Goal: Task Accomplishment & Management: Manage account settings

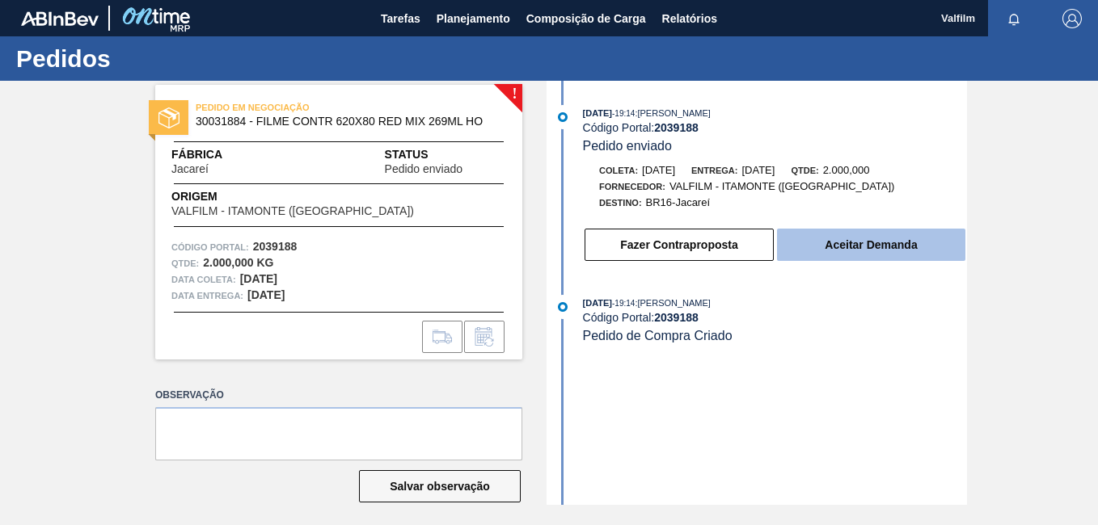
click at [828, 243] on button "Aceitar Demanda" at bounding box center [871, 245] width 188 height 32
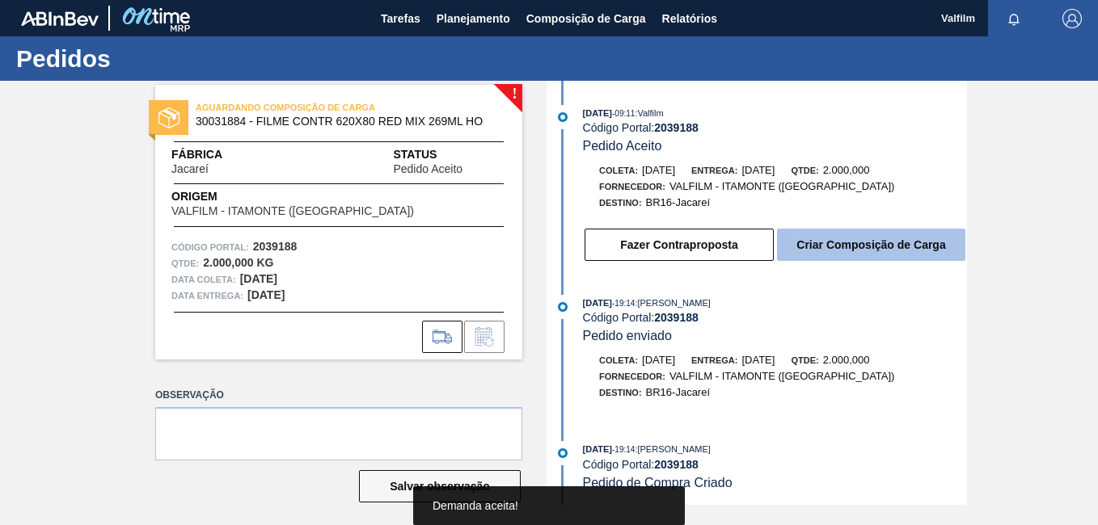
click at [812, 247] on button "Criar Composição de Carga" at bounding box center [871, 245] width 188 height 32
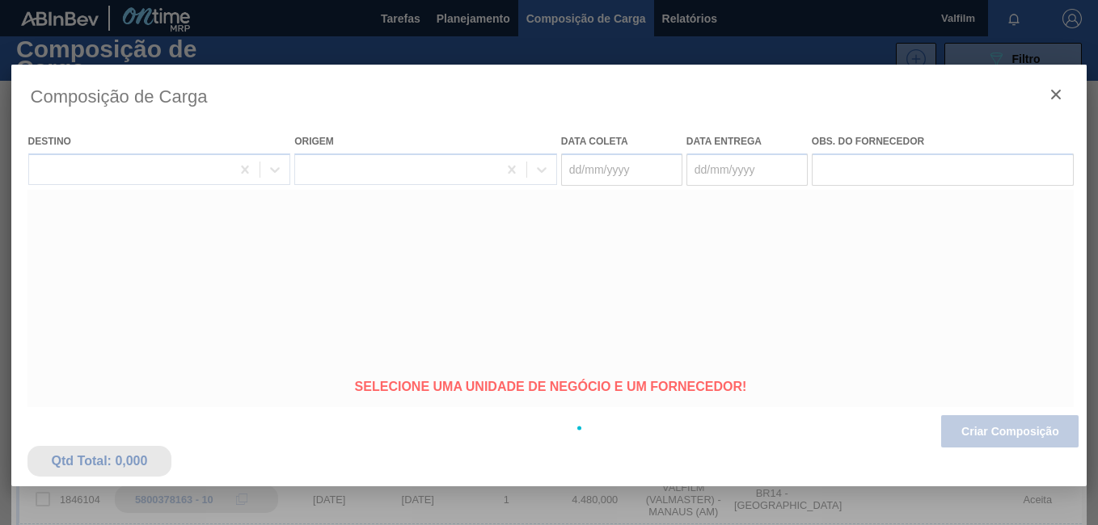
type coleta "03/10/2025"
type entrega "[DATE]"
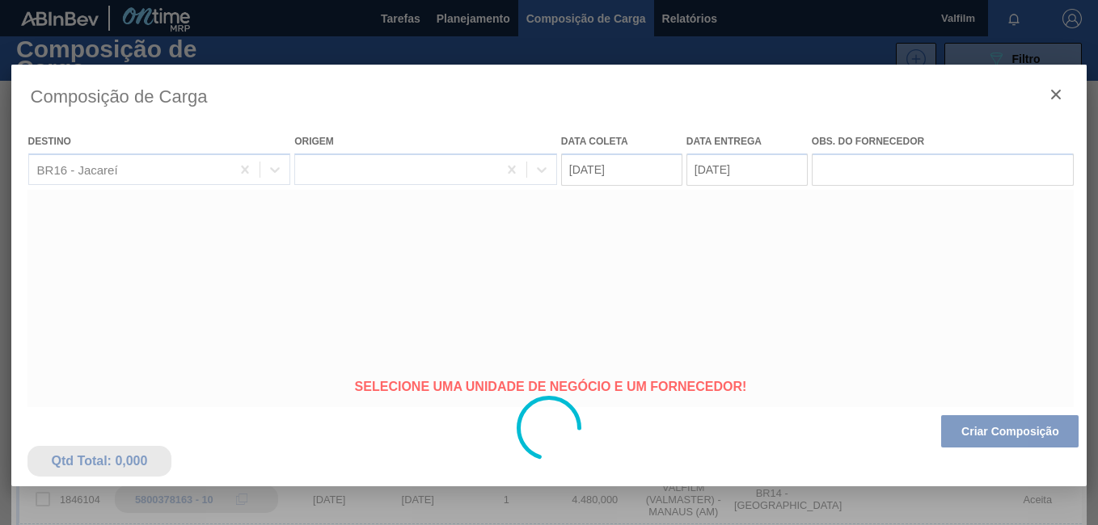
click at [622, 171] on div at bounding box center [549, 429] width 1076 height 728
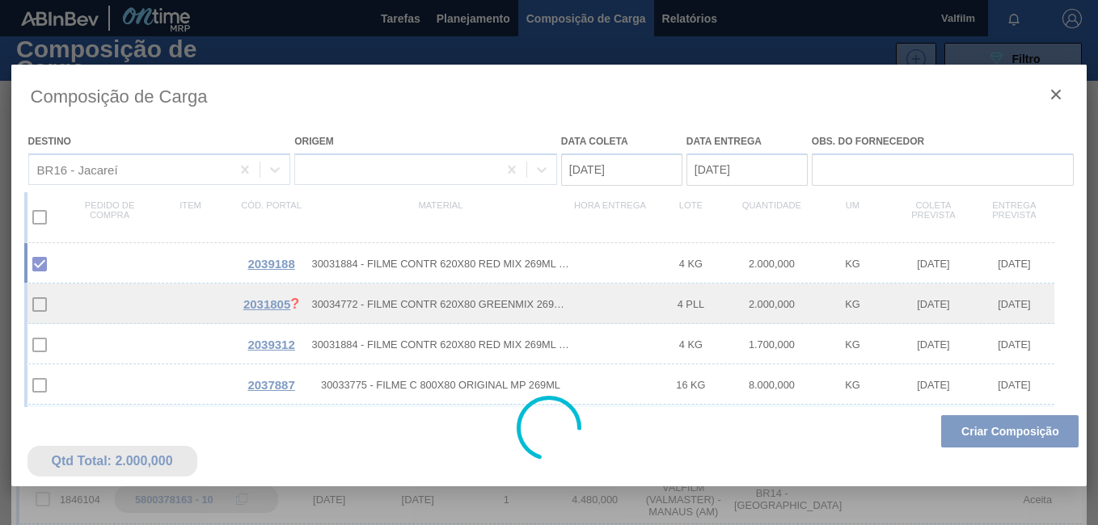
click at [622, 171] on div at bounding box center [549, 429] width 1076 height 728
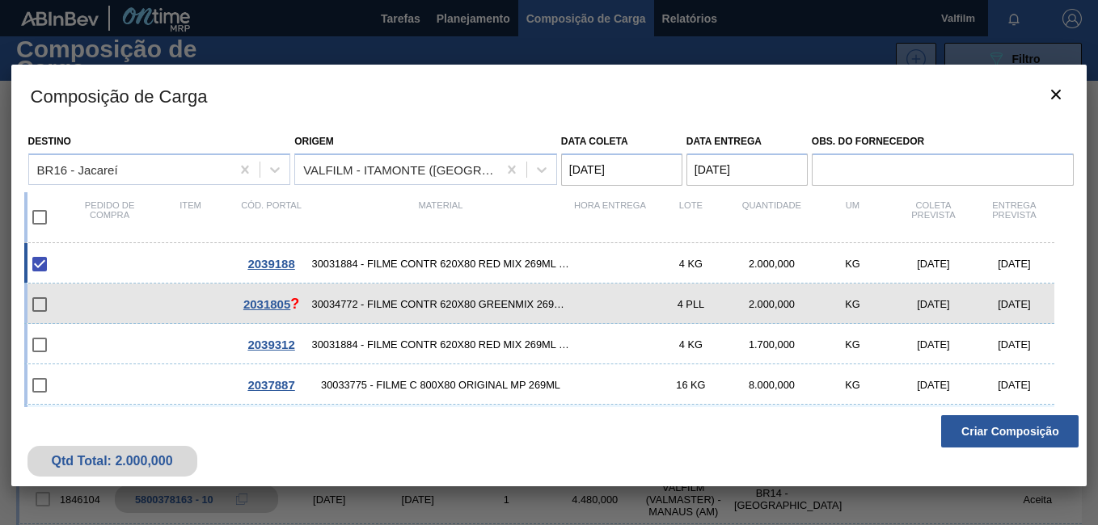
click at [622, 171] on coleta "03/10/2025" at bounding box center [621, 170] width 121 height 32
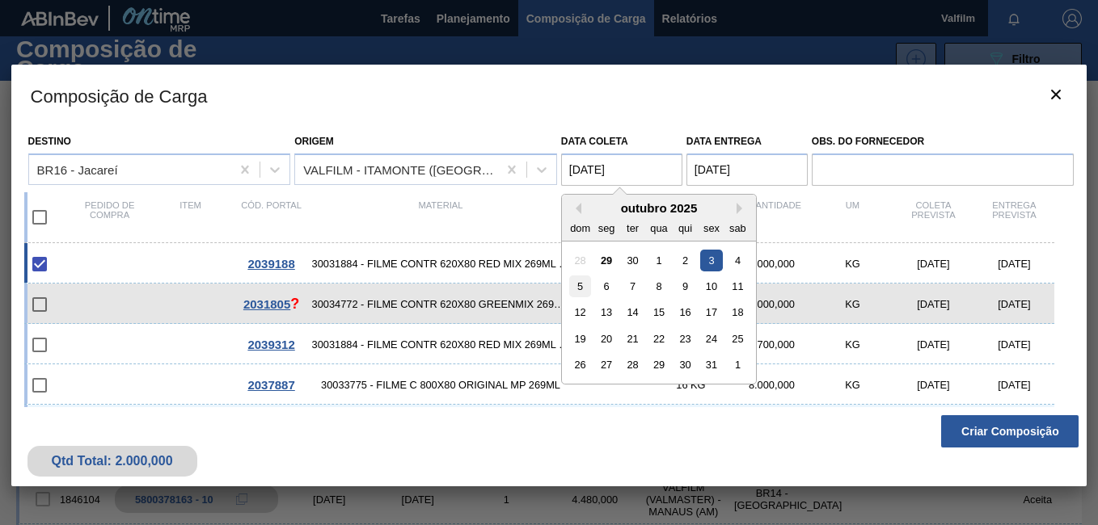
click at [575, 285] on div "5" at bounding box center [580, 287] width 22 height 22
type coleta "[DATE]"
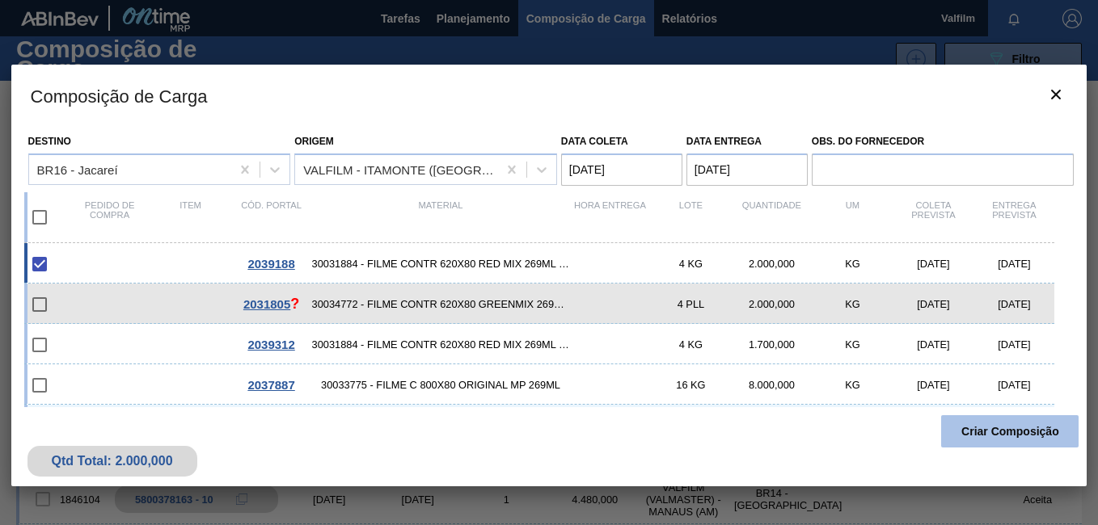
click at [1008, 439] on button "Criar Composição" at bounding box center [1009, 432] width 137 height 32
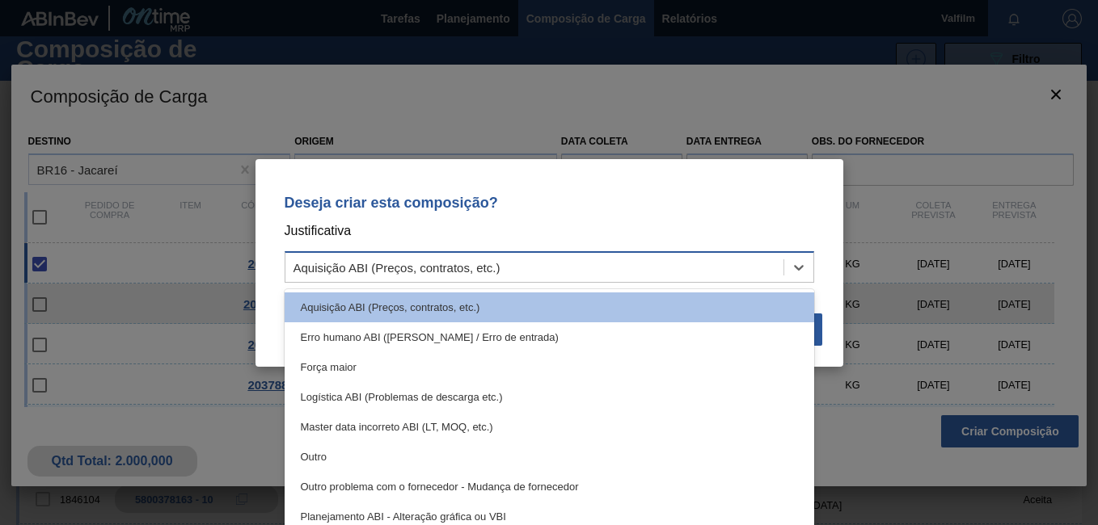
click at [517, 260] on div "Aquisição ABI (Preços, contratos, etc.)" at bounding box center [534, 266] width 498 height 23
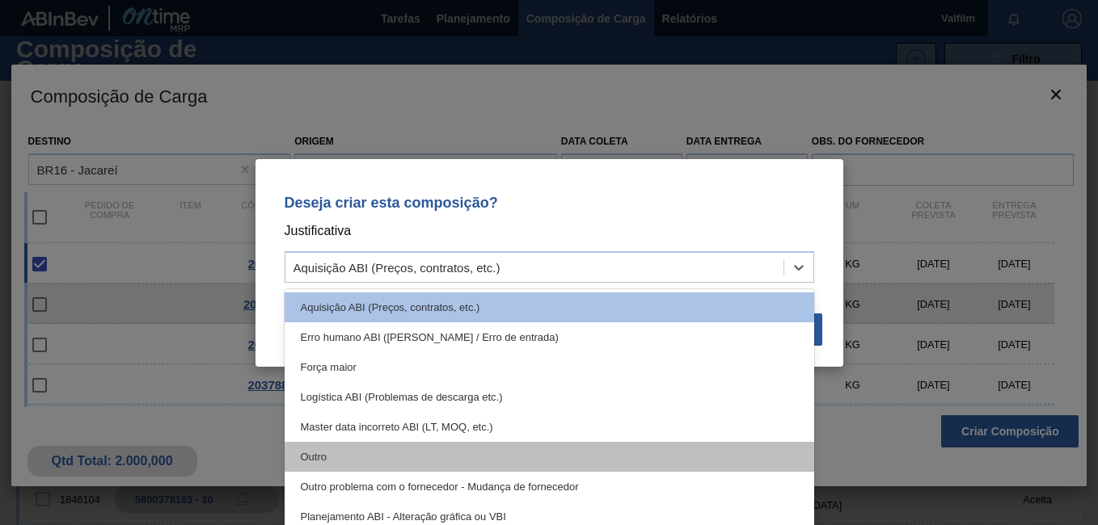
click at [420, 451] on div "Outro" at bounding box center [549, 457] width 529 height 30
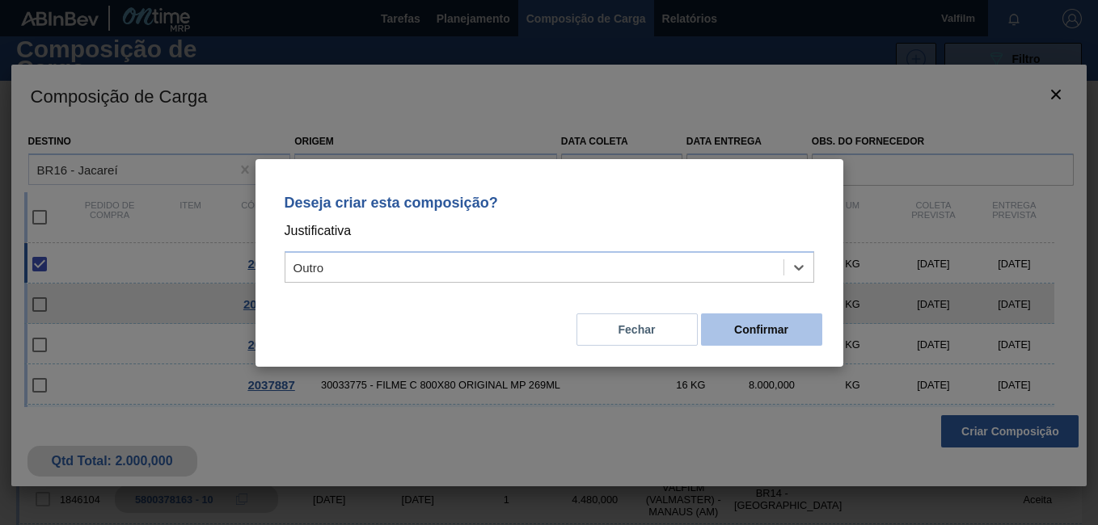
click at [760, 331] on button "Confirmar" at bounding box center [761, 330] width 121 height 32
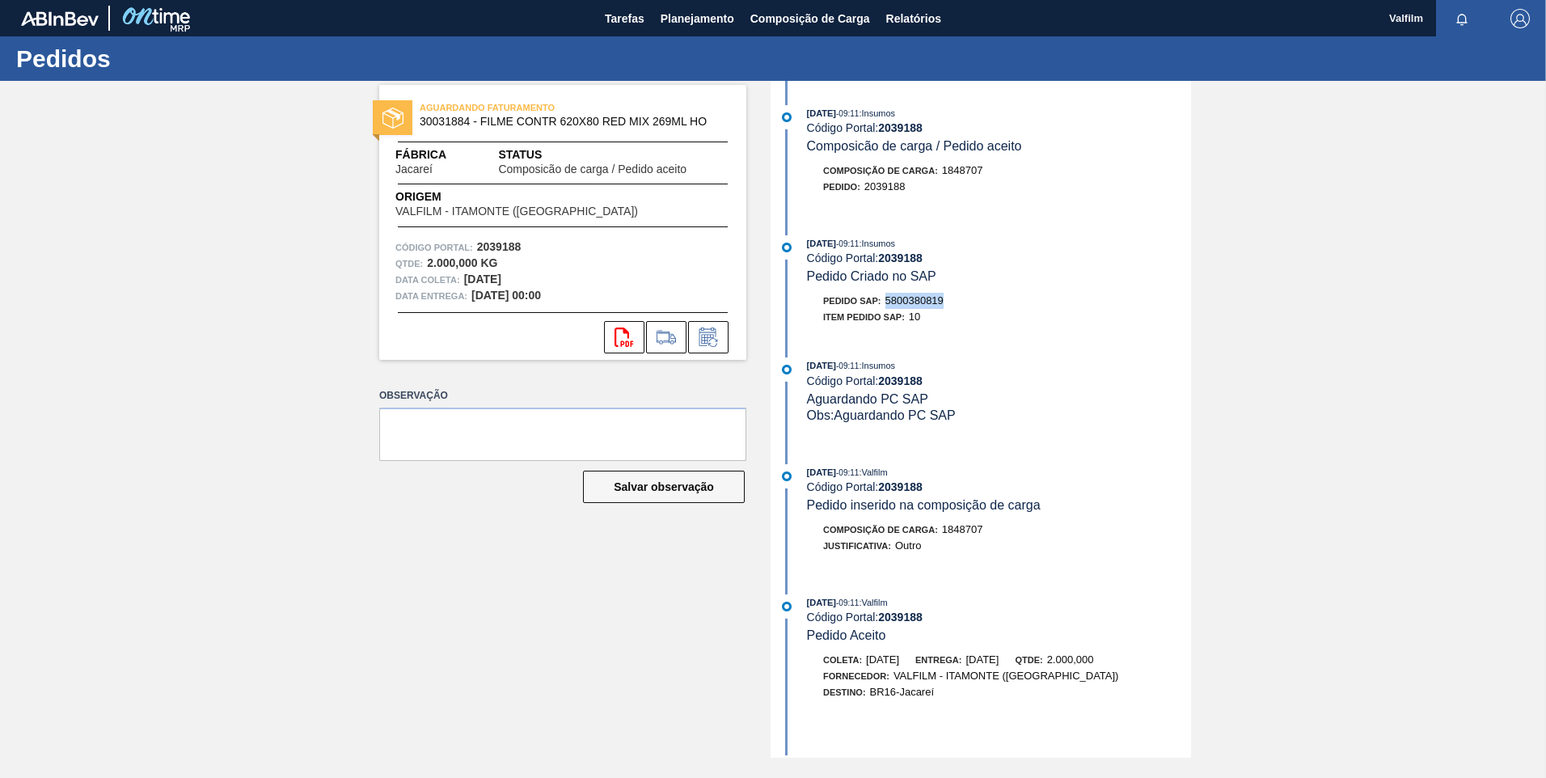
drag, startPoint x: 947, startPoint y: 303, endPoint x: 888, endPoint y: 303, distance: 58.2
click at [888, 303] on div "Pedido SAP: 5800380819" at bounding box center [999, 301] width 384 height 16
copy span "5800380819"
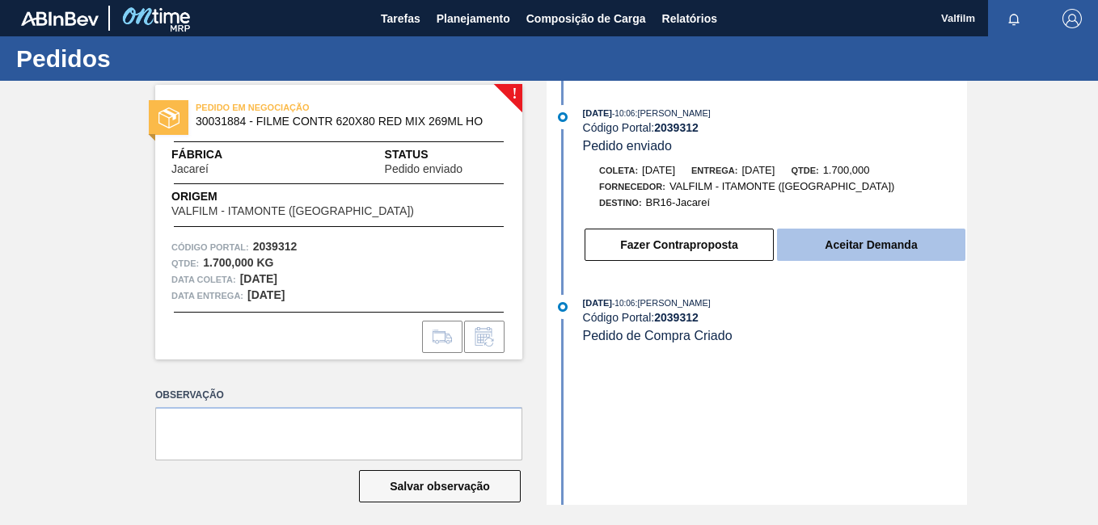
click at [938, 245] on button "Aceitar Demanda" at bounding box center [871, 245] width 188 height 32
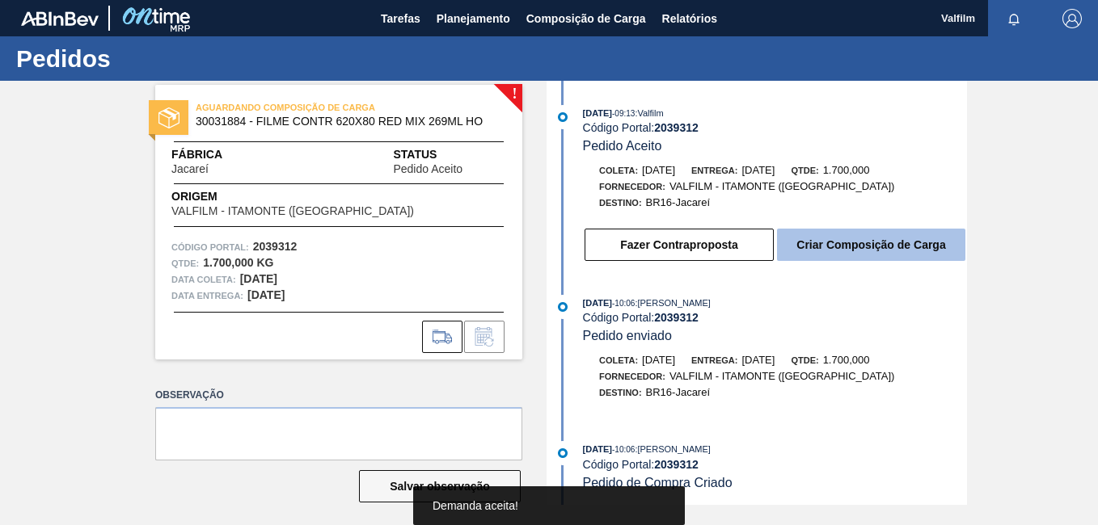
click at [909, 246] on button "Criar Composição de Carga" at bounding box center [871, 245] width 188 height 32
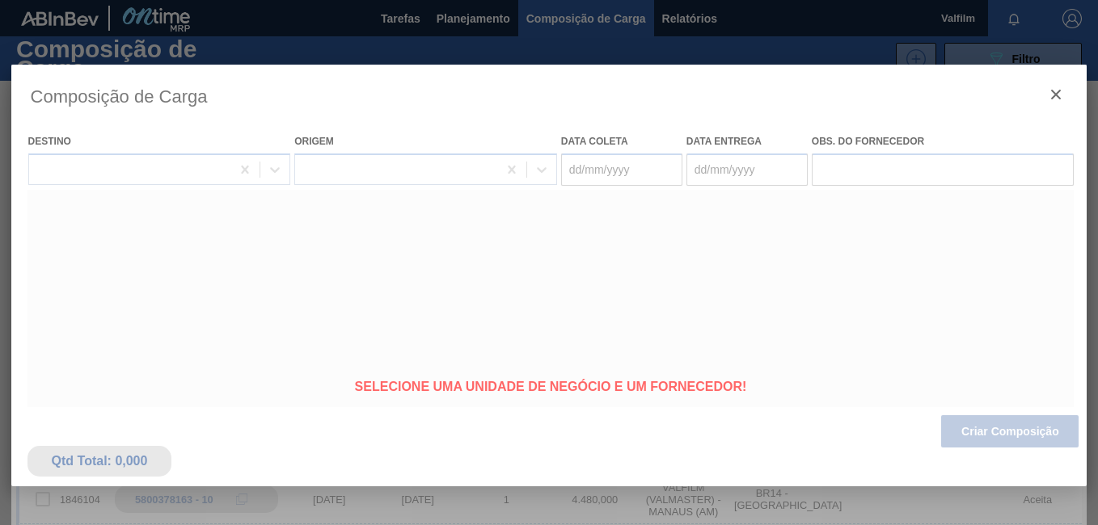
type coleta "10/10/2025"
type entrega "[DATE]"
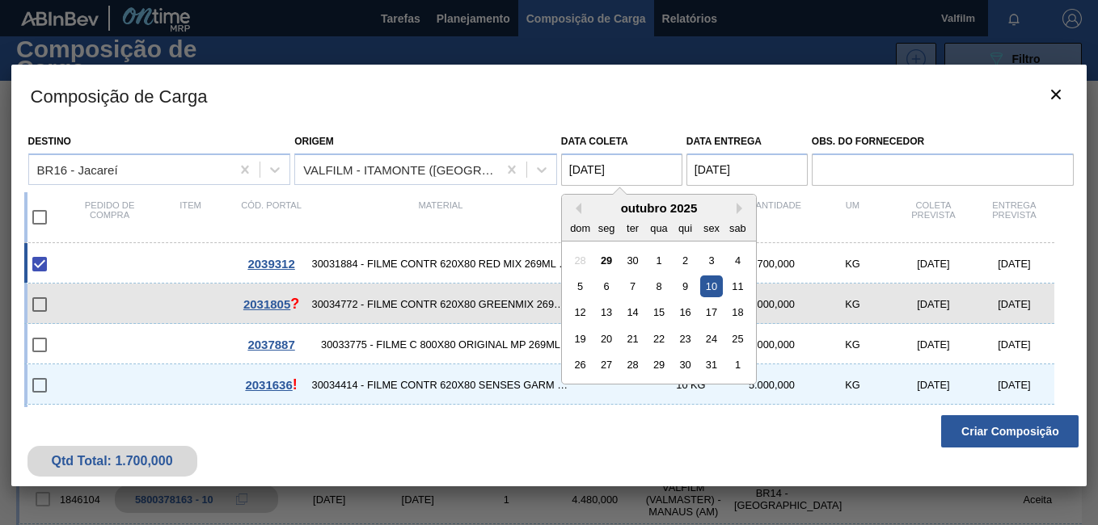
click at [605, 175] on coleta "10/10/2025" at bounding box center [621, 170] width 121 height 32
click at [584, 309] on div "12" at bounding box center [580, 313] width 22 height 22
type coleta "12/10/2025"
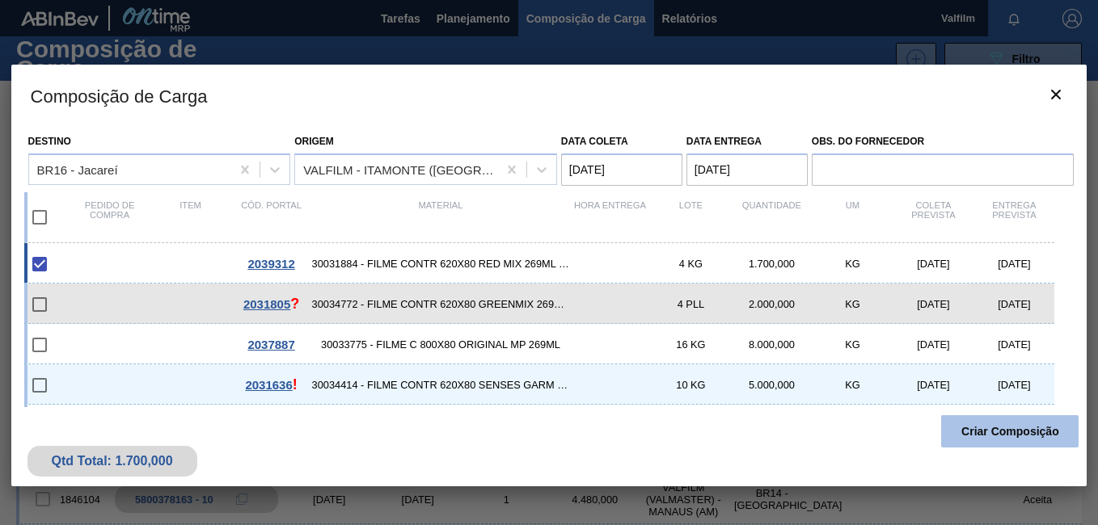
click at [1040, 436] on button "Criar Composição" at bounding box center [1009, 432] width 137 height 32
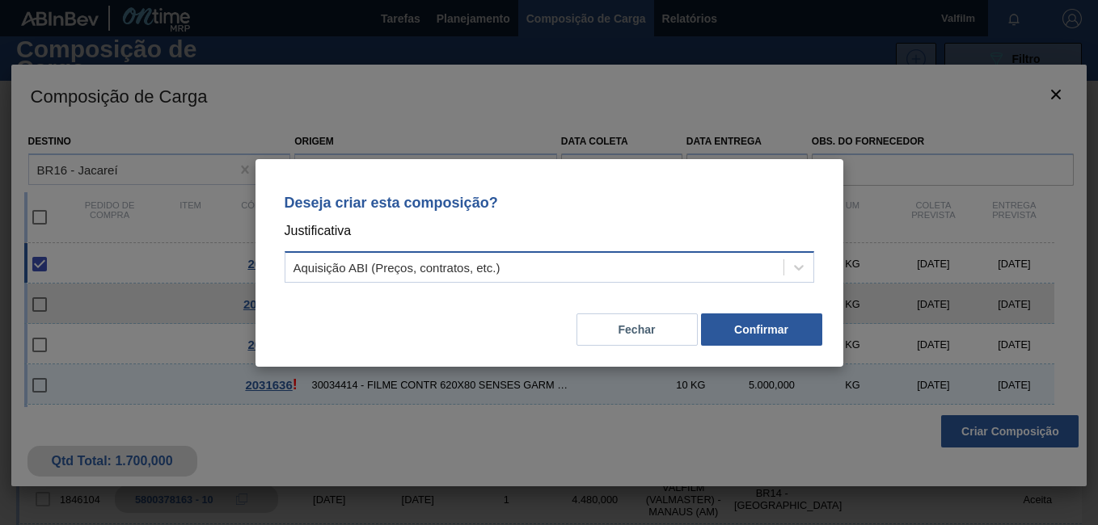
click at [589, 276] on div "Aquisição ABI (Preços, contratos, etc.)" at bounding box center [534, 266] width 498 height 23
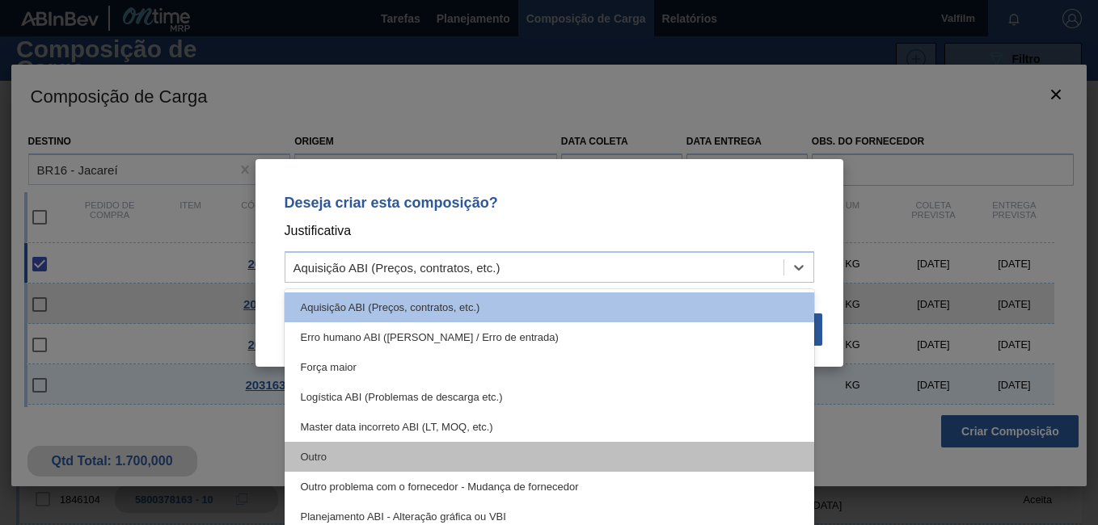
click at [394, 448] on div "Outro" at bounding box center [549, 457] width 529 height 30
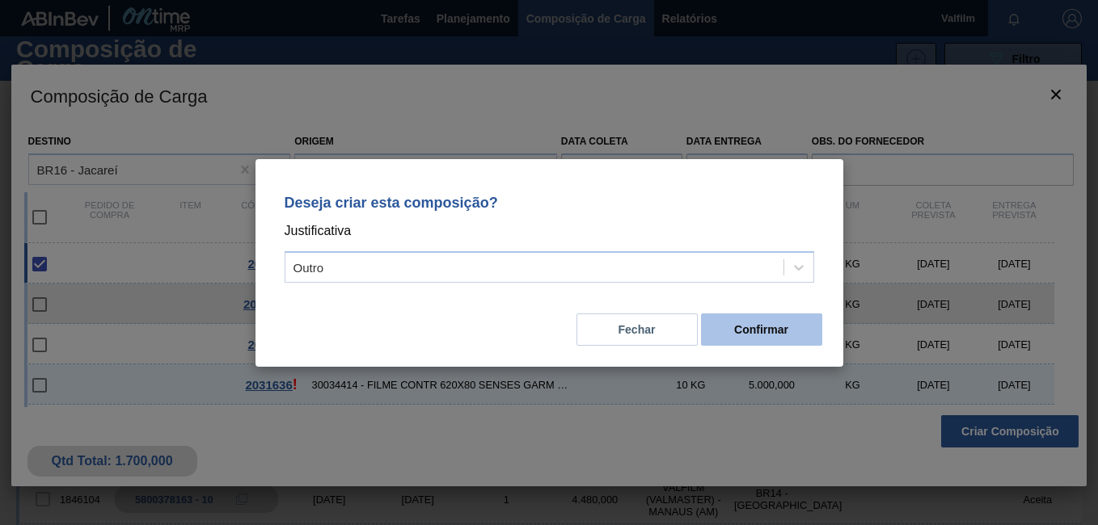
click at [787, 327] on button "Confirmar" at bounding box center [761, 330] width 121 height 32
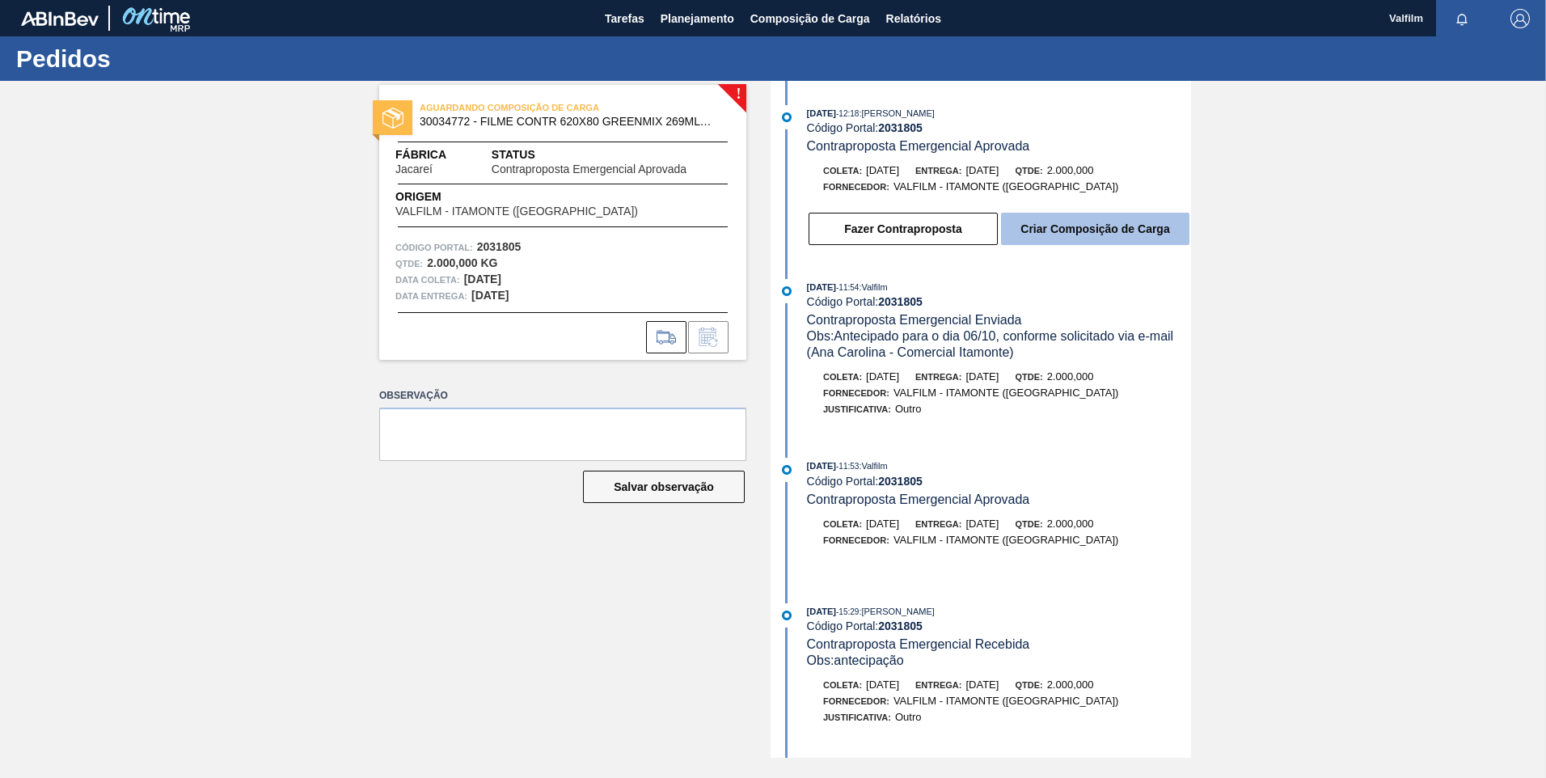
click at [1100, 243] on button "Criar Composição de Carga" at bounding box center [1095, 229] width 188 height 32
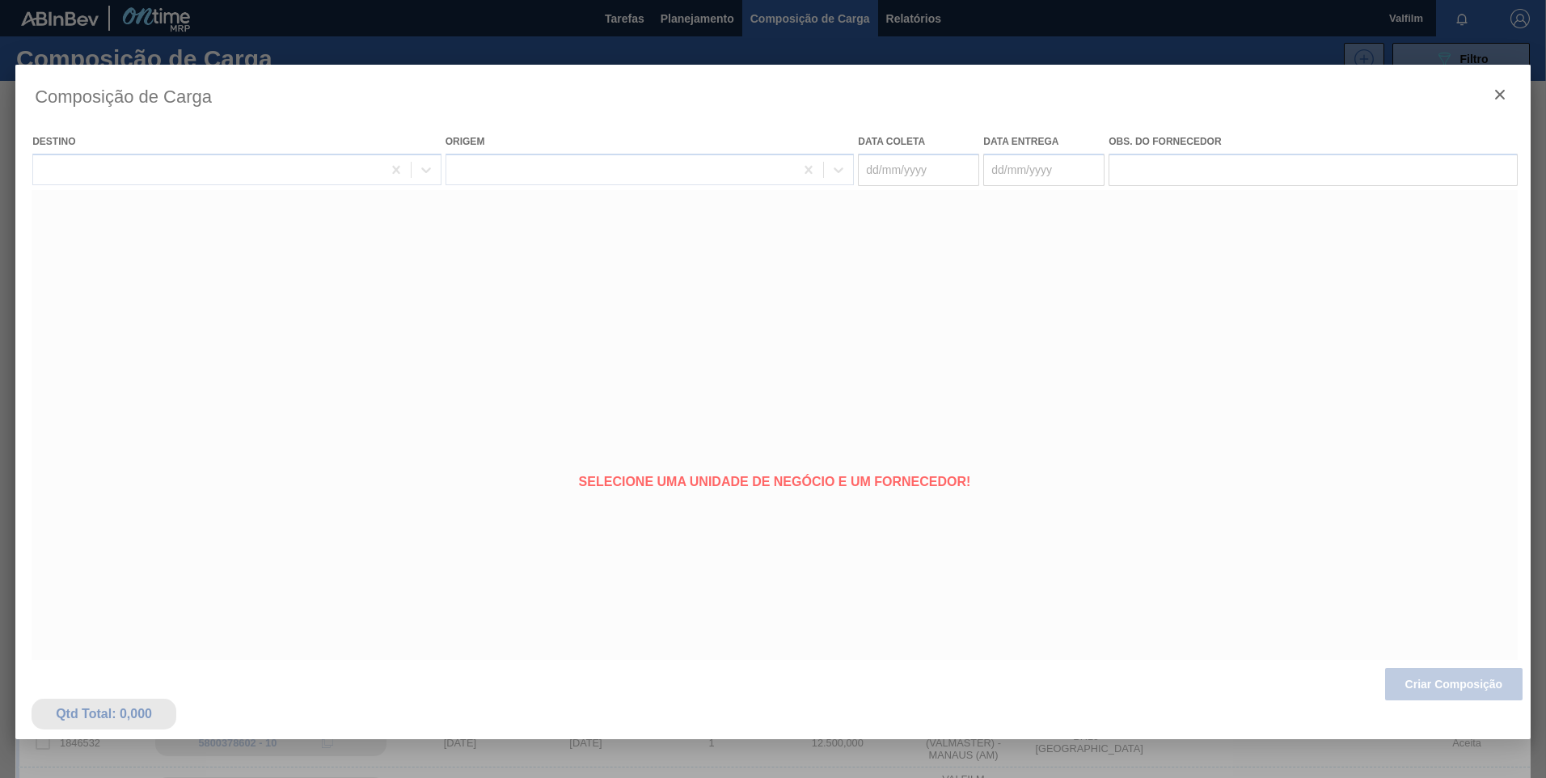
type coleta "[DATE]"
type entrega "[DATE]"
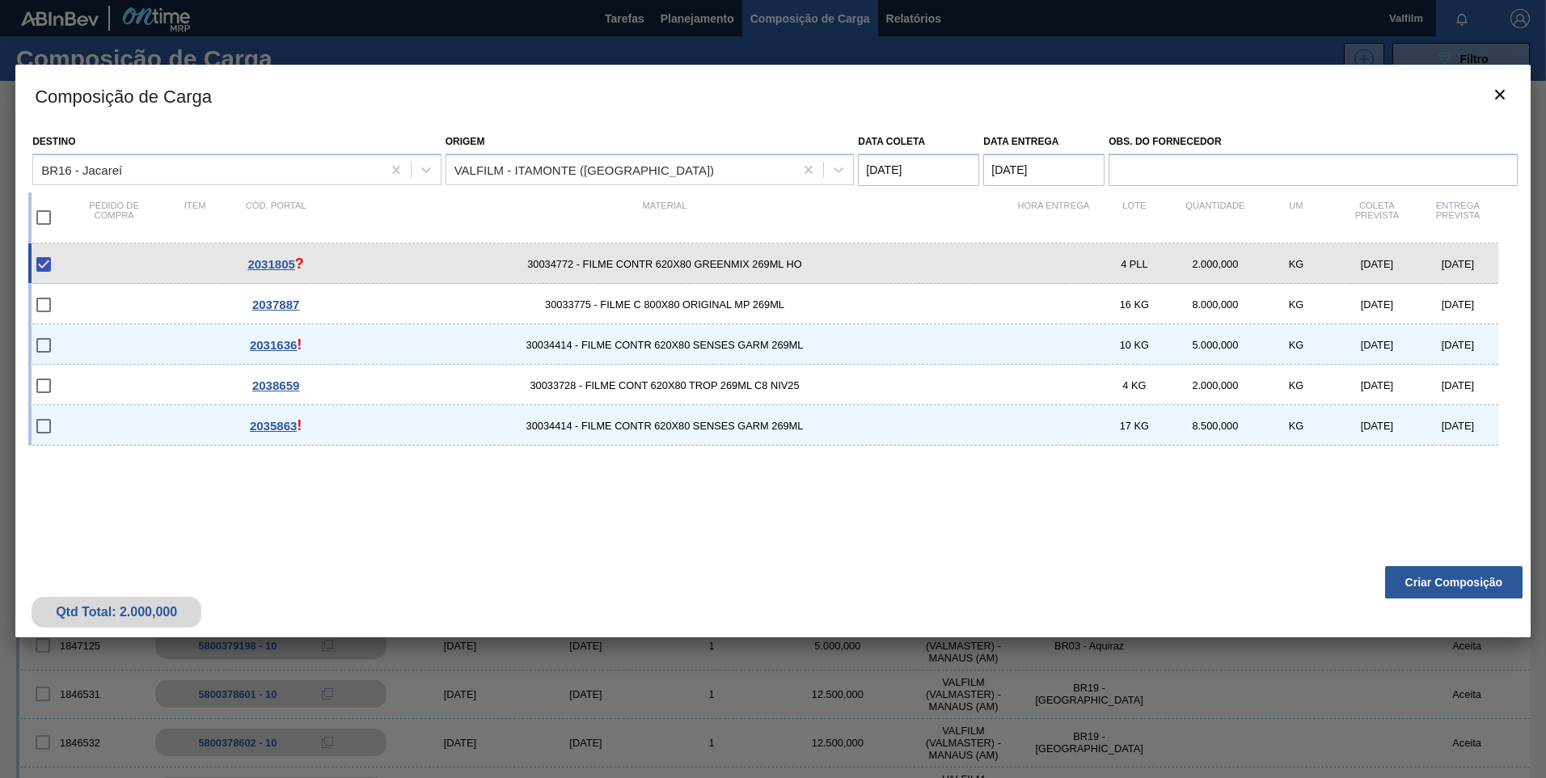
click at [1458, 582] on button "Criar Composição" at bounding box center [1453, 582] width 137 height 32
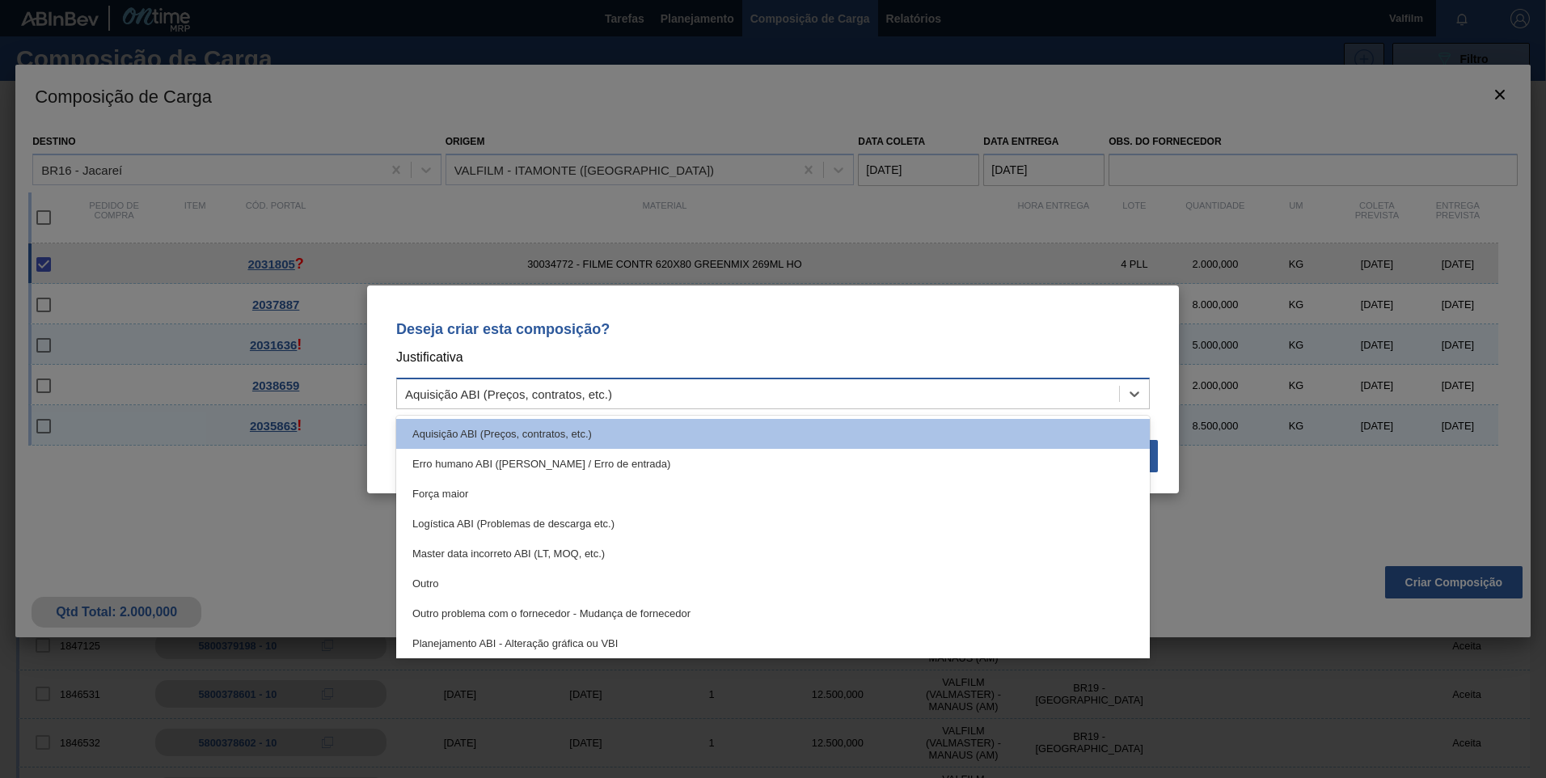
click at [514, 394] on div "Aquisição ABI (Preços, contratos, etc.)" at bounding box center [508, 393] width 207 height 14
drag, startPoint x: 441, startPoint y: 580, endPoint x: 492, endPoint y: 565, distance: 53.2
click at [441, 580] on div "Outro" at bounding box center [772, 583] width 753 height 30
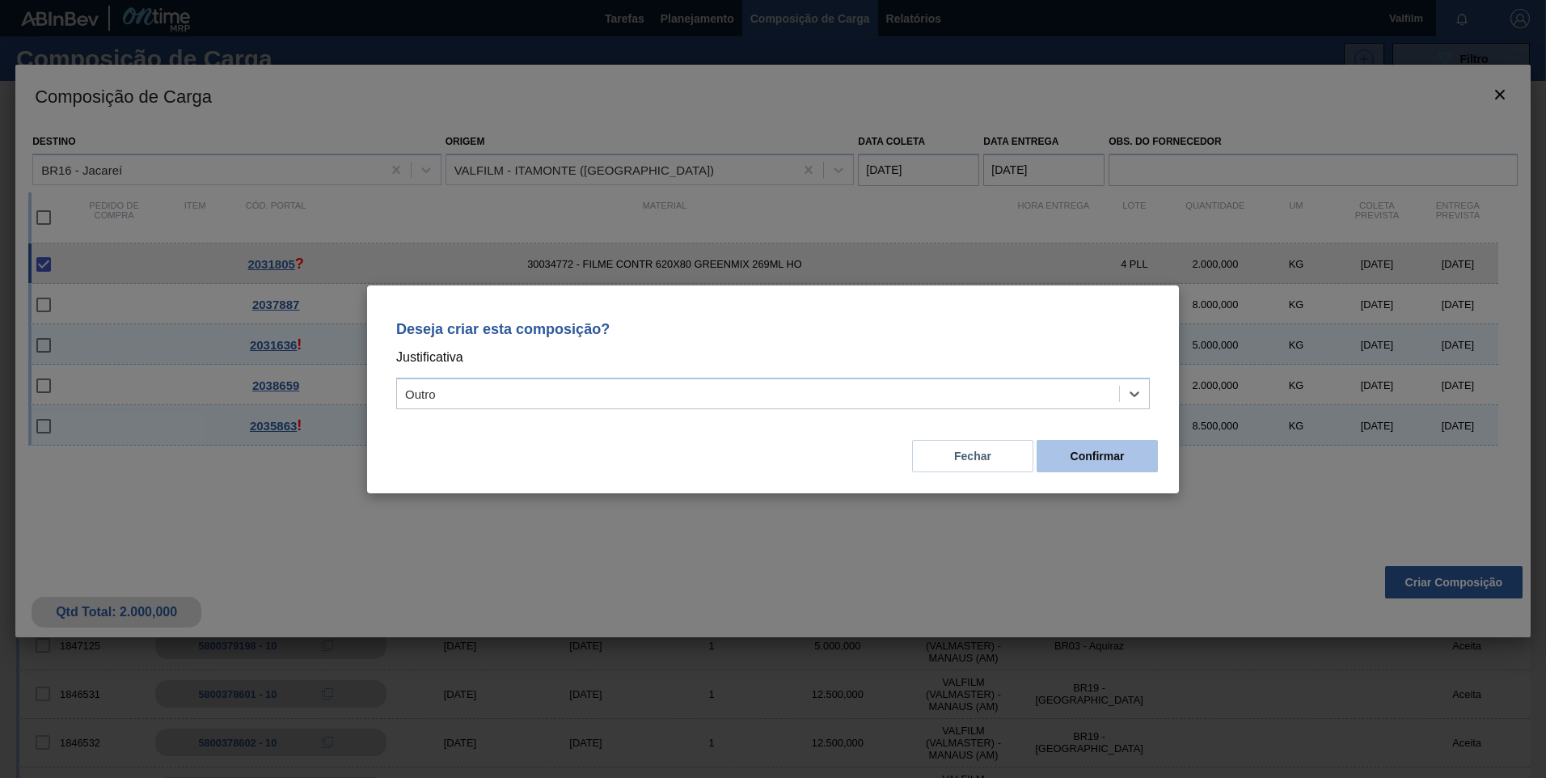
click at [1112, 450] on button "Confirmar" at bounding box center [1096, 456] width 121 height 32
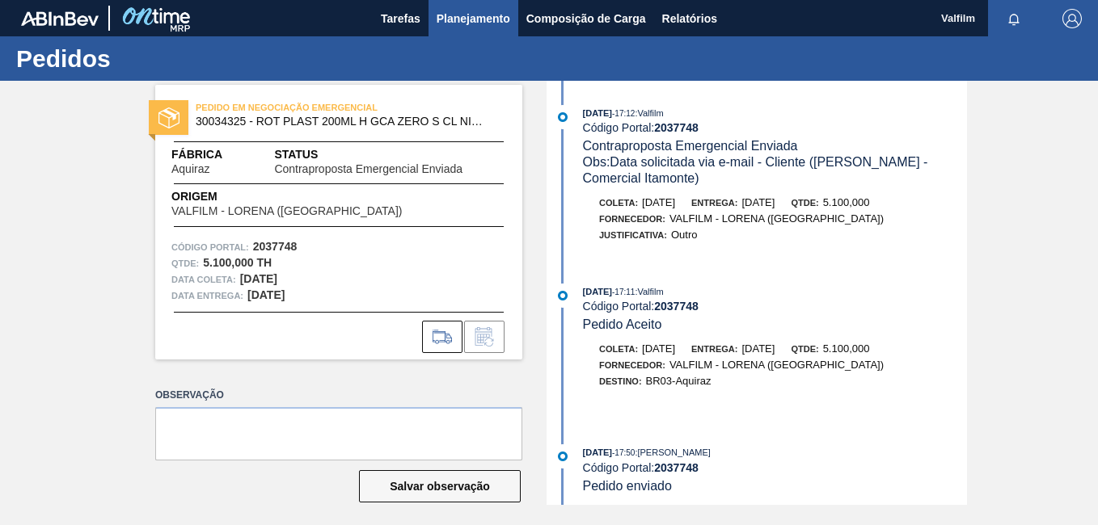
click at [508, 22] on span "Planejamento" at bounding box center [474, 18] width 74 height 19
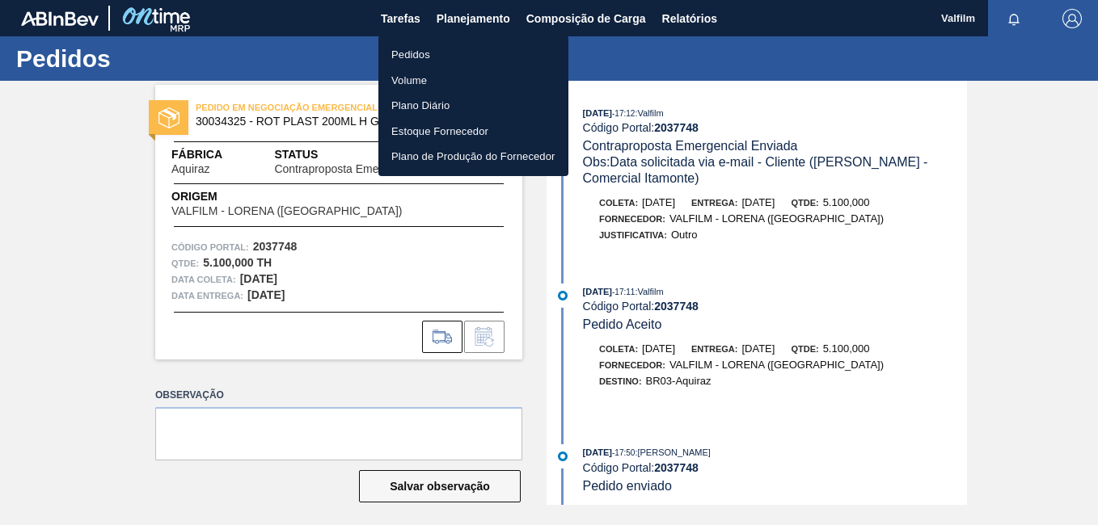
click at [491, 49] on li "Pedidos" at bounding box center [473, 55] width 190 height 26
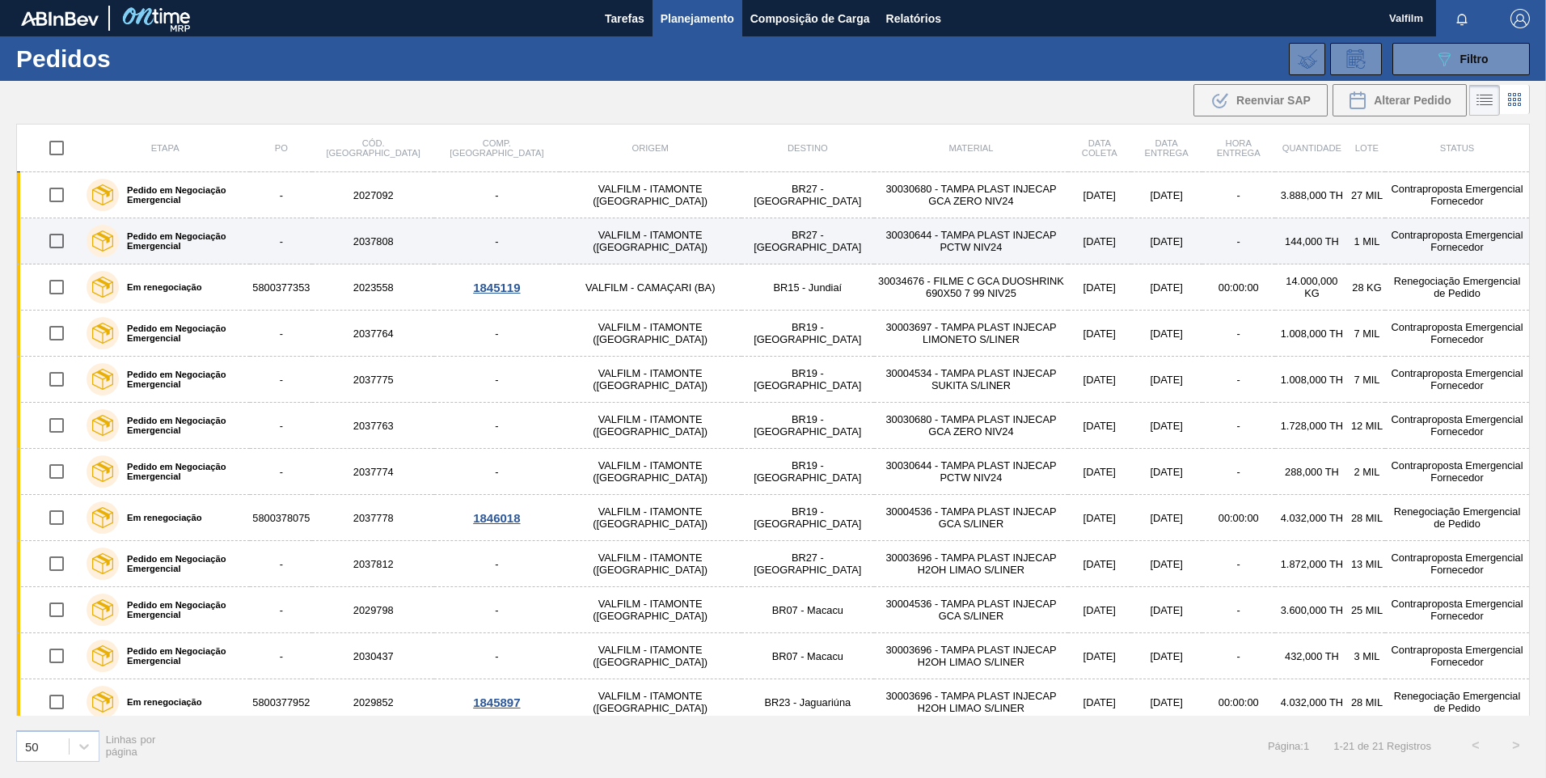
click at [447, 220] on td "-" at bounding box center [496, 241] width 125 height 46
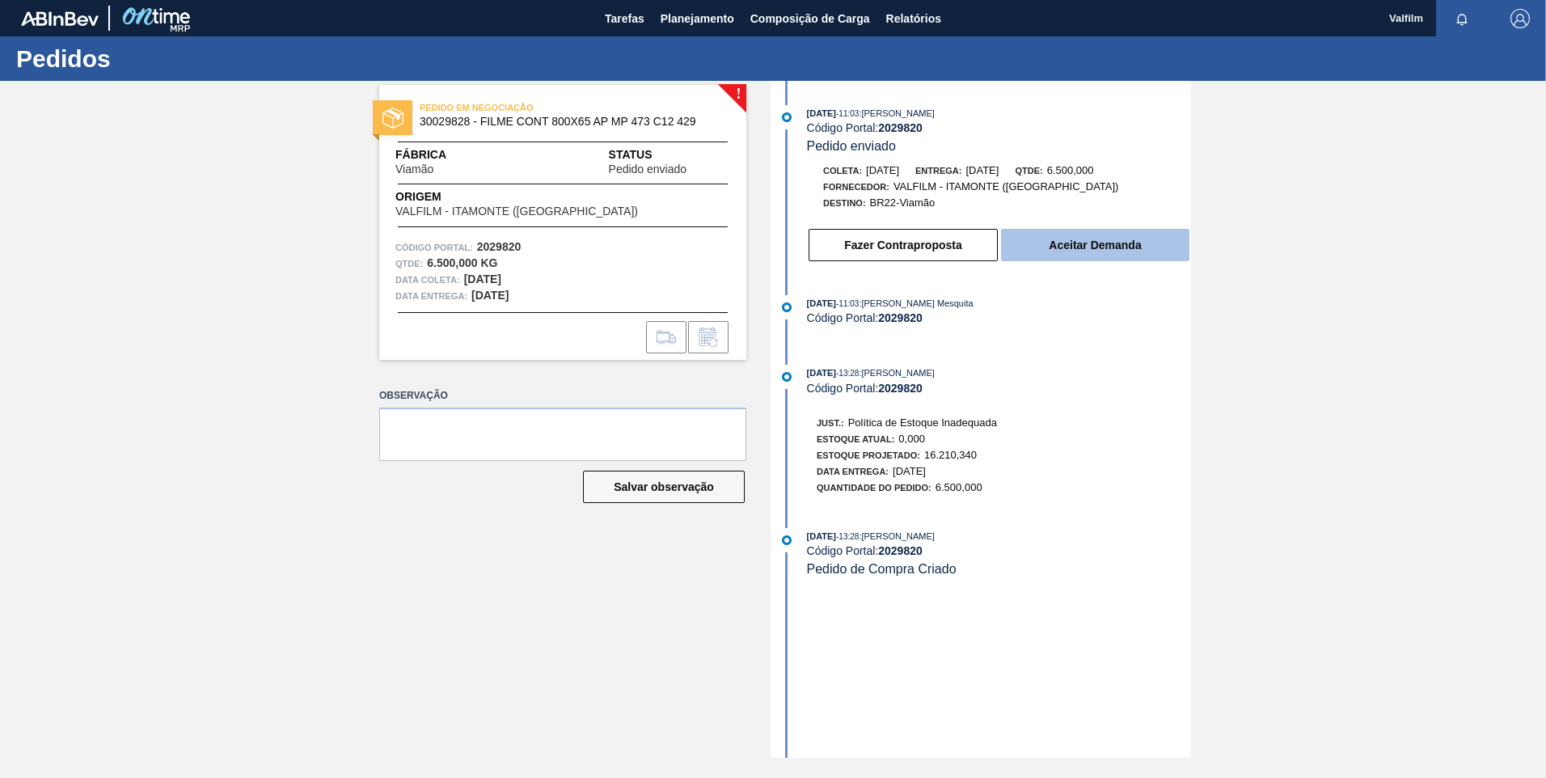
click at [1112, 255] on button "Aceitar Demanda" at bounding box center [1095, 245] width 188 height 32
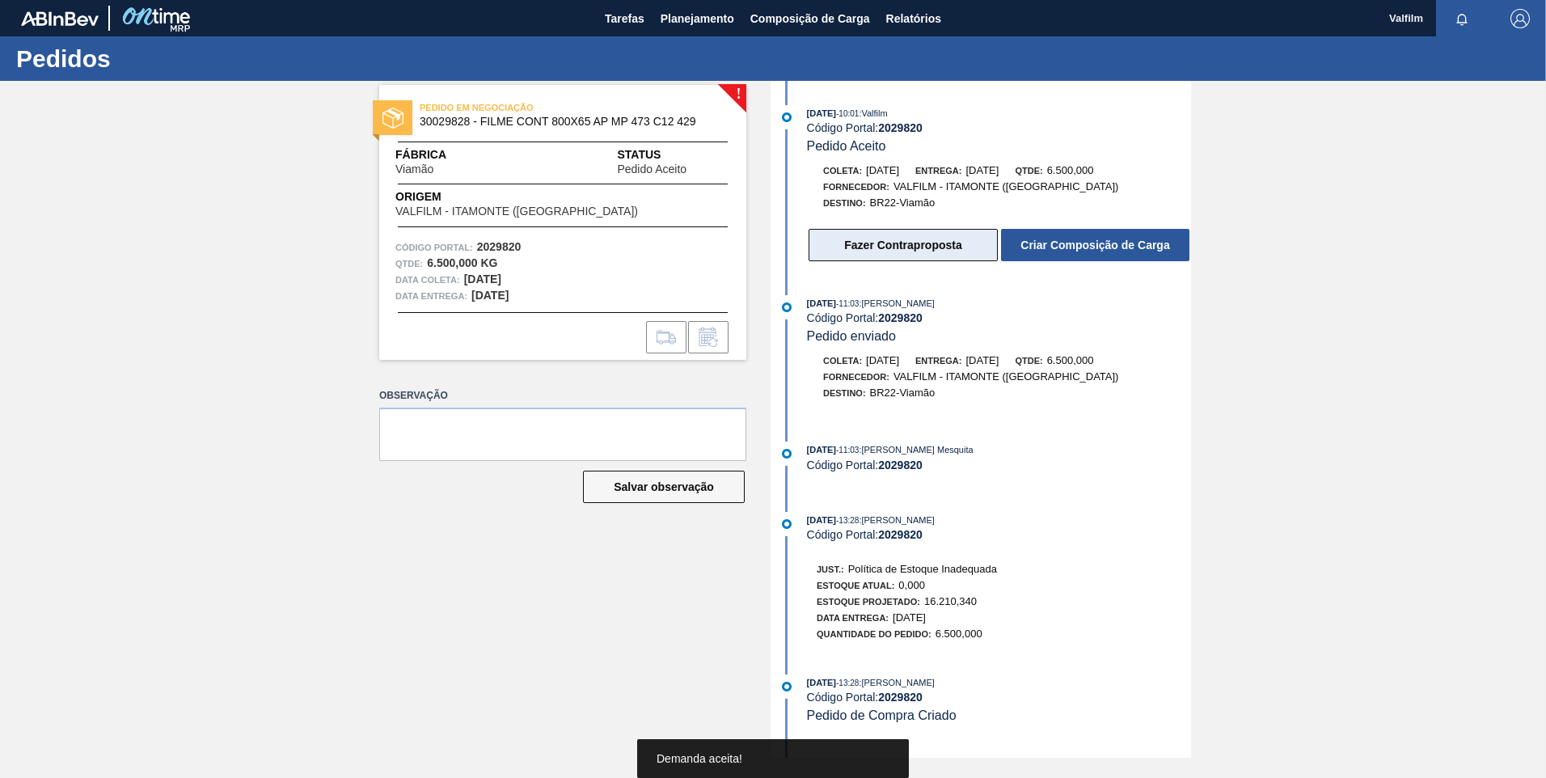
click at [885, 247] on button "Fazer Contraproposta" at bounding box center [902, 245] width 189 height 32
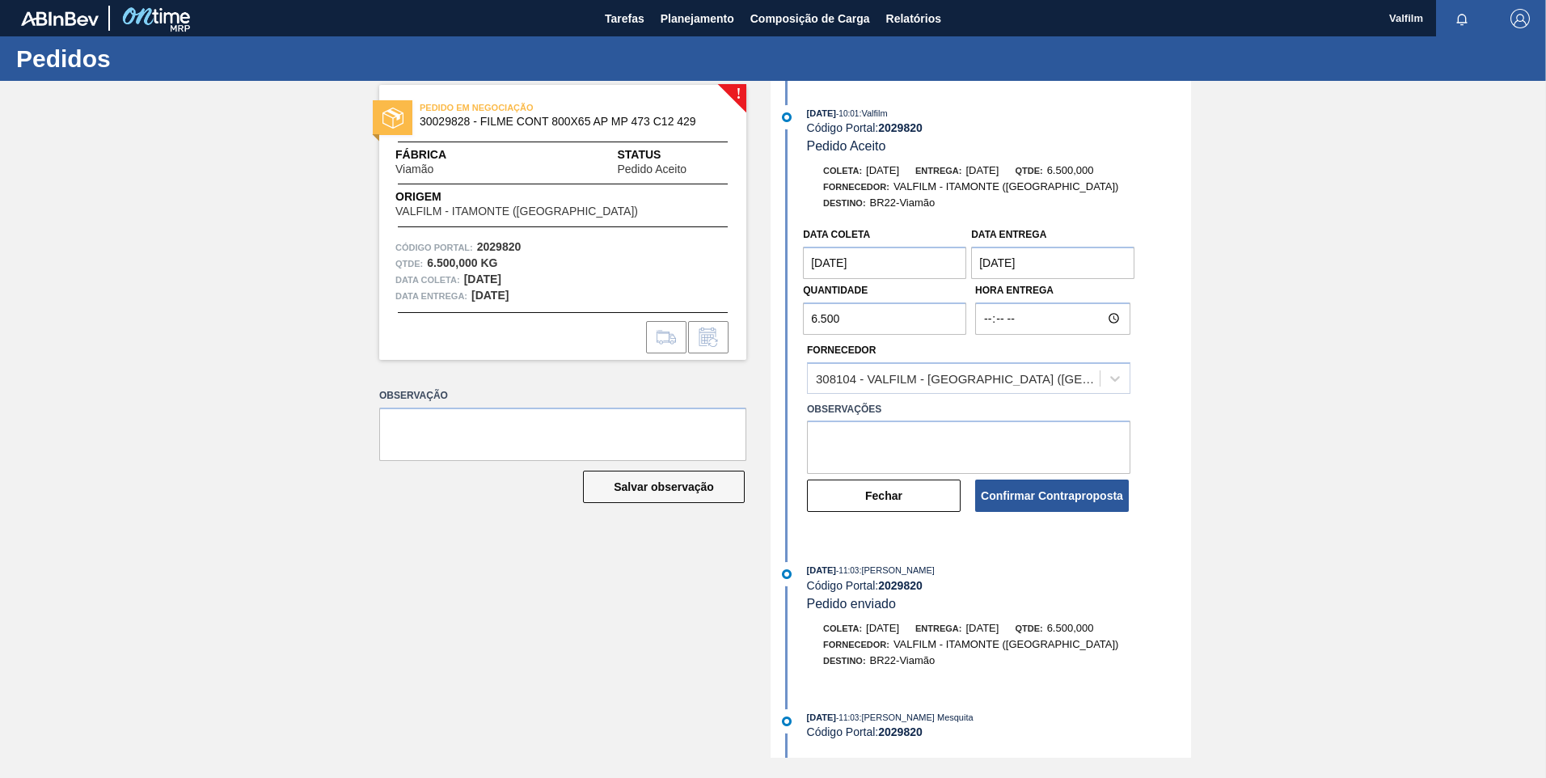
click at [842, 276] on coleta "11/10/2025" at bounding box center [884, 263] width 163 height 32
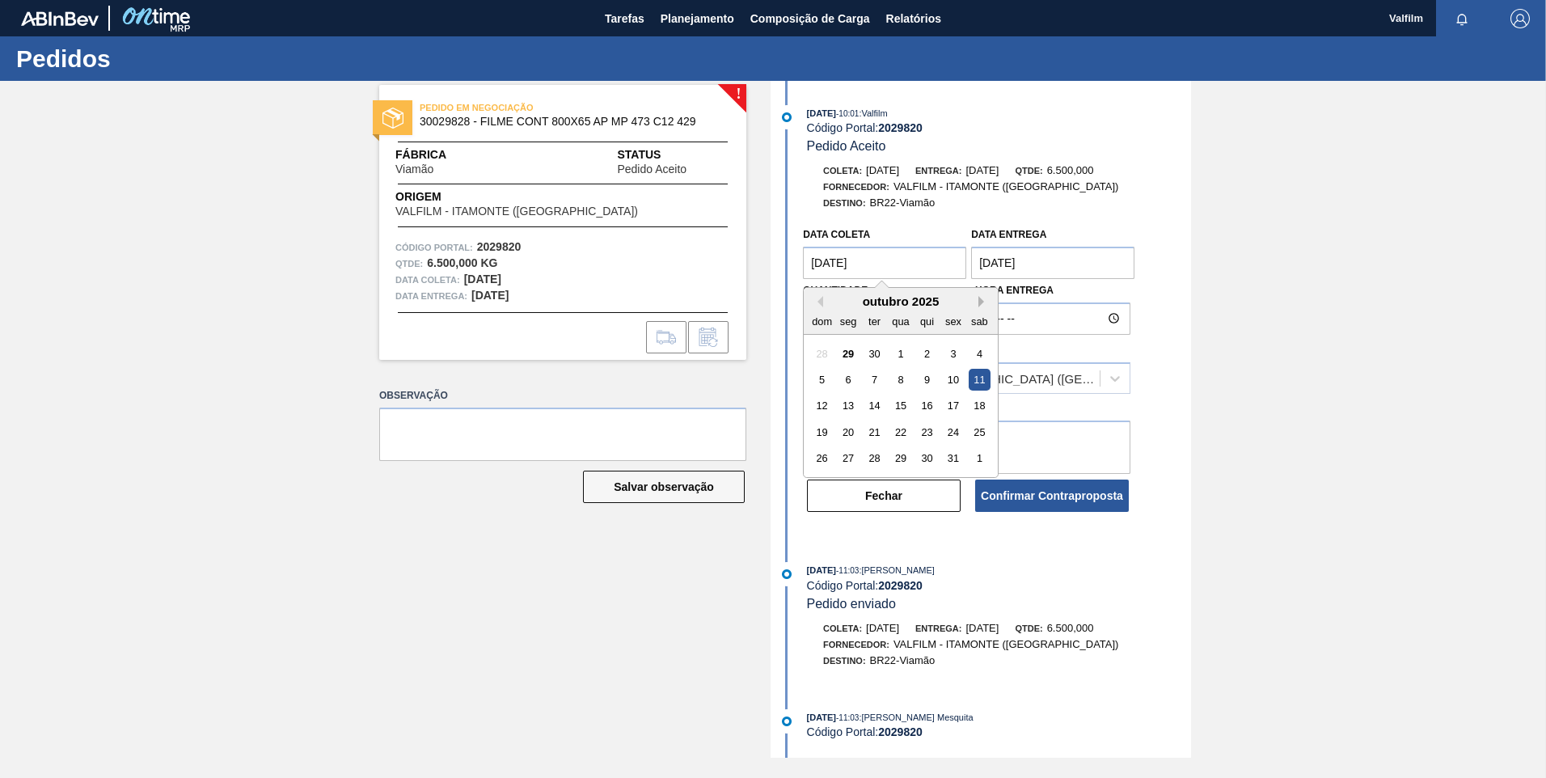
click at [979, 303] on button "Next Month" at bounding box center [983, 301] width 11 height 11
click at [985, 351] on div "1" at bounding box center [979, 354] width 22 height 22
type coleta "01/11/2025"
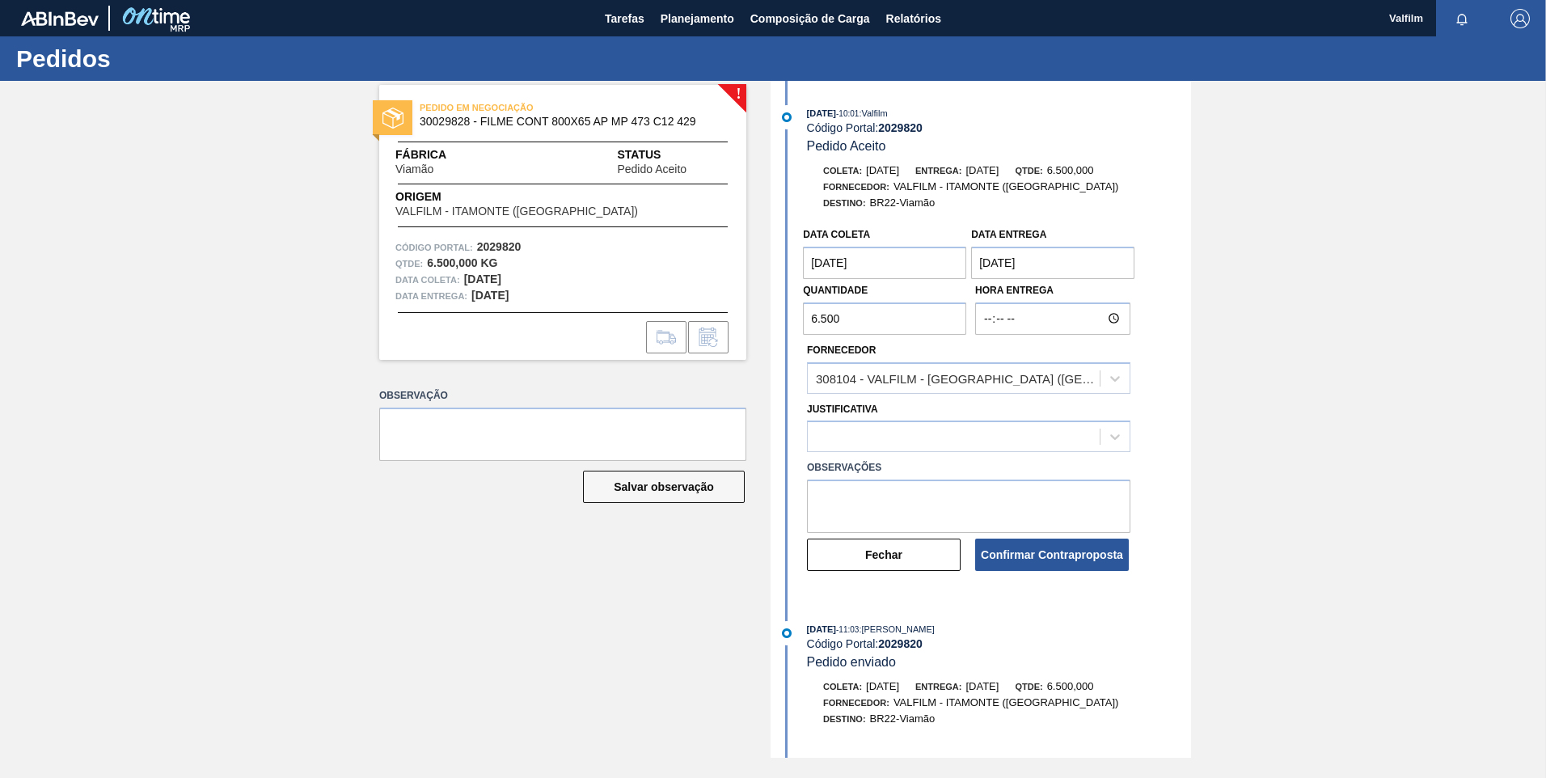
click at [1006, 268] on entrega "15/10/2025" at bounding box center [1052, 263] width 163 height 32
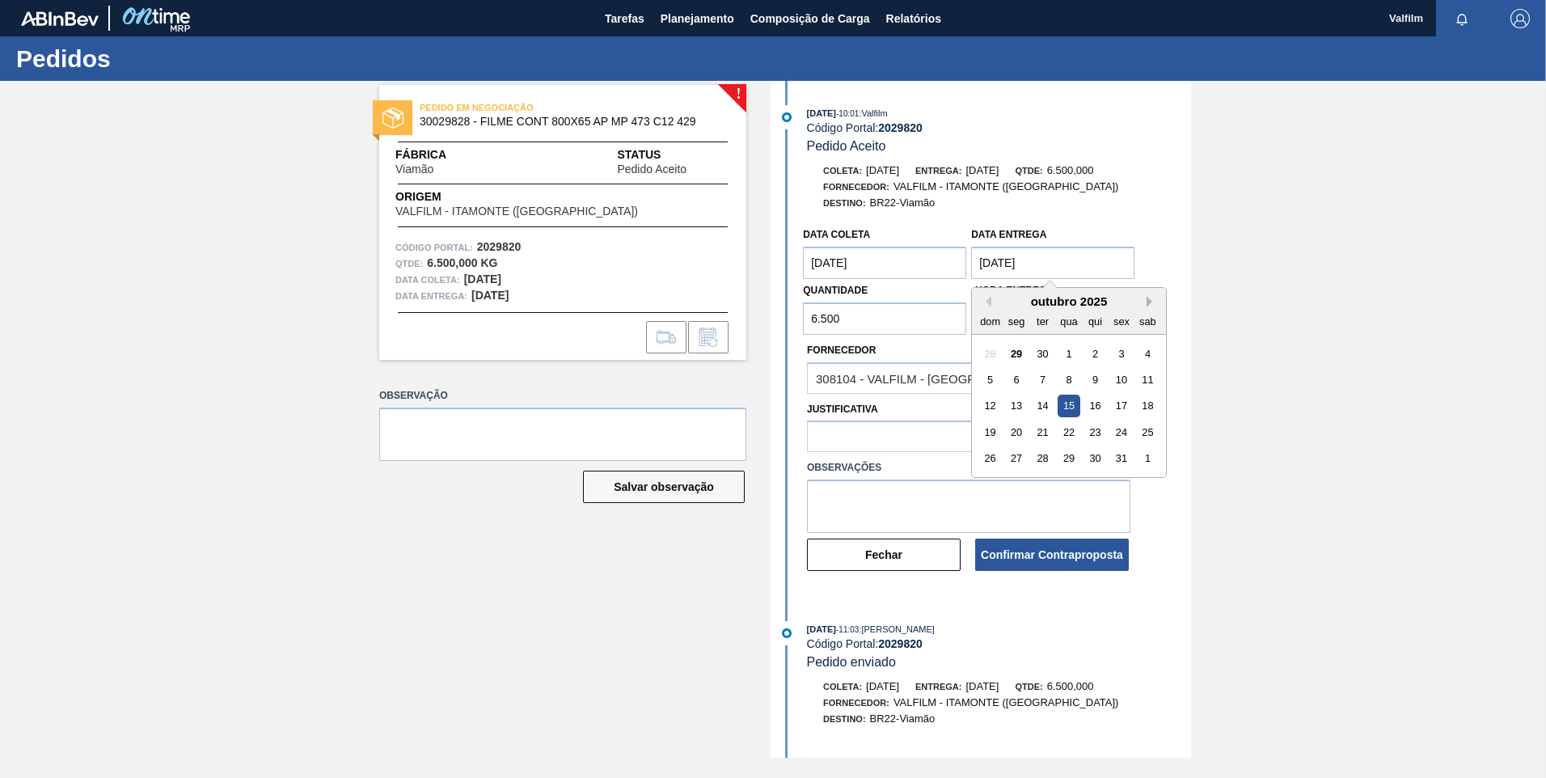
click at [1152, 300] on button "Next Month" at bounding box center [1151, 301] width 11 height 11
click at [1015, 380] on div "3" at bounding box center [1017, 380] width 22 height 22
type entrega "[DATE]"
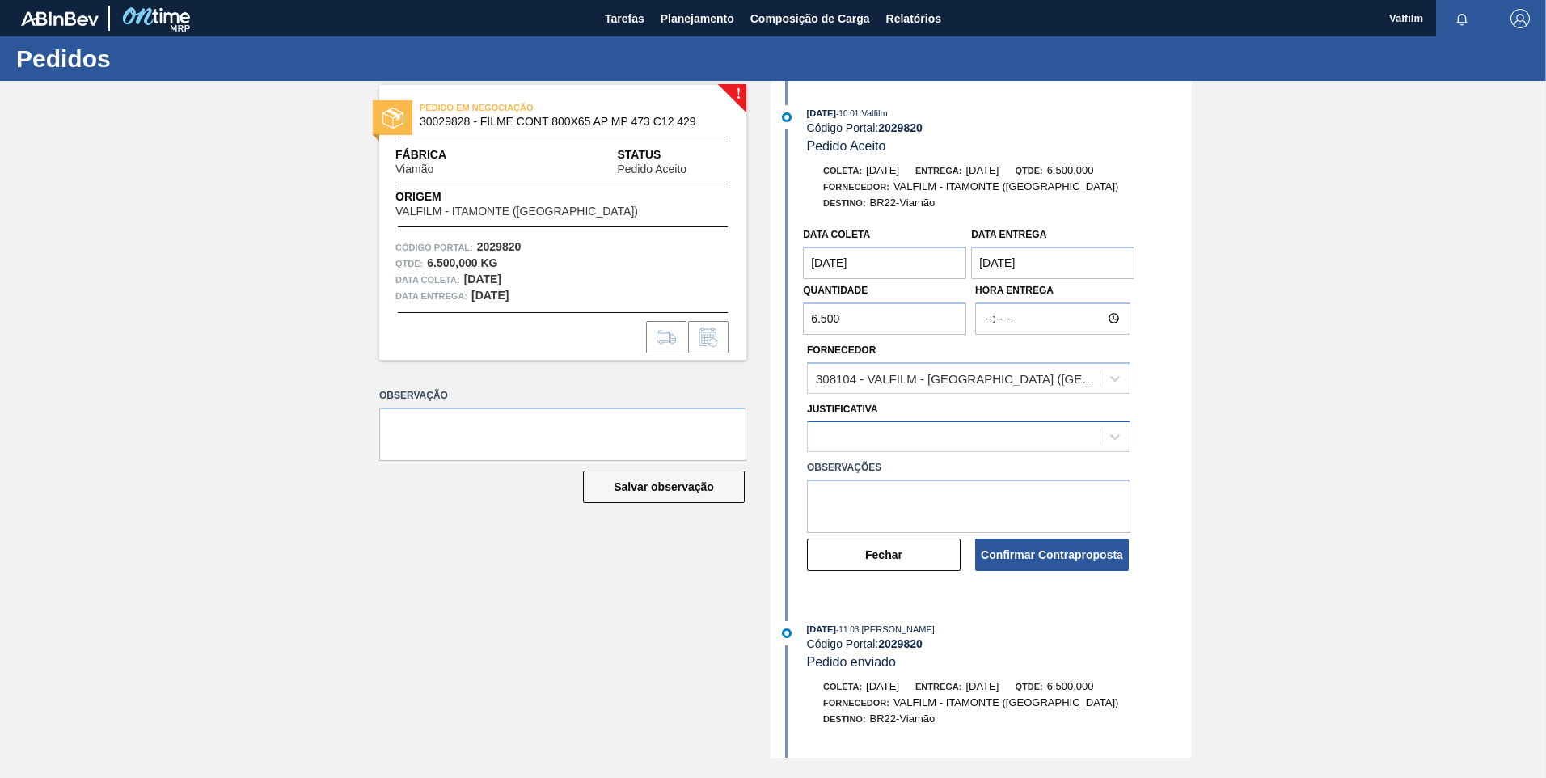
click at [933, 448] on div at bounding box center [954, 436] width 292 height 23
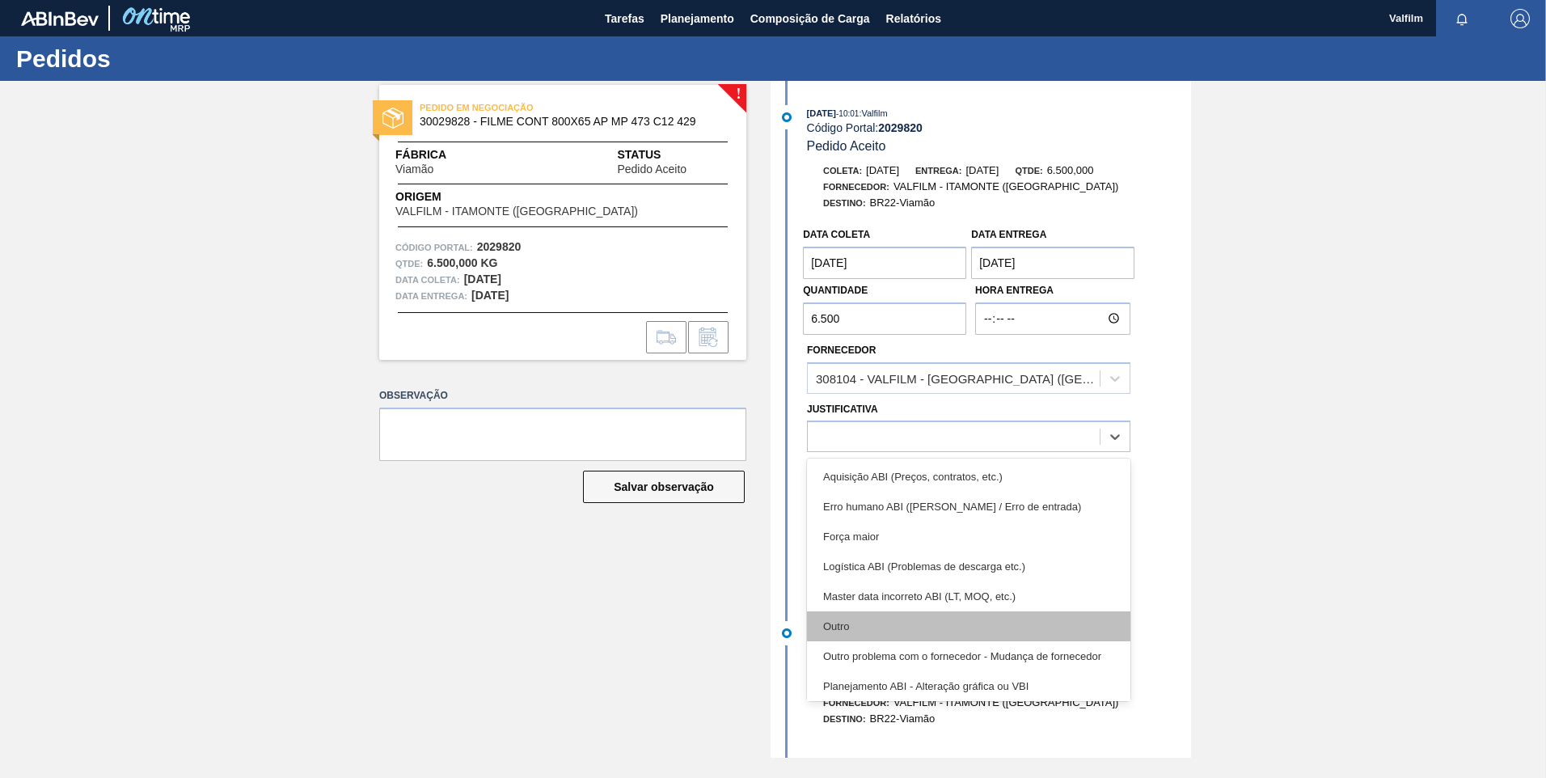
click at [889, 614] on div "Outro" at bounding box center [968, 626] width 323 height 30
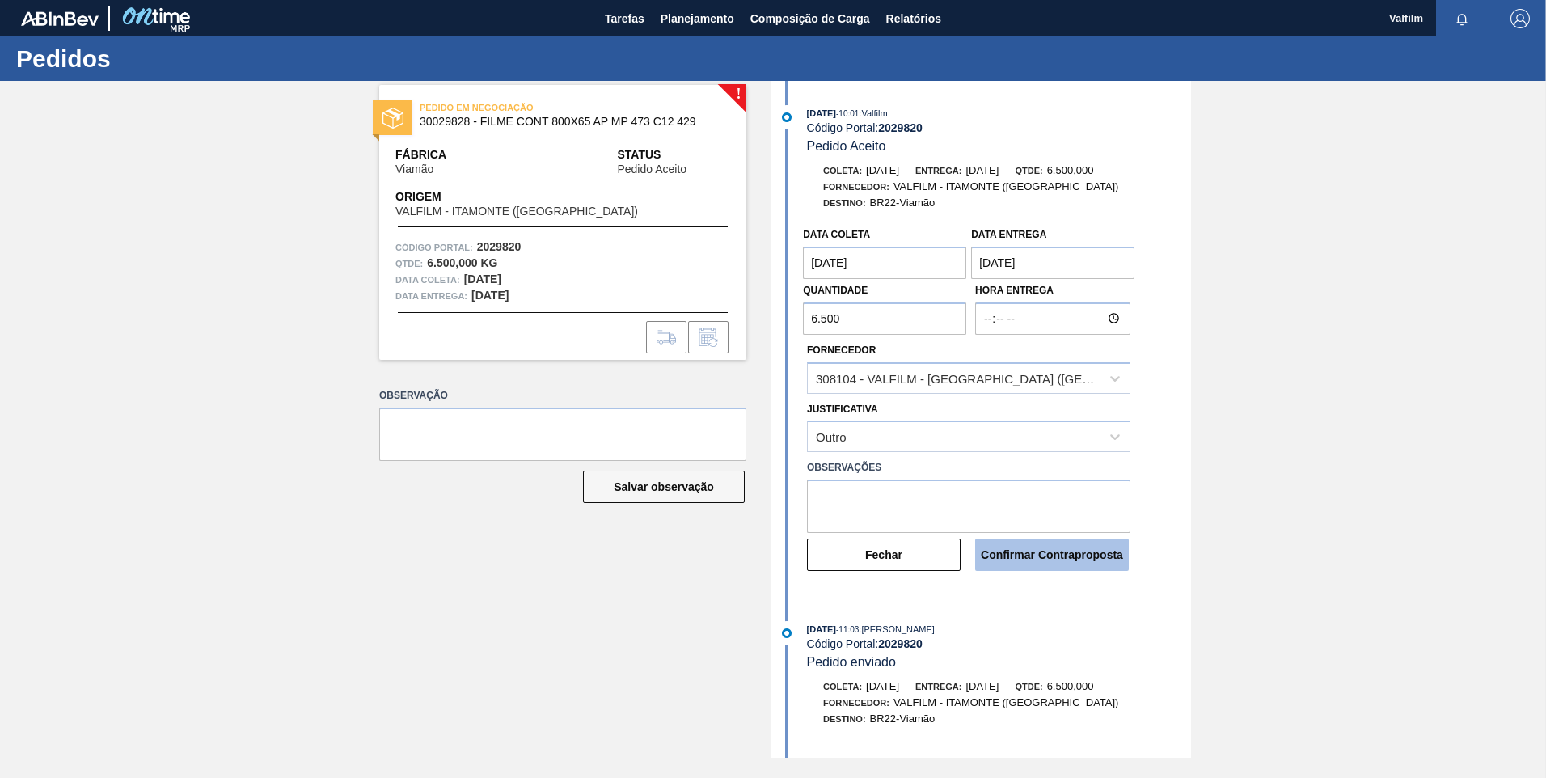
click at [1046, 566] on button "Confirmar Contraproposta" at bounding box center [1052, 554] width 154 height 32
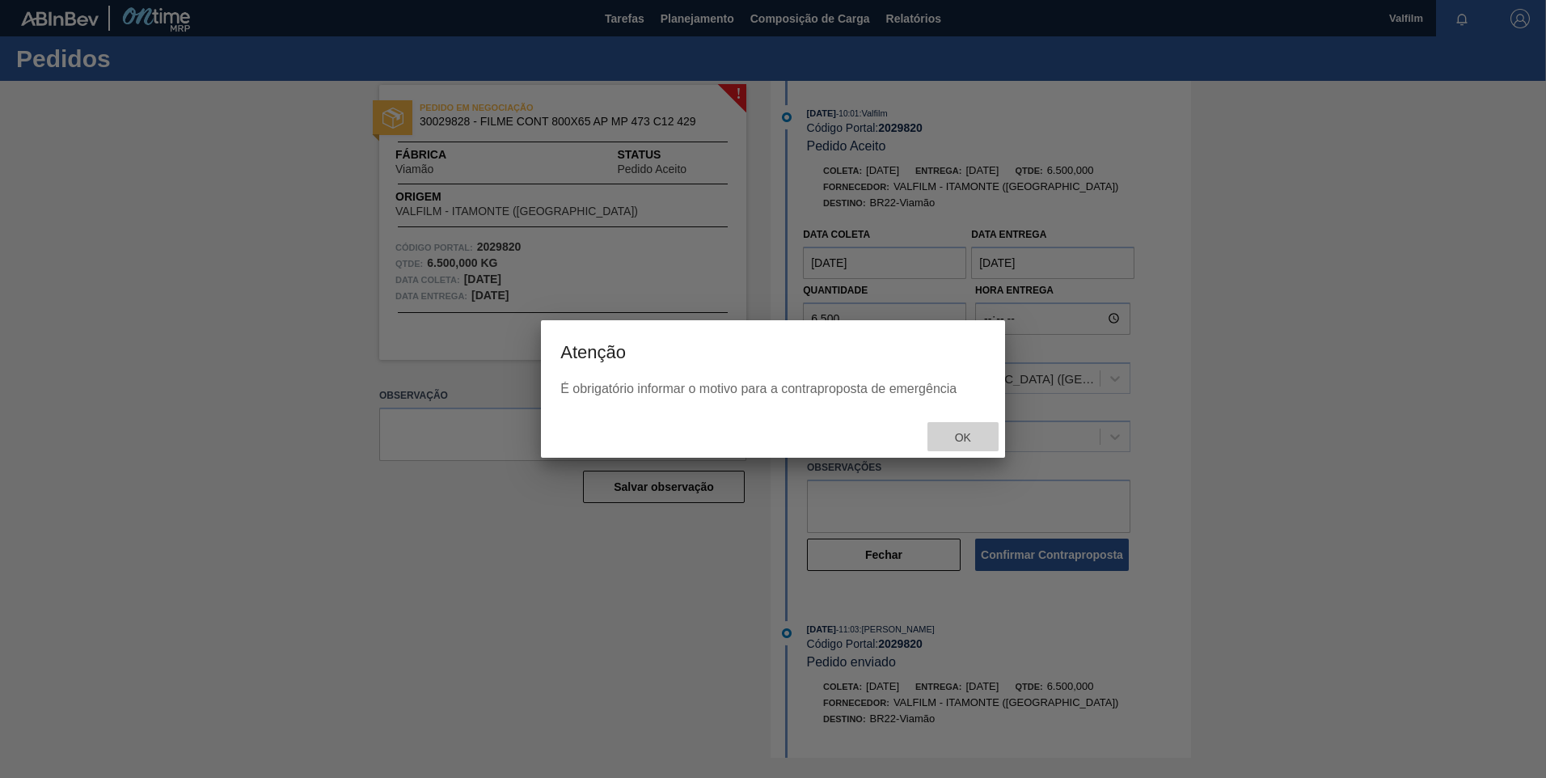
click at [970, 438] on span "Ok" at bounding box center [963, 437] width 42 height 13
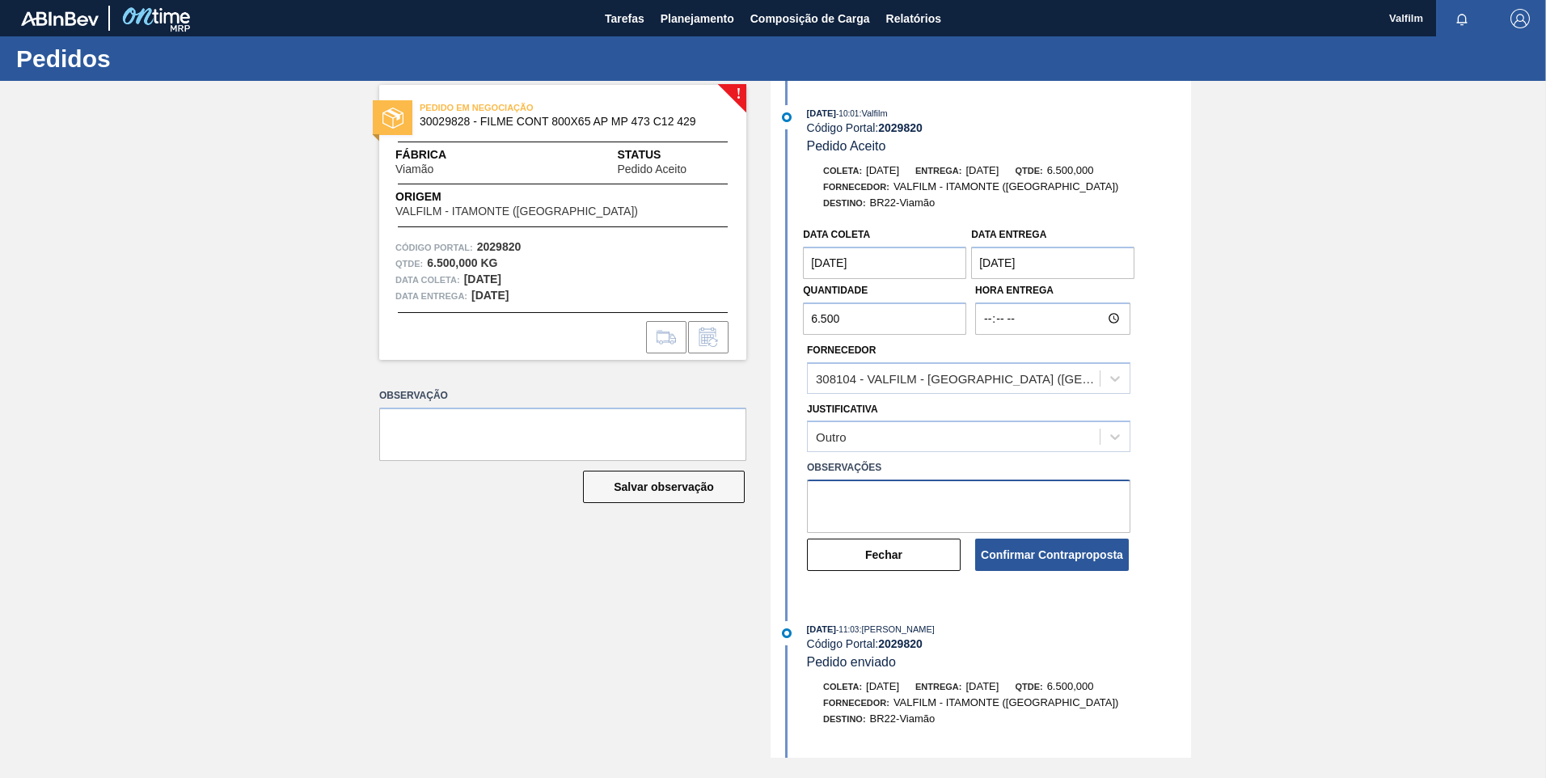
click at [995, 506] on textarea at bounding box center [968, 505] width 323 height 53
drag, startPoint x: 919, startPoint y: 514, endPoint x: 545, endPoint y: 432, distance: 383.1
click at [555, 440] on div "! PEDIDO EM NEGOCIAÇÃO 30029828 - FILME CONT 800X65 AP MP 473 C12 429 Fábrica V…" at bounding box center [773, 419] width 1546 height 677
type textarea "Data que conseguiremos atender (Ana Carolina - Comercial Itamonte)"
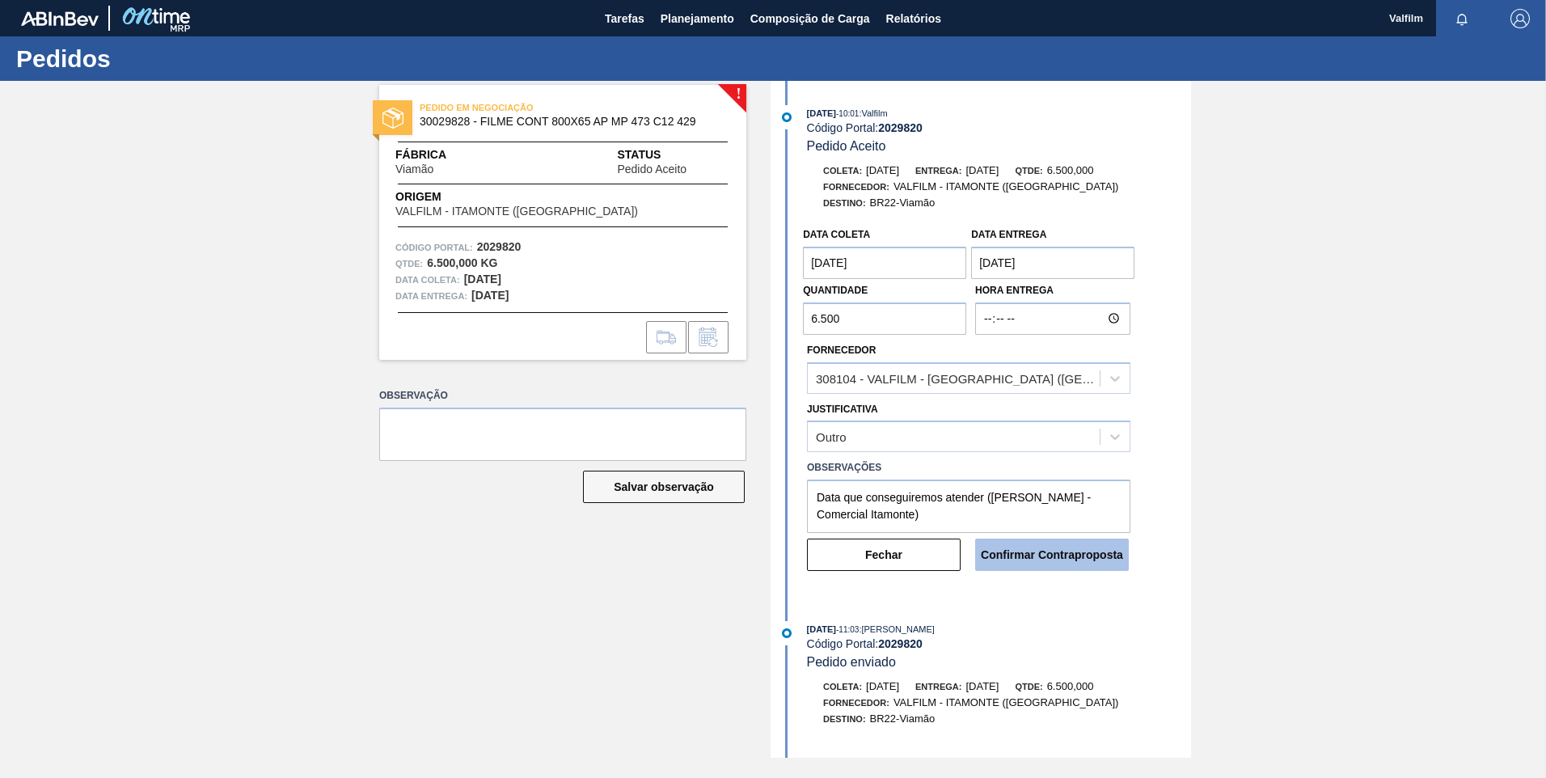
click at [1015, 562] on button "Confirmar Contraproposta" at bounding box center [1052, 554] width 154 height 32
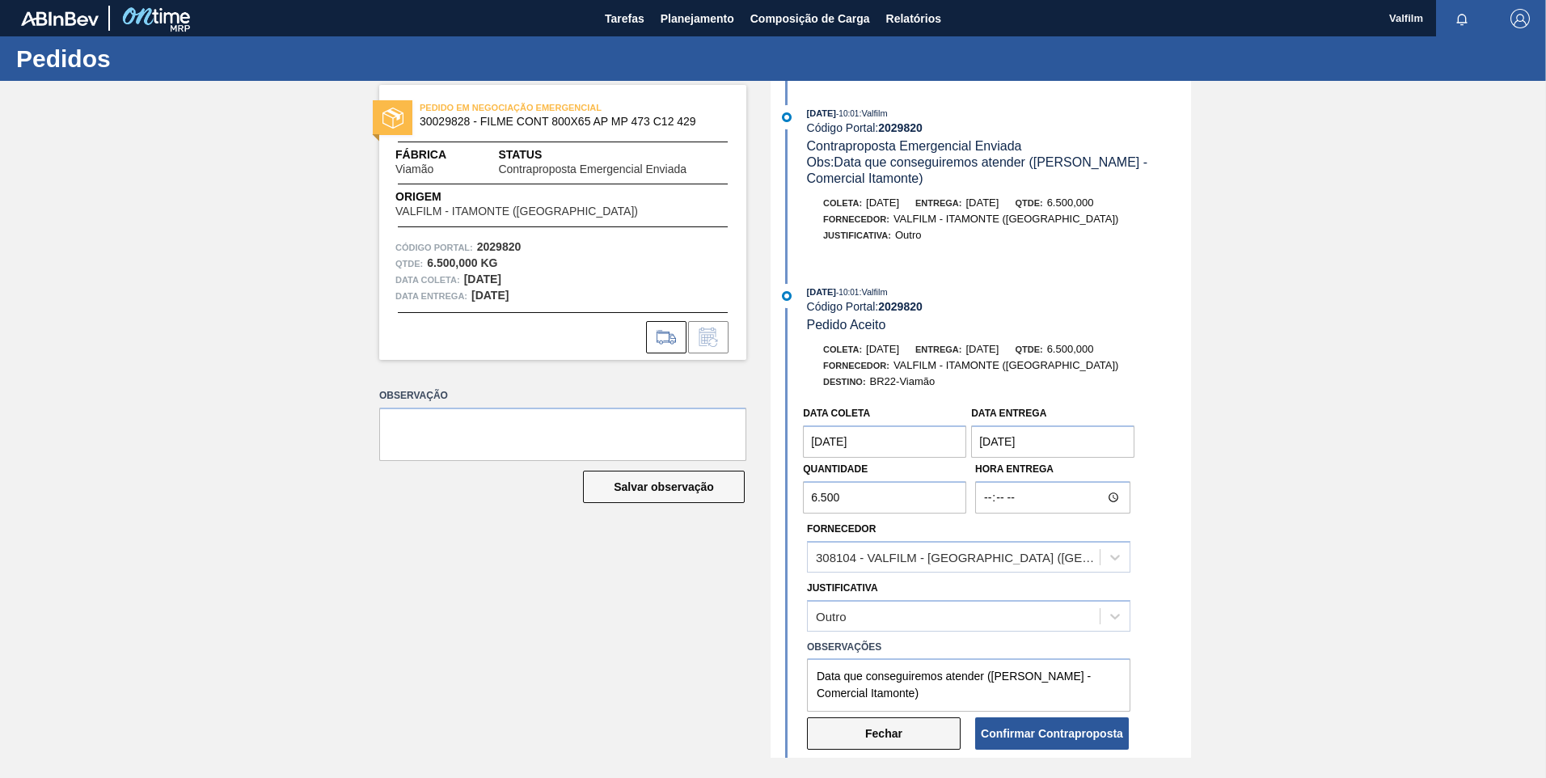
click at [894, 733] on button "Fechar" at bounding box center [884, 733] width 154 height 32
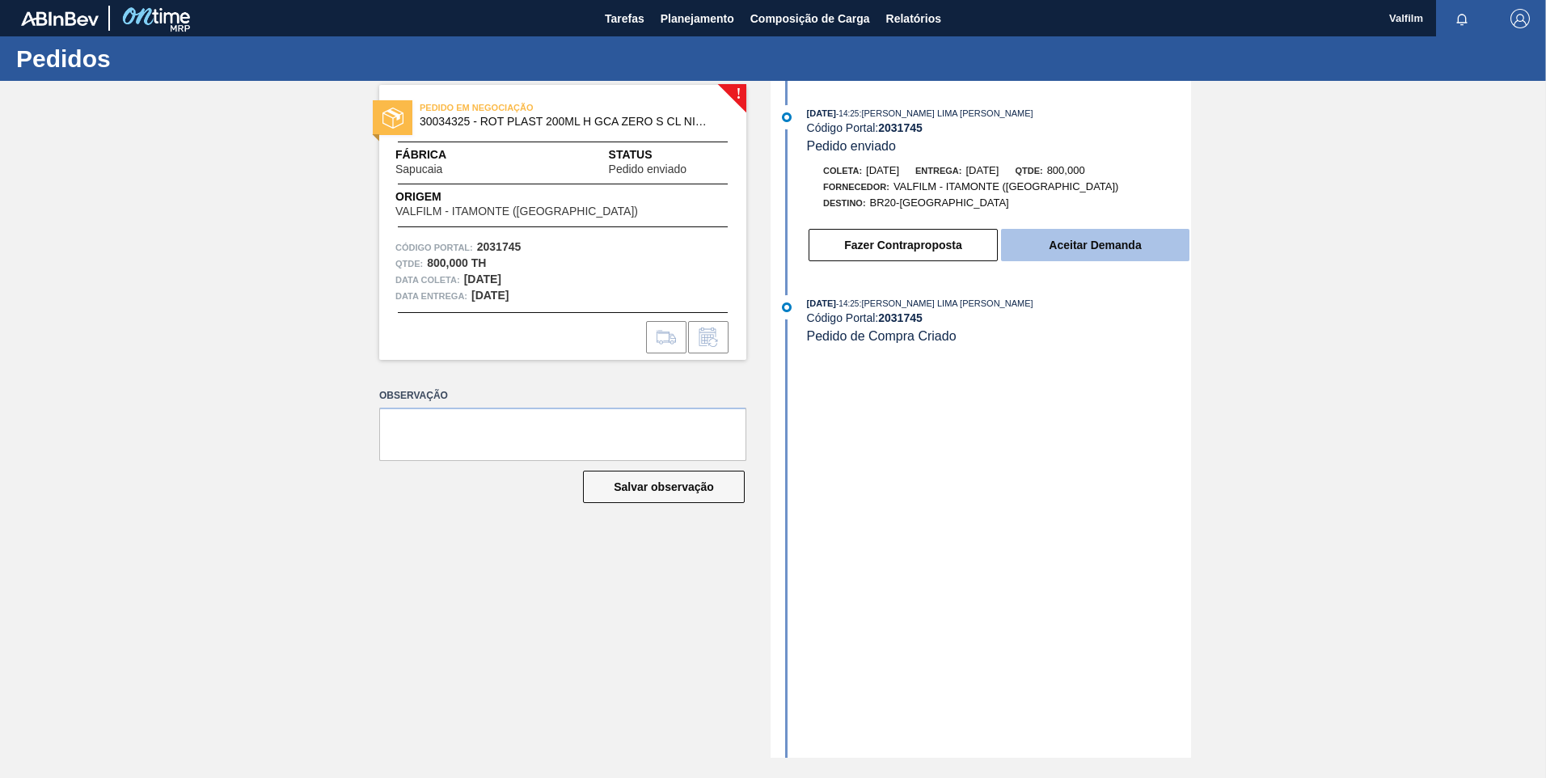
click at [1073, 251] on button "Aceitar Demanda" at bounding box center [1095, 245] width 188 height 32
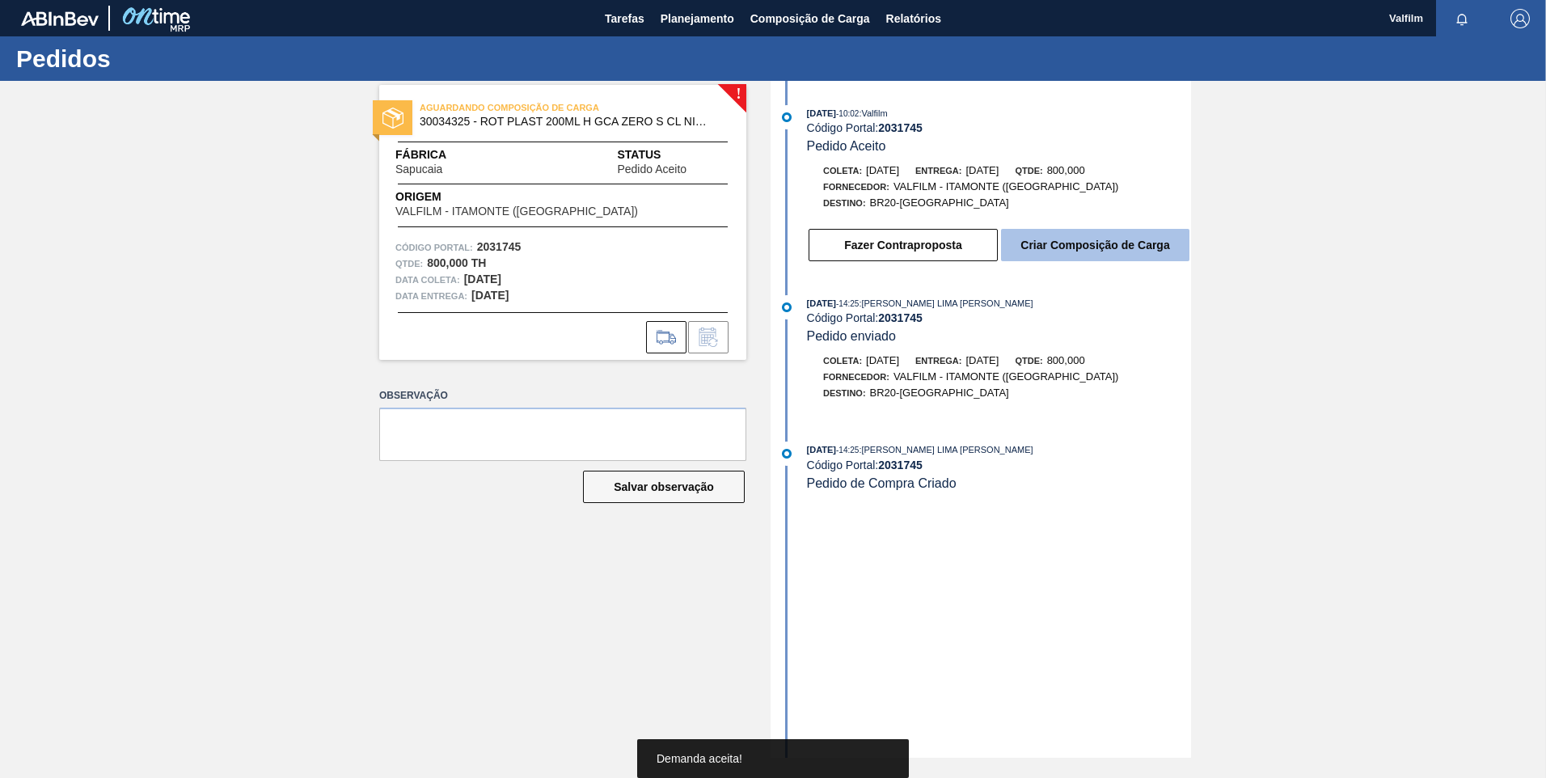
click at [1105, 252] on button "Criar Composição de Carga" at bounding box center [1095, 245] width 188 height 32
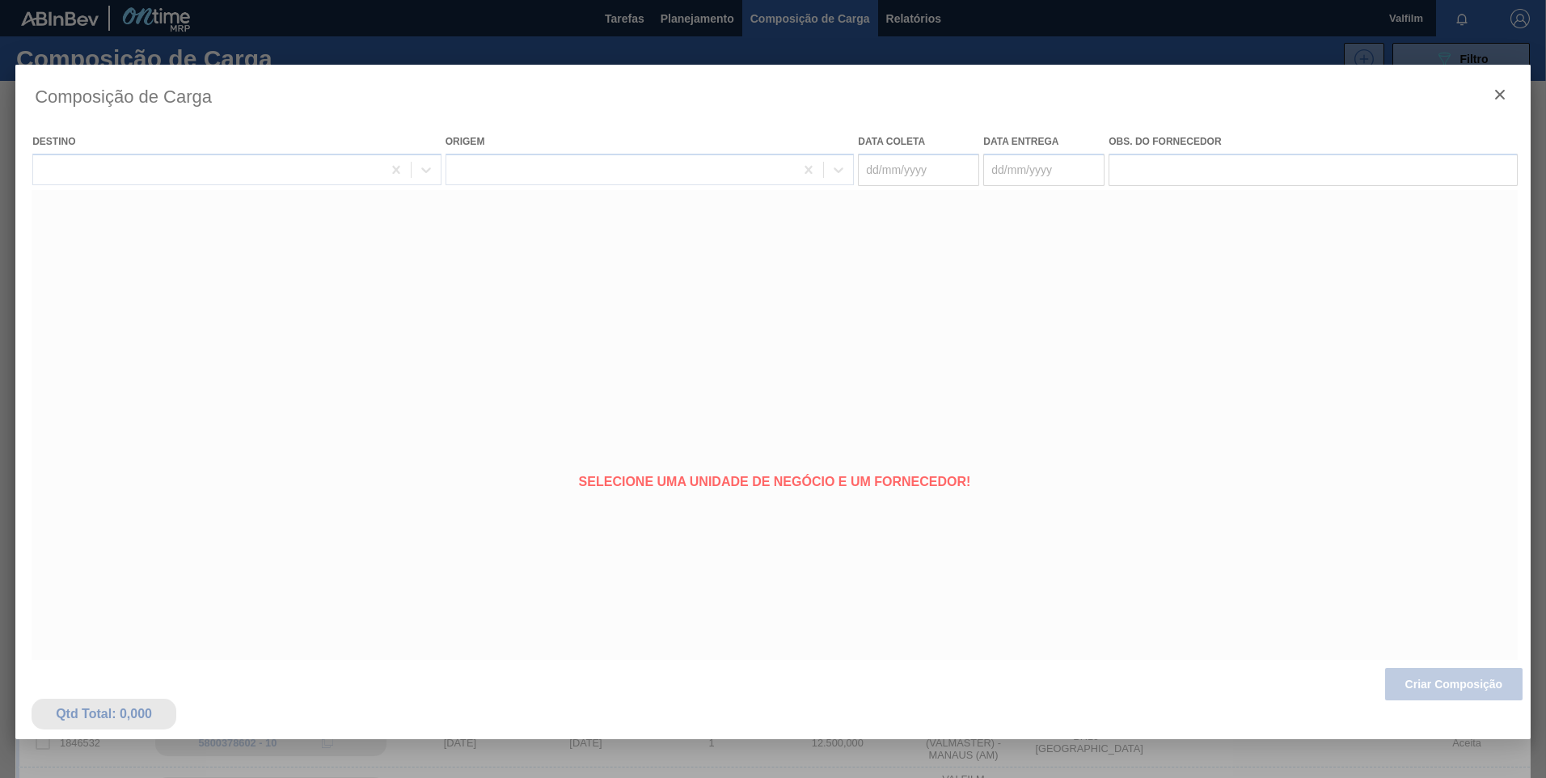
type coleta "21/10/2025"
type entrega "23/10/2025"
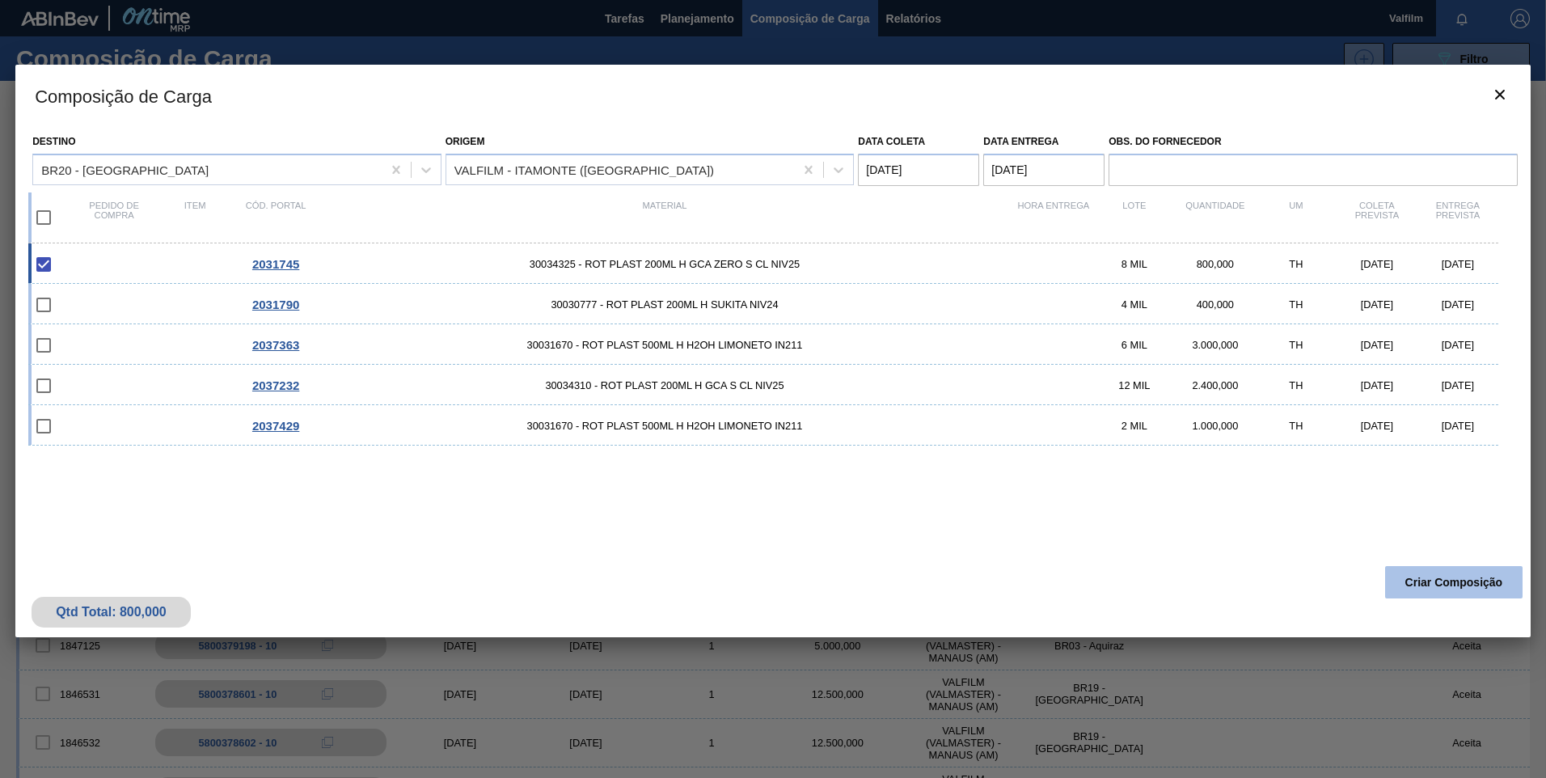
click at [1470, 573] on button "Criar Composição" at bounding box center [1453, 582] width 137 height 32
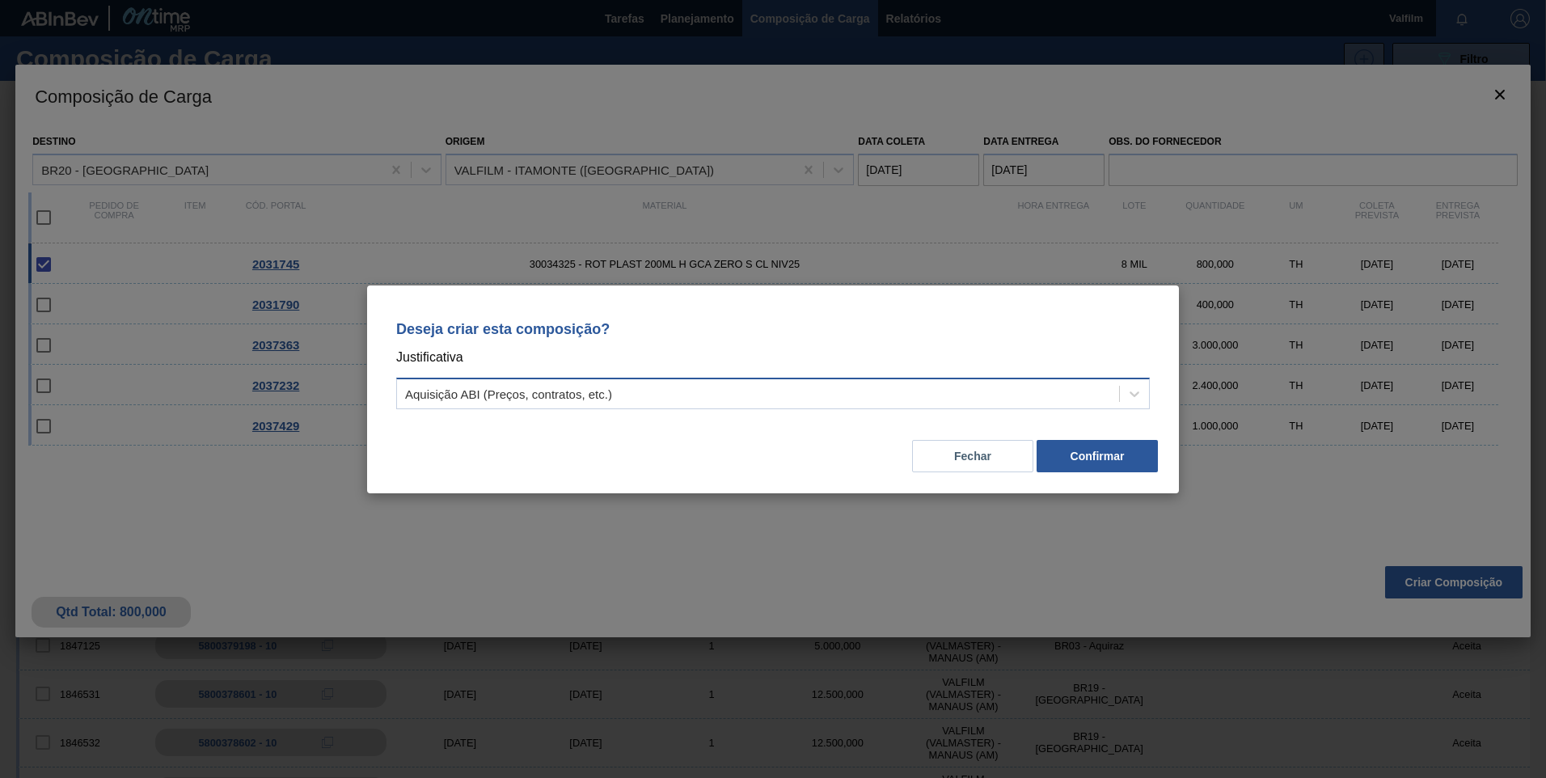
click at [546, 389] on div "Aquisição ABI (Preços, contratos, etc.)" at bounding box center [508, 393] width 207 height 14
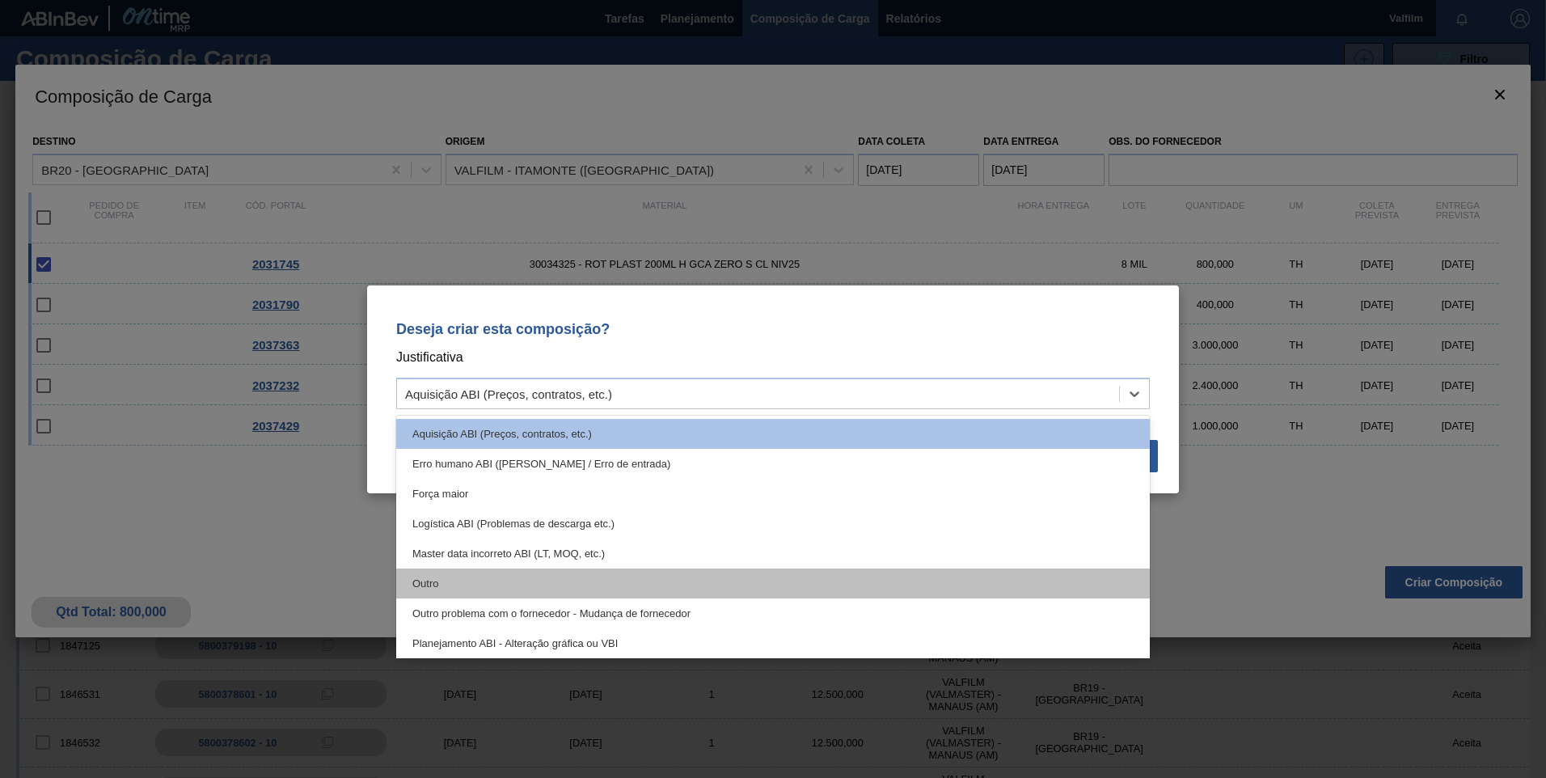
click at [552, 584] on div "Outro" at bounding box center [772, 583] width 753 height 30
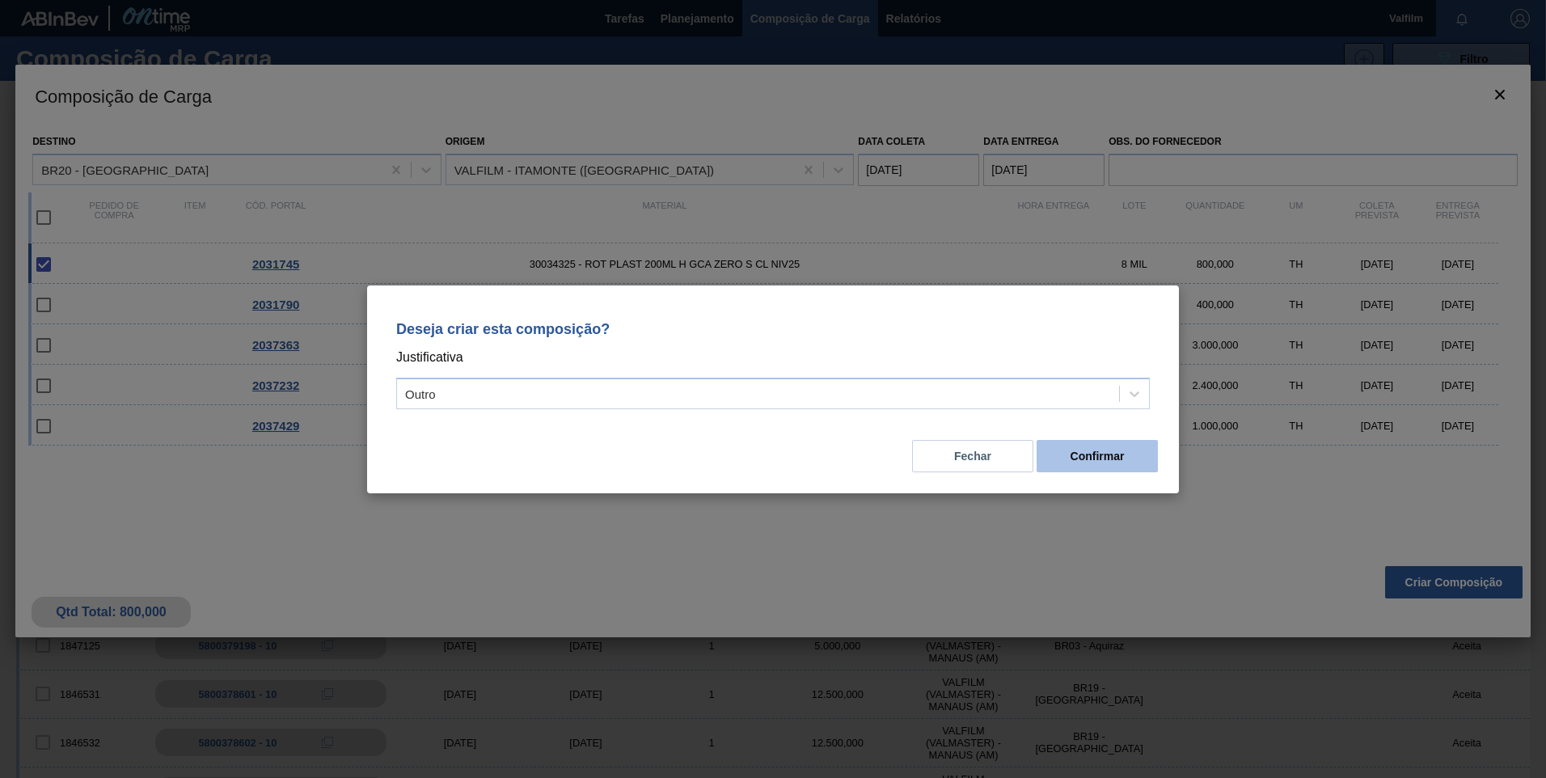
click at [1114, 458] on button "Confirmar" at bounding box center [1096, 456] width 121 height 32
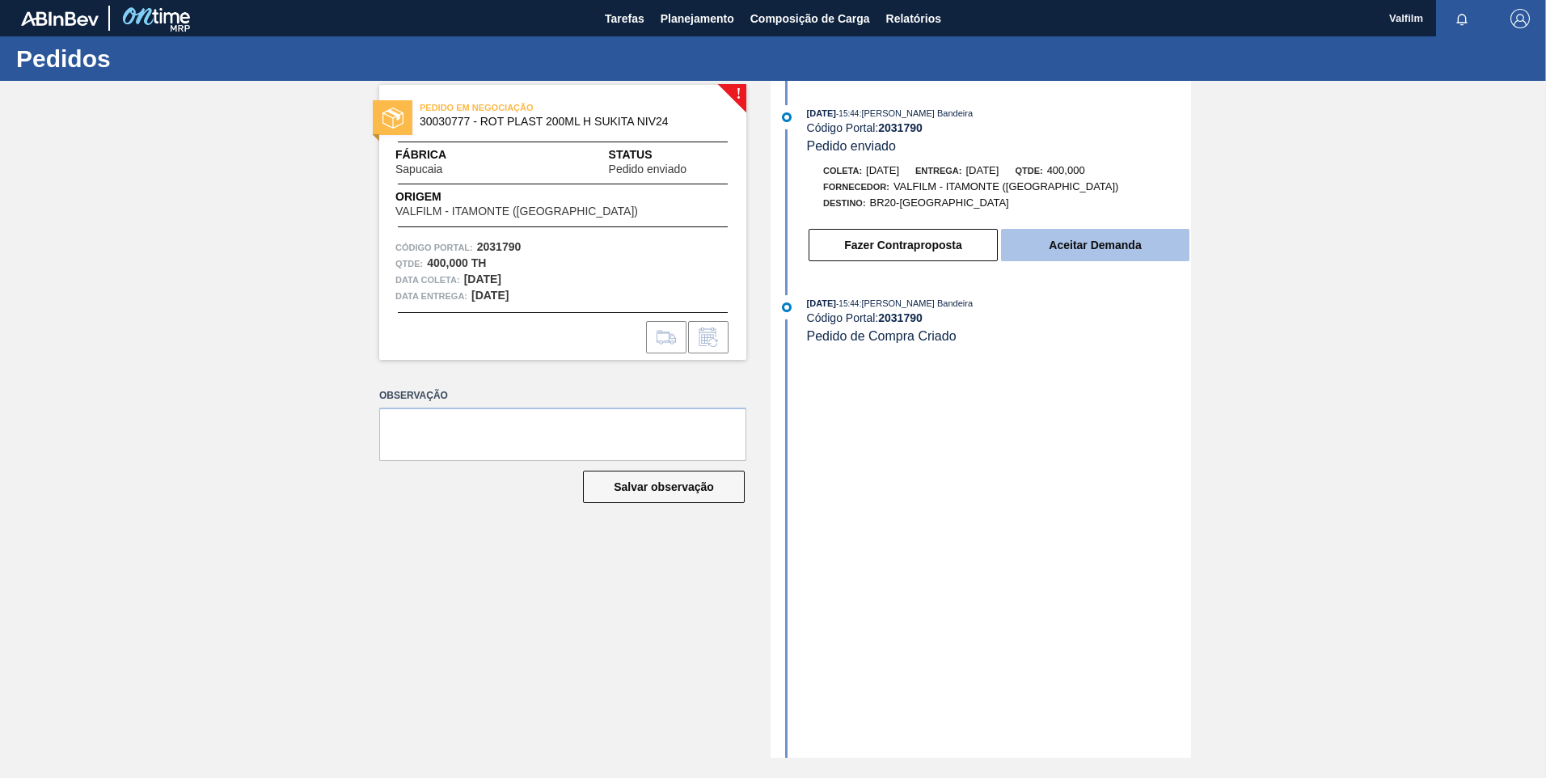
click at [1130, 253] on button "Aceitar Demanda" at bounding box center [1095, 245] width 188 height 32
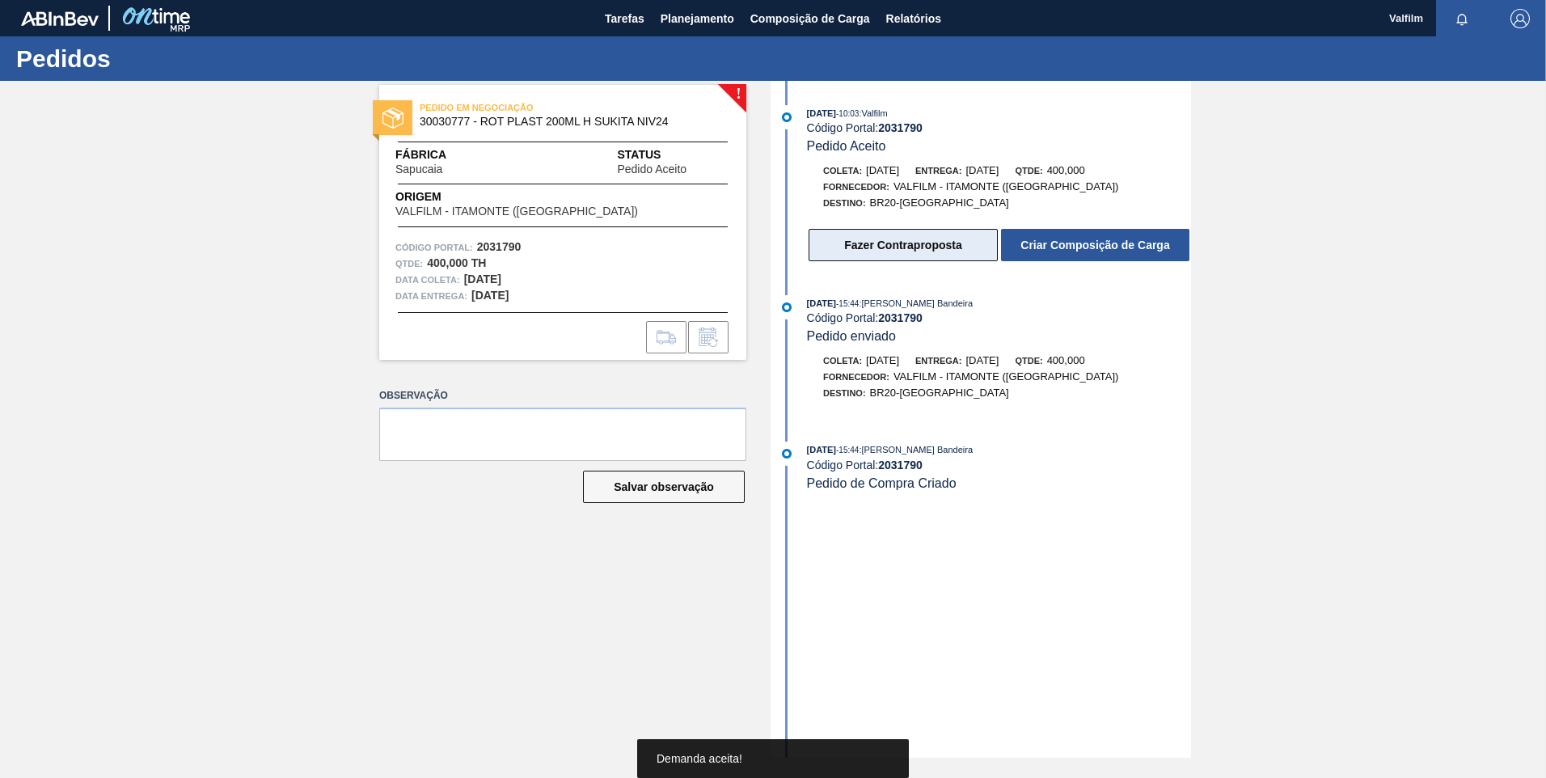
click at [879, 259] on button "Fazer Contraproposta" at bounding box center [902, 245] width 189 height 32
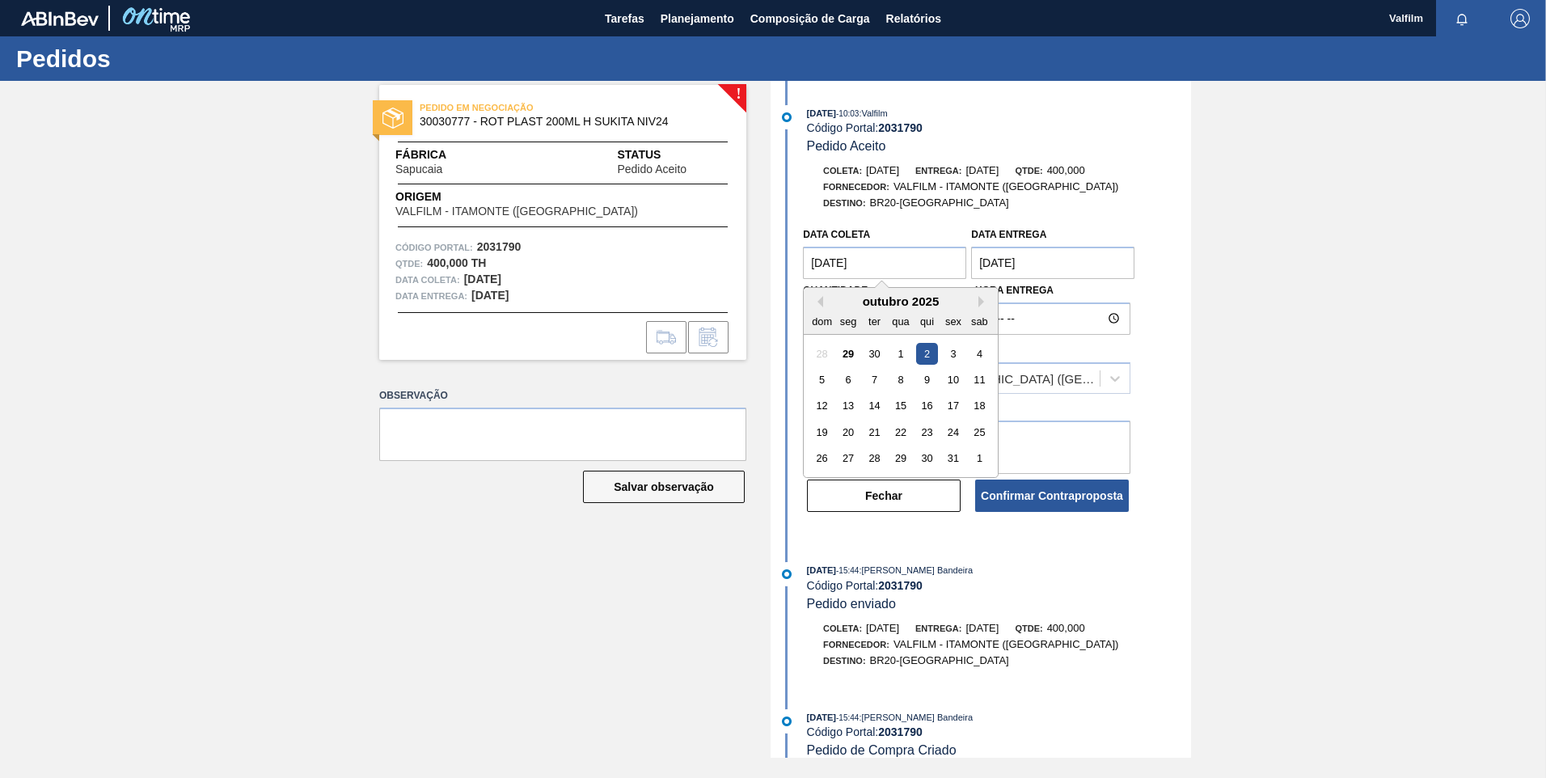
click at [868, 264] on coleta "[DATE]" at bounding box center [884, 263] width 163 height 32
click at [978, 304] on button "Next Month" at bounding box center [983, 301] width 11 height 11
click at [820, 300] on button "Previous Month" at bounding box center [817, 301] width 11 height 11
click at [972, 405] on div "18" at bounding box center [979, 406] width 22 height 22
type coleta "18/10/2025"
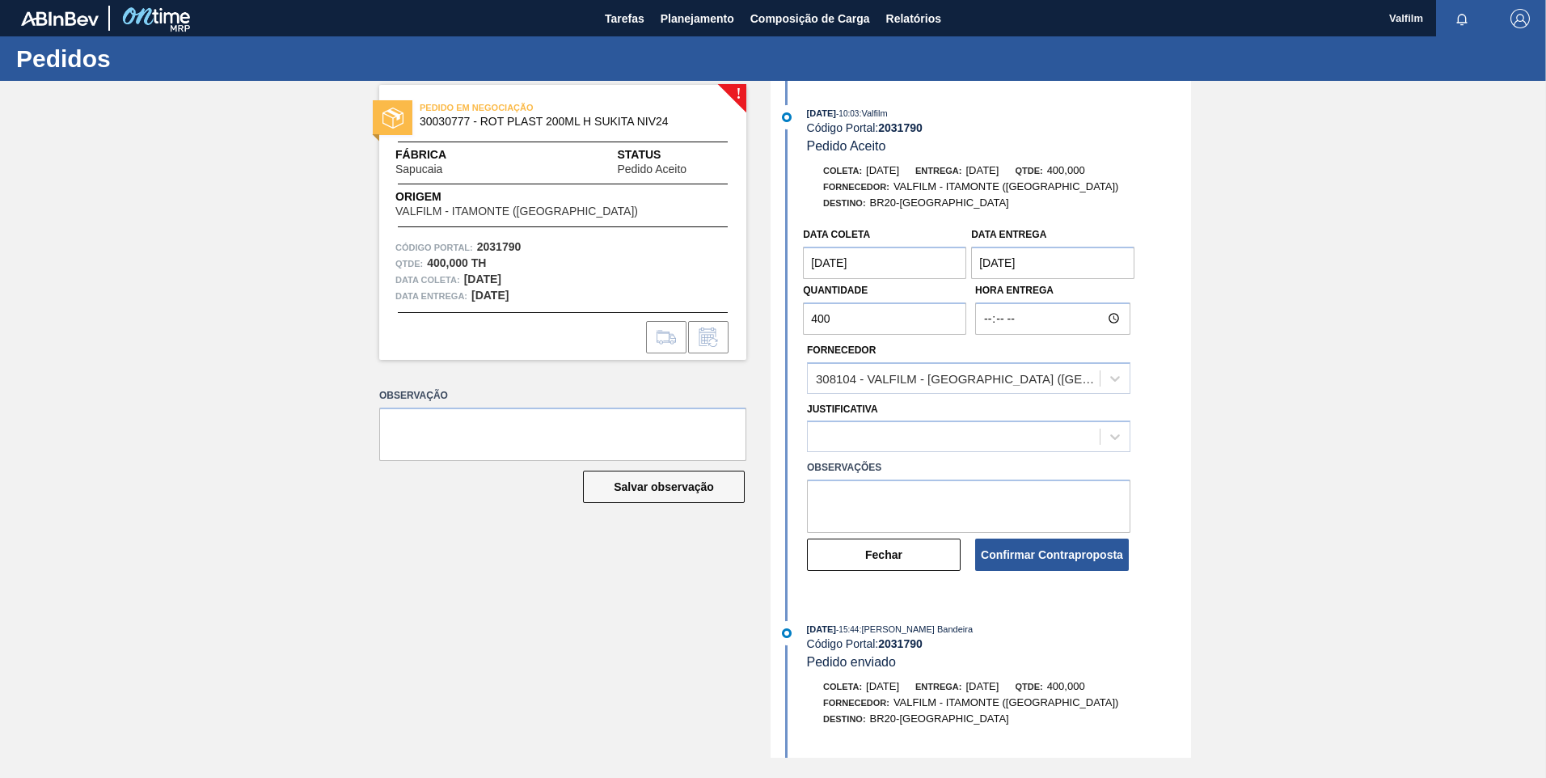
click at [1050, 271] on entrega "04/10/2025" at bounding box center [1052, 263] width 163 height 32
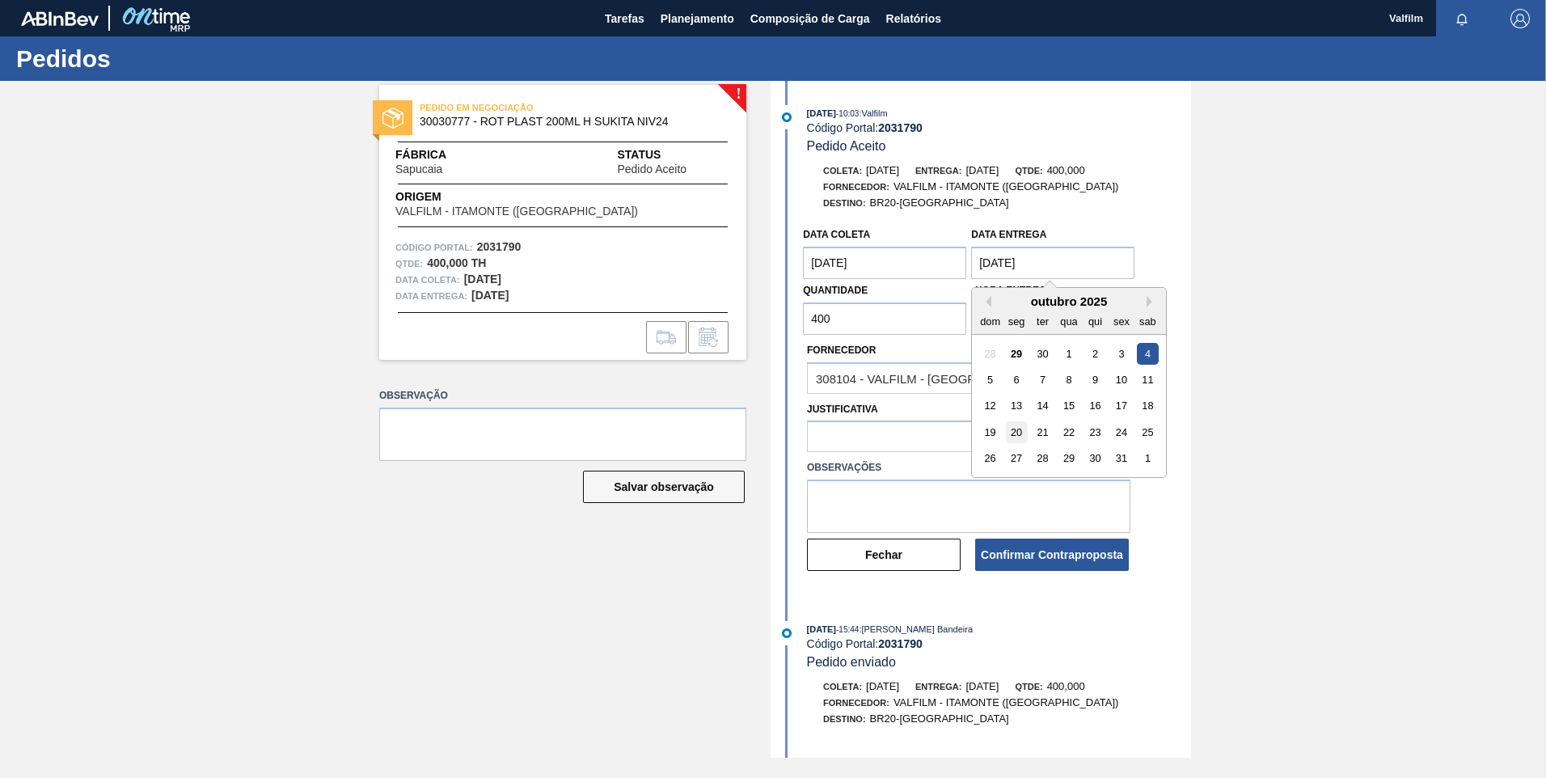
click at [1013, 434] on div "20" at bounding box center [1017, 432] width 22 height 22
type entrega "20/10/2025"
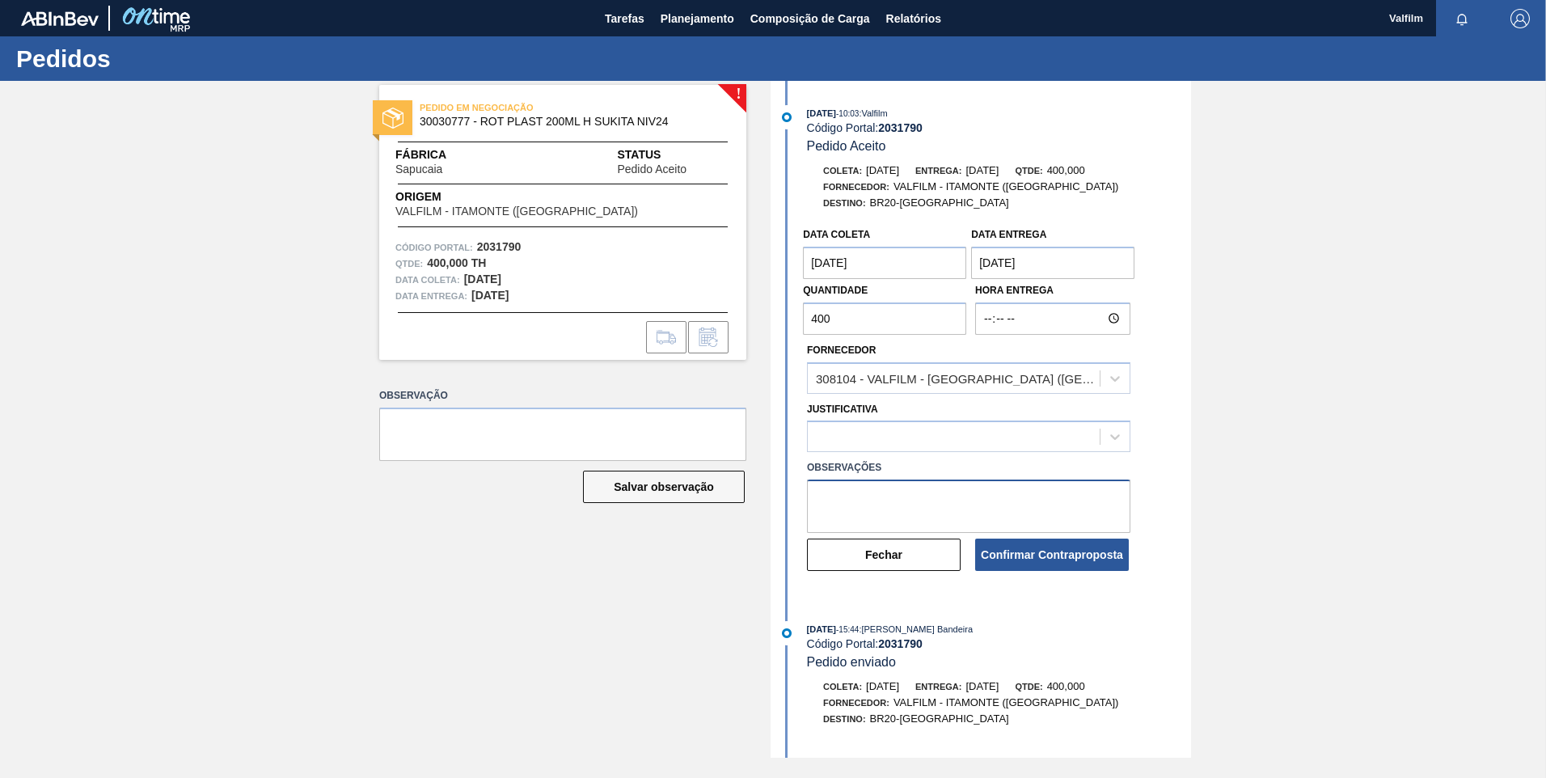
click at [902, 491] on textarea at bounding box center [968, 505] width 323 height 53
paste textarea "Data que conseguiremos atender (Ana Carolina - Comercial Itamonte)"
type textarea "Data que conseguiremos atender (Ana Carolina - Comercial Itamonte)"
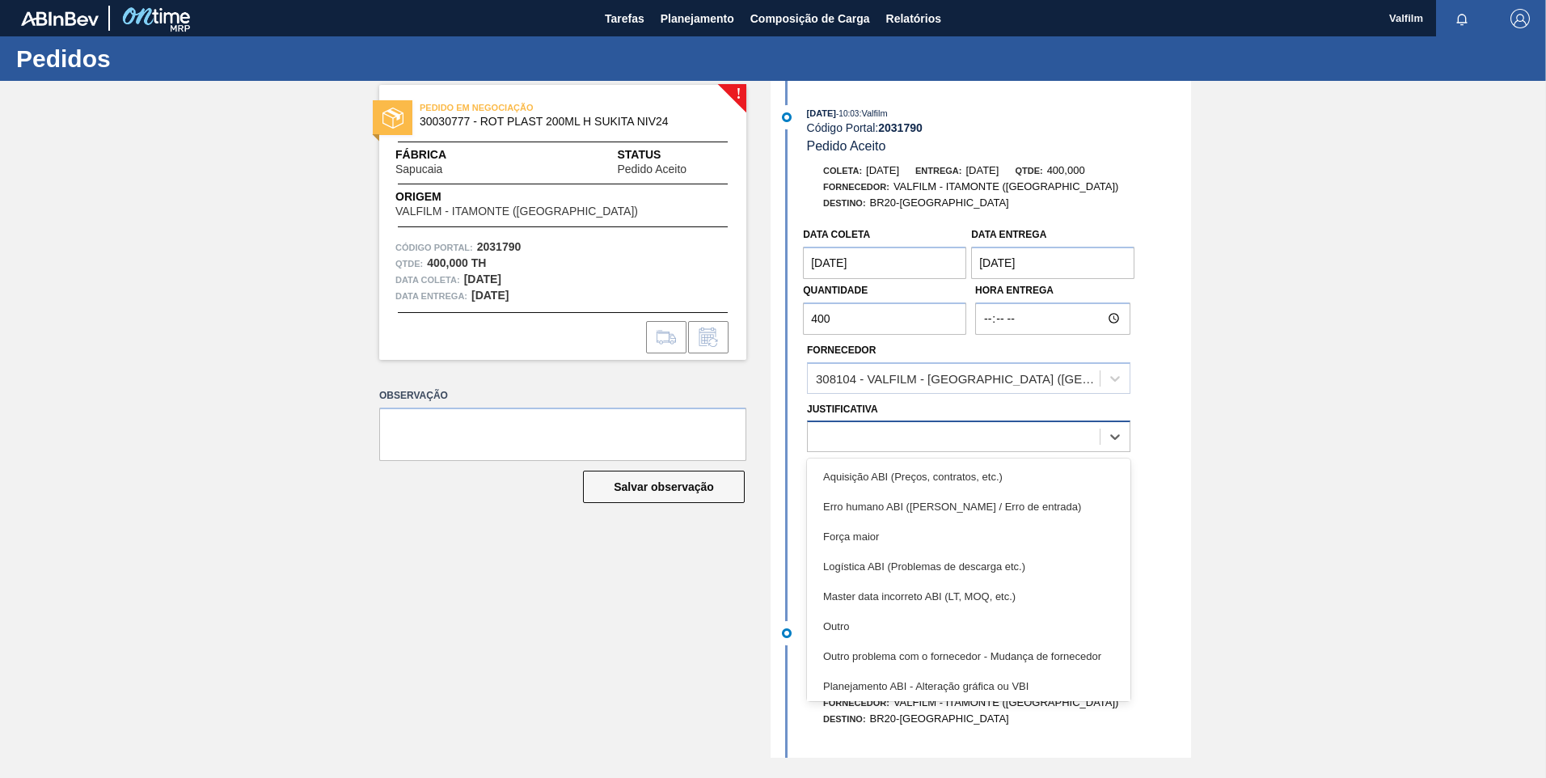
click at [895, 445] on div at bounding box center [954, 436] width 292 height 23
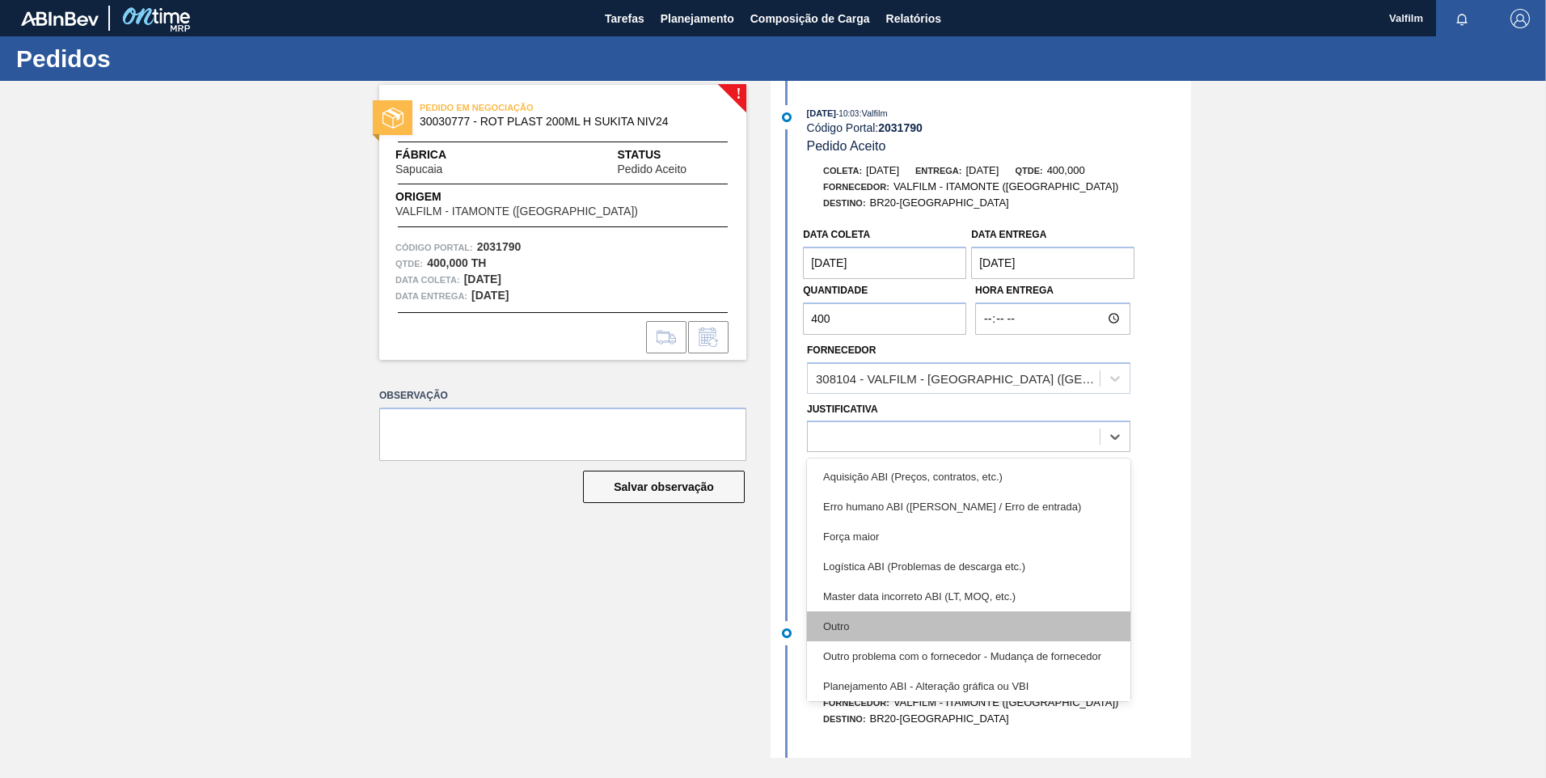
click at [909, 621] on div "Outro" at bounding box center [968, 626] width 323 height 30
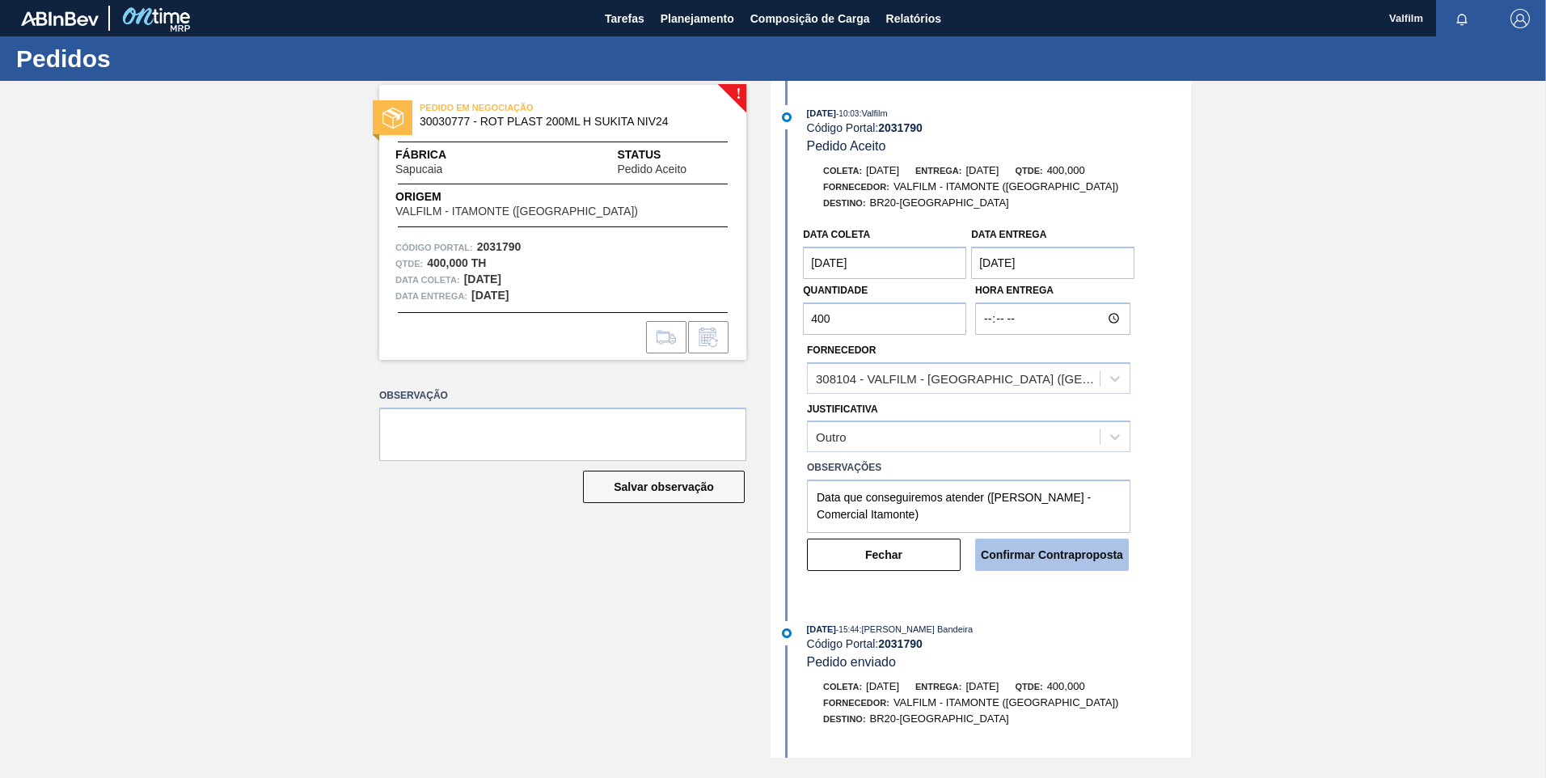
click at [1022, 550] on button "Confirmar Contraproposta" at bounding box center [1052, 554] width 154 height 32
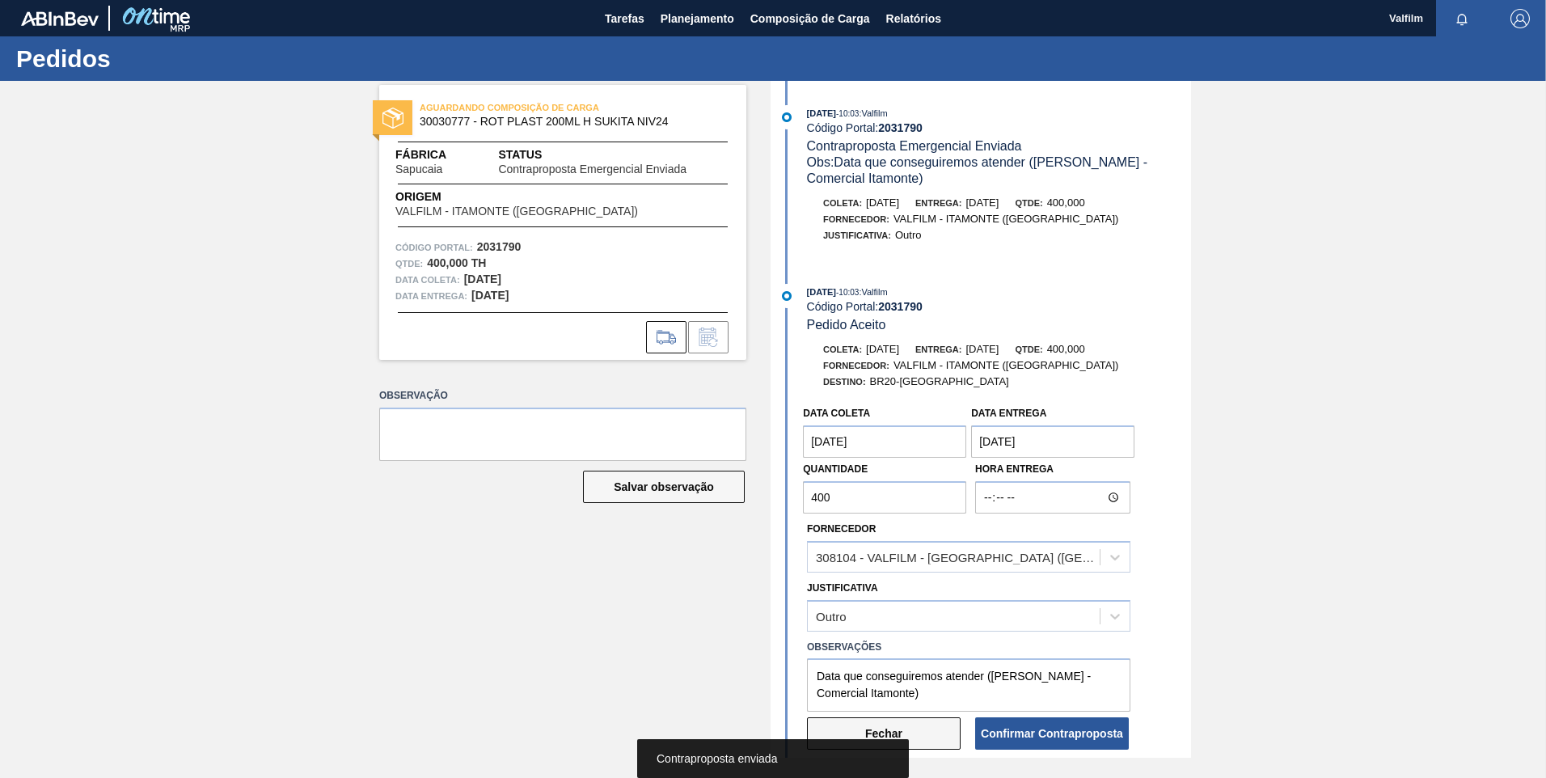
click at [930, 738] on button "Fechar" at bounding box center [884, 733] width 154 height 32
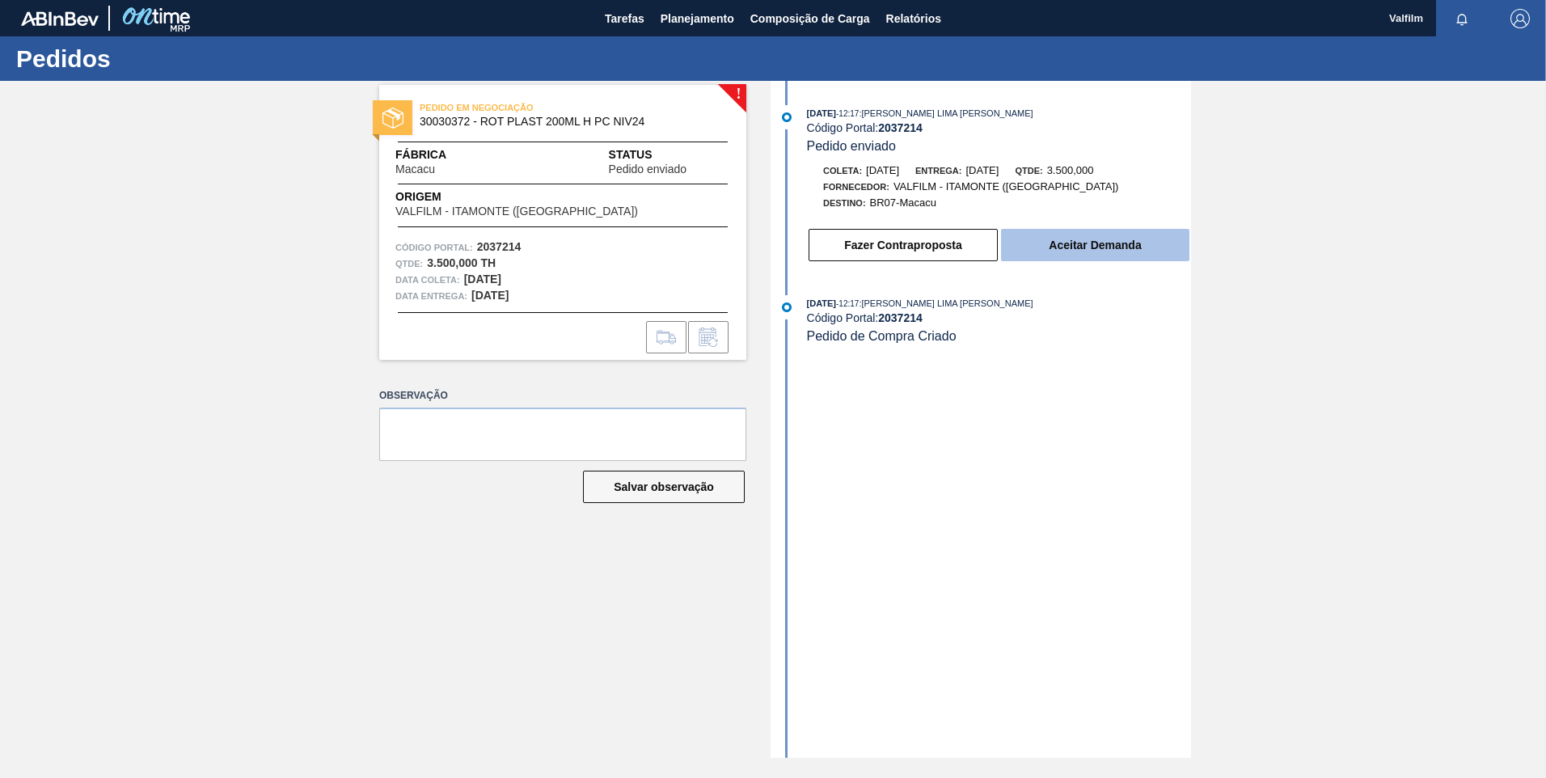
click at [1103, 244] on button "Aceitar Demanda" at bounding box center [1095, 245] width 188 height 32
click at [1128, 237] on button "Aceitar Demanda" at bounding box center [1095, 245] width 188 height 32
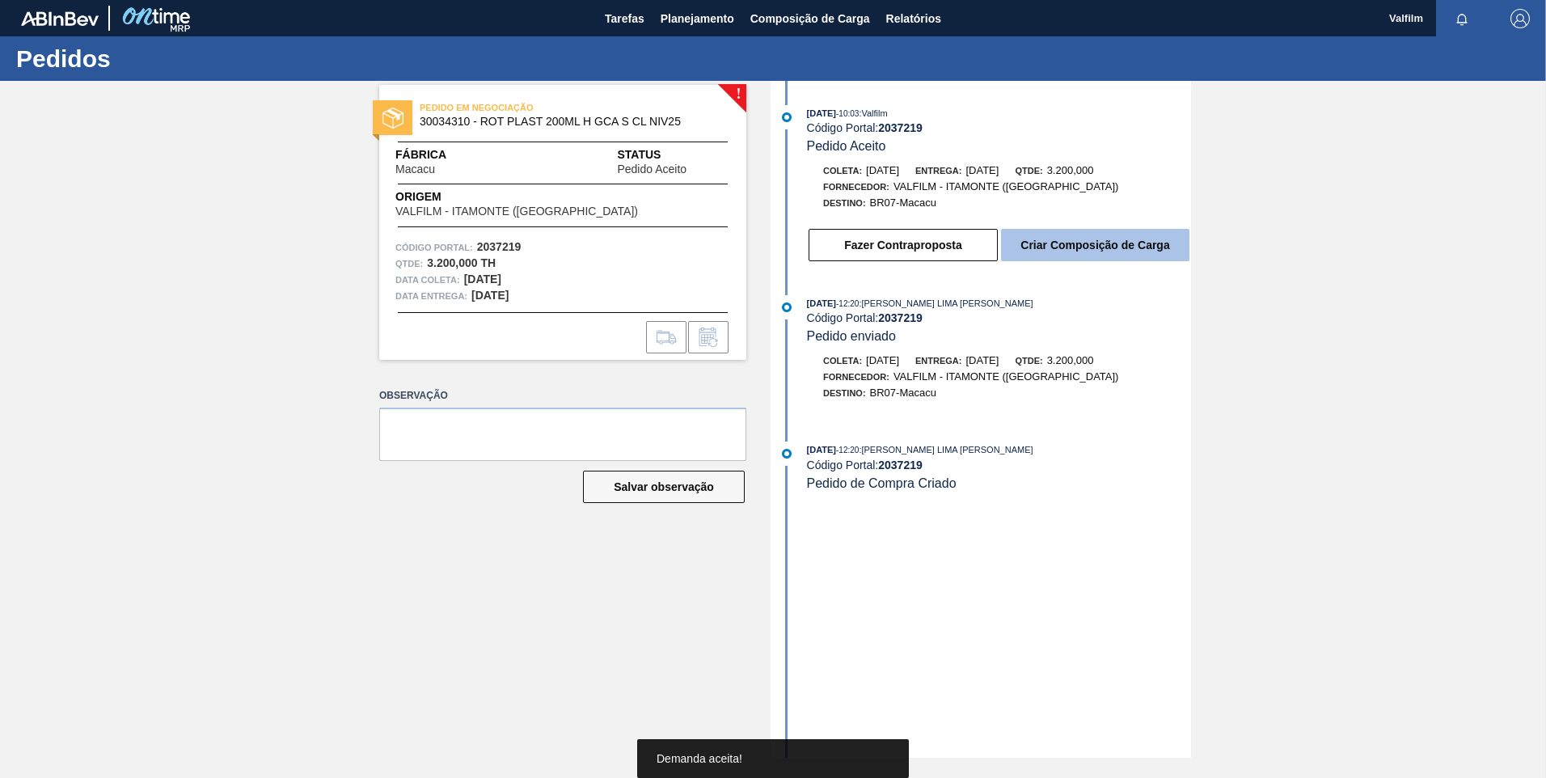
click at [1133, 252] on button "Criar Composição de Carga" at bounding box center [1095, 245] width 188 height 32
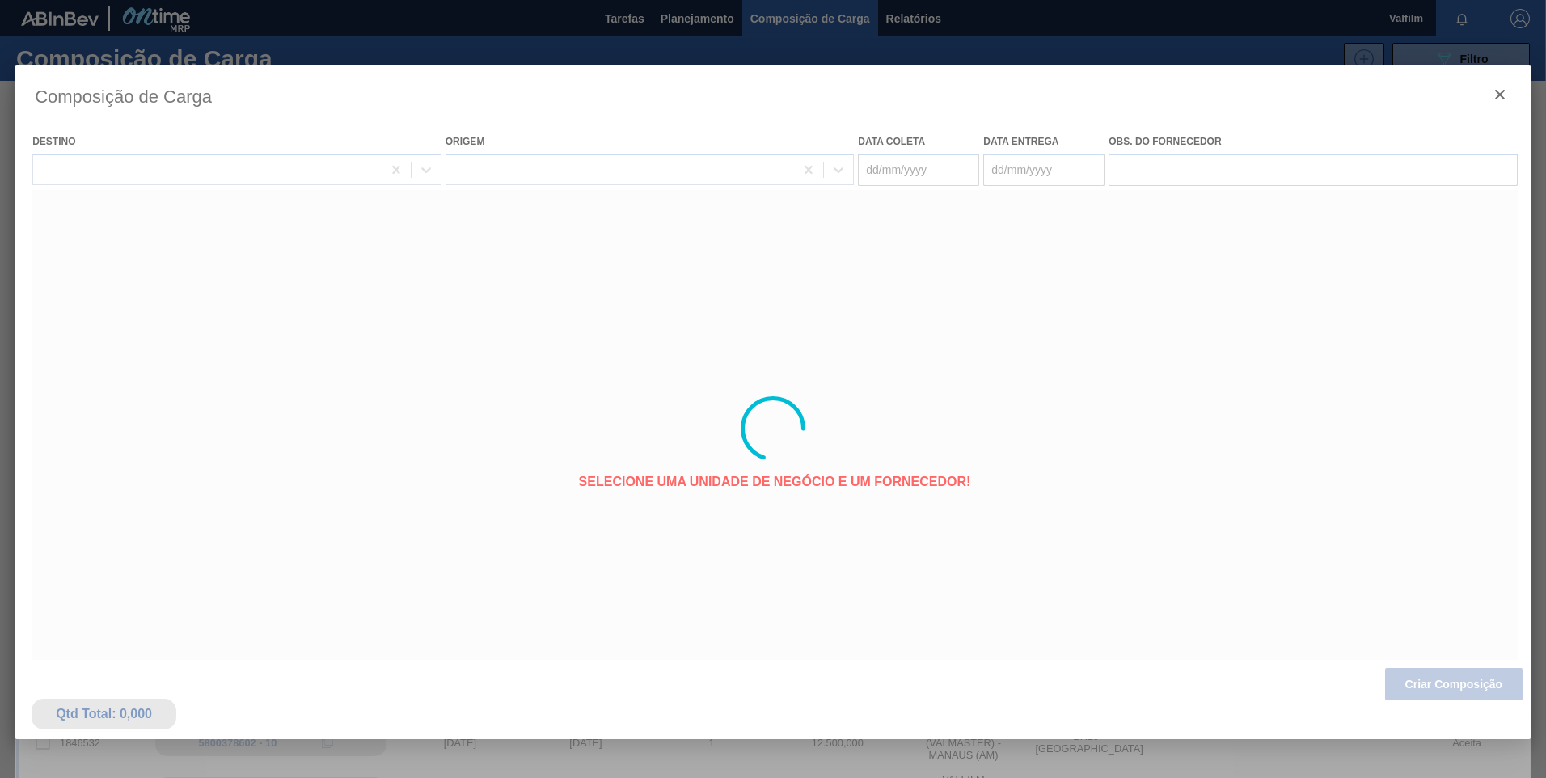
type coleta "[DATE]"
type entrega "[DATE]"
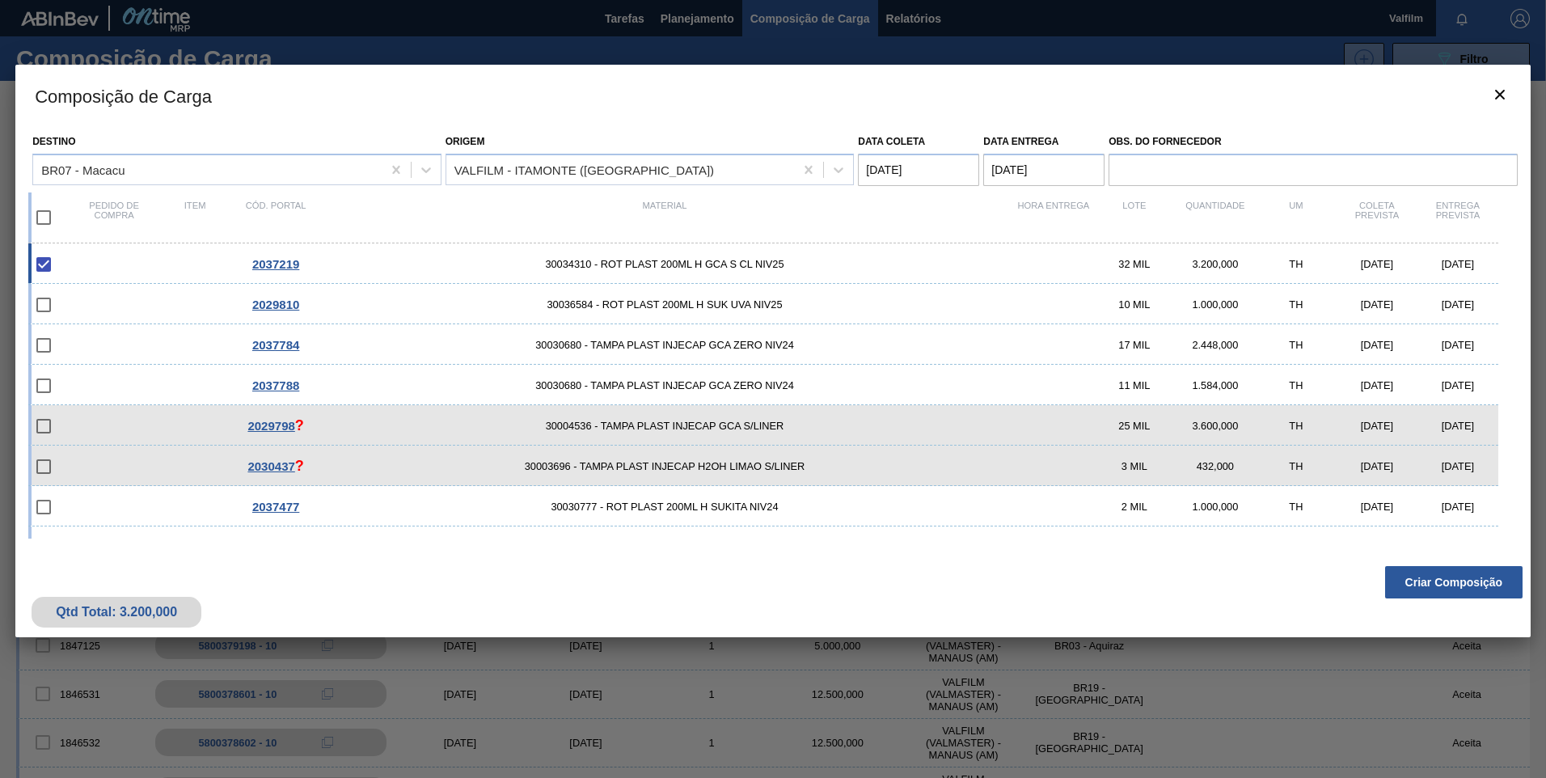
click at [927, 170] on coleta "[DATE]" at bounding box center [918, 170] width 121 height 32
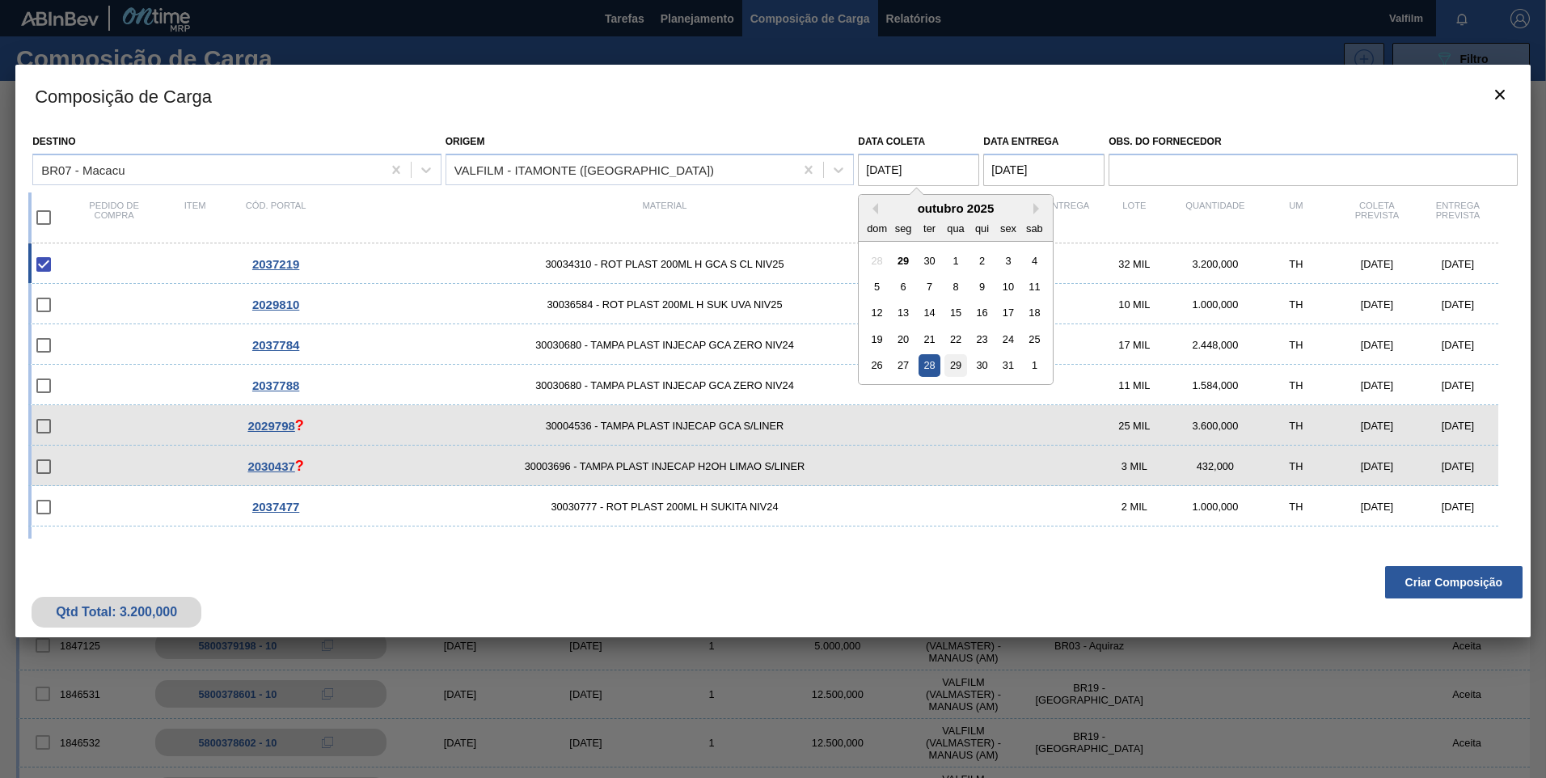
click at [955, 361] on div "29" at bounding box center [956, 365] width 22 height 22
type coleta "[DATE]"
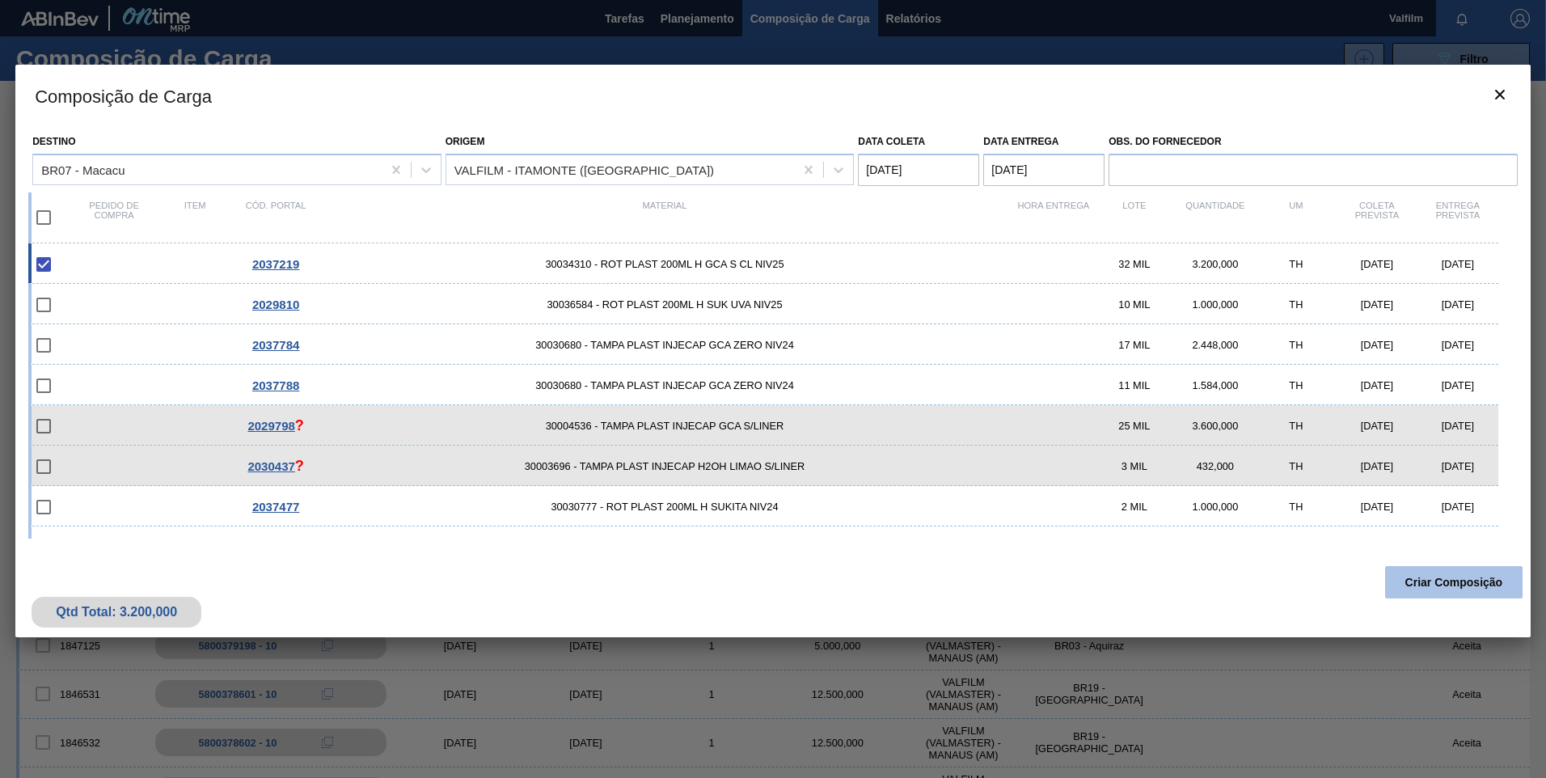
click at [1453, 576] on button "Criar Composição" at bounding box center [1453, 582] width 137 height 32
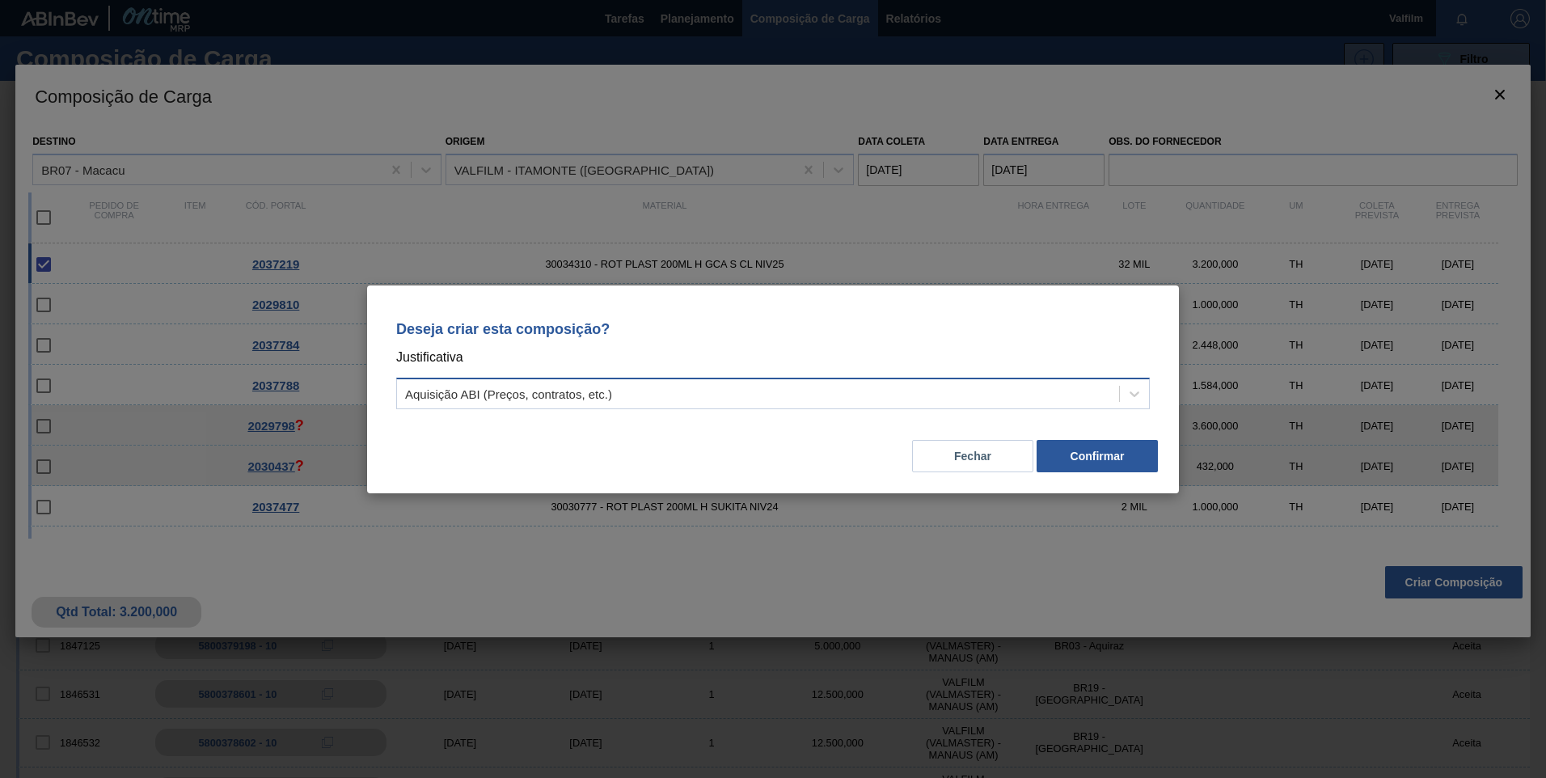
click at [651, 395] on div "Aquisição ABI (Preços, contratos, etc.)" at bounding box center [758, 393] width 722 height 23
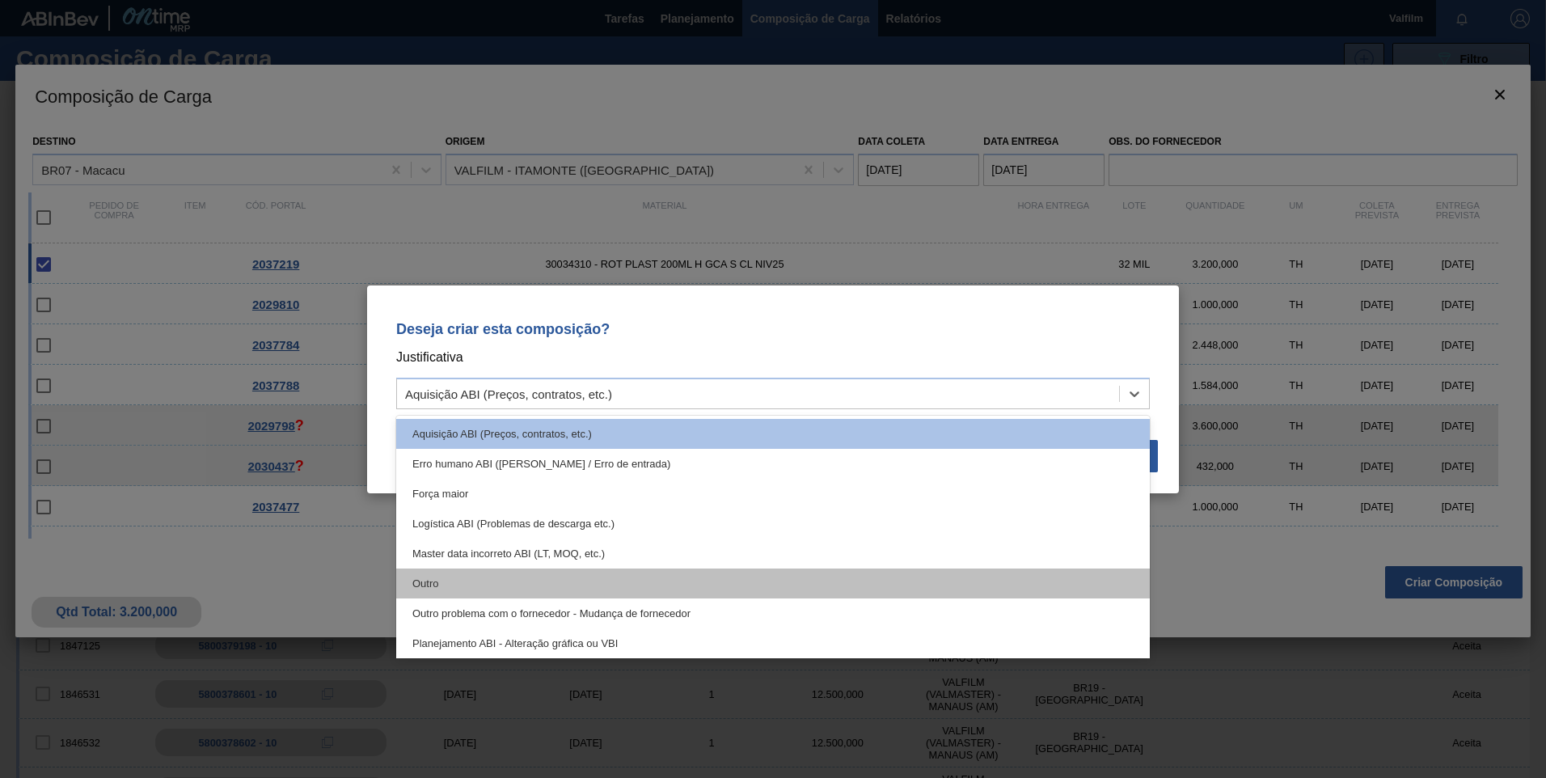
click at [549, 572] on div "Outro" at bounding box center [772, 583] width 753 height 30
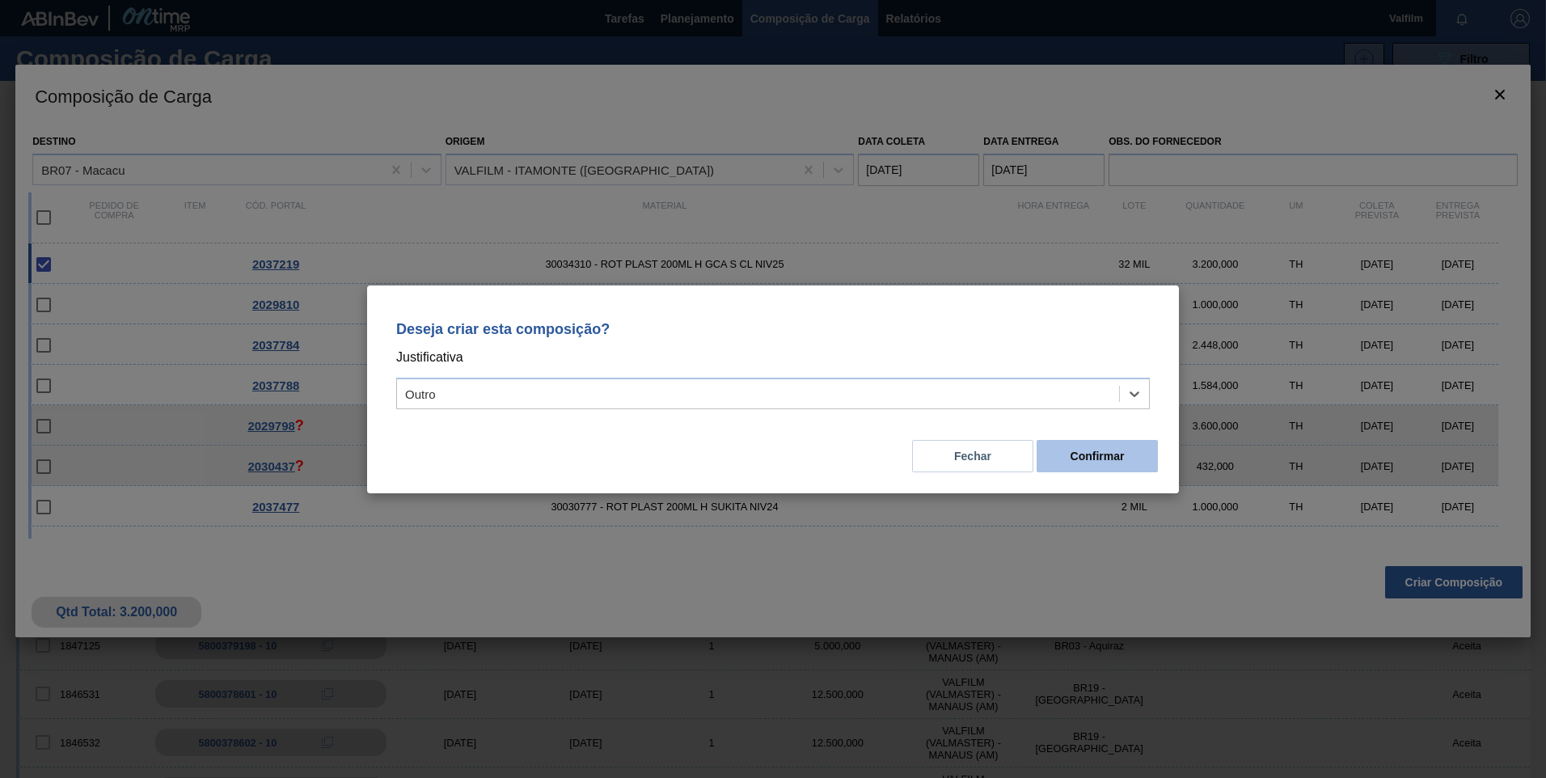
click at [1122, 461] on button "Confirmar" at bounding box center [1096, 456] width 121 height 32
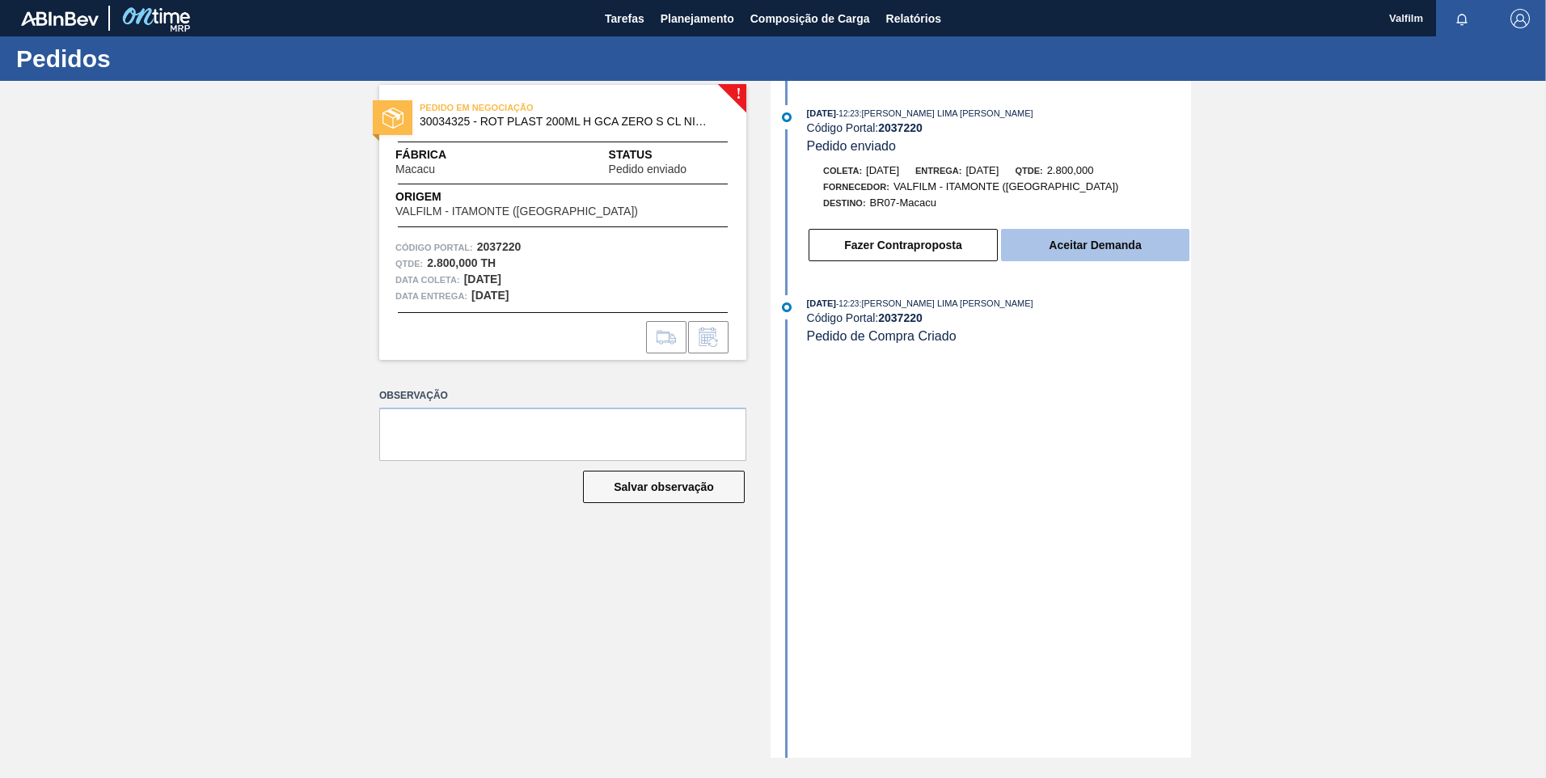
click at [1111, 247] on button "Aceitar Demanda" at bounding box center [1095, 245] width 188 height 32
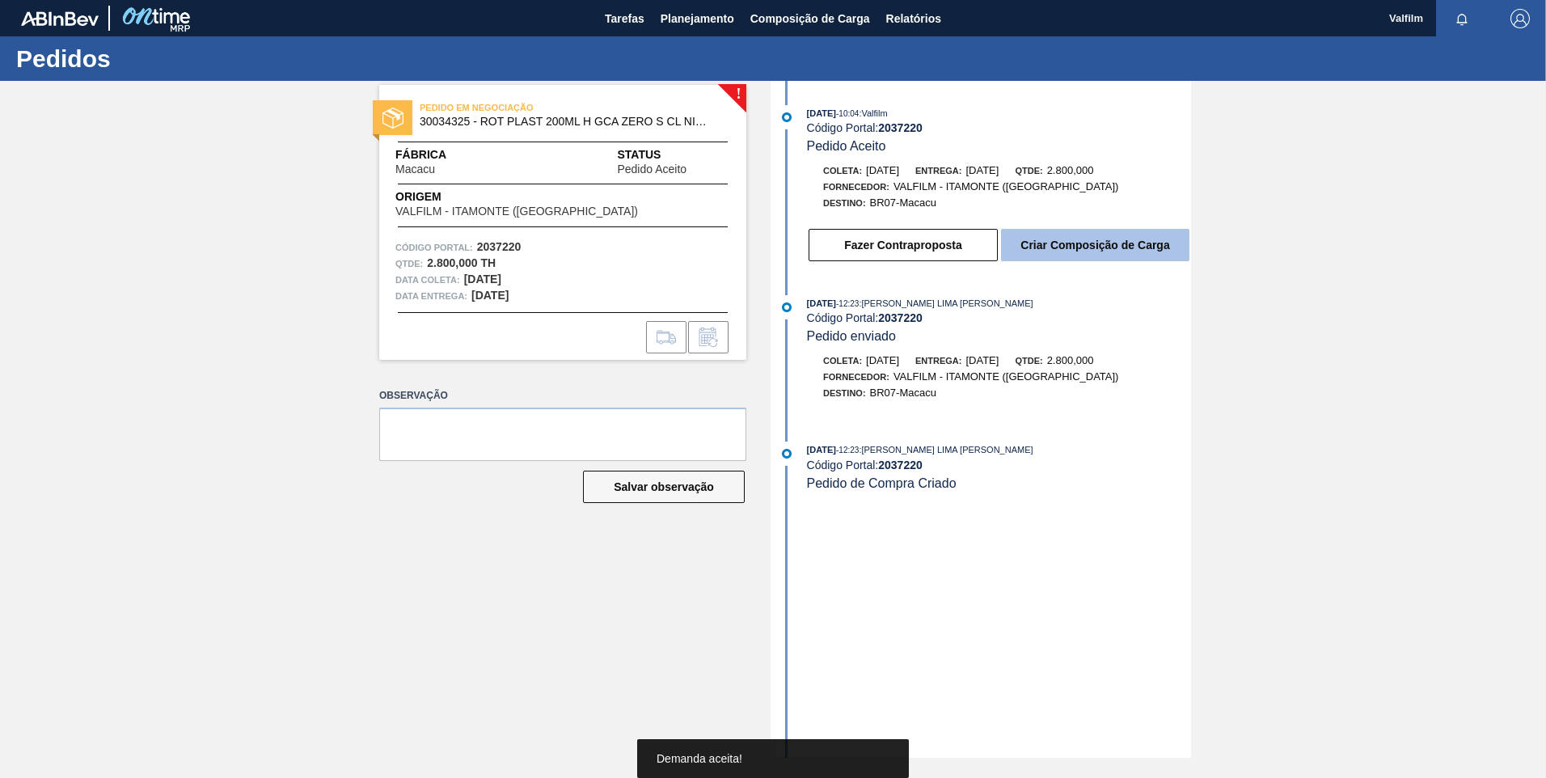
click at [1083, 245] on button "Criar Composição de Carga" at bounding box center [1095, 245] width 188 height 32
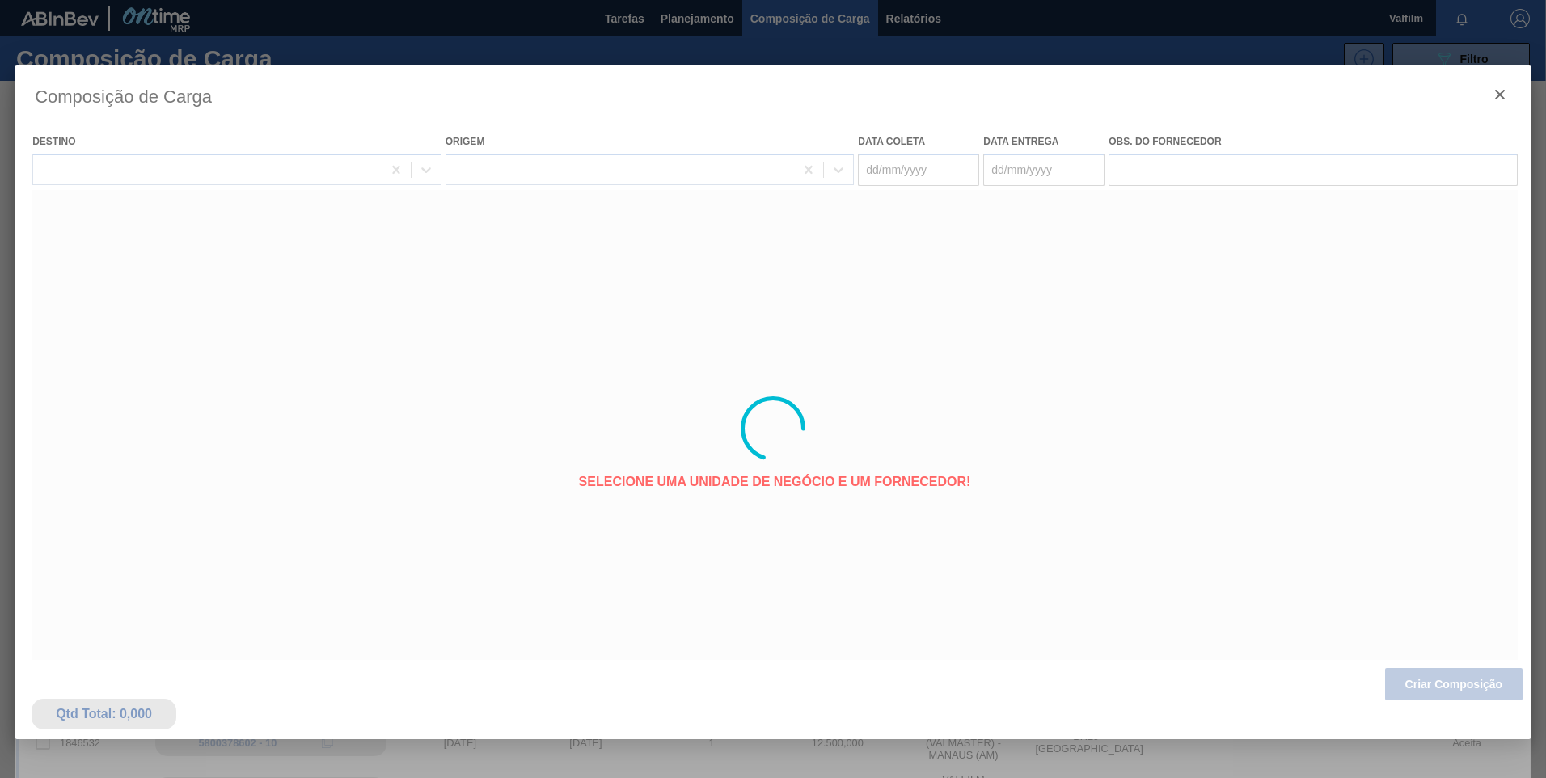
type coleta "[DATE]"
type entrega "[DATE]"
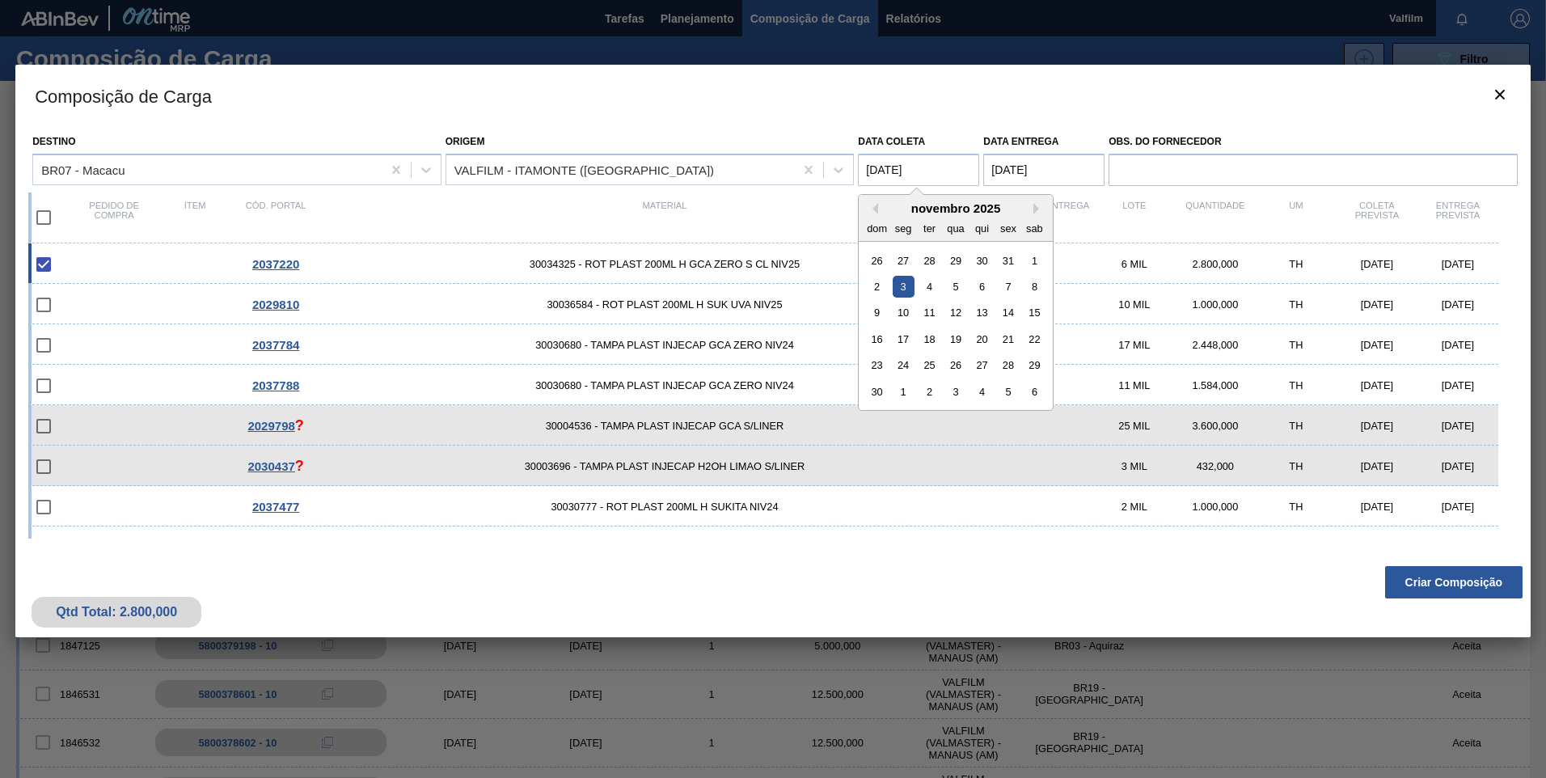
click at [899, 178] on coleta "[DATE]" at bounding box center [918, 170] width 121 height 32
click at [926, 296] on div "4" at bounding box center [929, 287] width 22 height 22
type coleta "[DATE]"
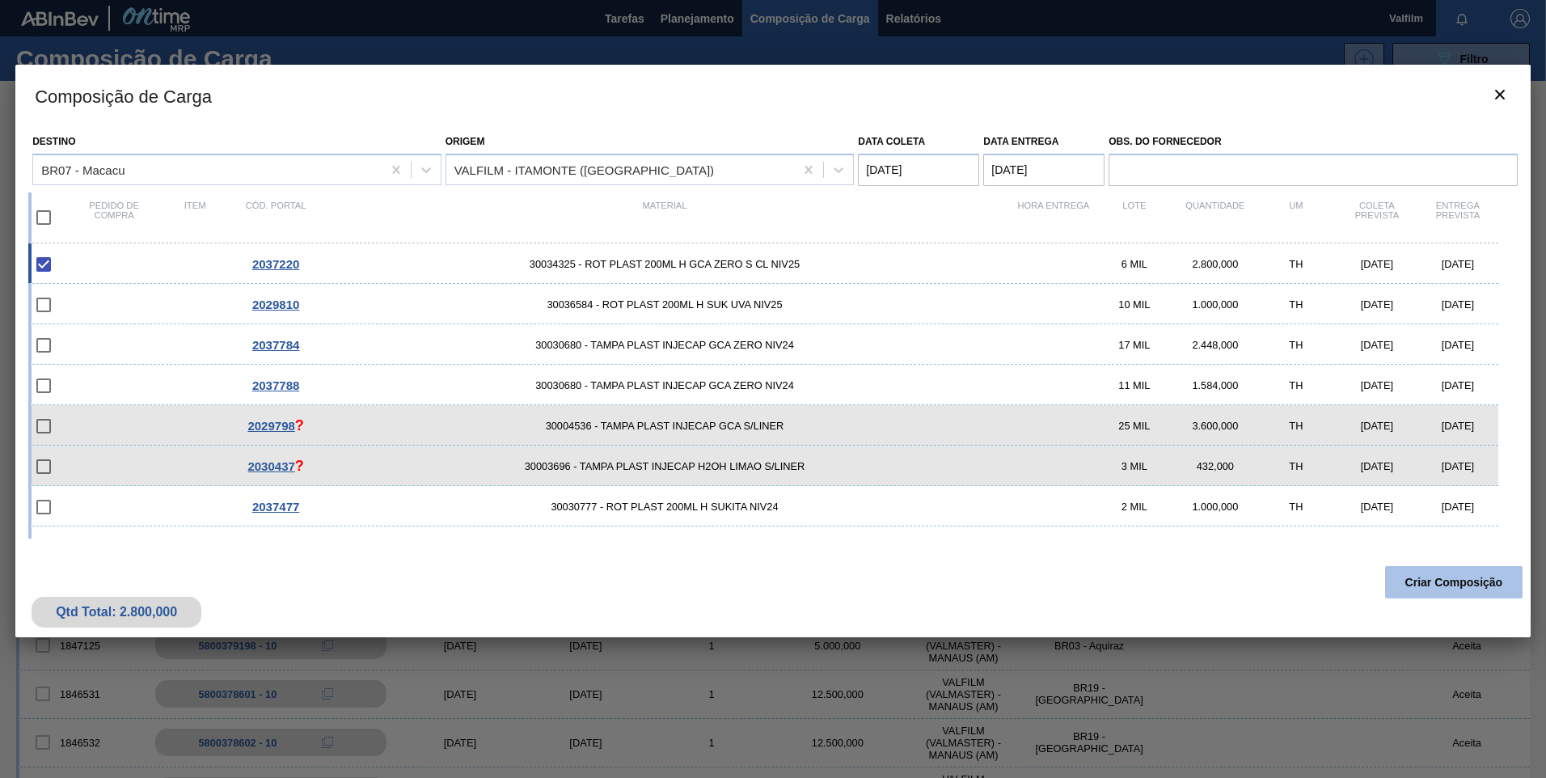
click at [1431, 583] on button "Criar Composição" at bounding box center [1453, 582] width 137 height 32
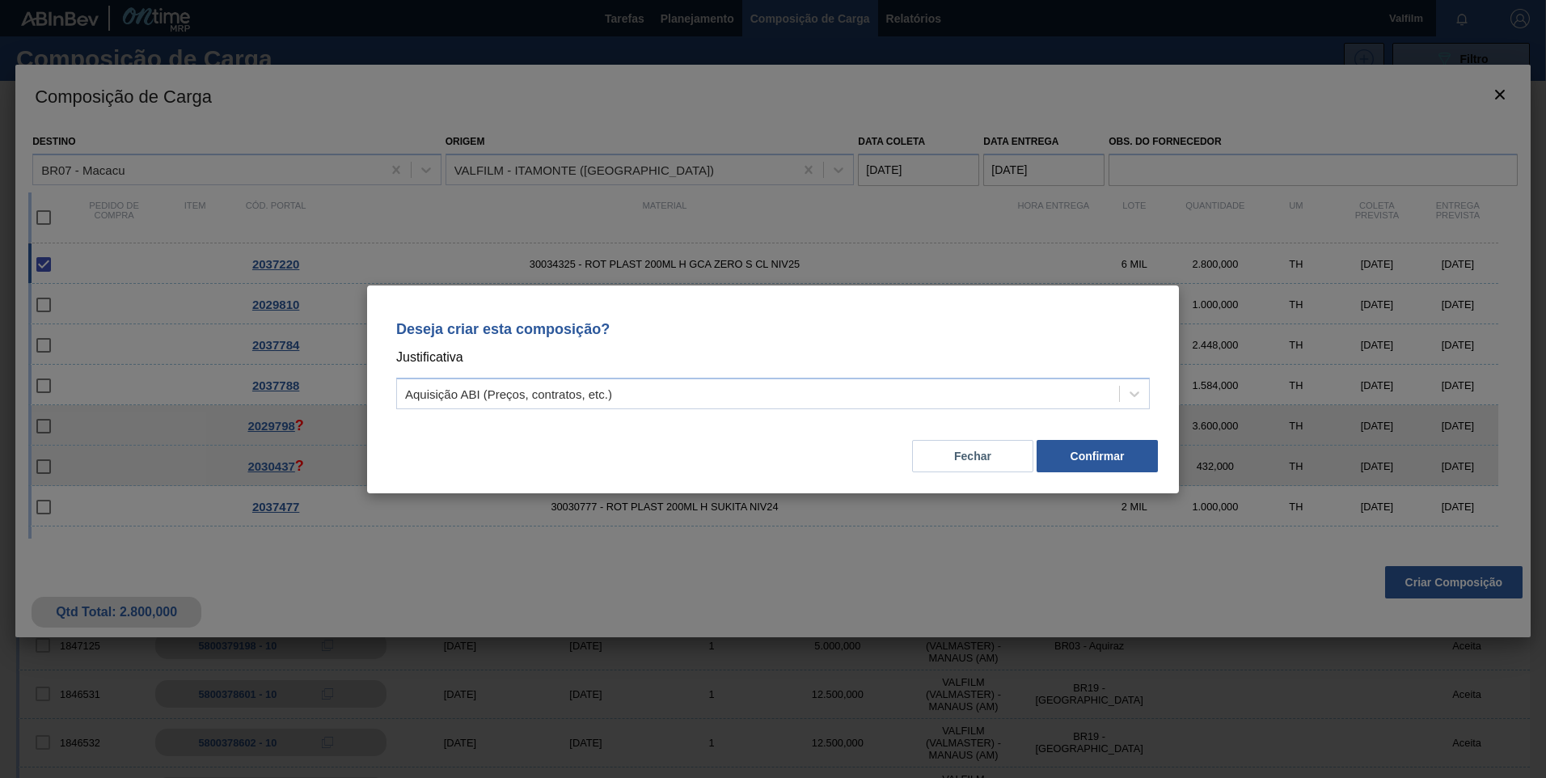
drag, startPoint x: 513, startPoint y: 416, endPoint x: 471, endPoint y: 527, distance: 119.2
click at [510, 428] on div "Deseja criar esta composição? Justificativa Aquisição ABI (Preços, contratos, e…" at bounding box center [773, 389] width 812 height 208
click at [478, 402] on div "Aquisição ABI (Preços, contratos, etc.)" at bounding box center [758, 393] width 722 height 23
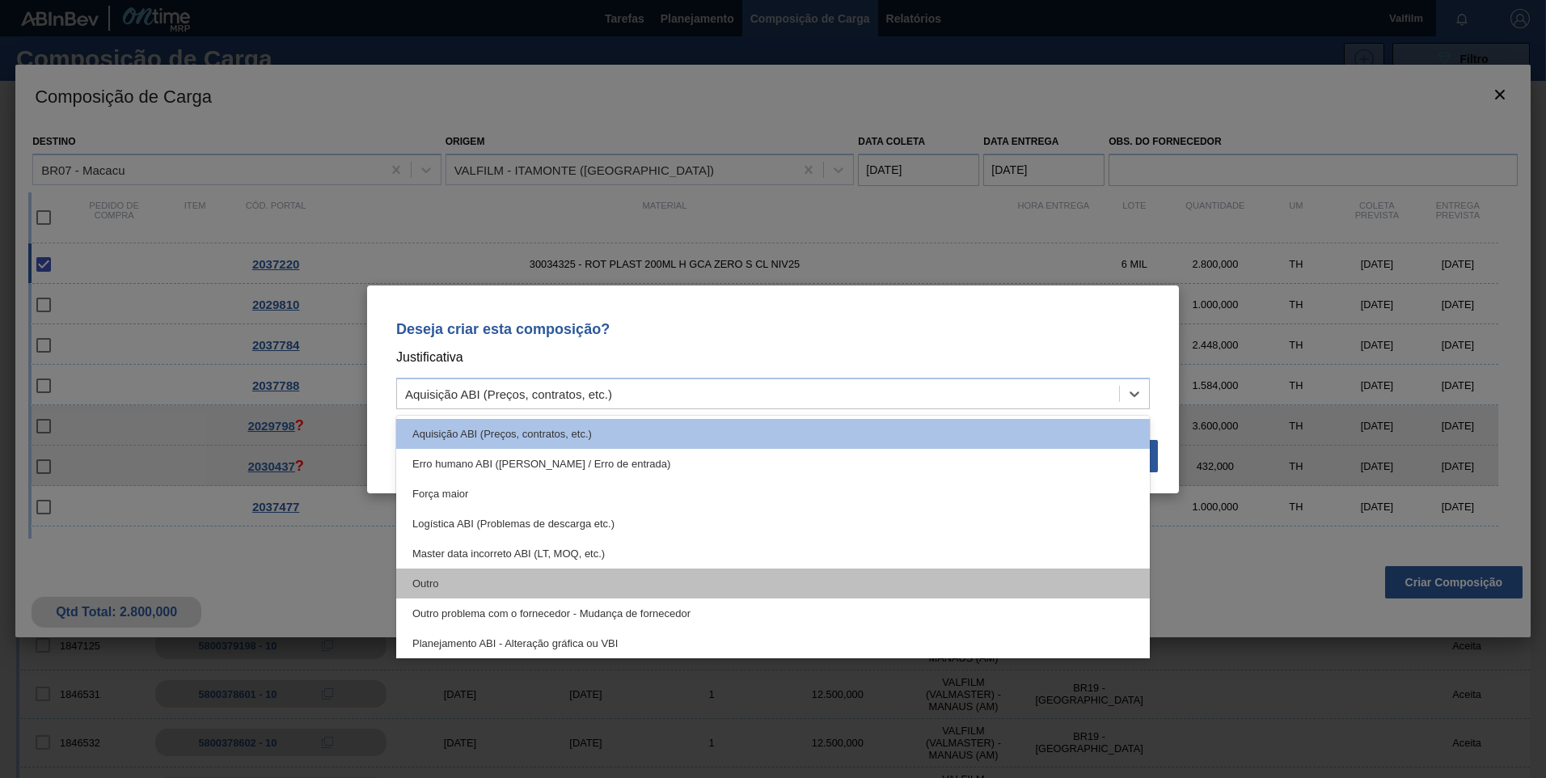
click at [511, 588] on div "Outro" at bounding box center [772, 583] width 753 height 30
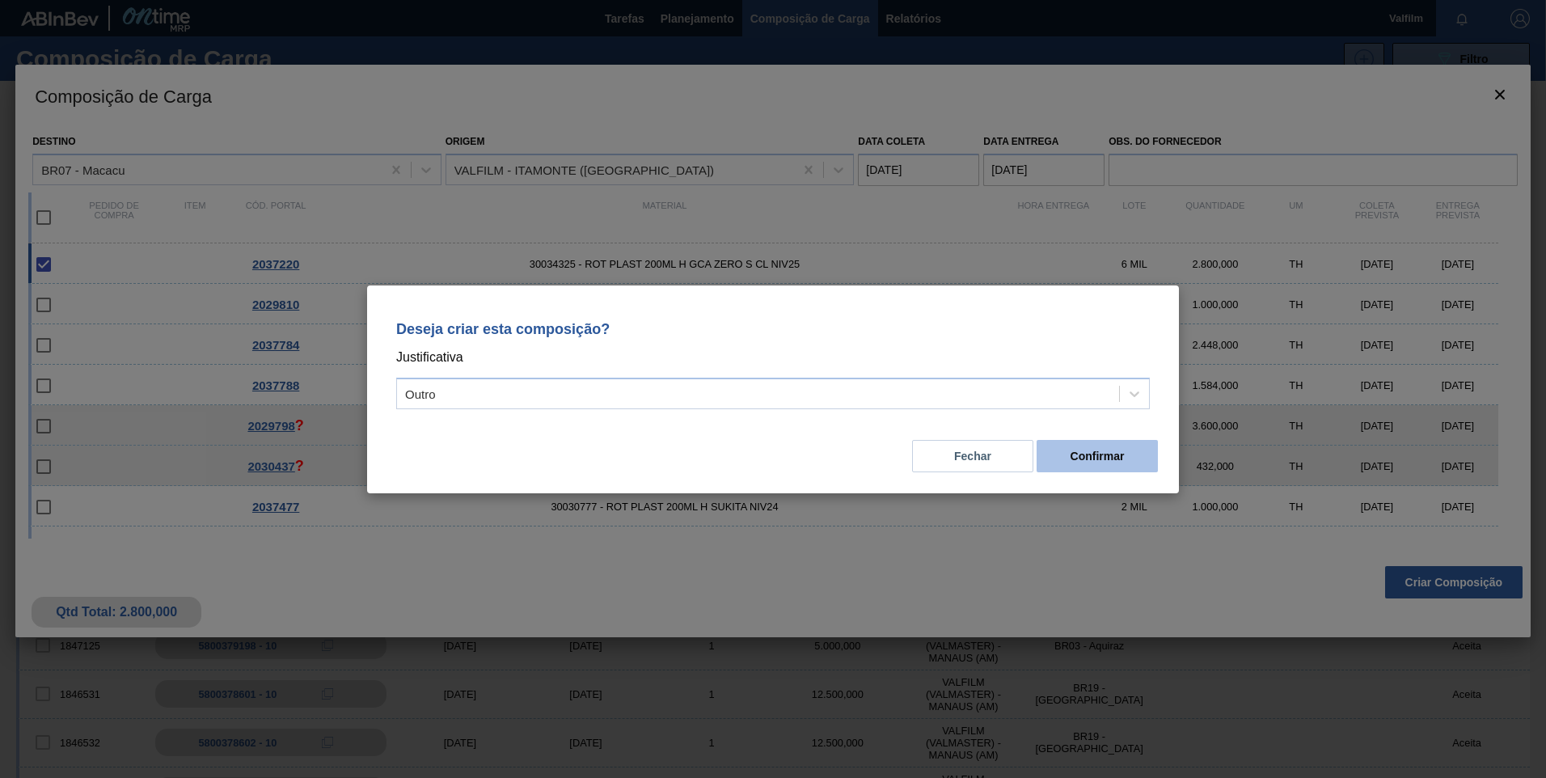
click at [1090, 455] on button "Confirmar" at bounding box center [1096, 456] width 121 height 32
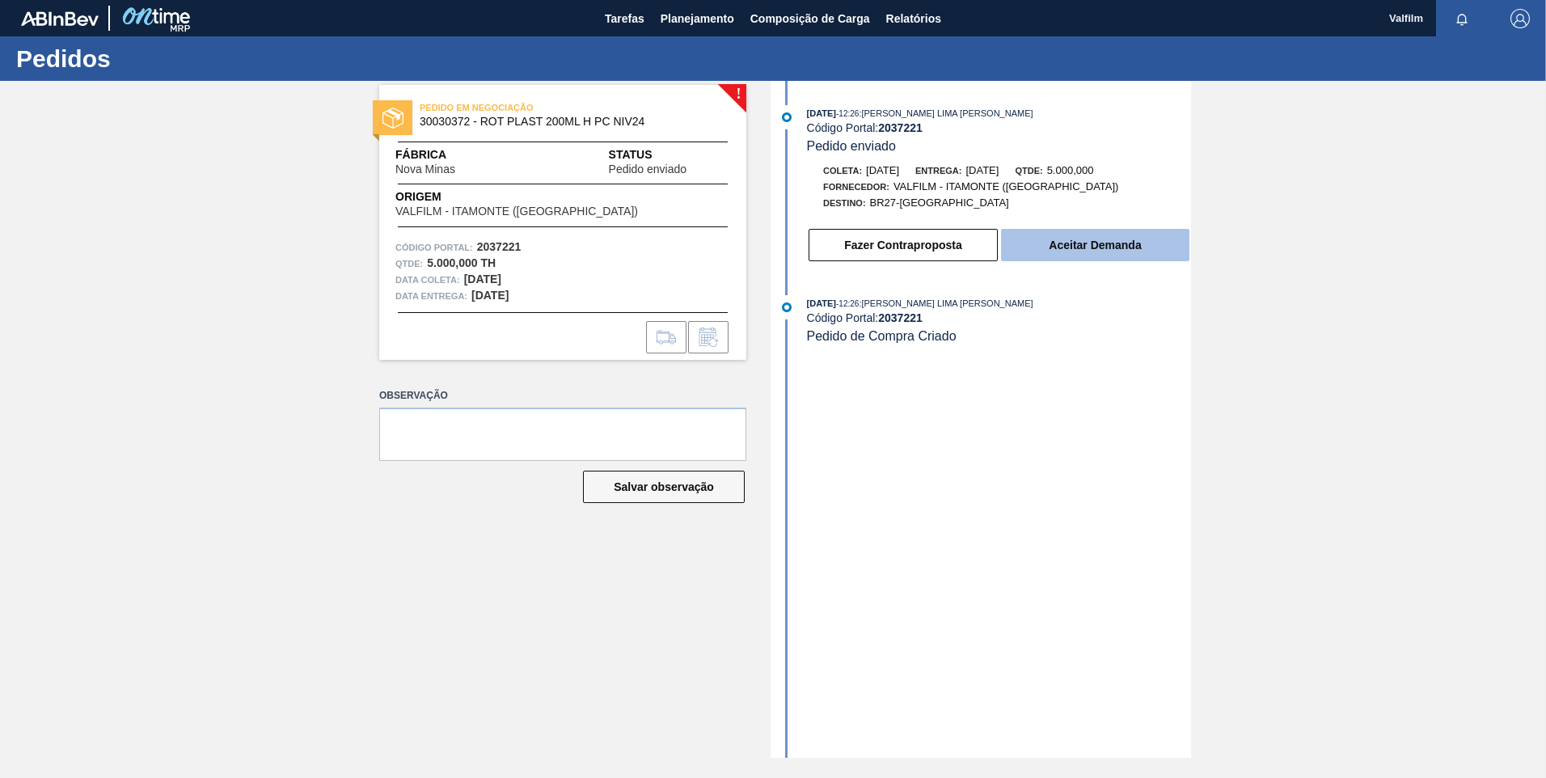
click at [1100, 245] on button "Aceitar Demanda" at bounding box center [1095, 245] width 188 height 32
click at [1079, 245] on button "Aceitar Demanda" at bounding box center [1095, 245] width 188 height 32
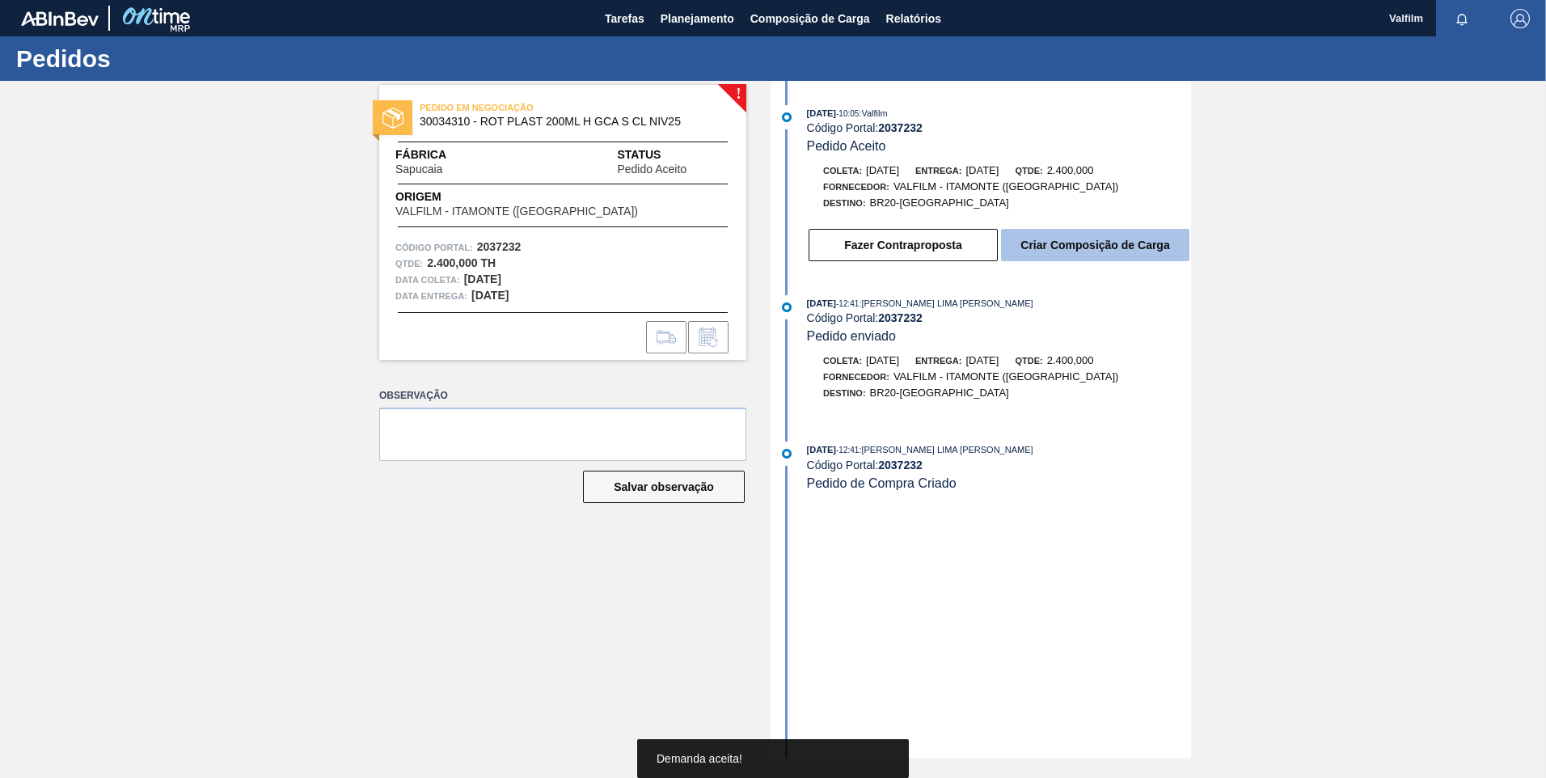
click at [1089, 237] on button "Criar Composição de Carga" at bounding box center [1095, 245] width 188 height 32
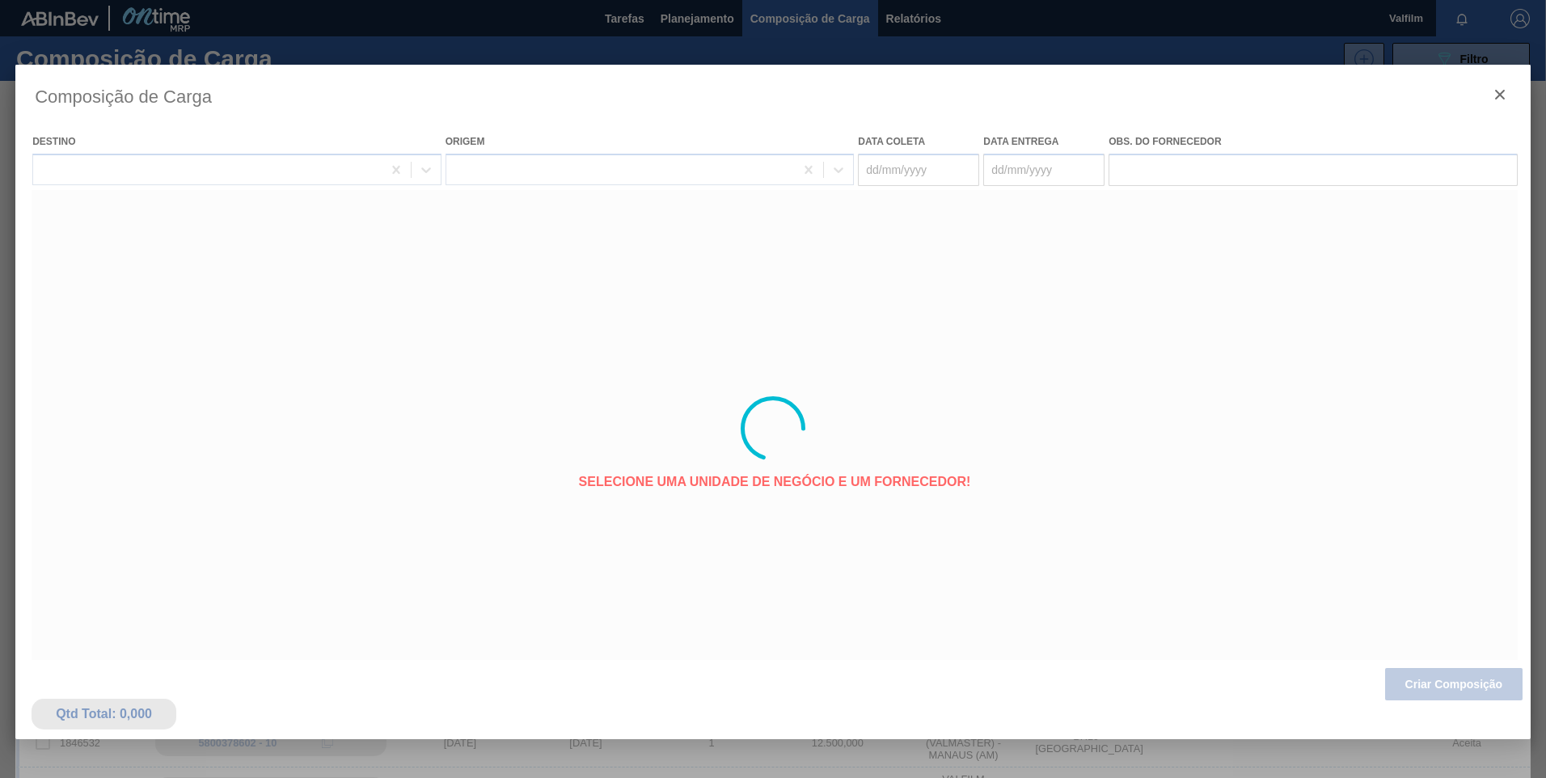
type coleta "[DATE]"
type entrega "[DATE]"
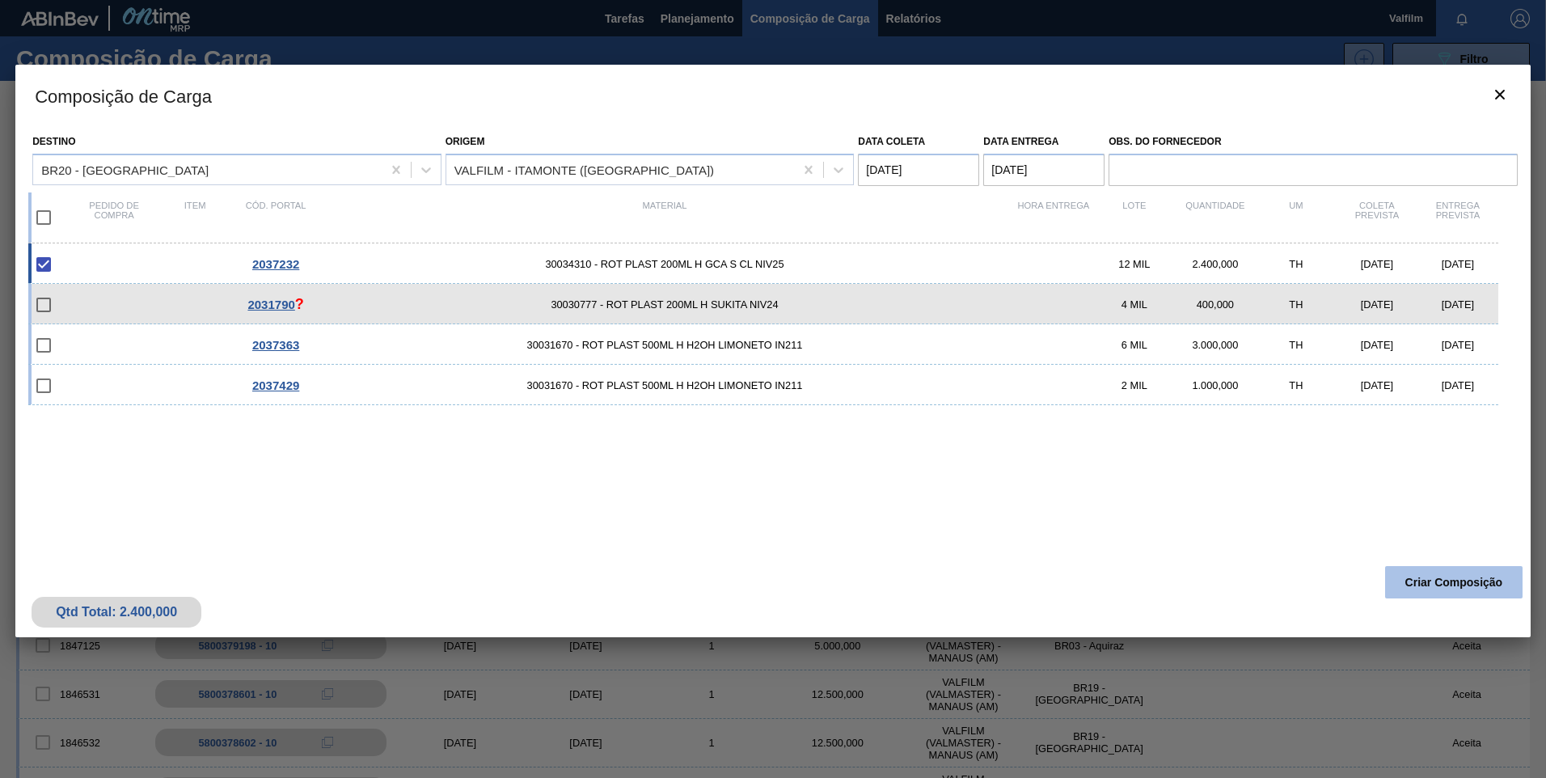
click at [1430, 589] on button "Criar Composição" at bounding box center [1453, 582] width 137 height 32
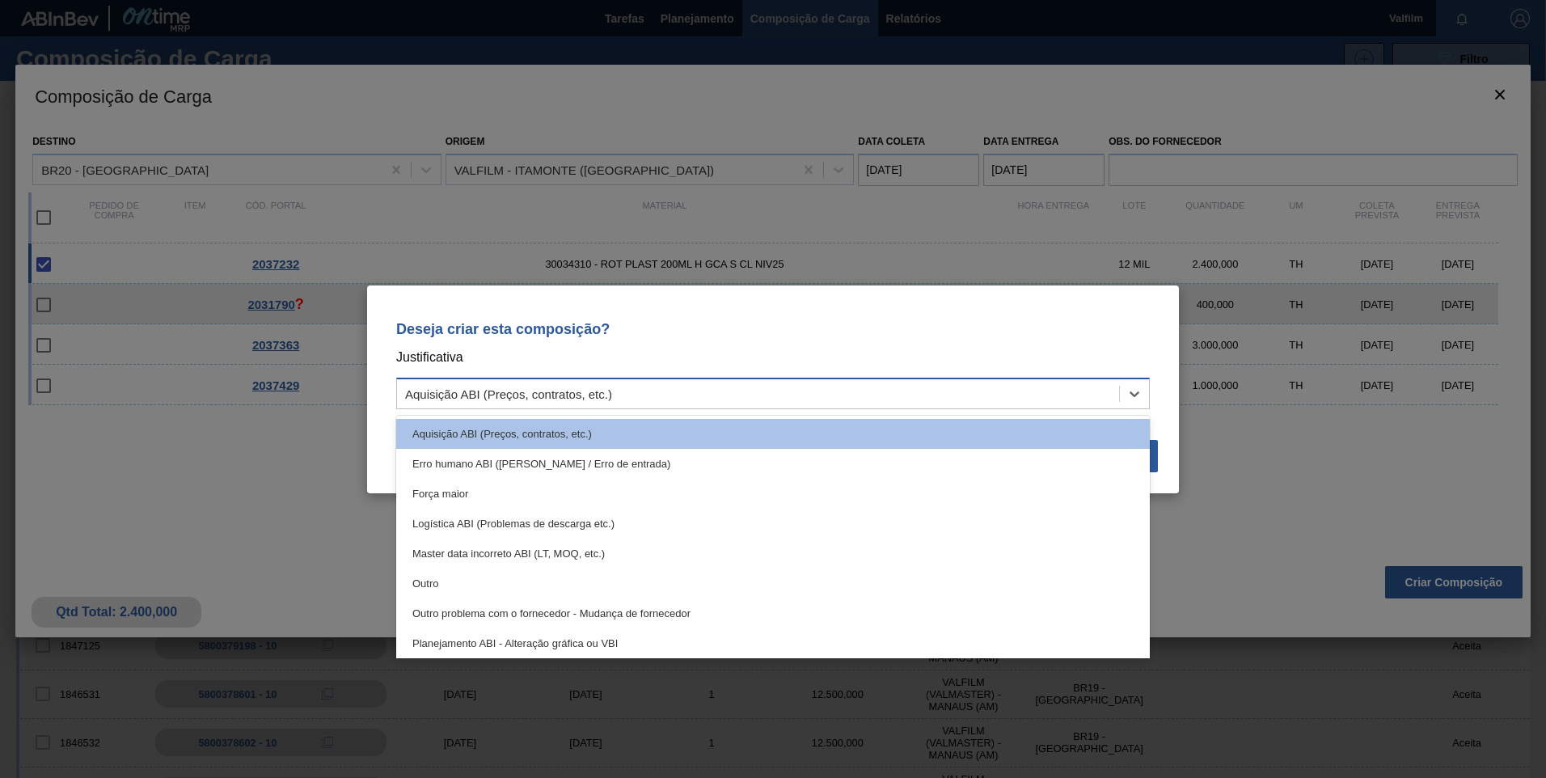
click at [544, 398] on div "Aquisição ABI (Preços, contratos, etc.)" at bounding box center [508, 393] width 207 height 14
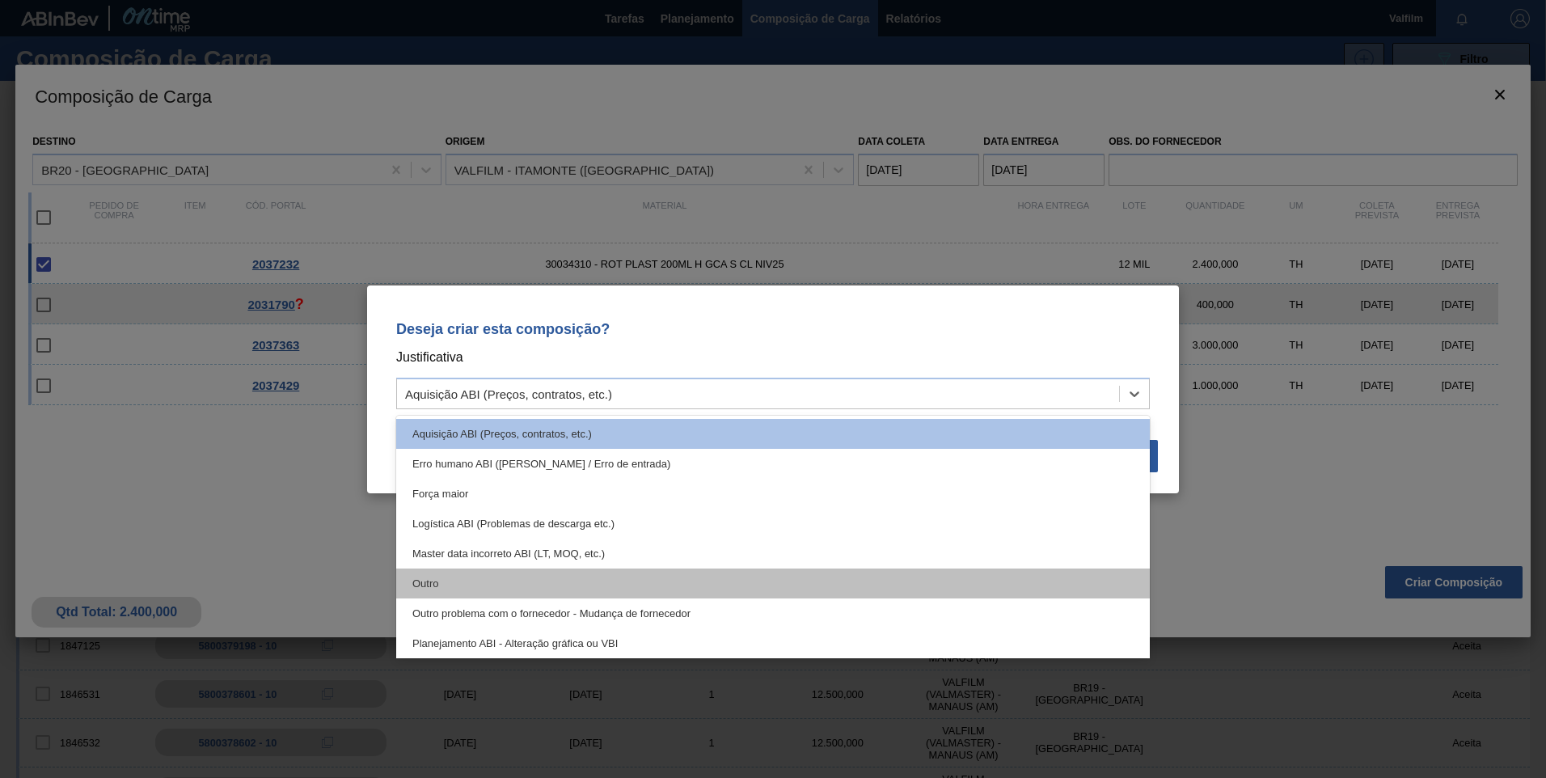
click at [536, 579] on div "Outro" at bounding box center [772, 583] width 753 height 30
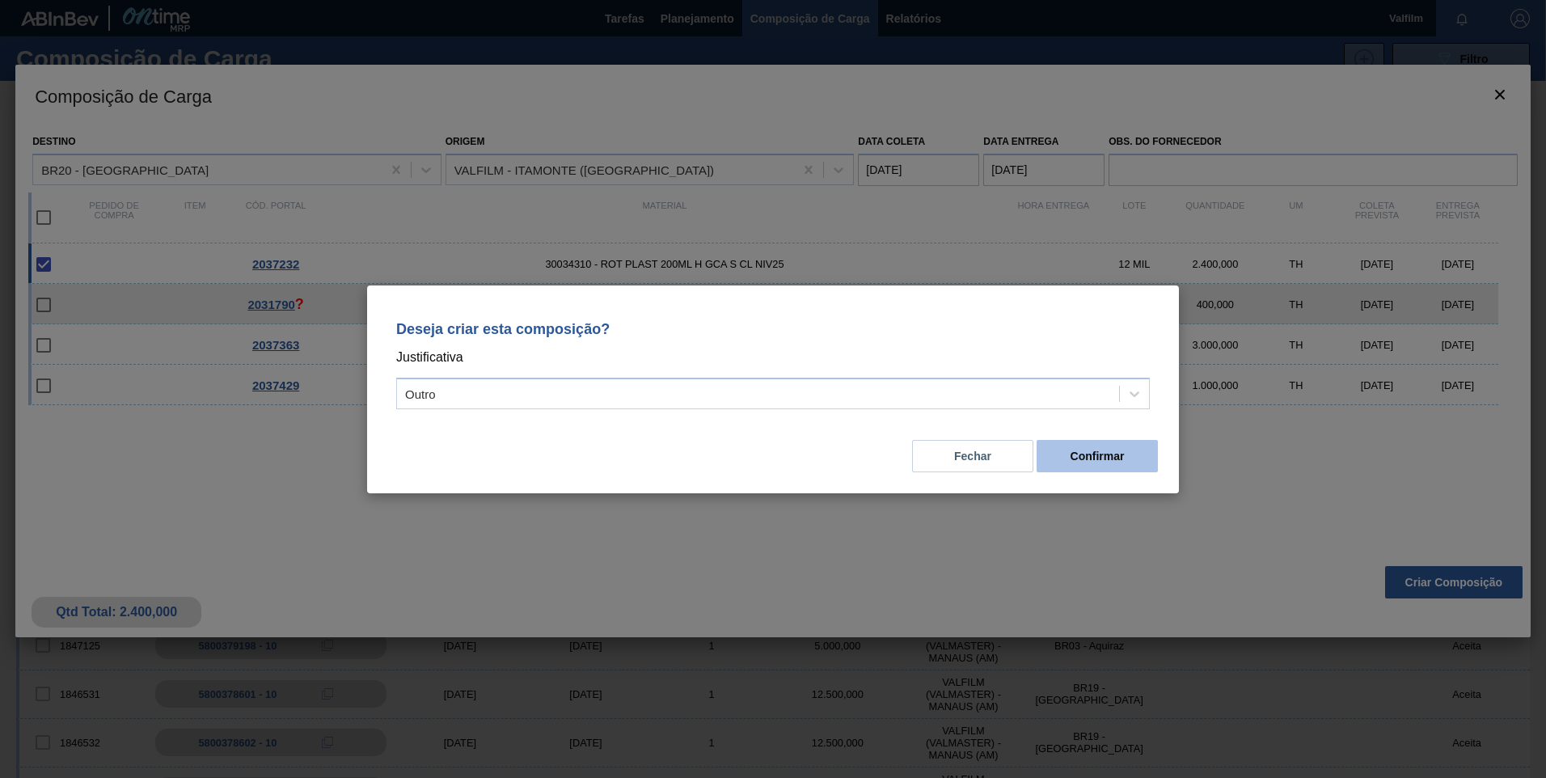
click at [1109, 458] on button "Confirmar" at bounding box center [1096, 456] width 121 height 32
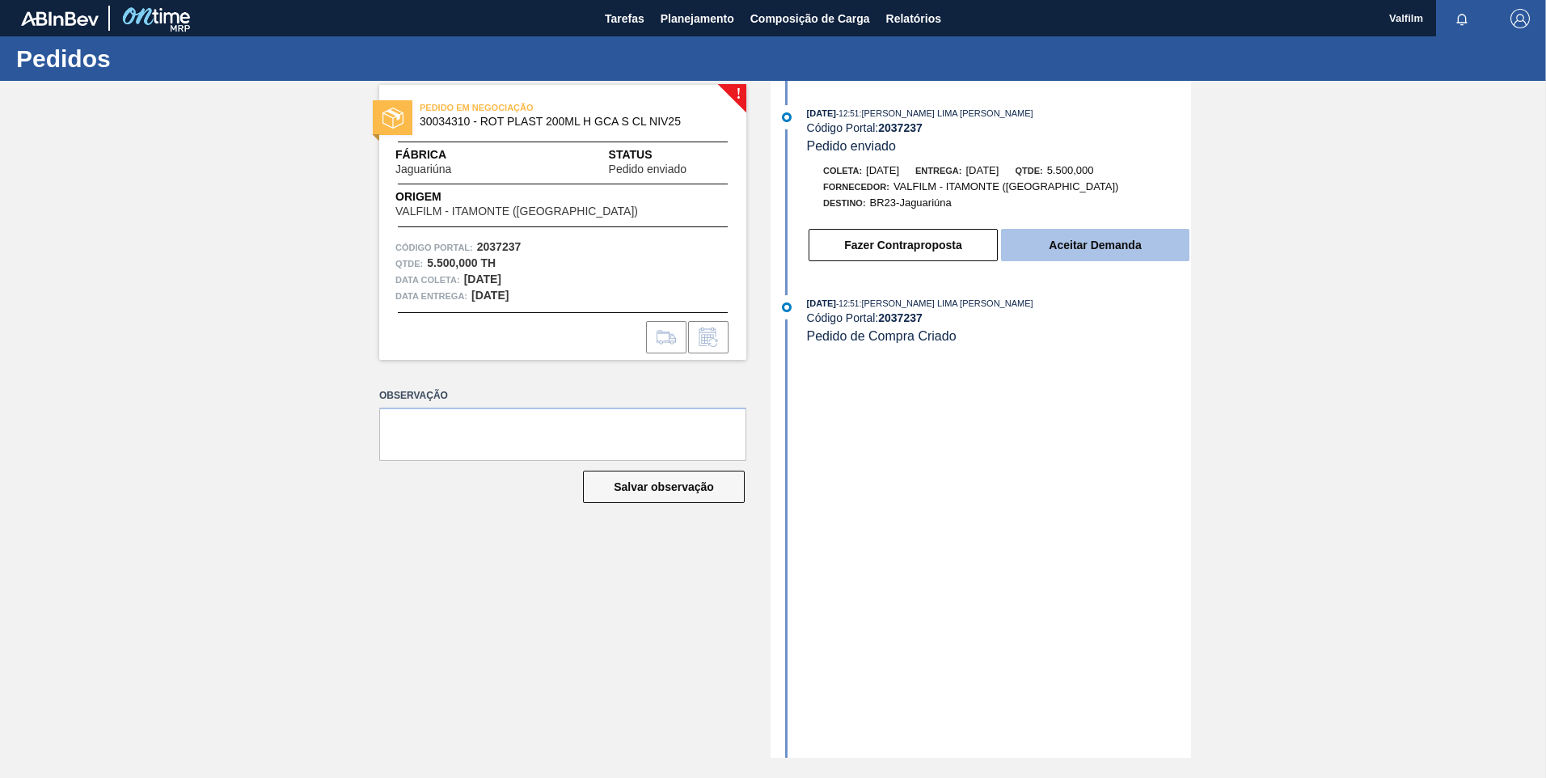
click at [1032, 249] on button "Aceitar Demanda" at bounding box center [1095, 245] width 188 height 32
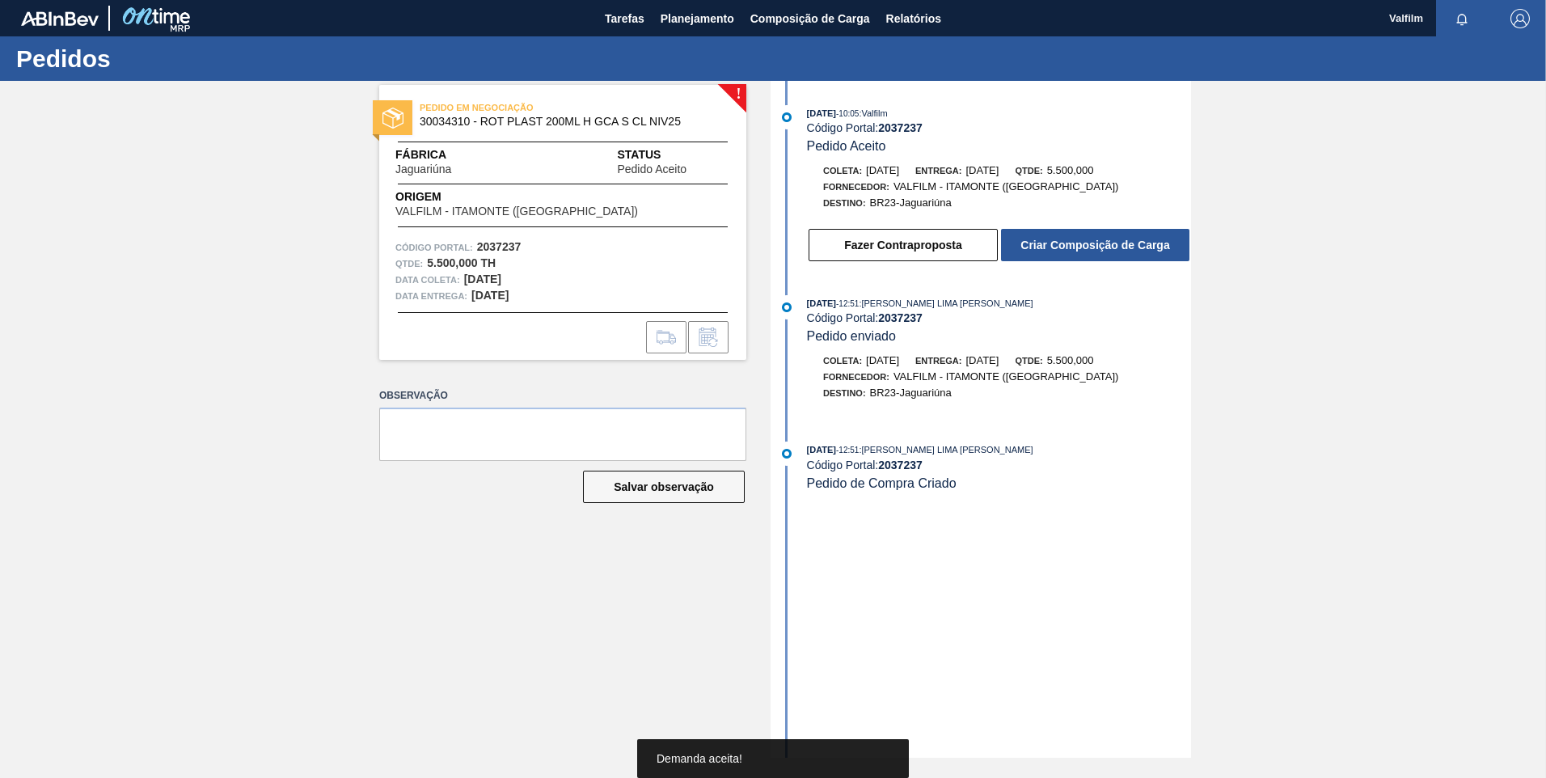
click at [1032, 249] on button "Criar Composição de Carga" at bounding box center [1095, 245] width 188 height 32
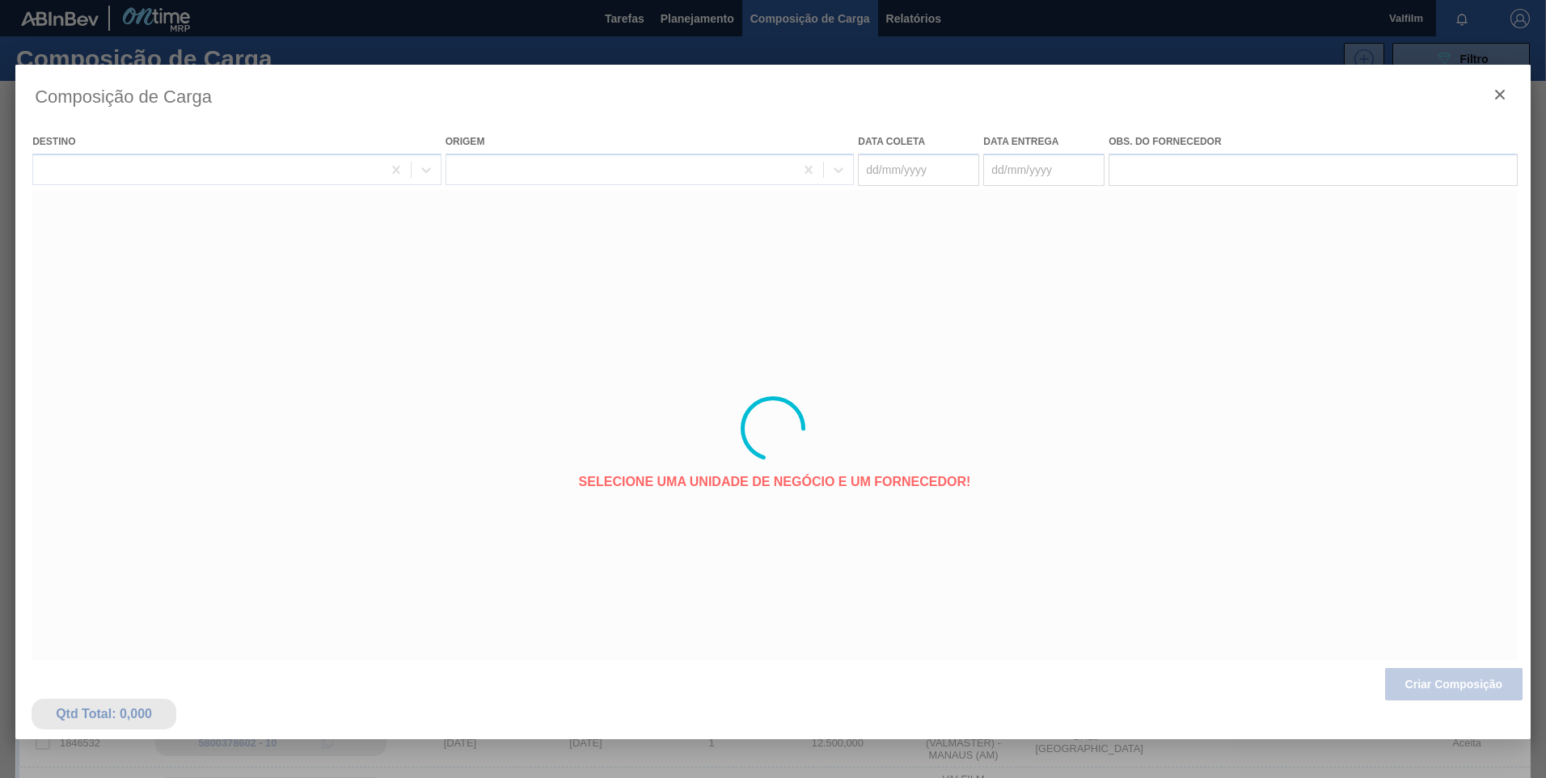
type coleta "04/11/2025"
type entrega "[DATE]"
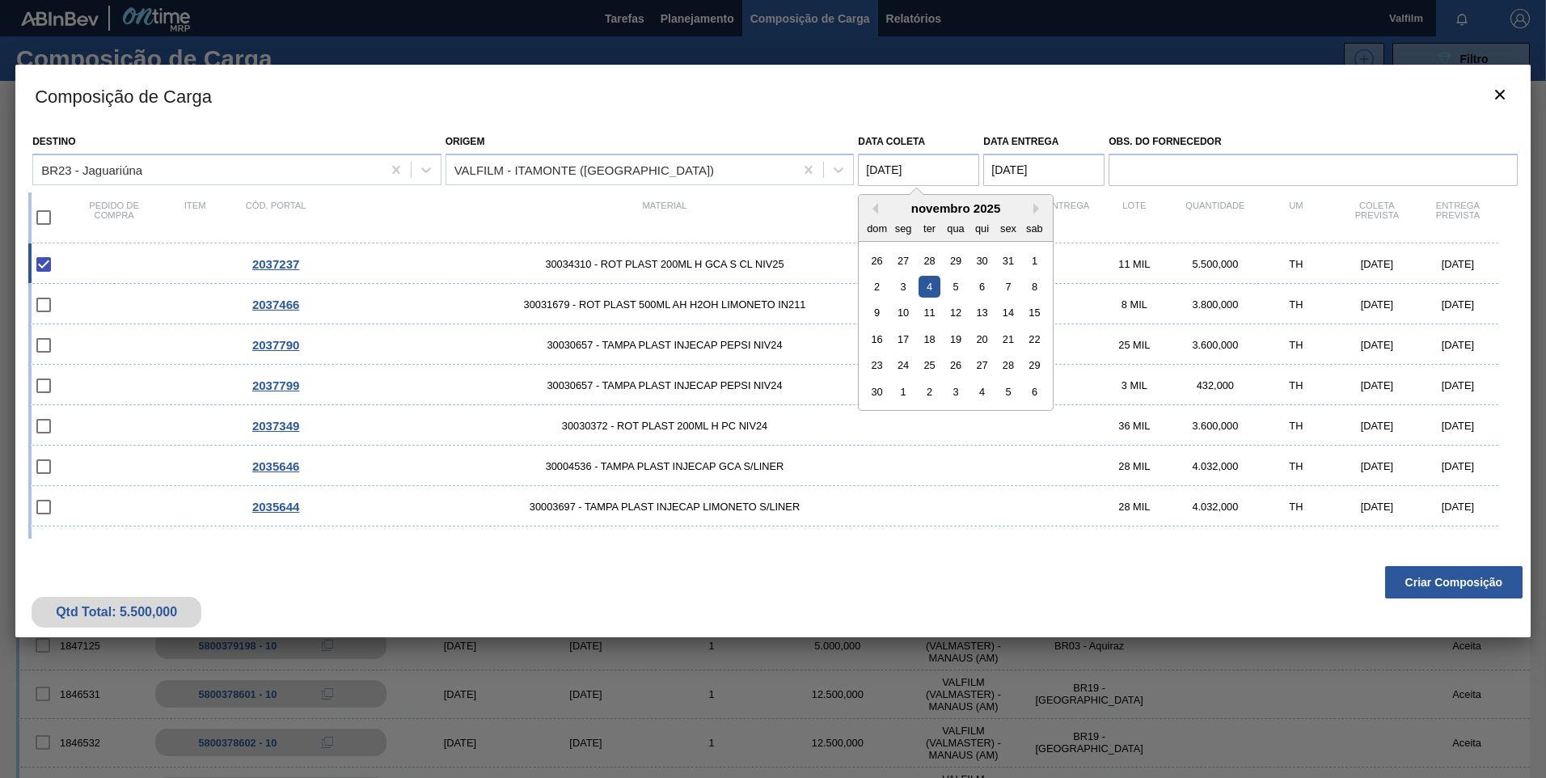
click at [903, 170] on coleta "04/11/2025" at bounding box center [918, 170] width 121 height 32
click at [959, 287] on div "5" at bounding box center [956, 287] width 22 height 22
type coleta "[DATE]"
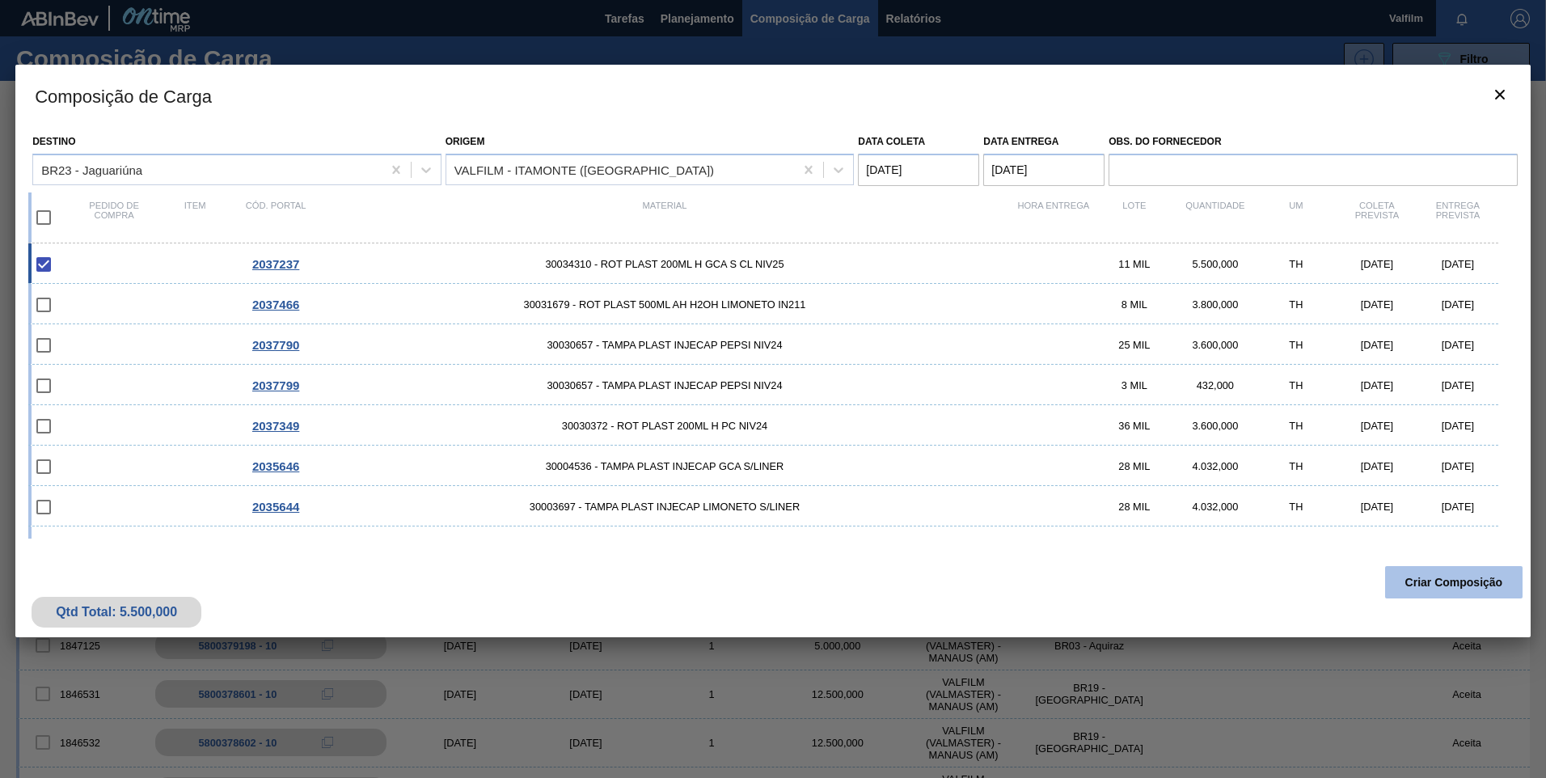
click at [1431, 586] on button "Criar Composição" at bounding box center [1453, 582] width 137 height 32
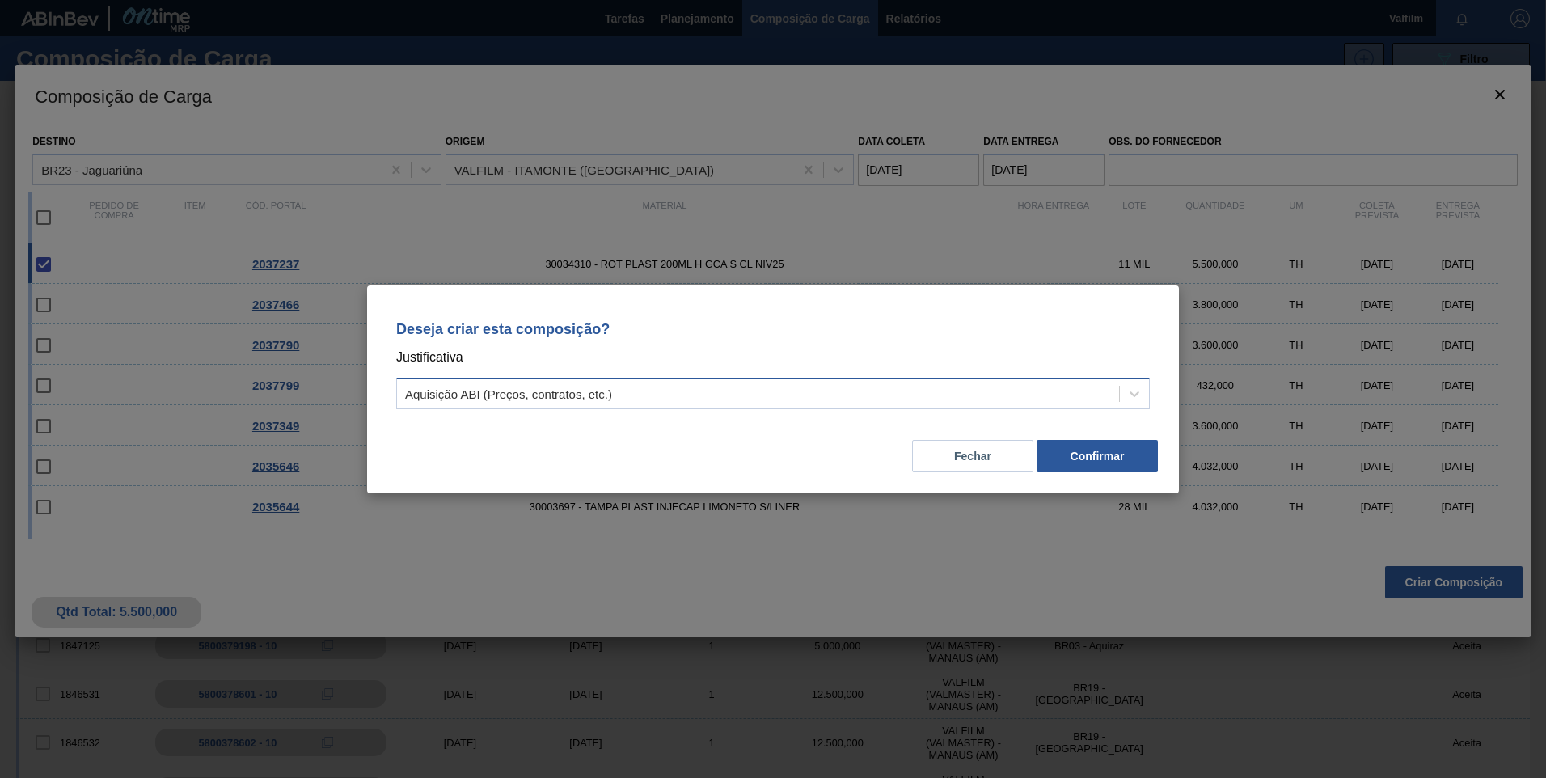
drag, startPoint x: 569, startPoint y: 386, endPoint x: 561, endPoint y: 402, distance: 17.4
click at [567, 391] on div "Aquisição ABI (Preços, contratos, etc.)" at bounding box center [508, 393] width 207 height 14
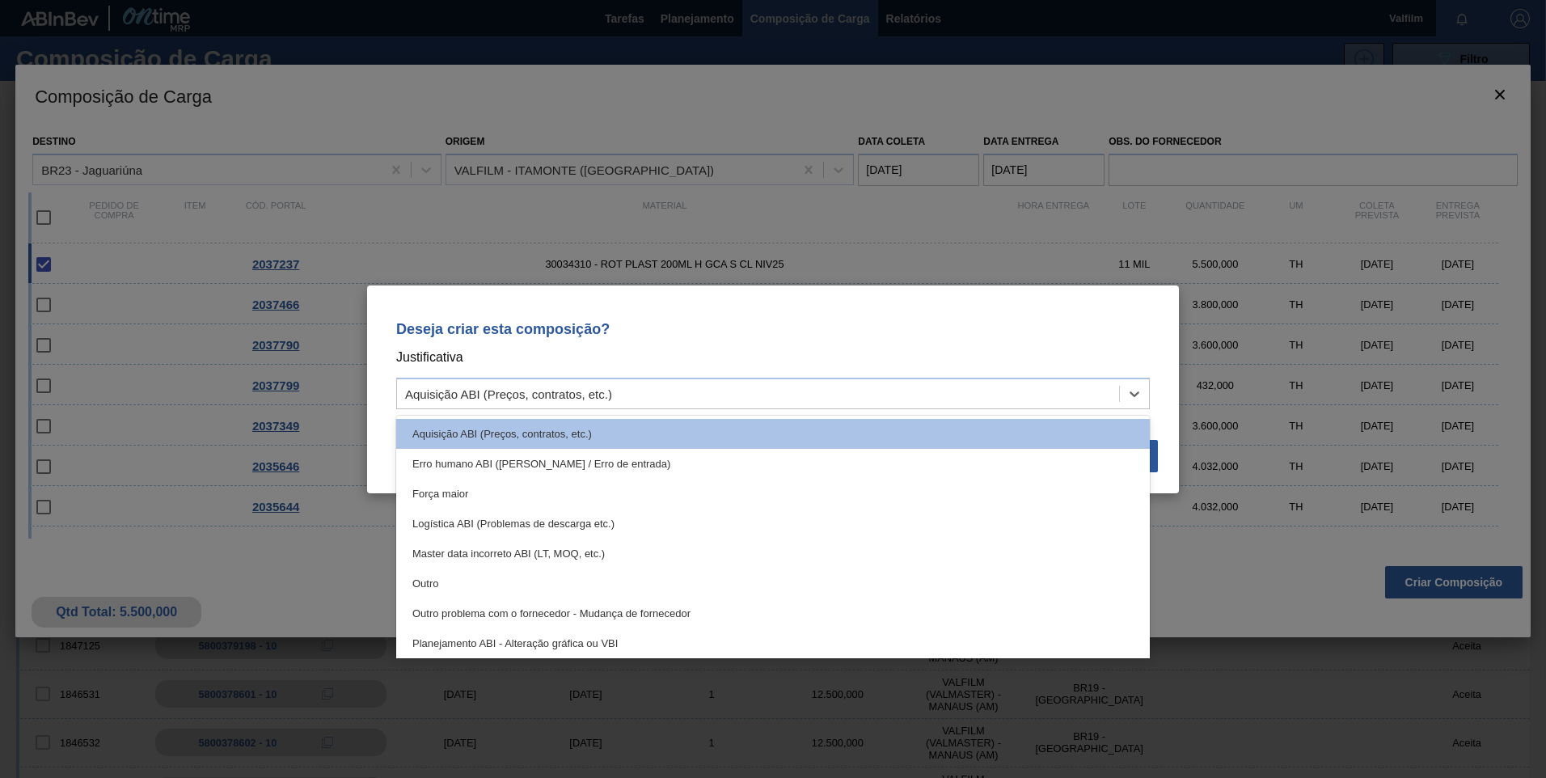
drag, startPoint x: 540, startPoint y: 570, endPoint x: 556, endPoint y: 563, distance: 17.4
click at [541, 570] on div "Outro" at bounding box center [772, 583] width 753 height 30
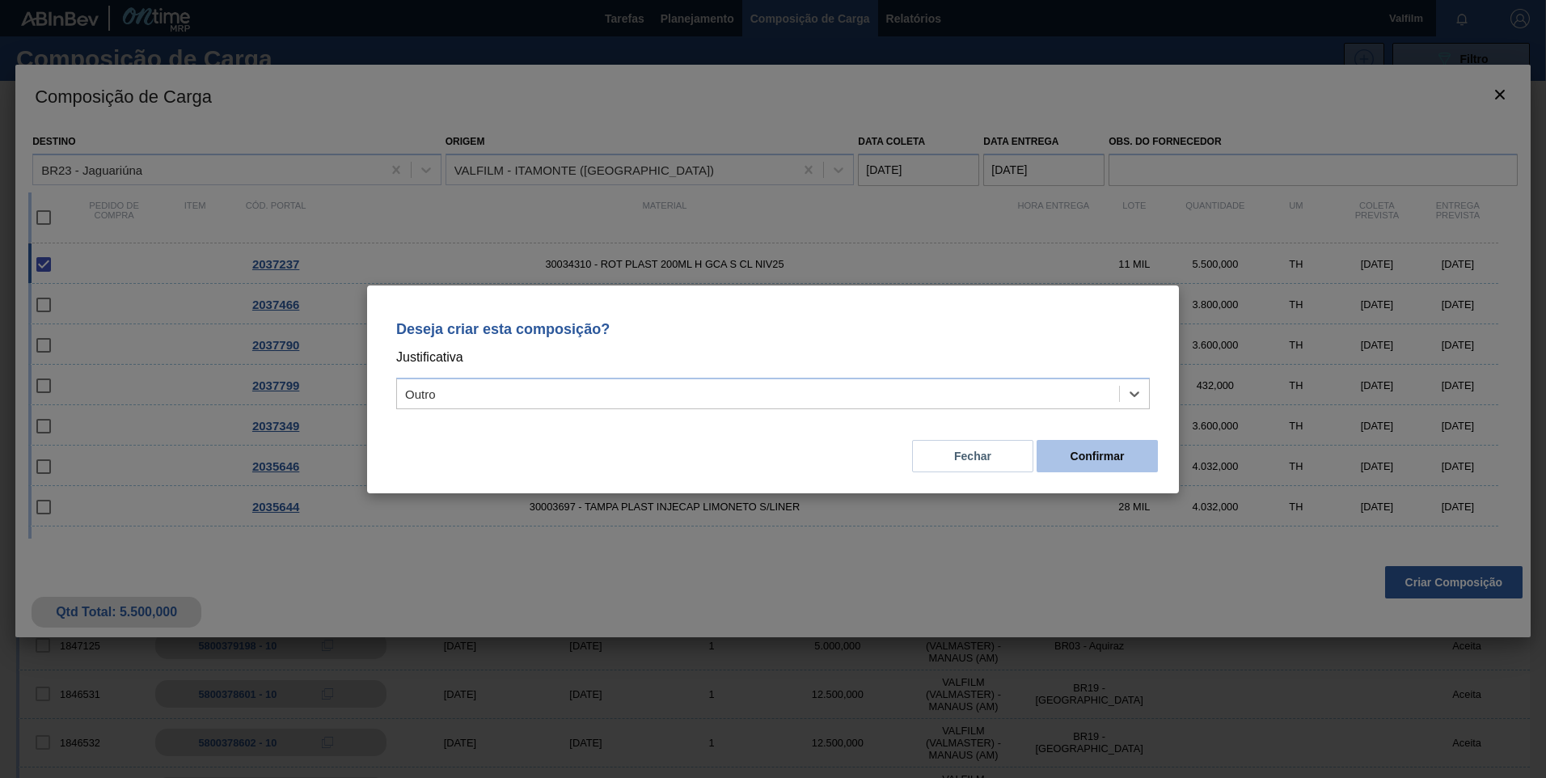
click at [1094, 458] on button "Confirmar" at bounding box center [1096, 456] width 121 height 32
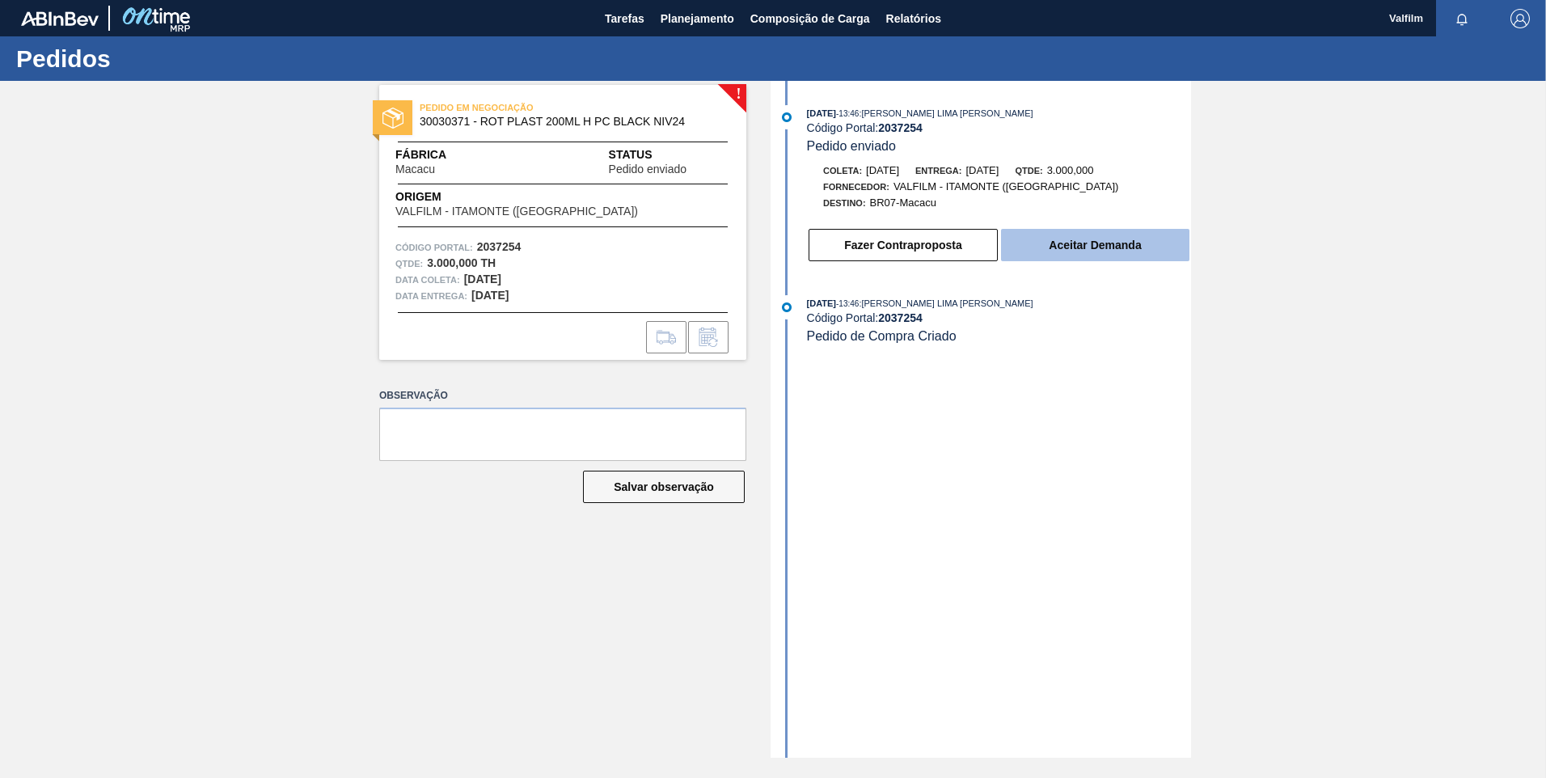
click at [1107, 248] on button "Aceitar Demanda" at bounding box center [1095, 245] width 188 height 32
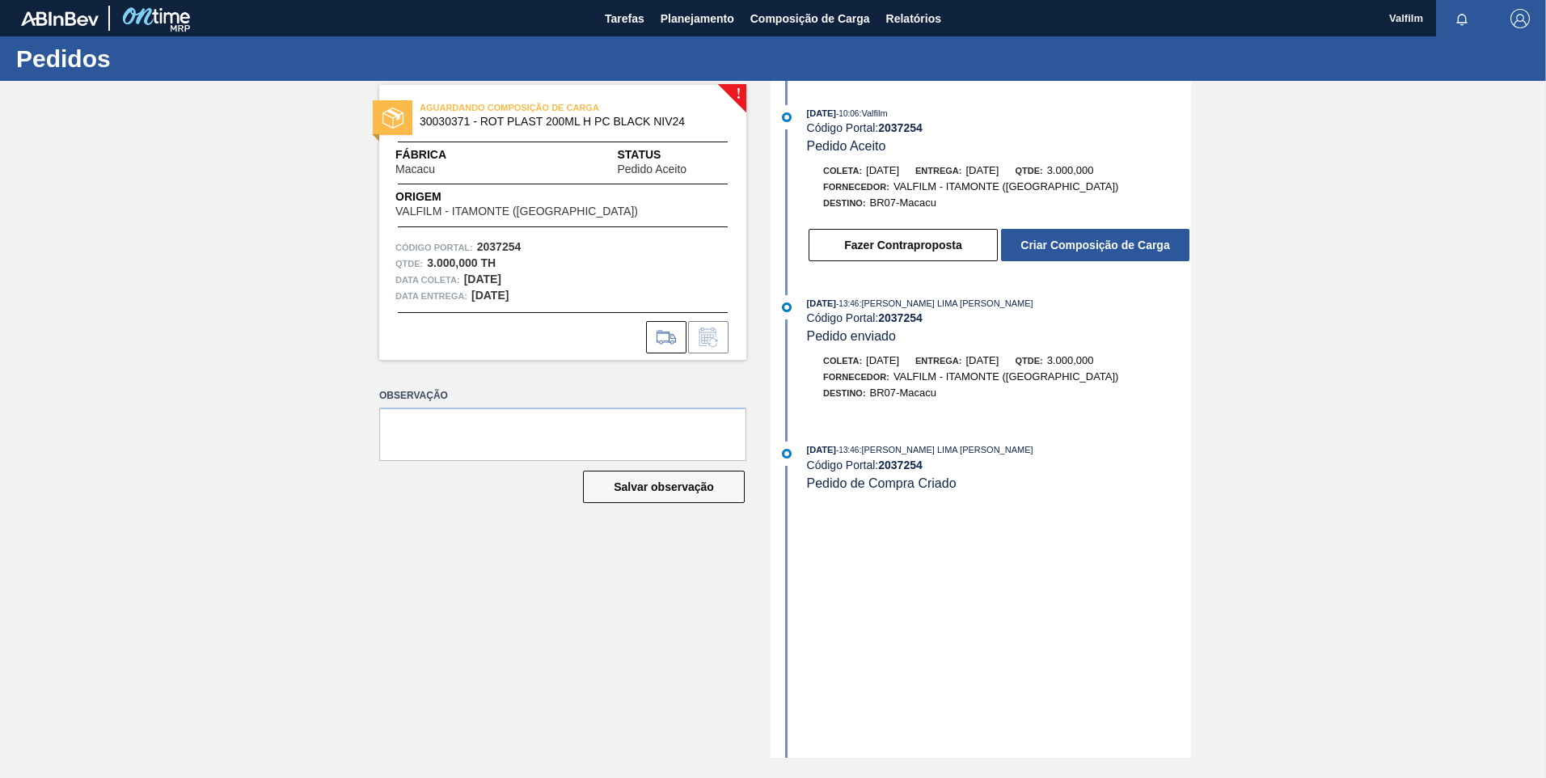
click at [1104, 250] on button "Criar Composição de Carga" at bounding box center [1095, 245] width 188 height 32
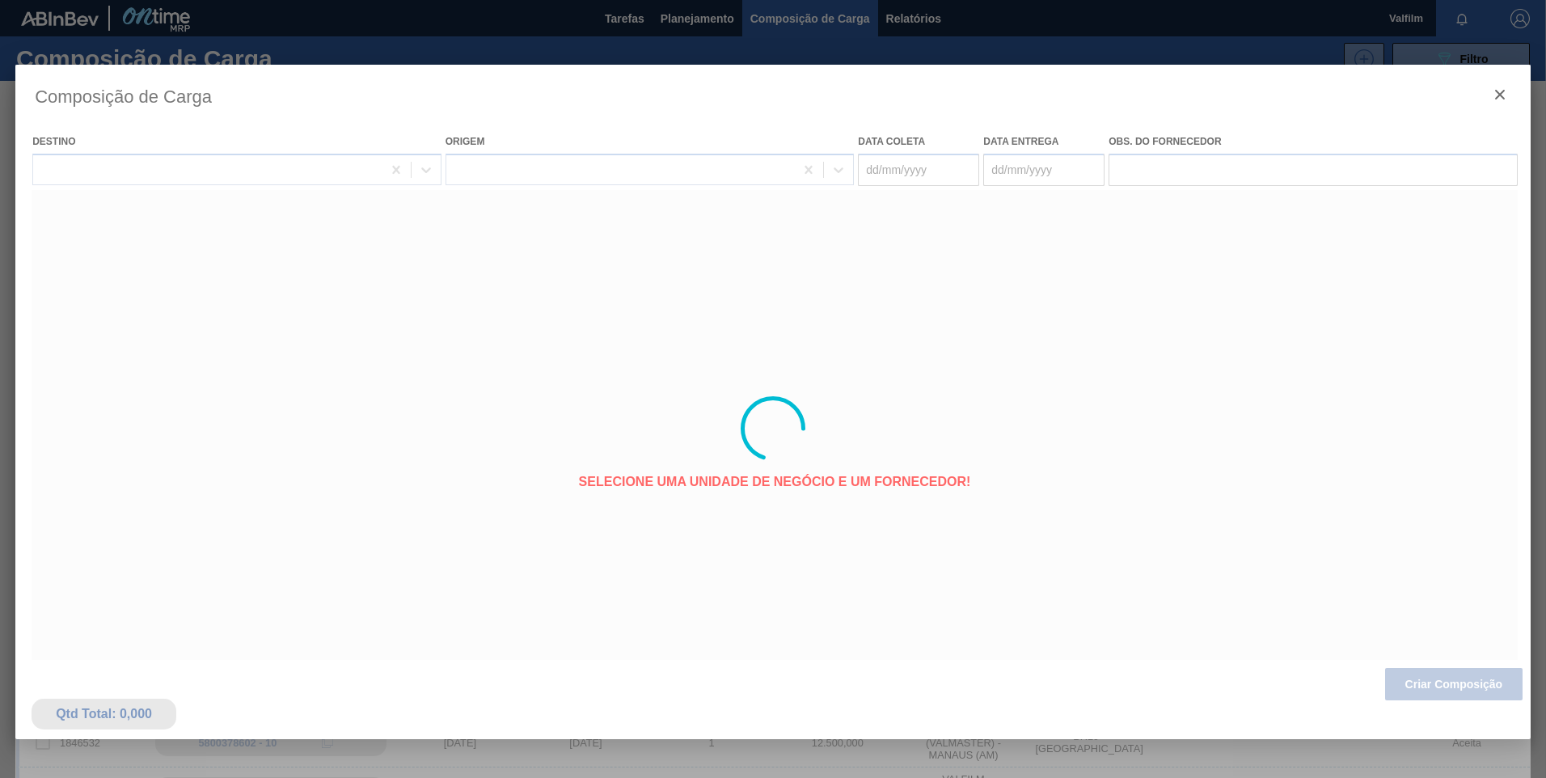
type coleta "08/11/2025"
type entrega "10/11/2025"
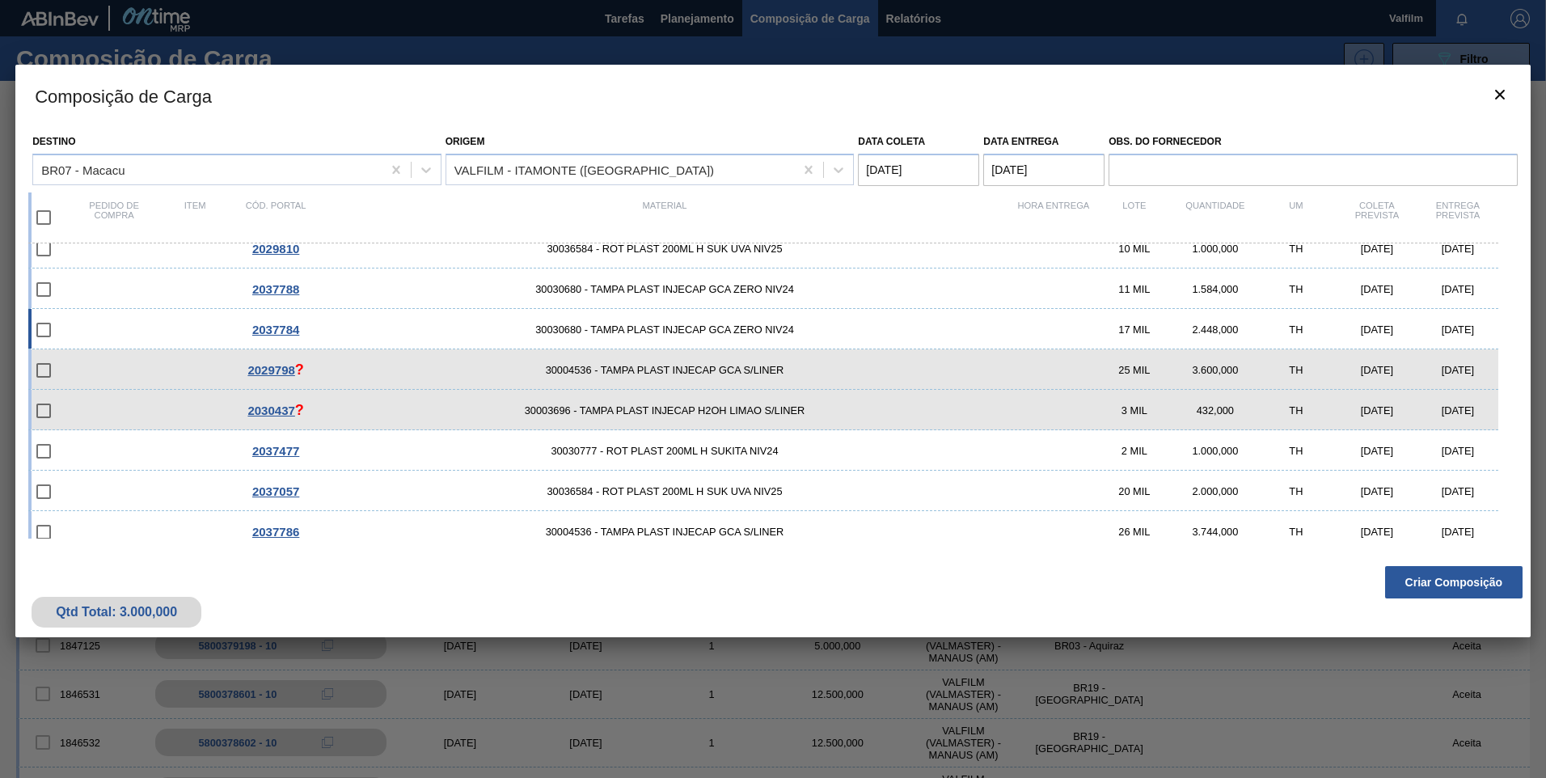
scroll to position [81, 0]
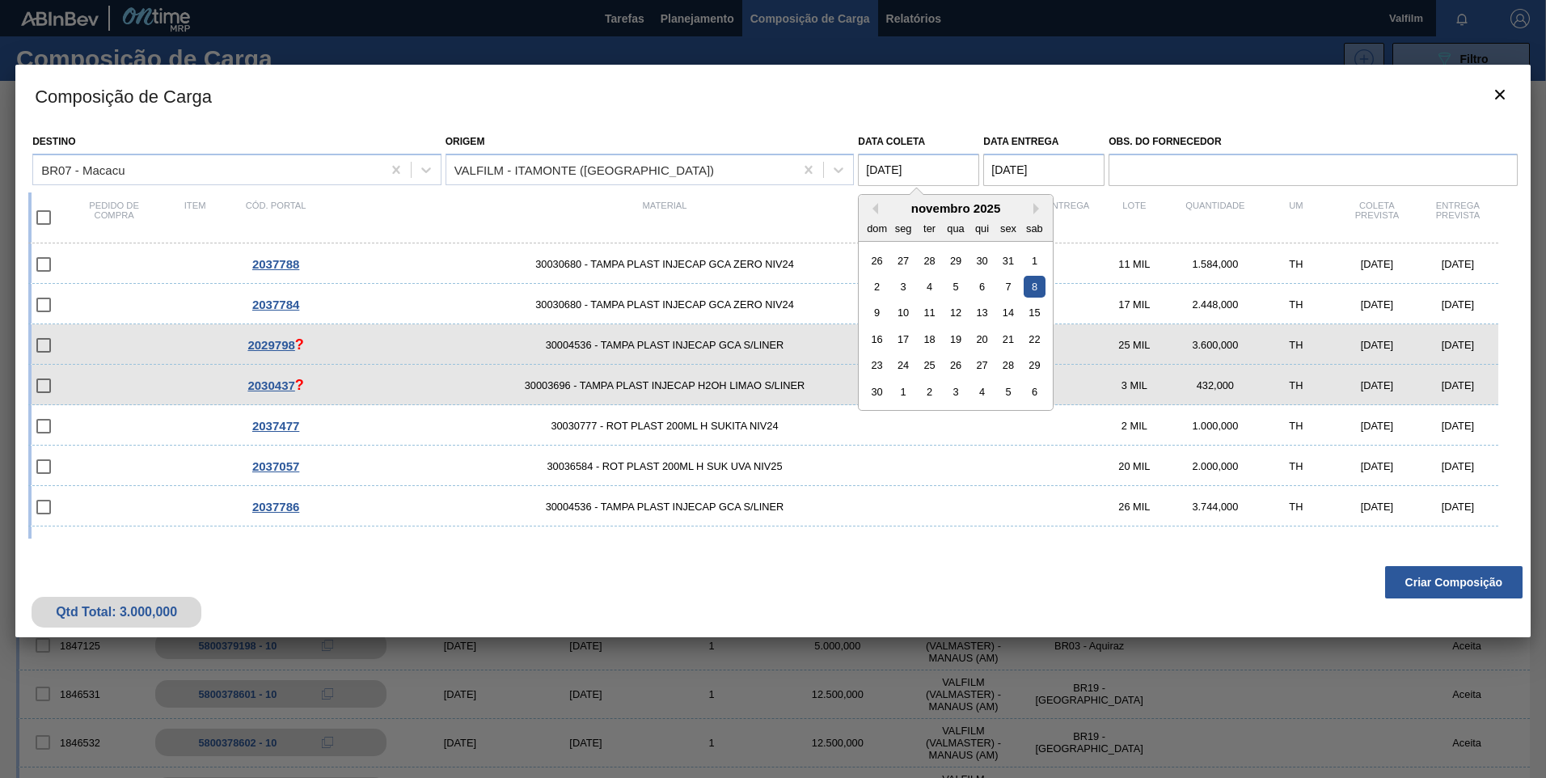
click at [937, 179] on coleta "08/11/2025" at bounding box center [918, 170] width 121 height 32
click at [871, 316] on div "9" at bounding box center [877, 313] width 22 height 22
type coleta "09/11/2025"
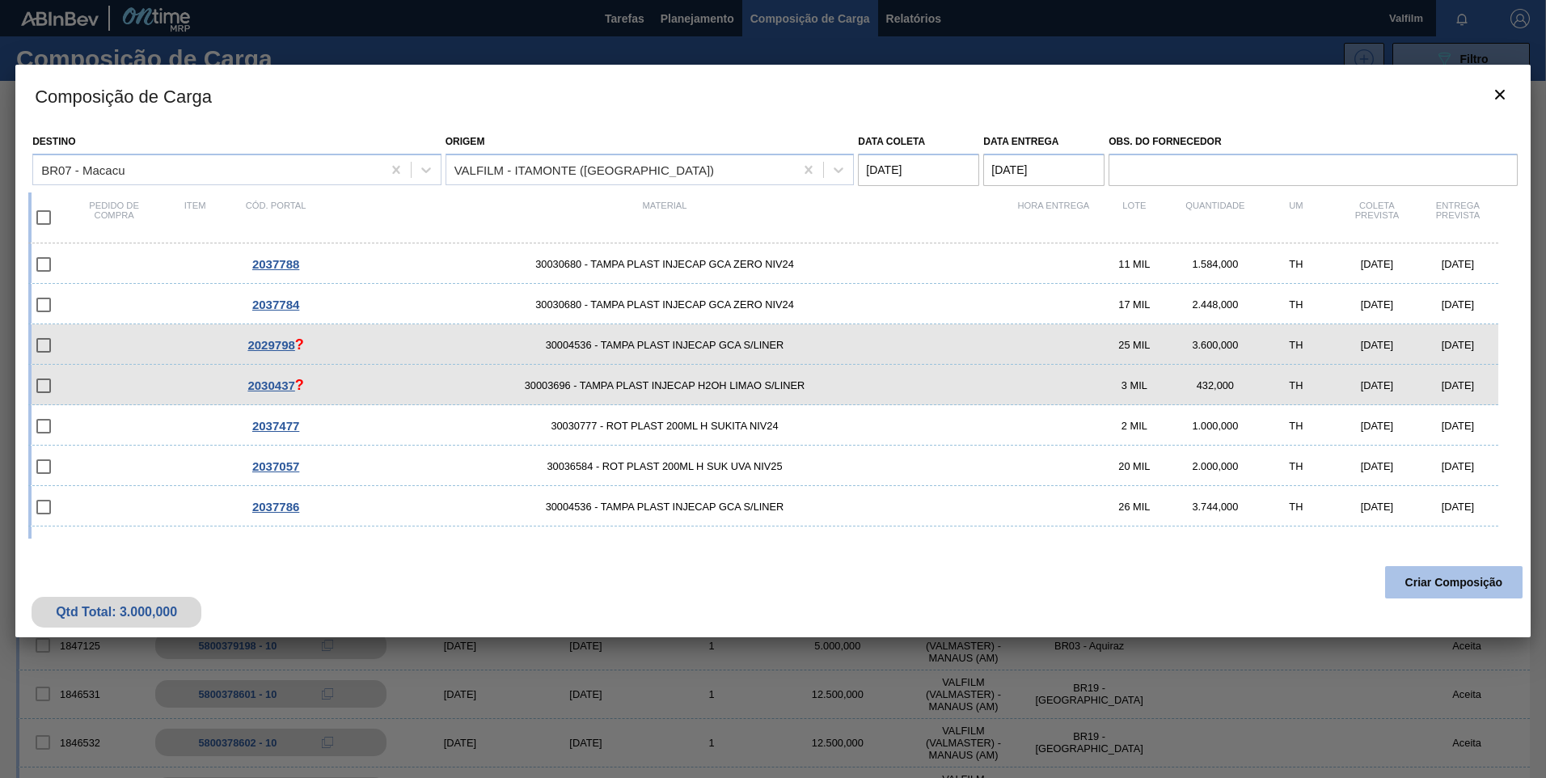
click at [1448, 580] on button "Criar Composição" at bounding box center [1453, 582] width 137 height 32
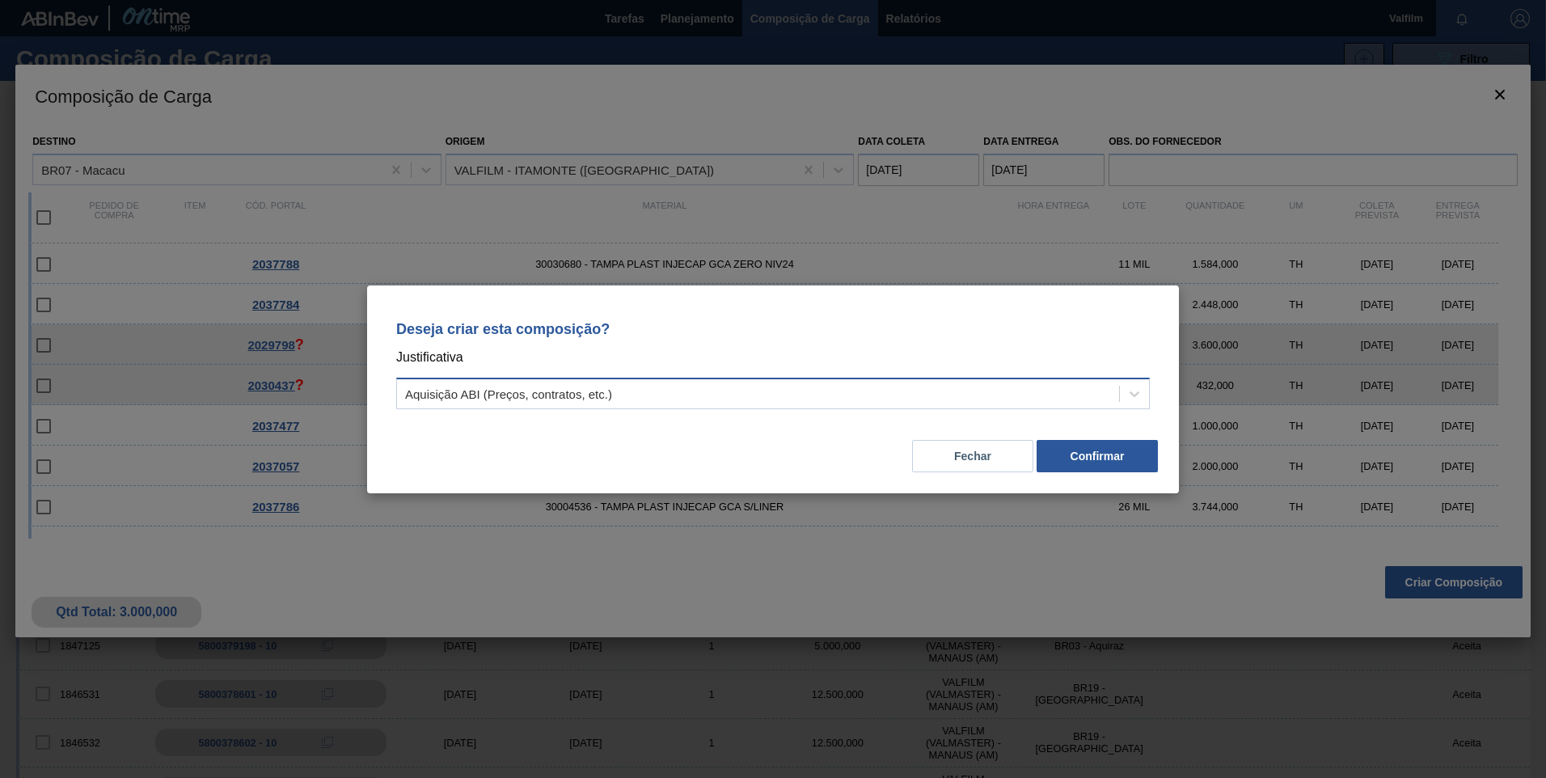
click at [479, 386] on div "Aquisição ABI (Preços, contratos, etc.)" at bounding box center [758, 393] width 722 height 23
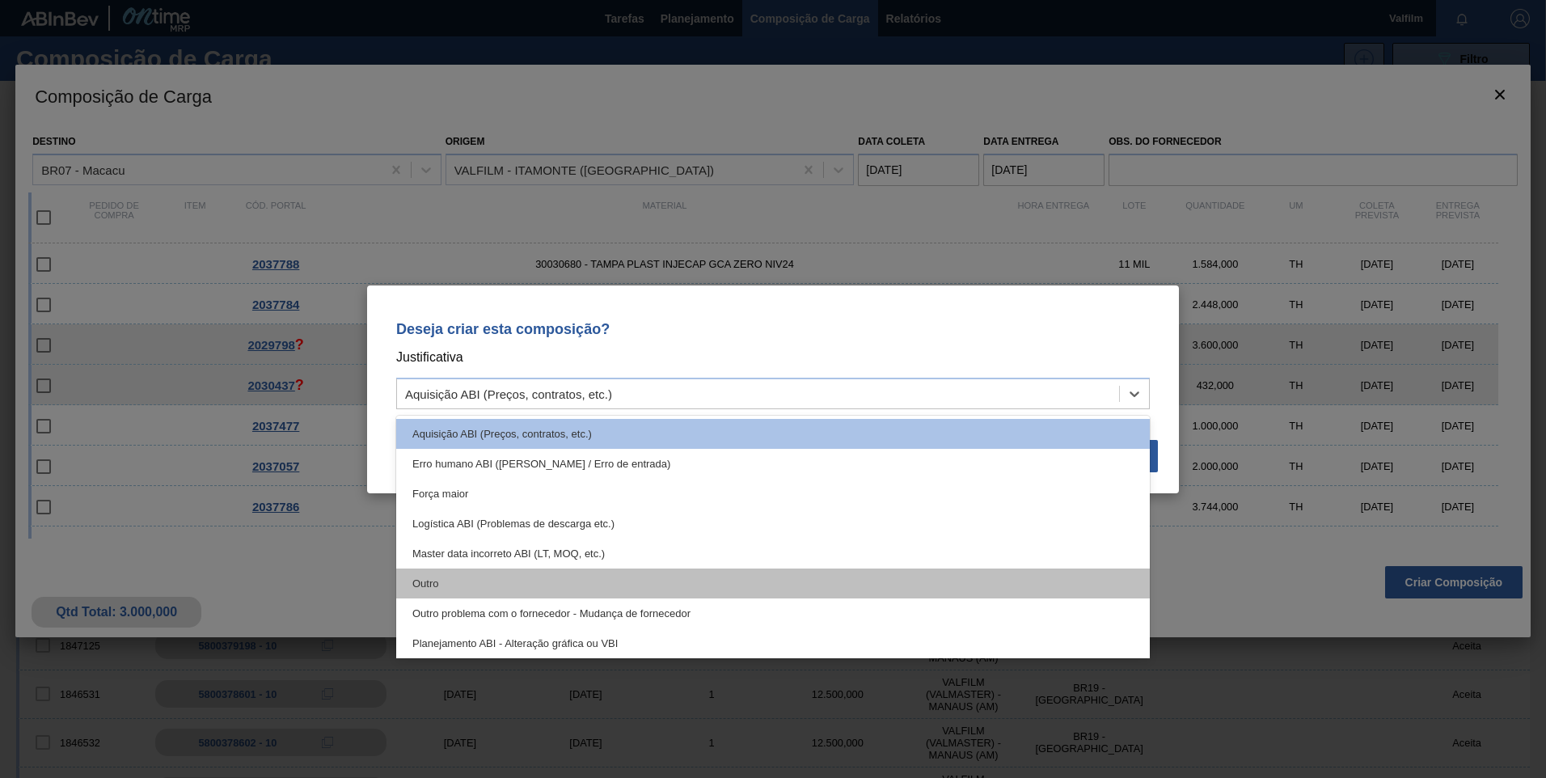
click at [492, 586] on div "Outro" at bounding box center [772, 583] width 753 height 30
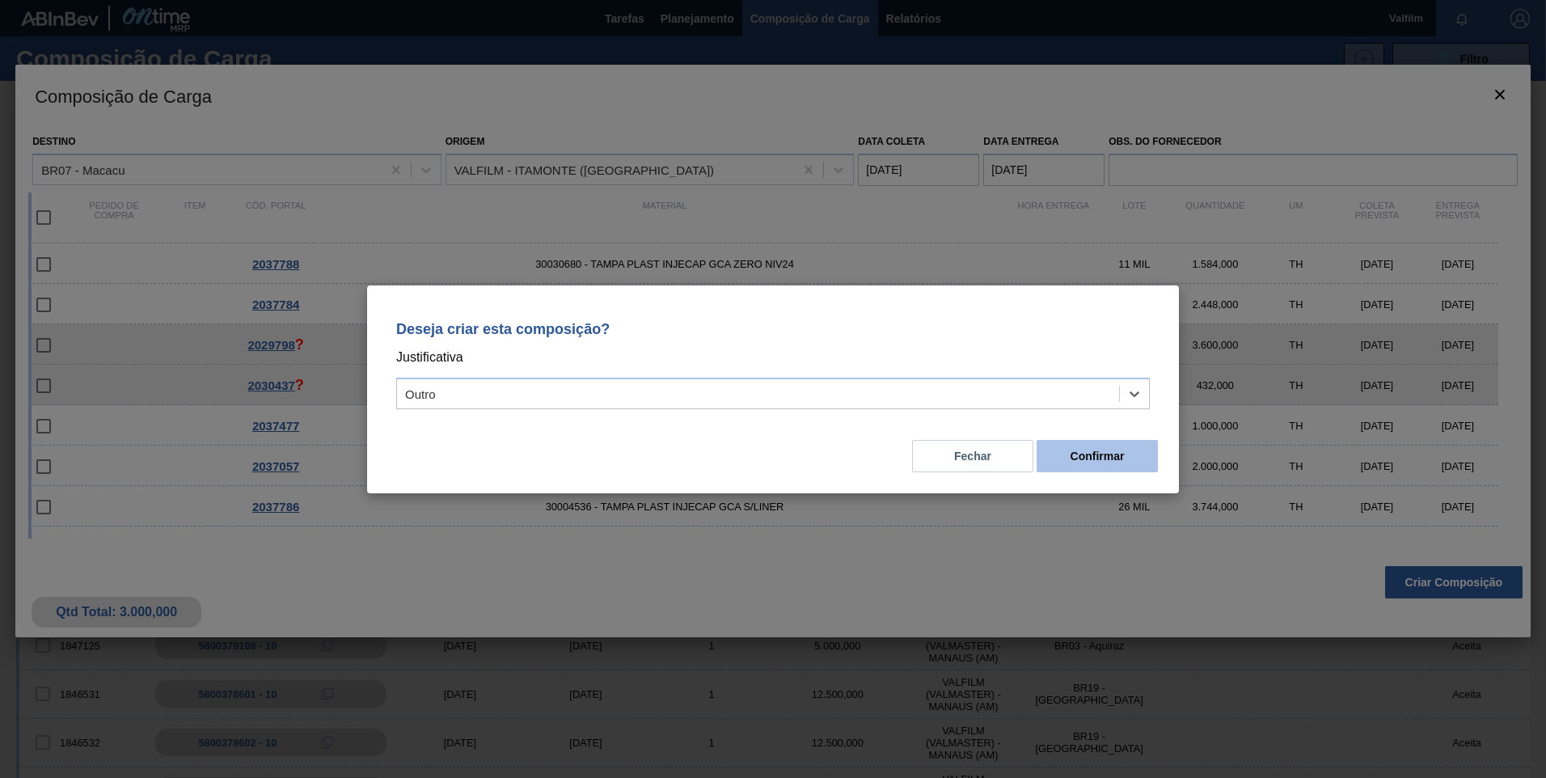
click at [1096, 451] on button "Confirmar" at bounding box center [1096, 456] width 121 height 32
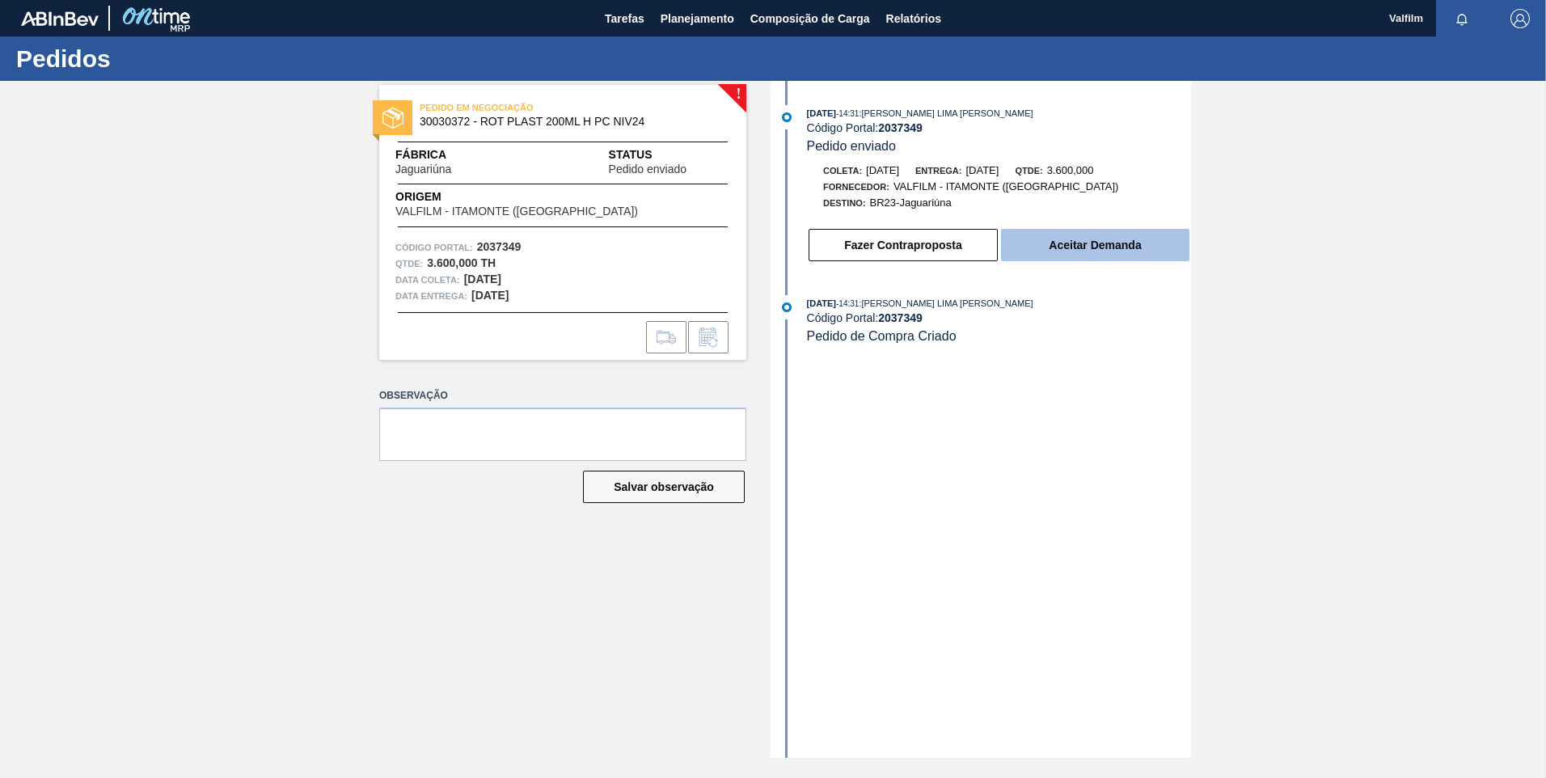
click at [1100, 254] on button "Aceitar Demanda" at bounding box center [1095, 245] width 188 height 32
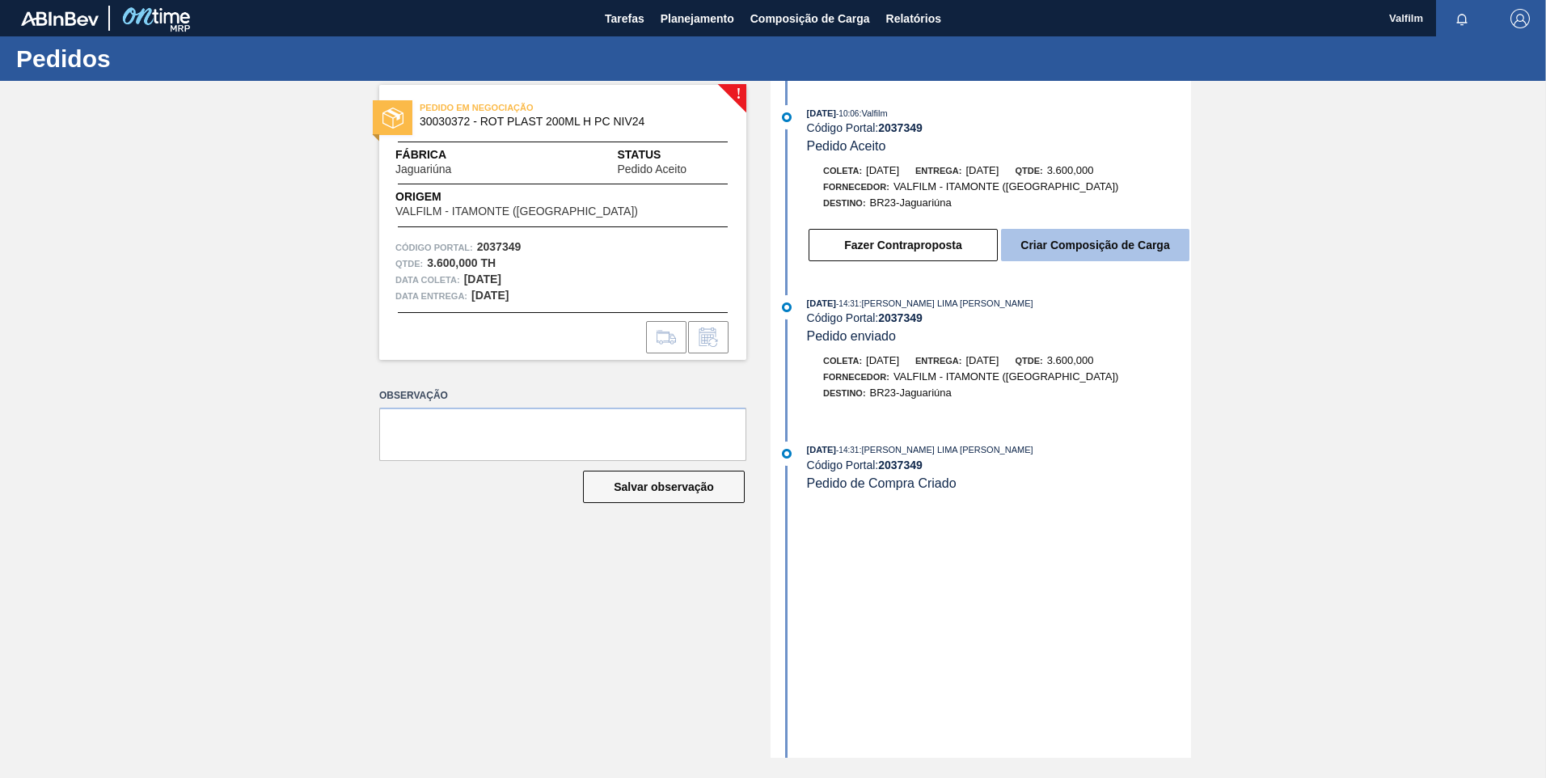
click at [1101, 254] on button "Criar Composição de Carga" at bounding box center [1095, 245] width 188 height 32
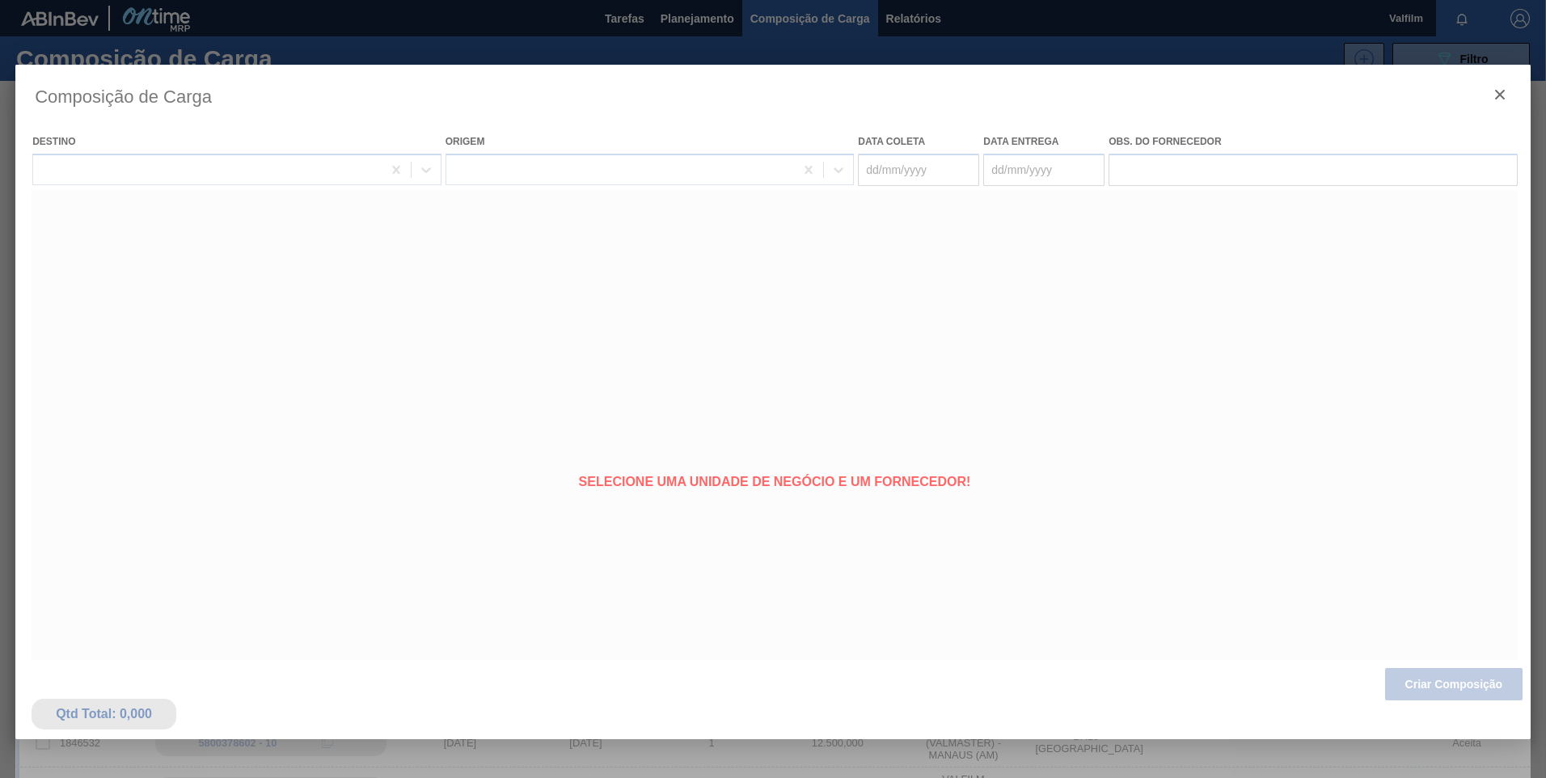
type coleta "[DATE]"
type entrega "[DATE]"
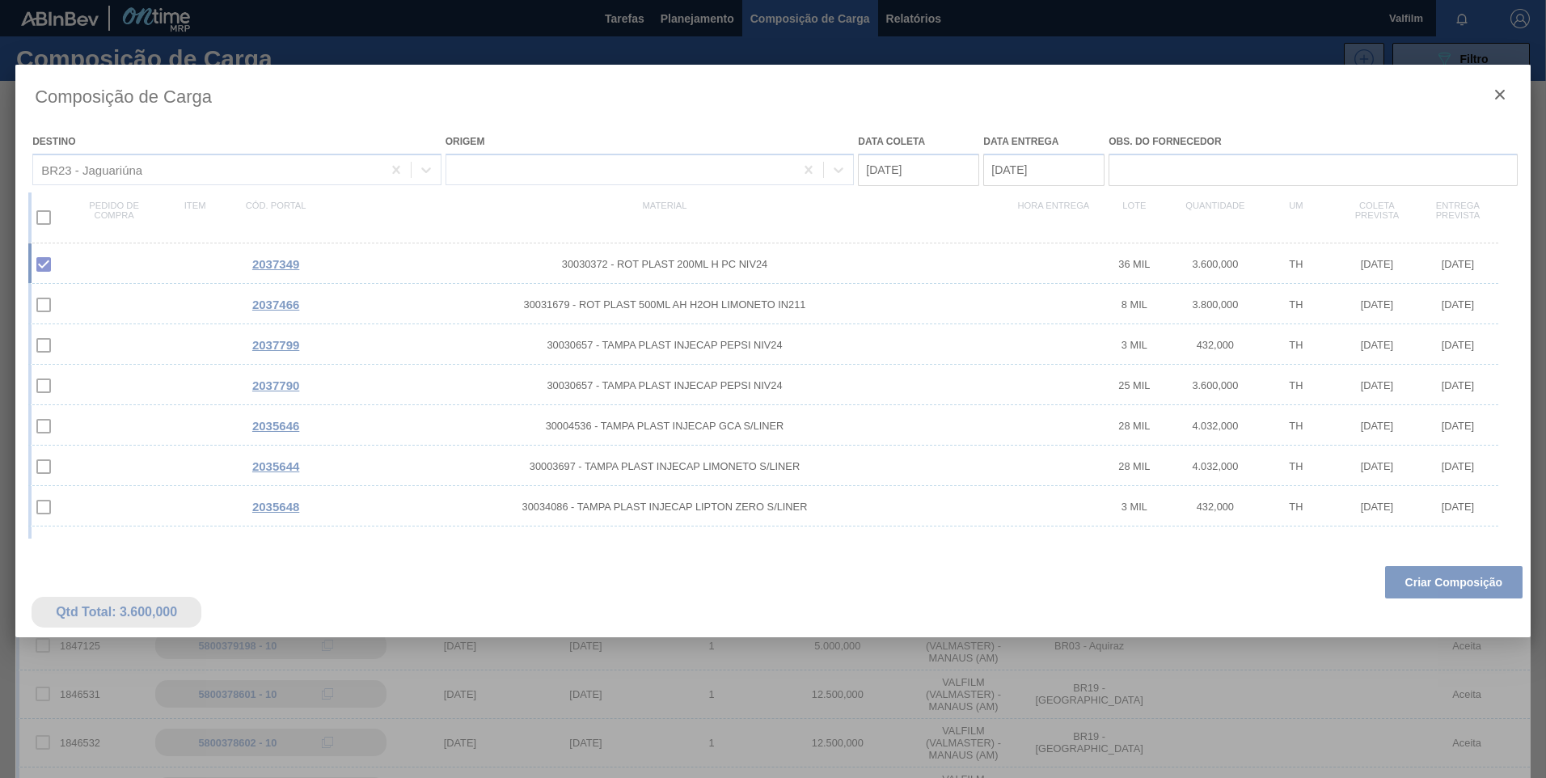
click at [913, 171] on div at bounding box center [772, 429] width 1515 height 728
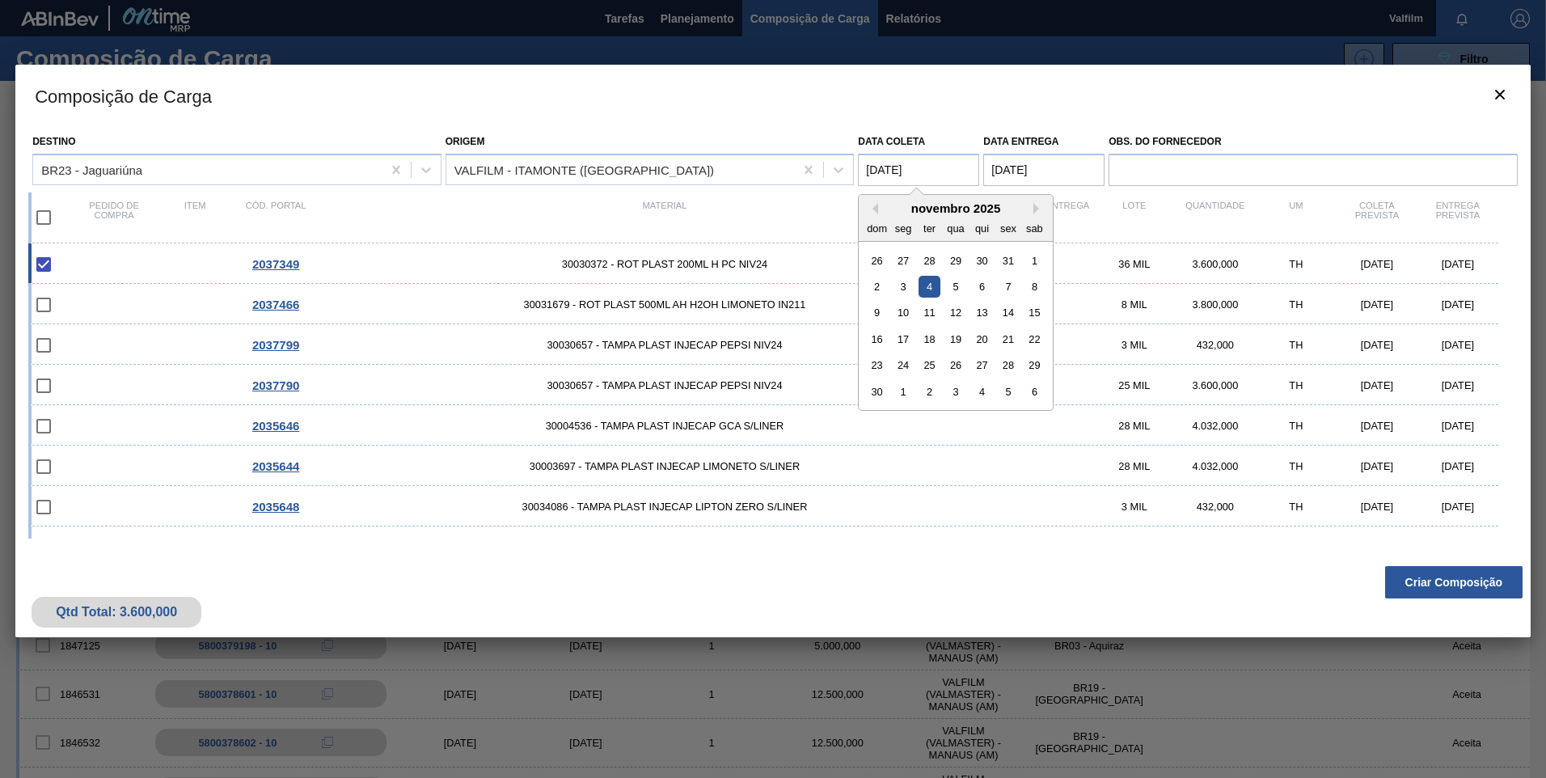
click at [913, 172] on coleta "04/11/2025" at bounding box center [918, 170] width 121 height 32
click at [956, 292] on div "5" at bounding box center [956, 287] width 22 height 22
type coleta "[DATE]"
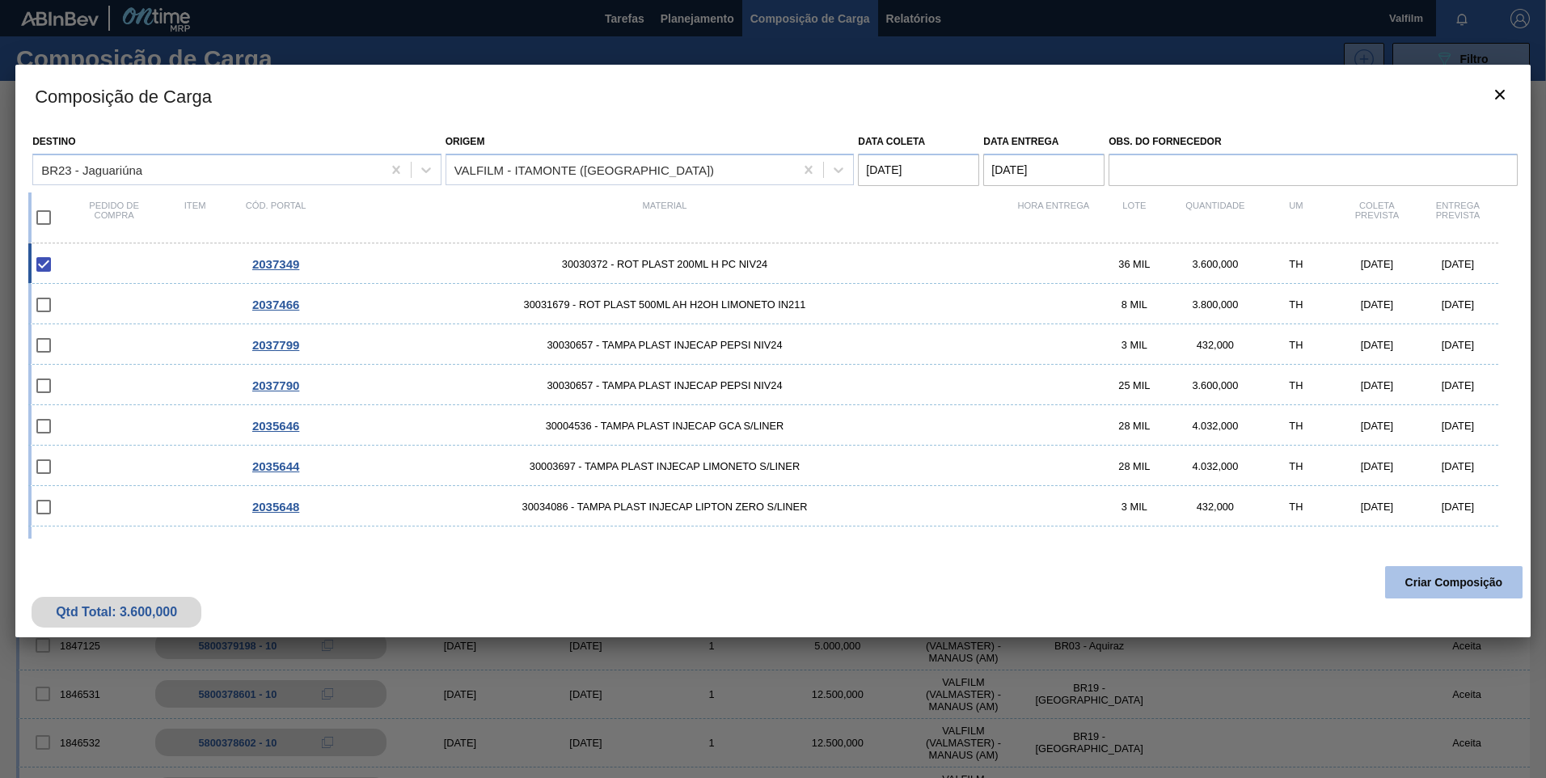
click at [1466, 580] on button "Criar Composição" at bounding box center [1453, 582] width 137 height 32
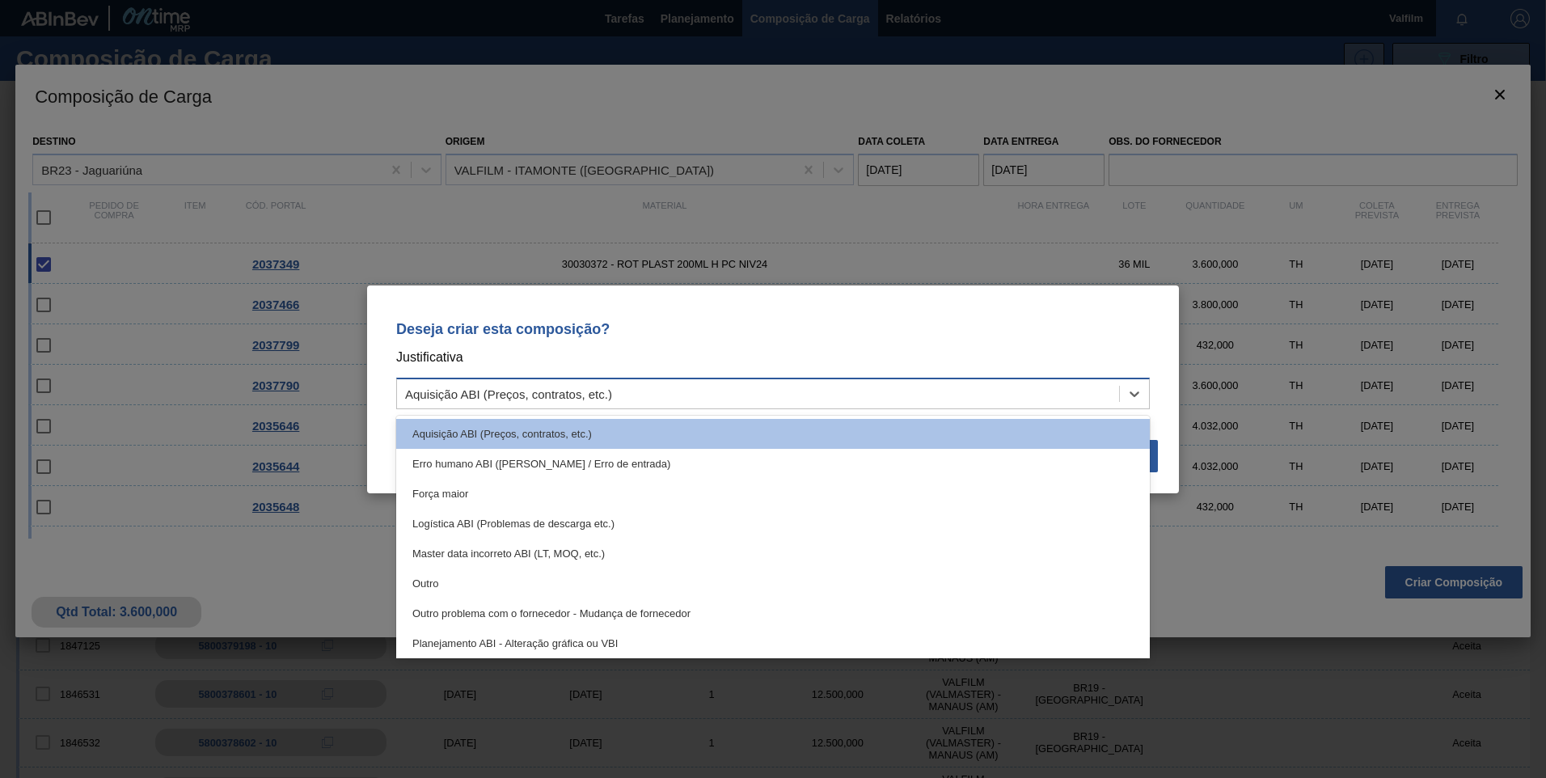
click at [759, 393] on div "Aquisição ABI (Preços, contratos, etc.)" at bounding box center [758, 393] width 722 height 23
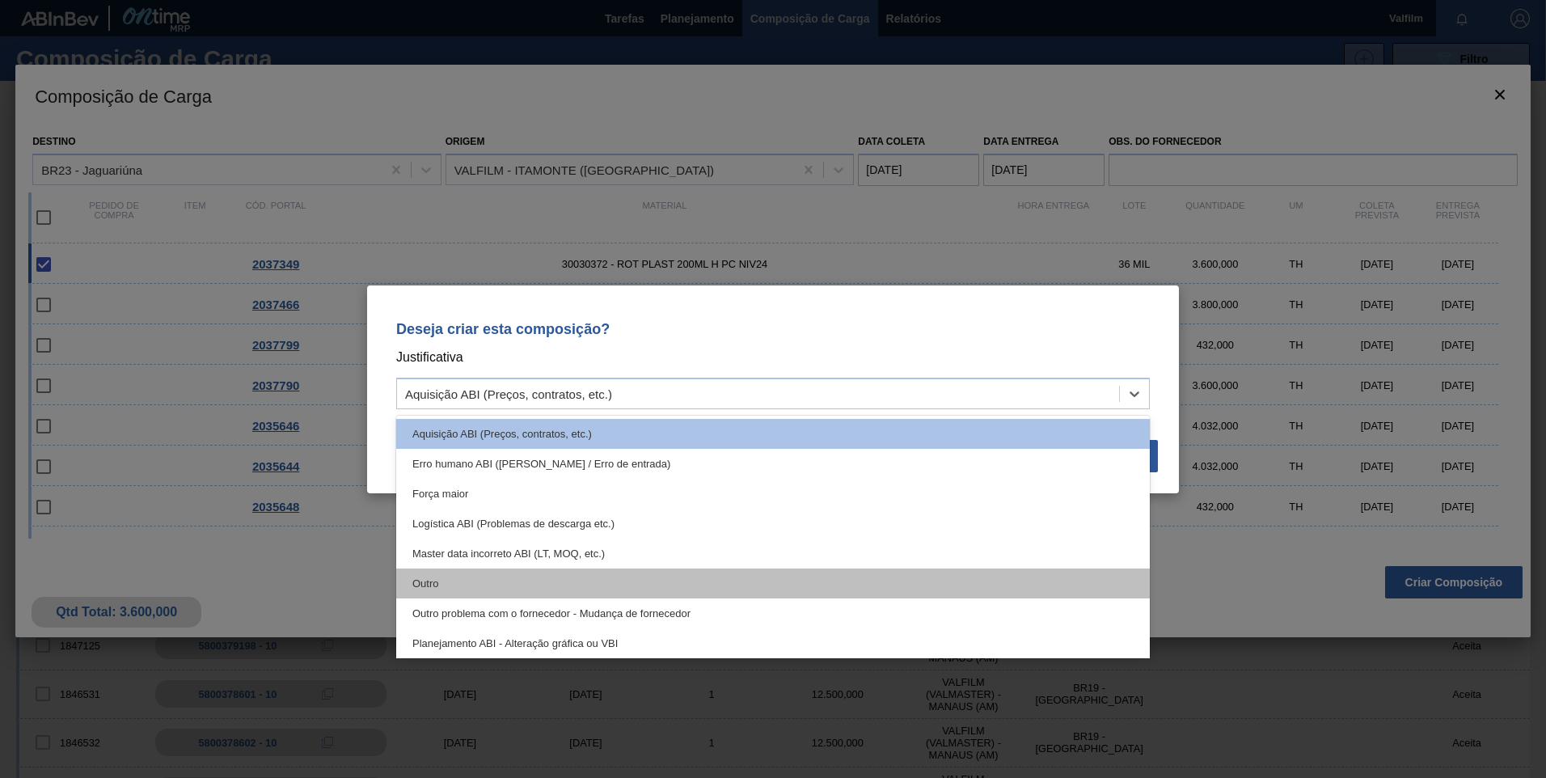
click at [591, 572] on div "Outro" at bounding box center [772, 583] width 753 height 30
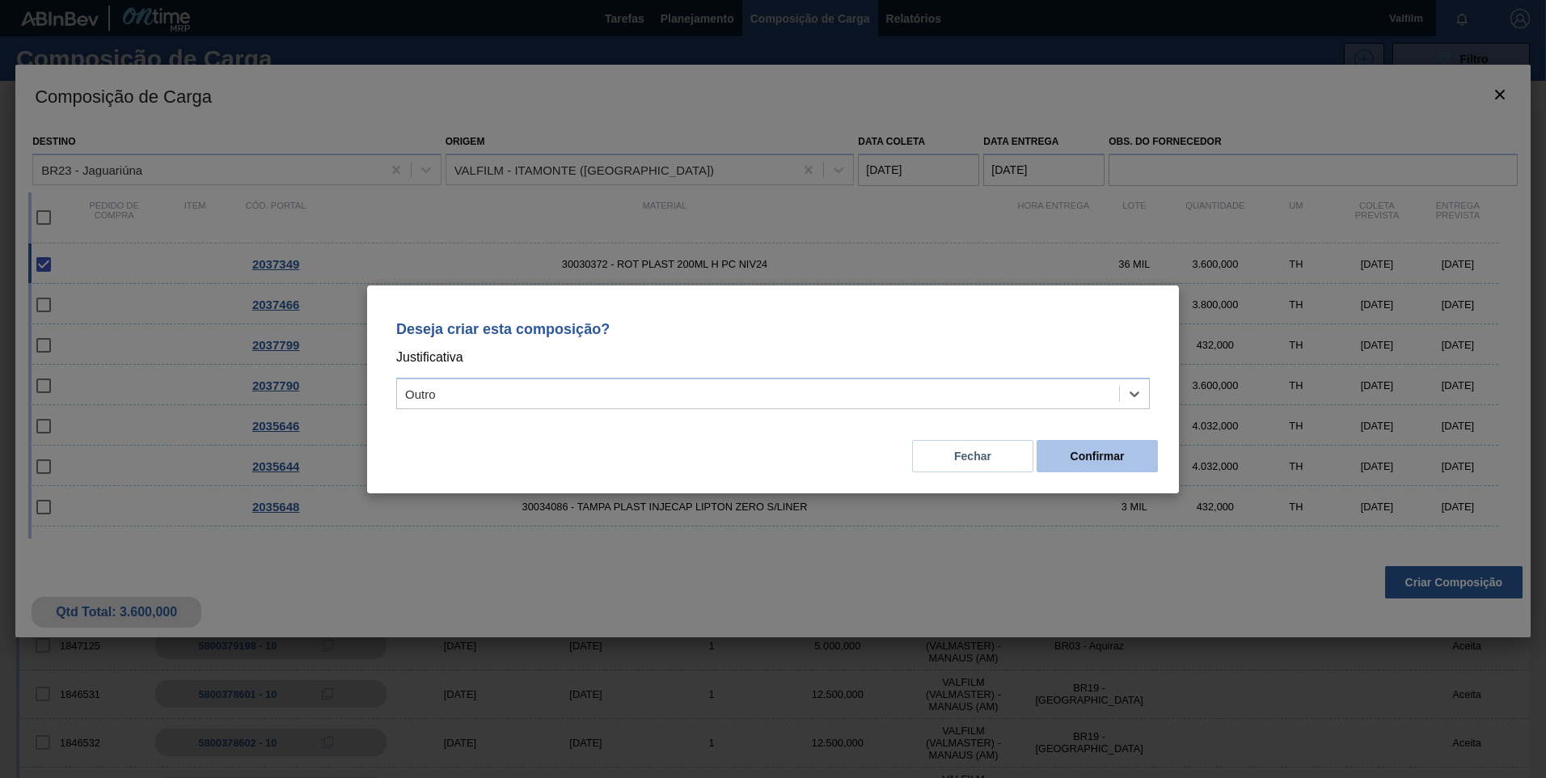
click at [1071, 462] on button "Confirmar" at bounding box center [1096, 456] width 121 height 32
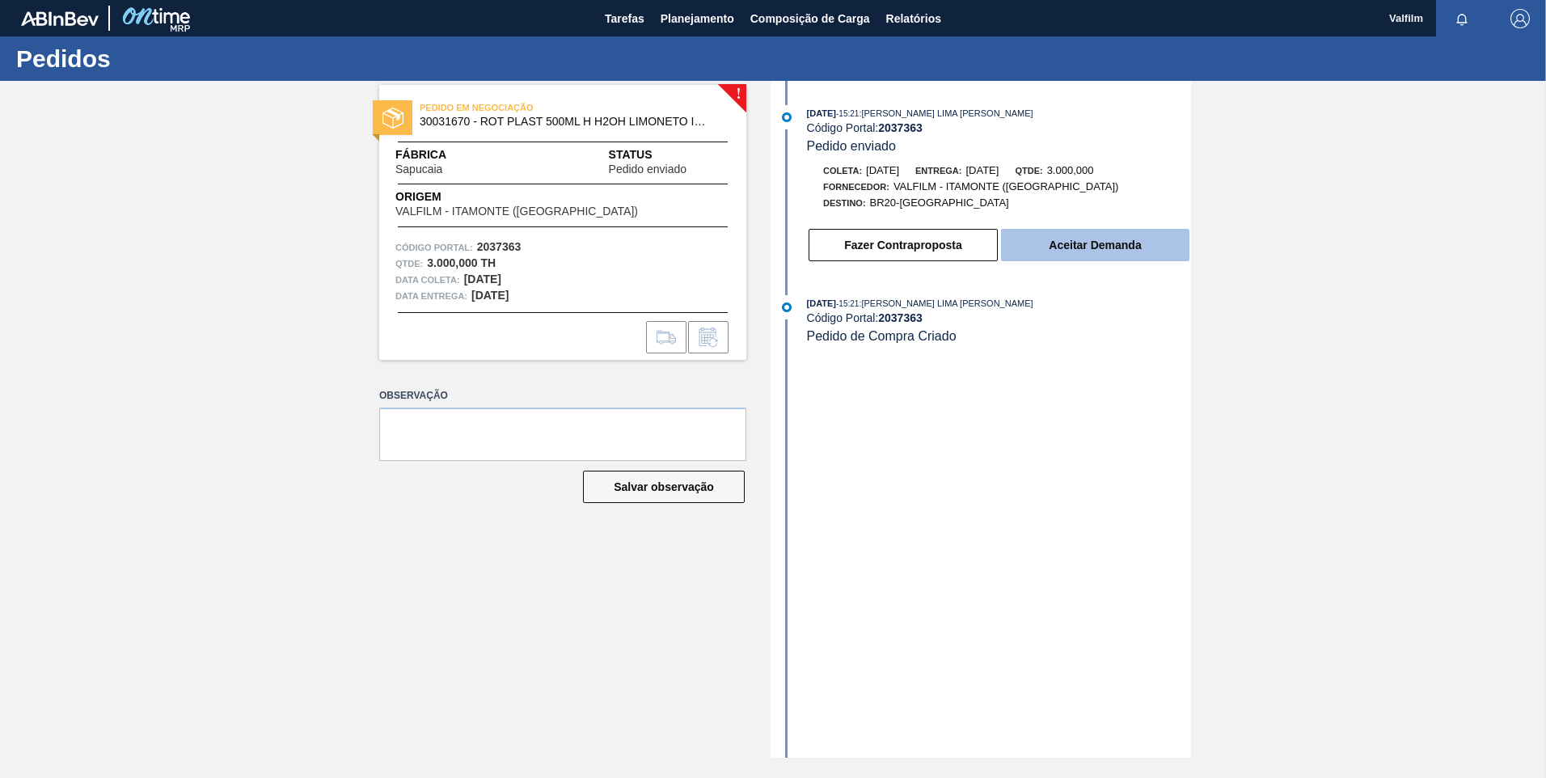
click at [1159, 240] on button "Aceitar Demanda" at bounding box center [1095, 245] width 188 height 32
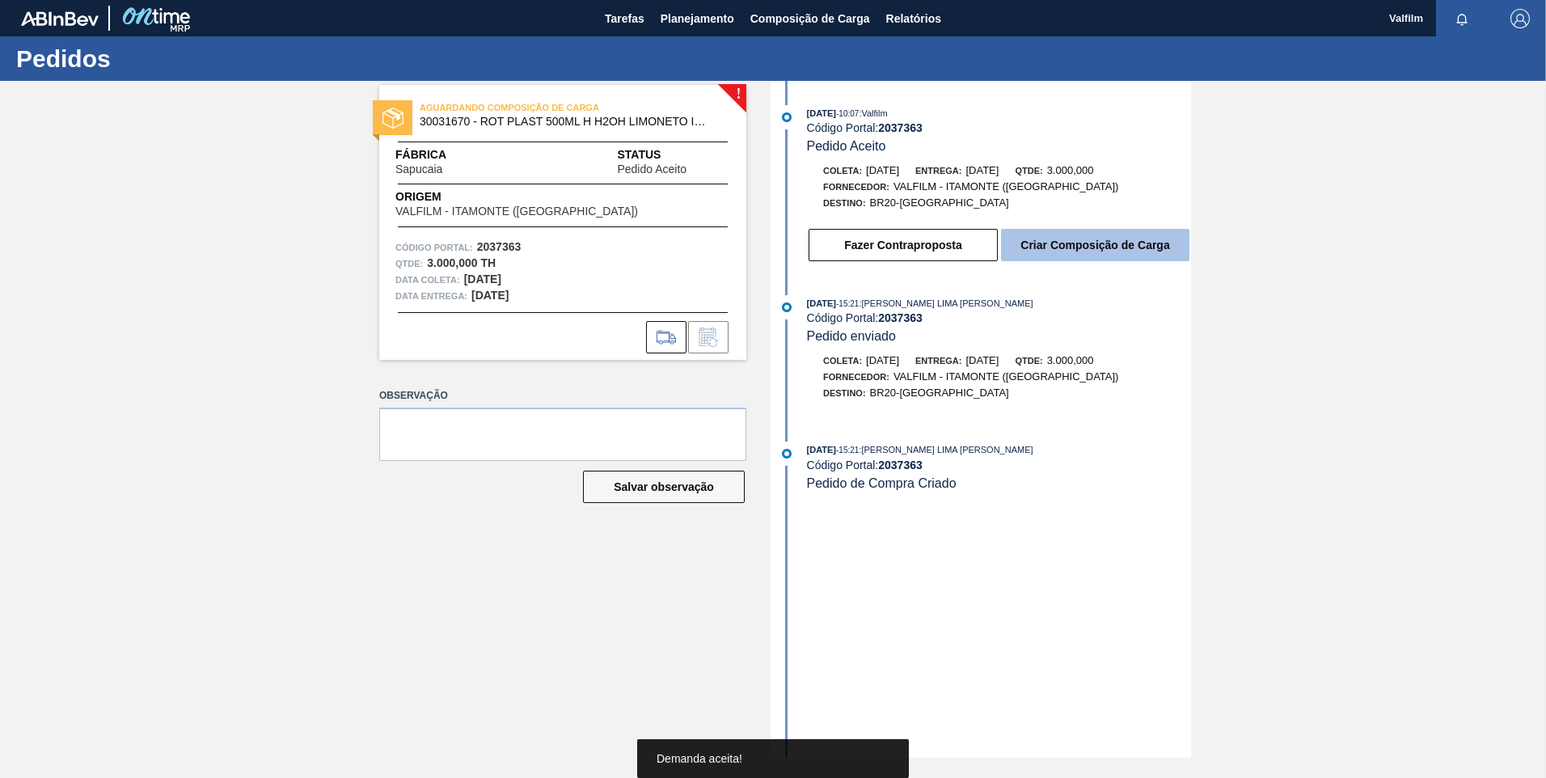
click at [1113, 245] on button "Criar Composição de Carga" at bounding box center [1095, 245] width 188 height 32
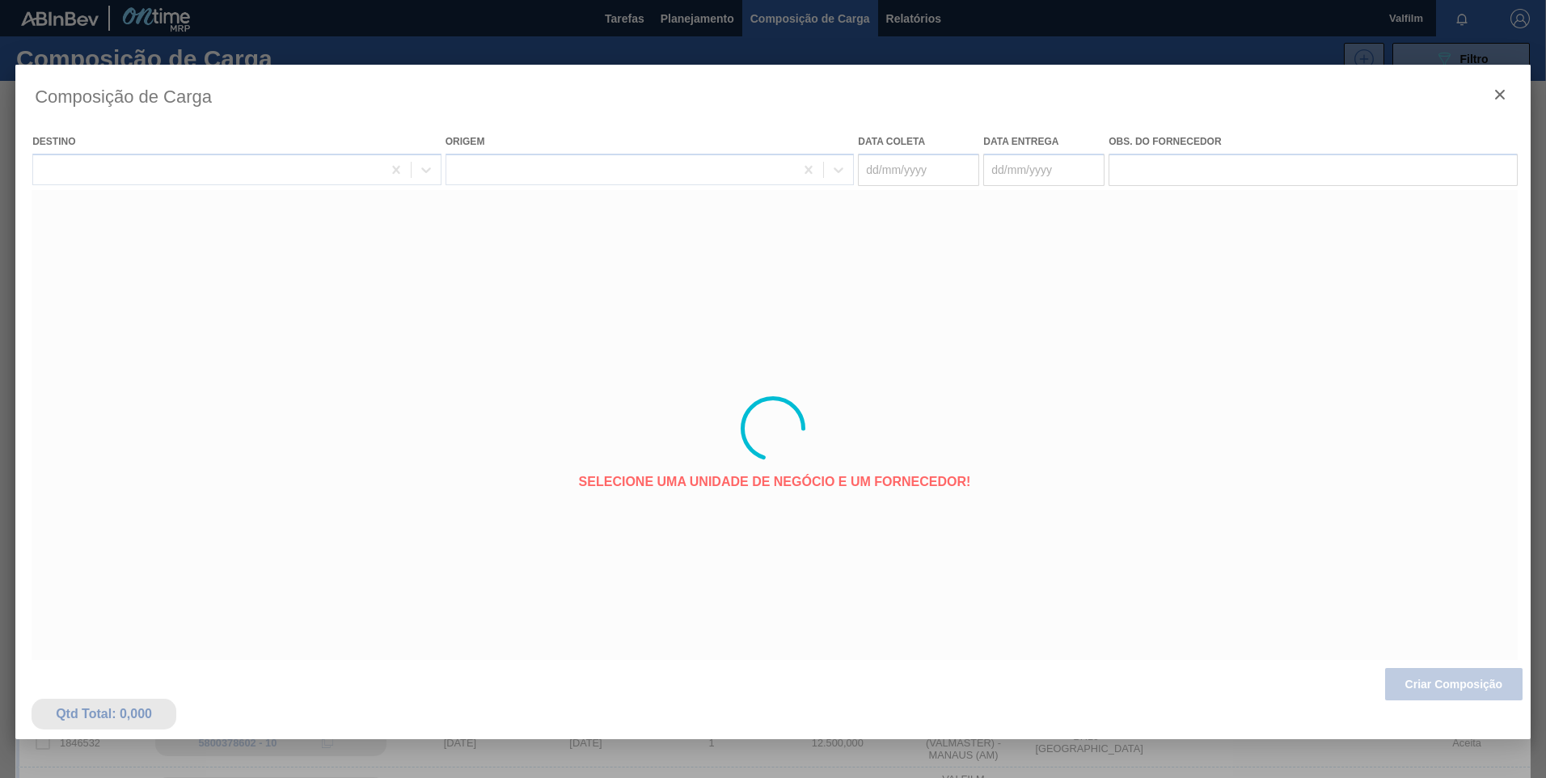
type coleta "[DATE]"
type entrega "[DATE]"
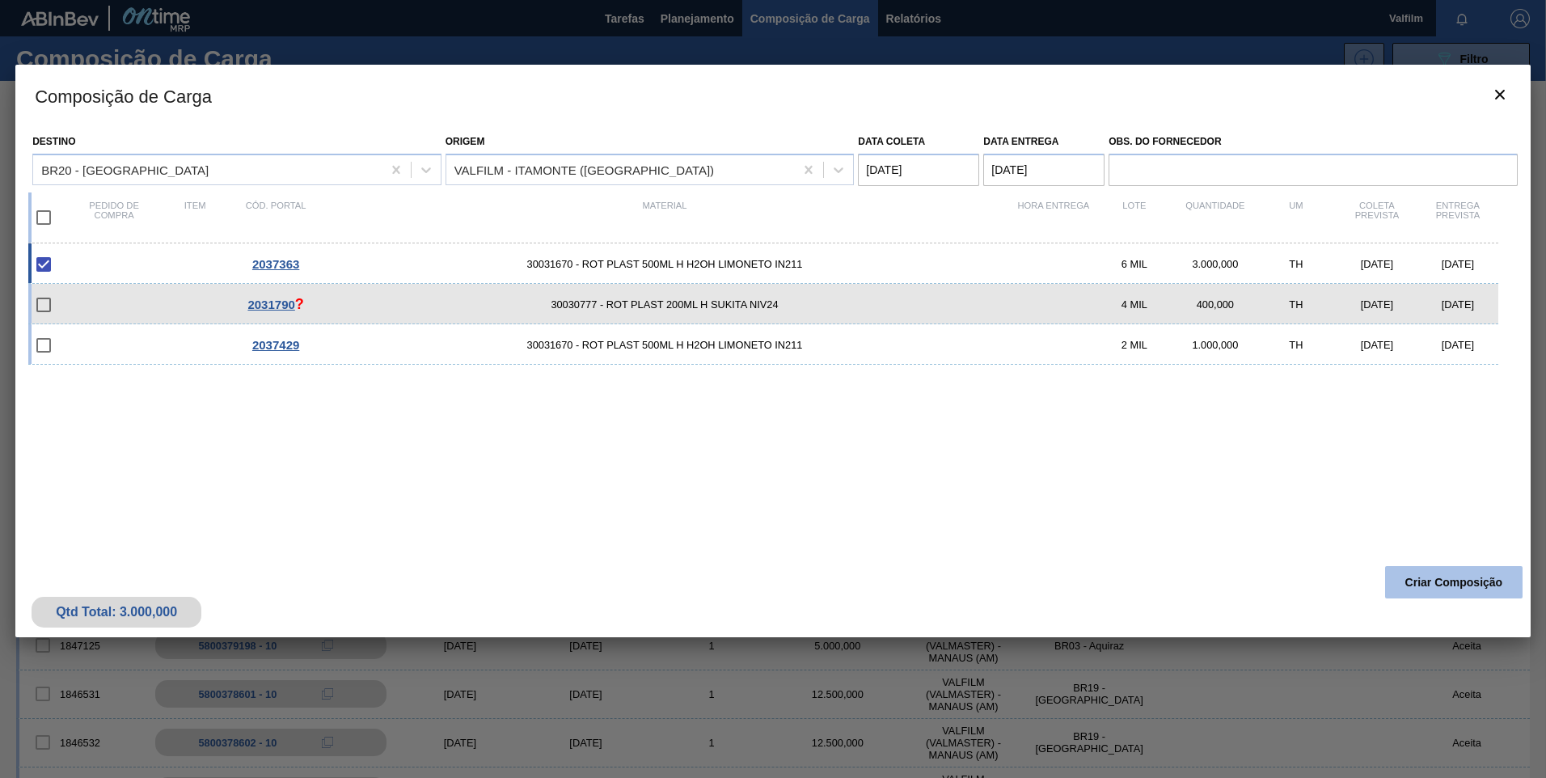
click at [1428, 596] on button "Criar Composição" at bounding box center [1453, 582] width 137 height 32
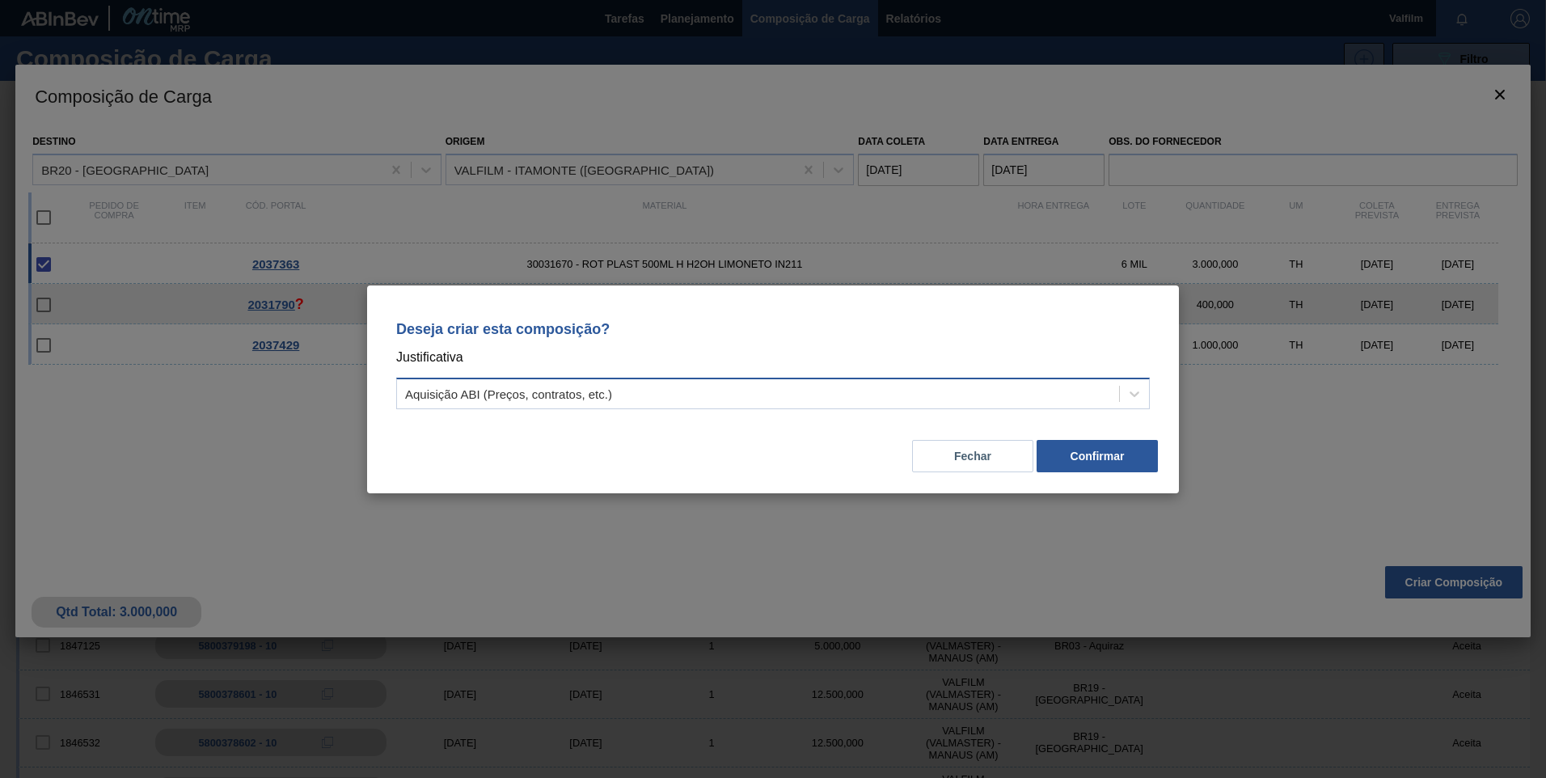
drag, startPoint x: 692, startPoint y: 393, endPoint x: 667, endPoint y: 408, distance: 29.4
click at [692, 394] on div "Aquisição ABI (Preços, contratos, etc.)" at bounding box center [758, 393] width 722 height 23
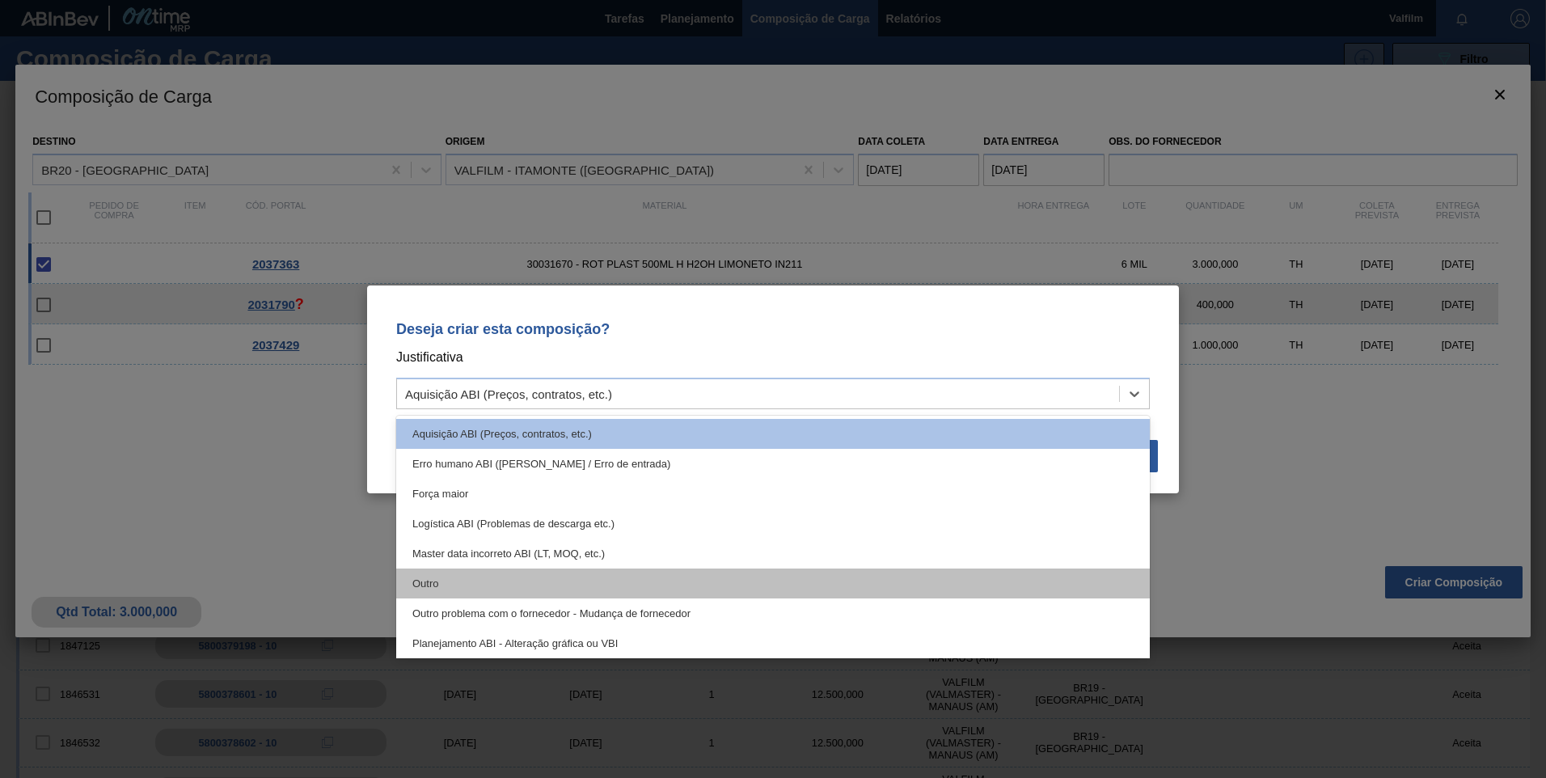
click at [586, 568] on div "Outro" at bounding box center [772, 583] width 753 height 30
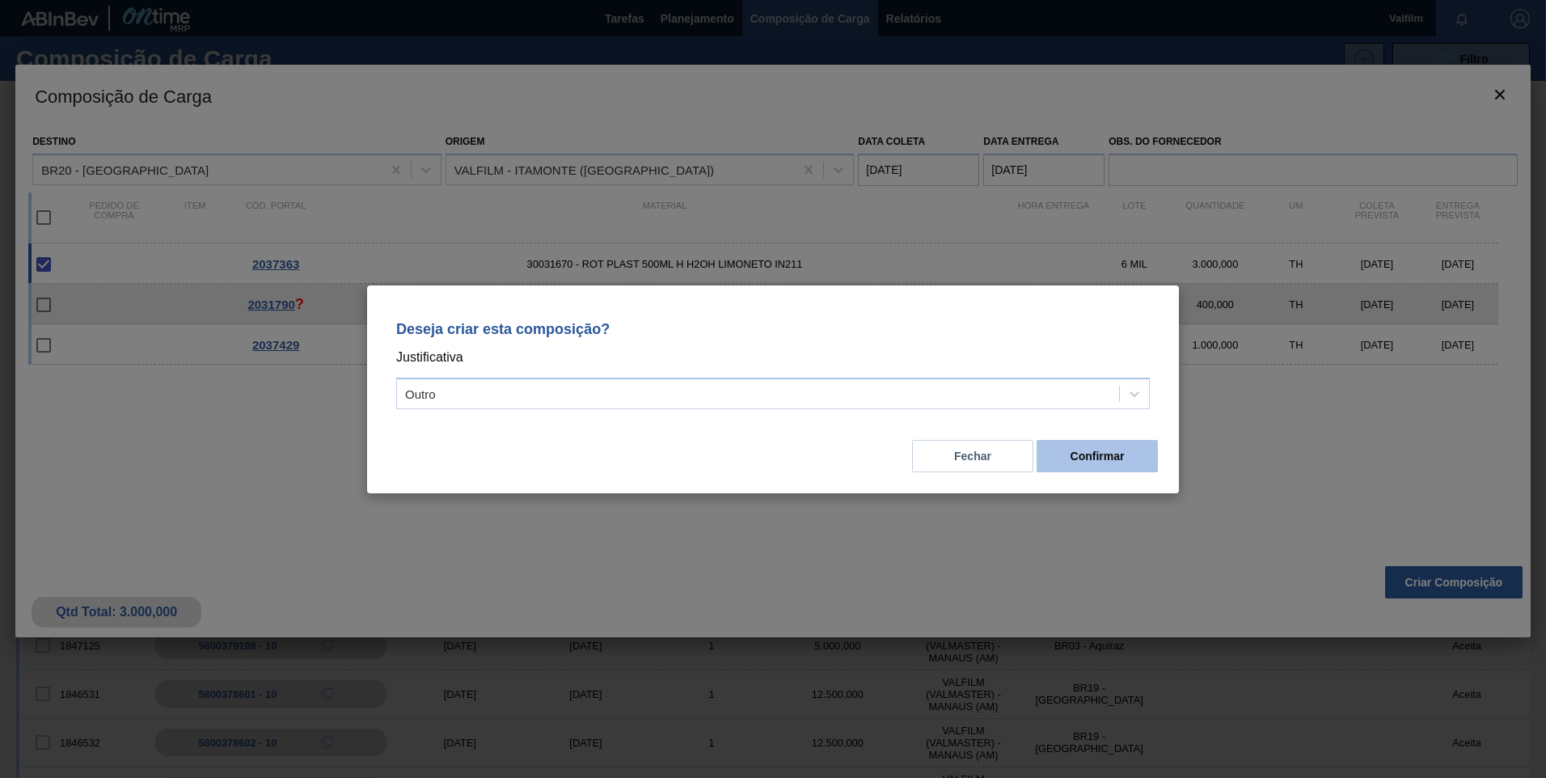
click at [1107, 455] on button "Confirmar" at bounding box center [1096, 456] width 121 height 32
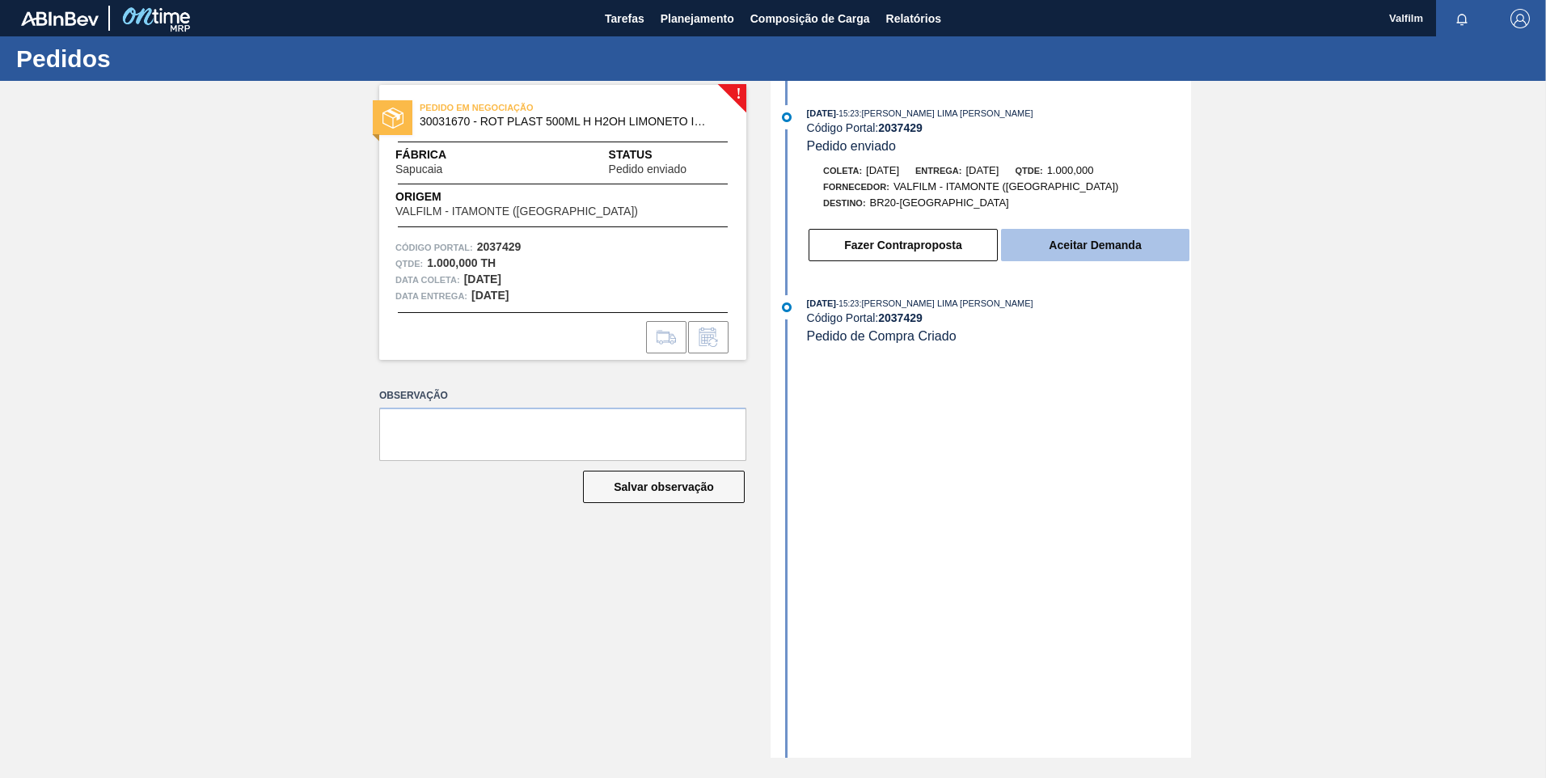
click at [1062, 238] on button "Aceitar Demanda" at bounding box center [1095, 245] width 188 height 32
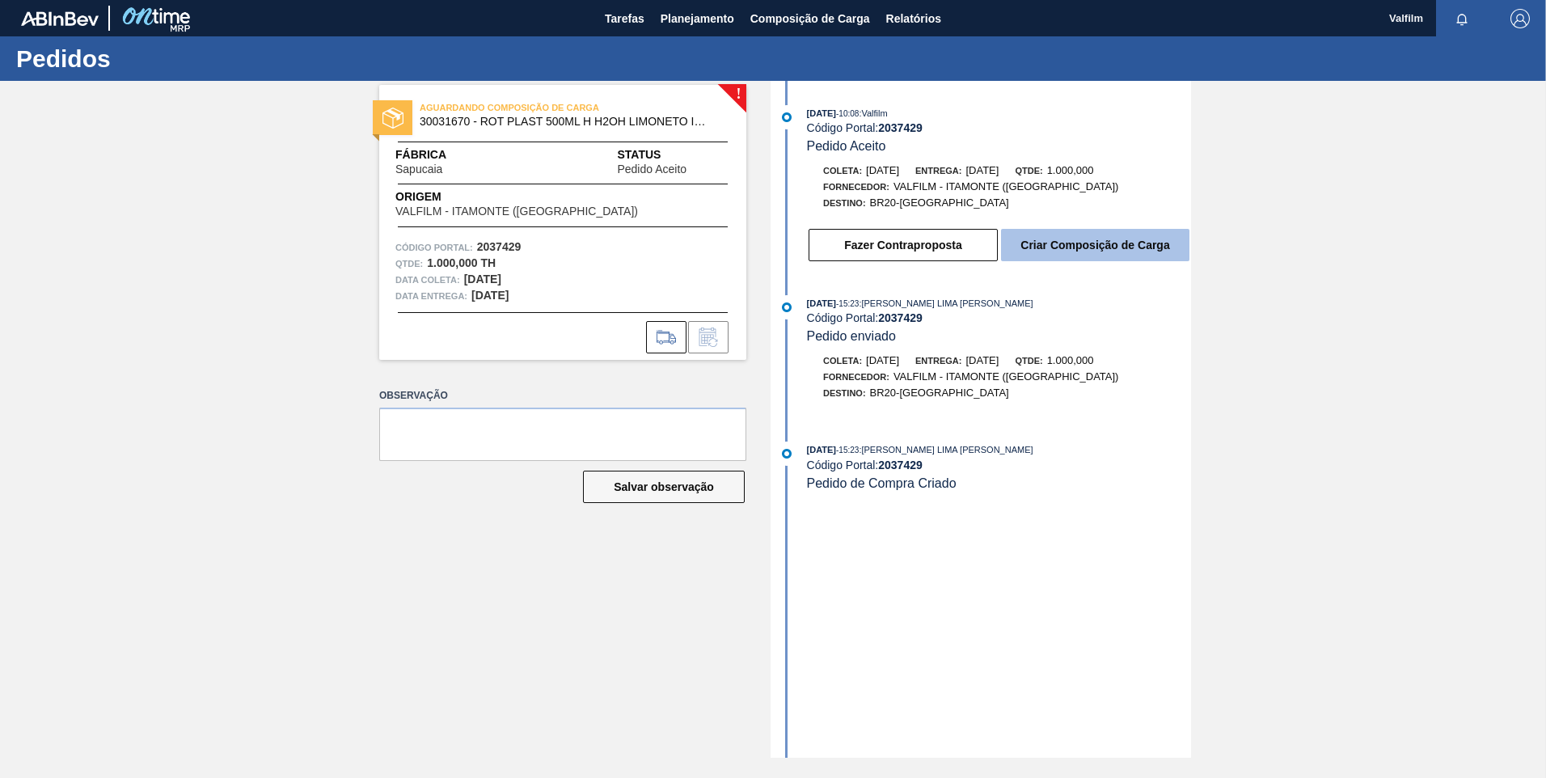
click at [1129, 249] on button "Criar Composição de Carga" at bounding box center [1095, 245] width 188 height 32
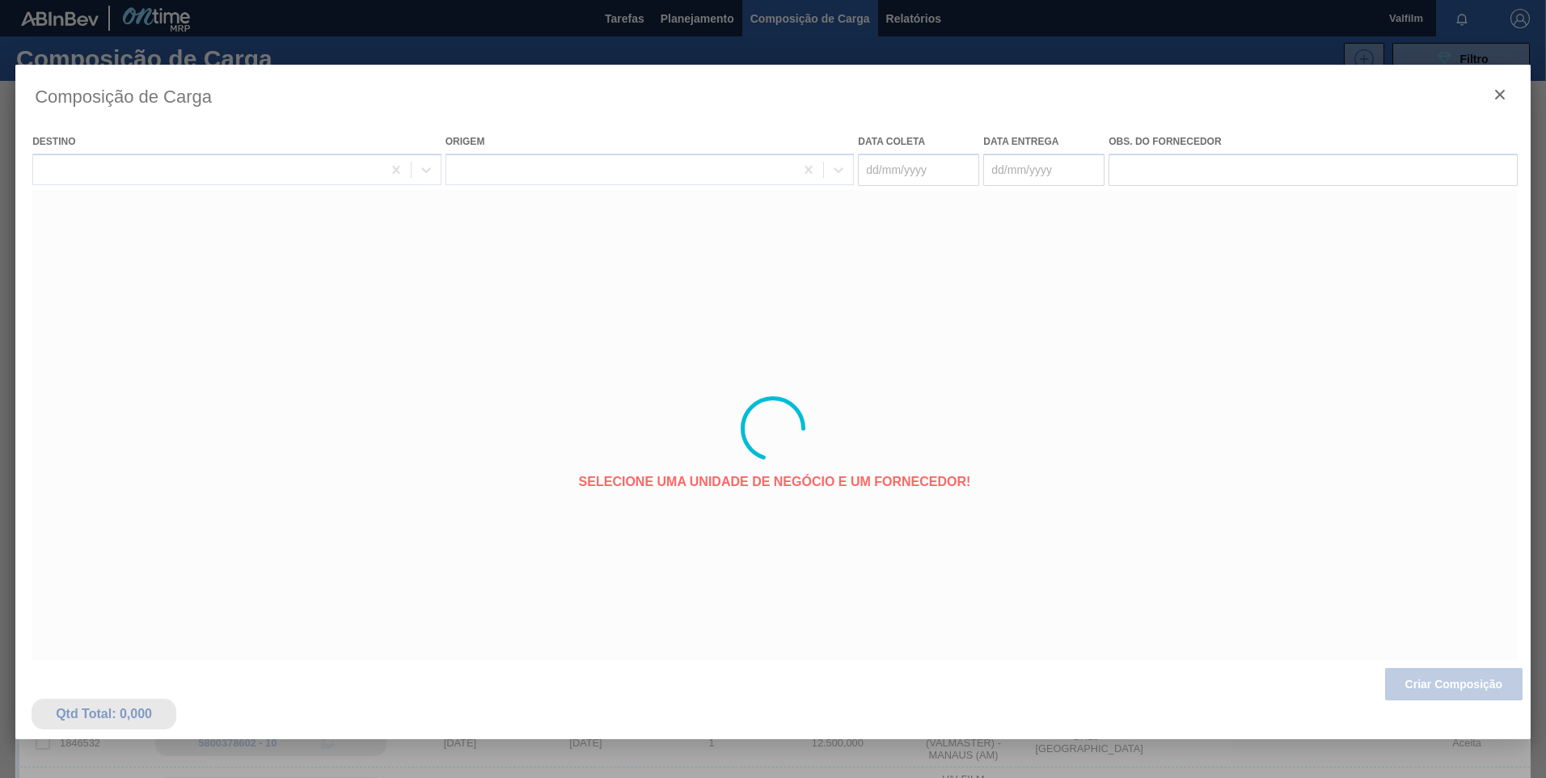
type coleta "[DATE]"
type entrega "[DATE]"
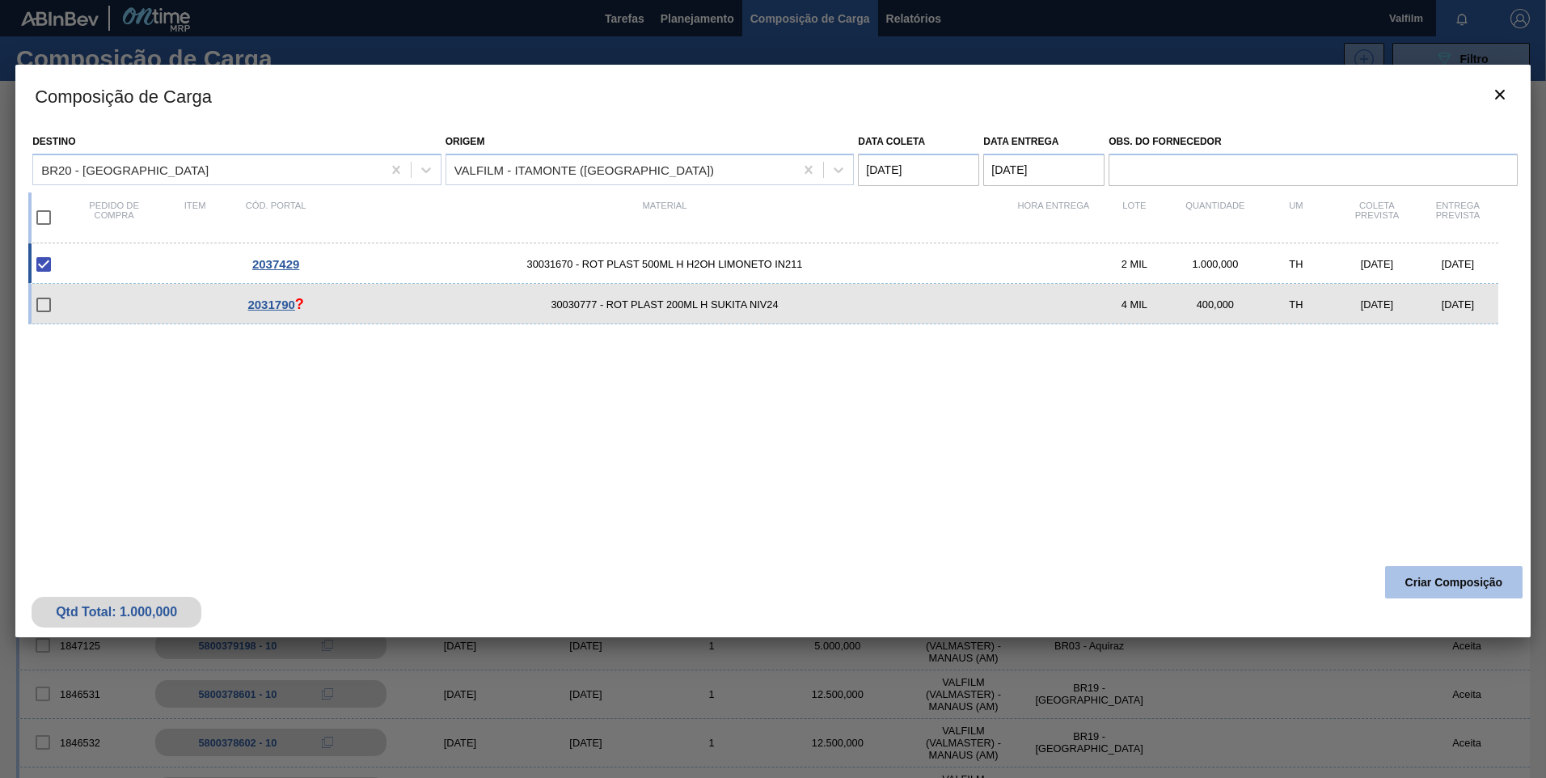
click at [1409, 575] on button "Criar Composição" at bounding box center [1453, 582] width 137 height 32
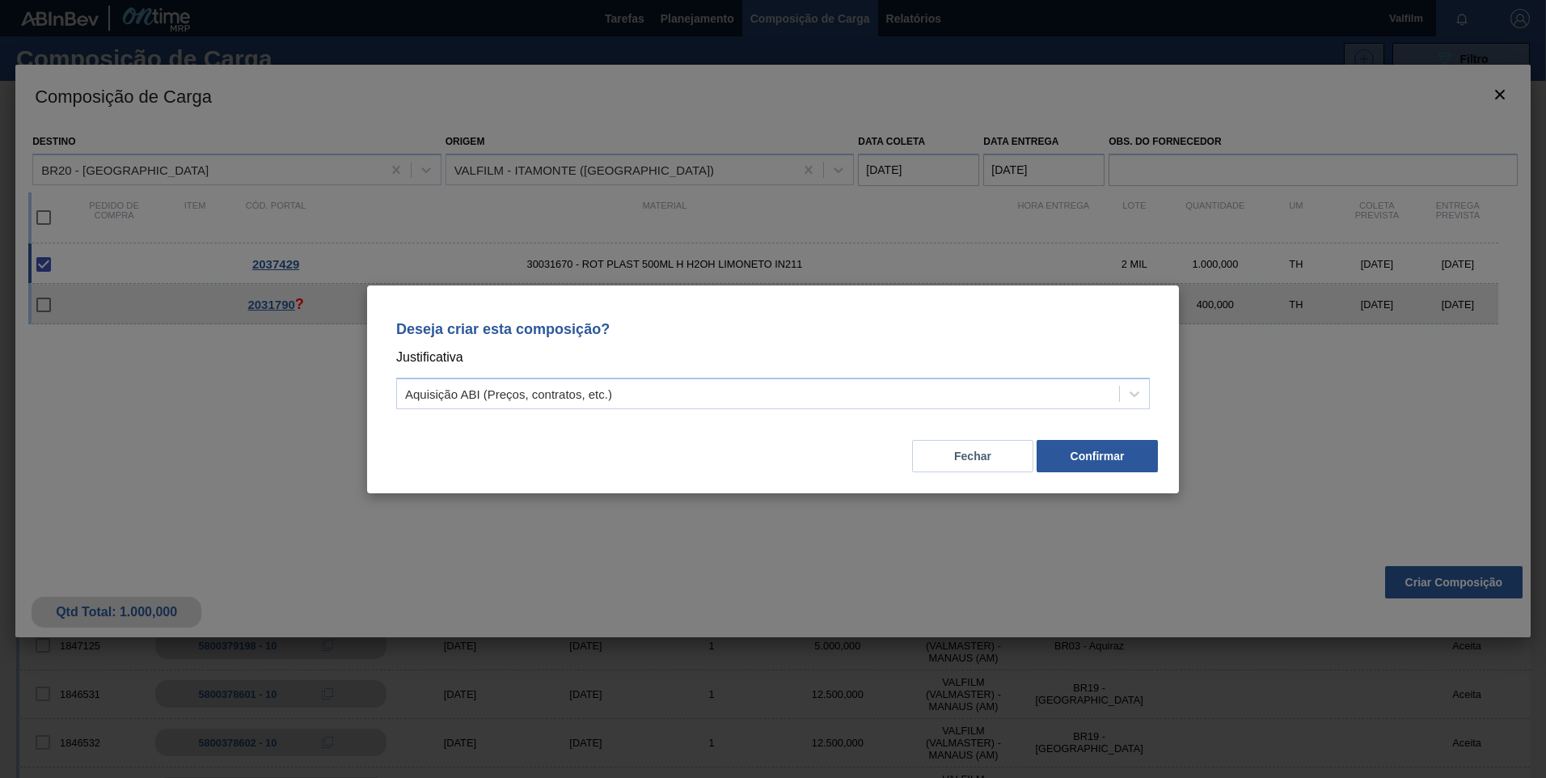
click at [648, 428] on div "Fechar Confirmar" at bounding box center [772, 446] width 773 height 55
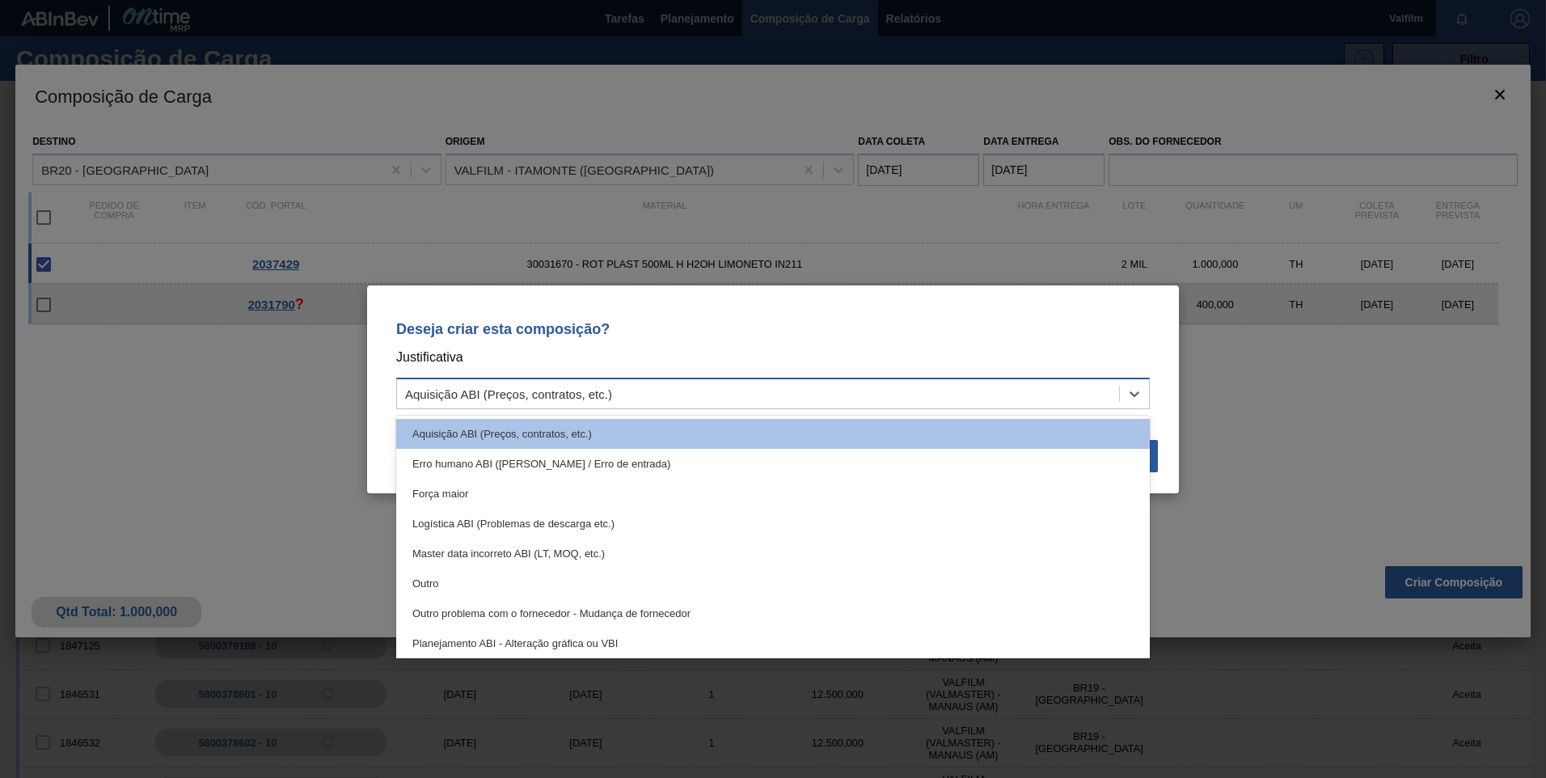
click at [621, 394] on div "Aquisição ABI (Preços, contratos, etc.)" at bounding box center [758, 393] width 722 height 23
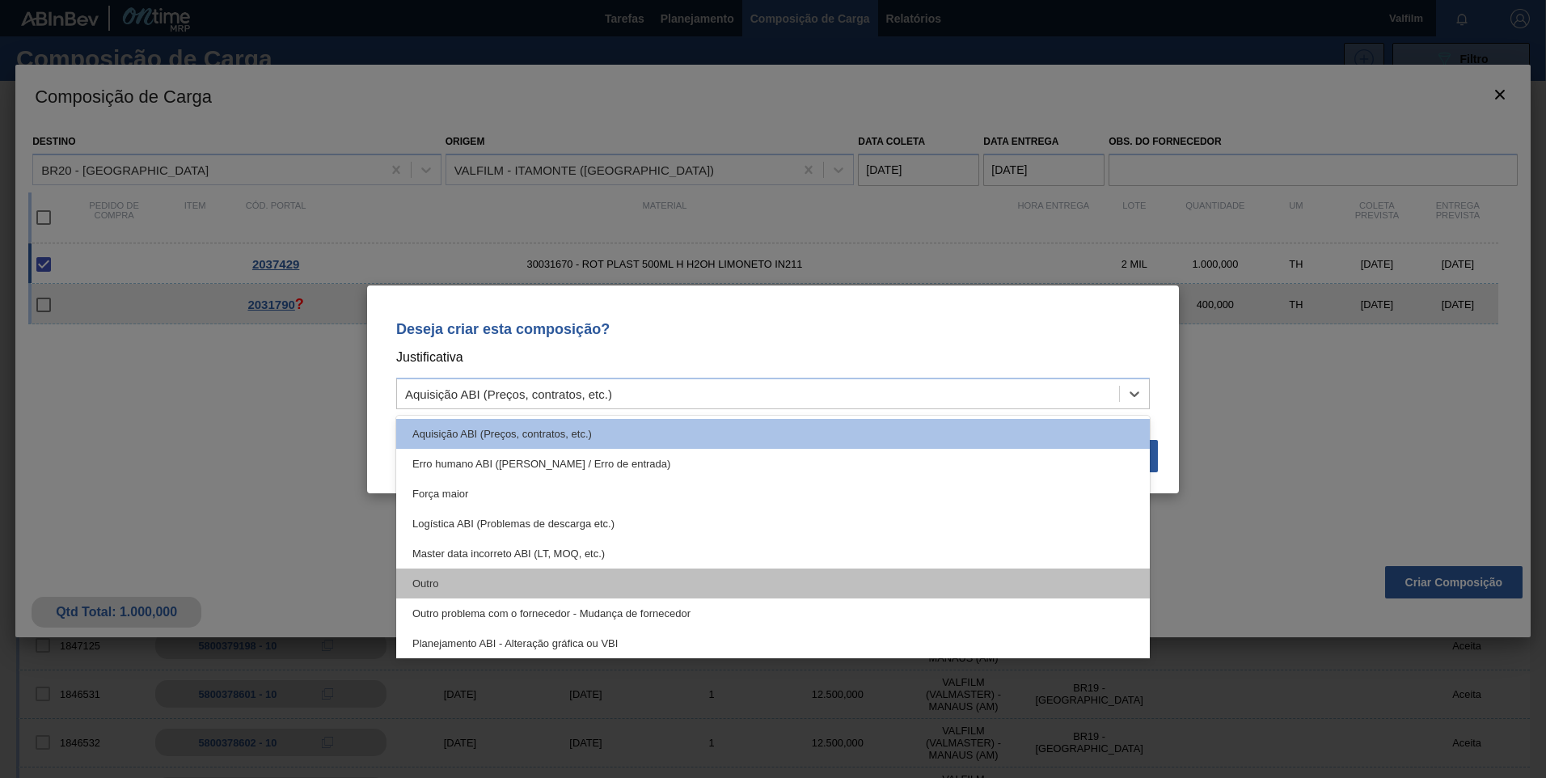
click at [639, 580] on div "Outro" at bounding box center [772, 583] width 753 height 30
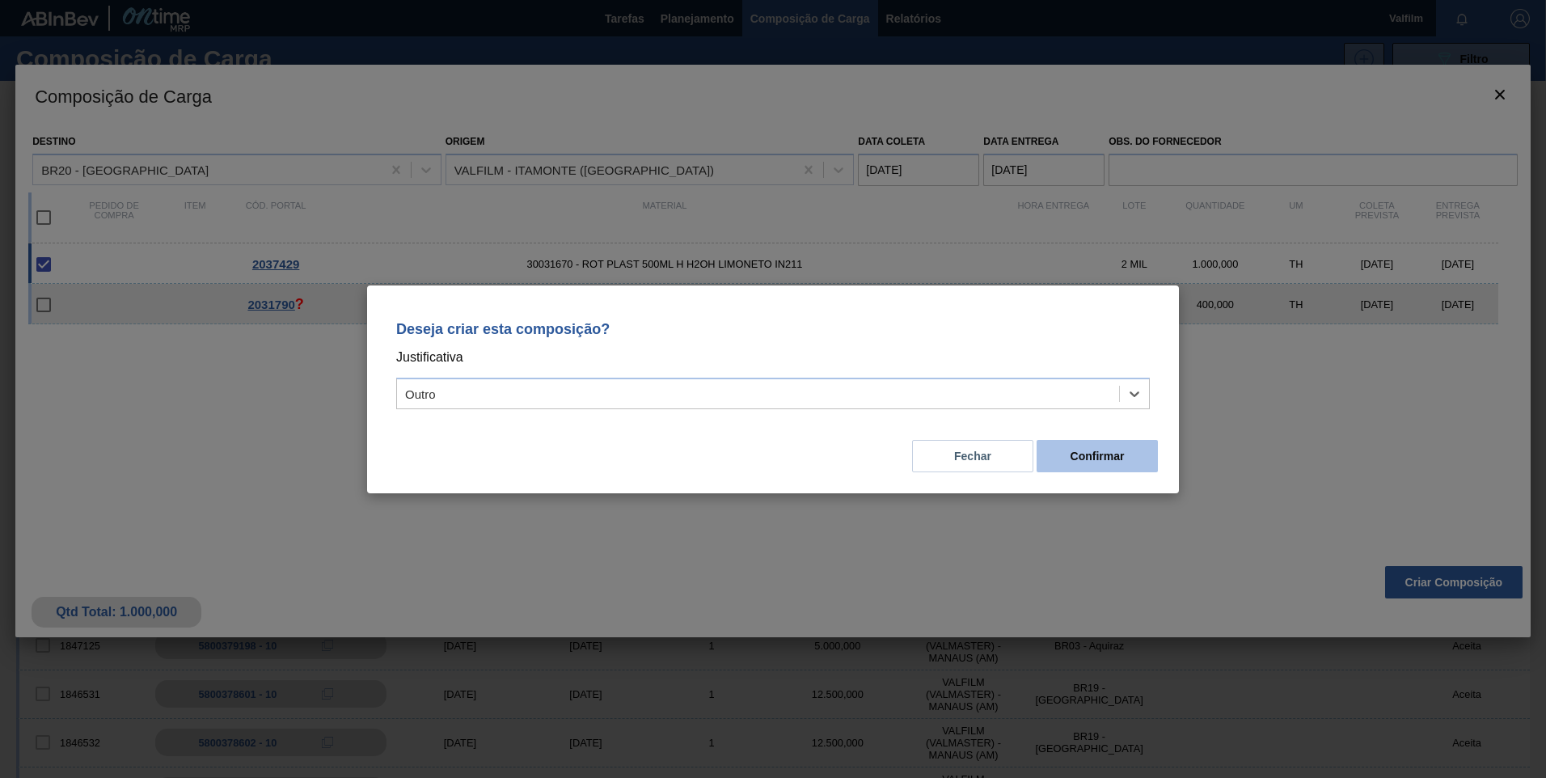
click at [1116, 449] on button "Confirmar" at bounding box center [1096, 456] width 121 height 32
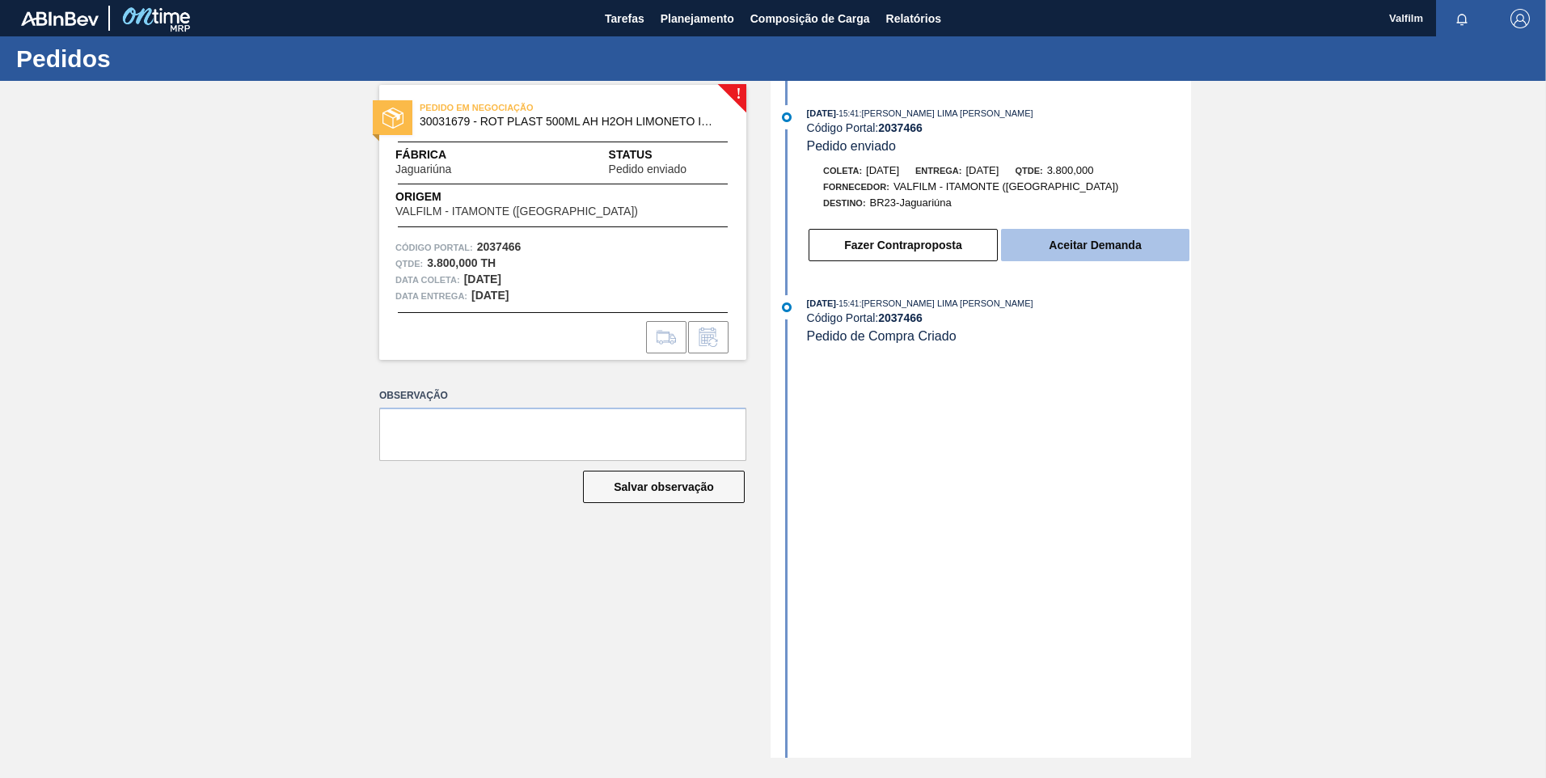
click at [1073, 247] on button "Aceitar Demanda" at bounding box center [1095, 245] width 188 height 32
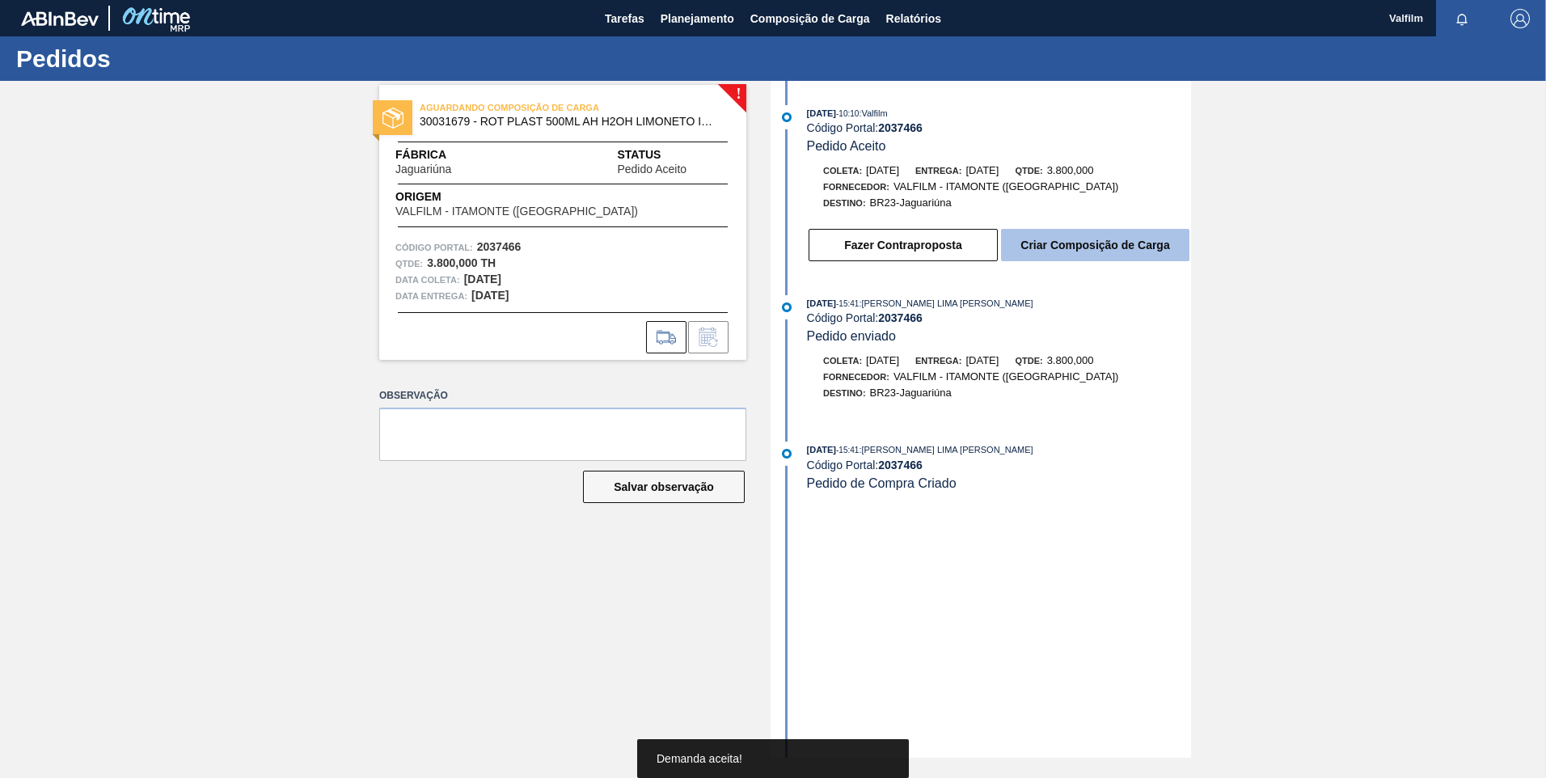
click at [1089, 242] on button "Criar Composição de Carga" at bounding box center [1095, 245] width 188 height 32
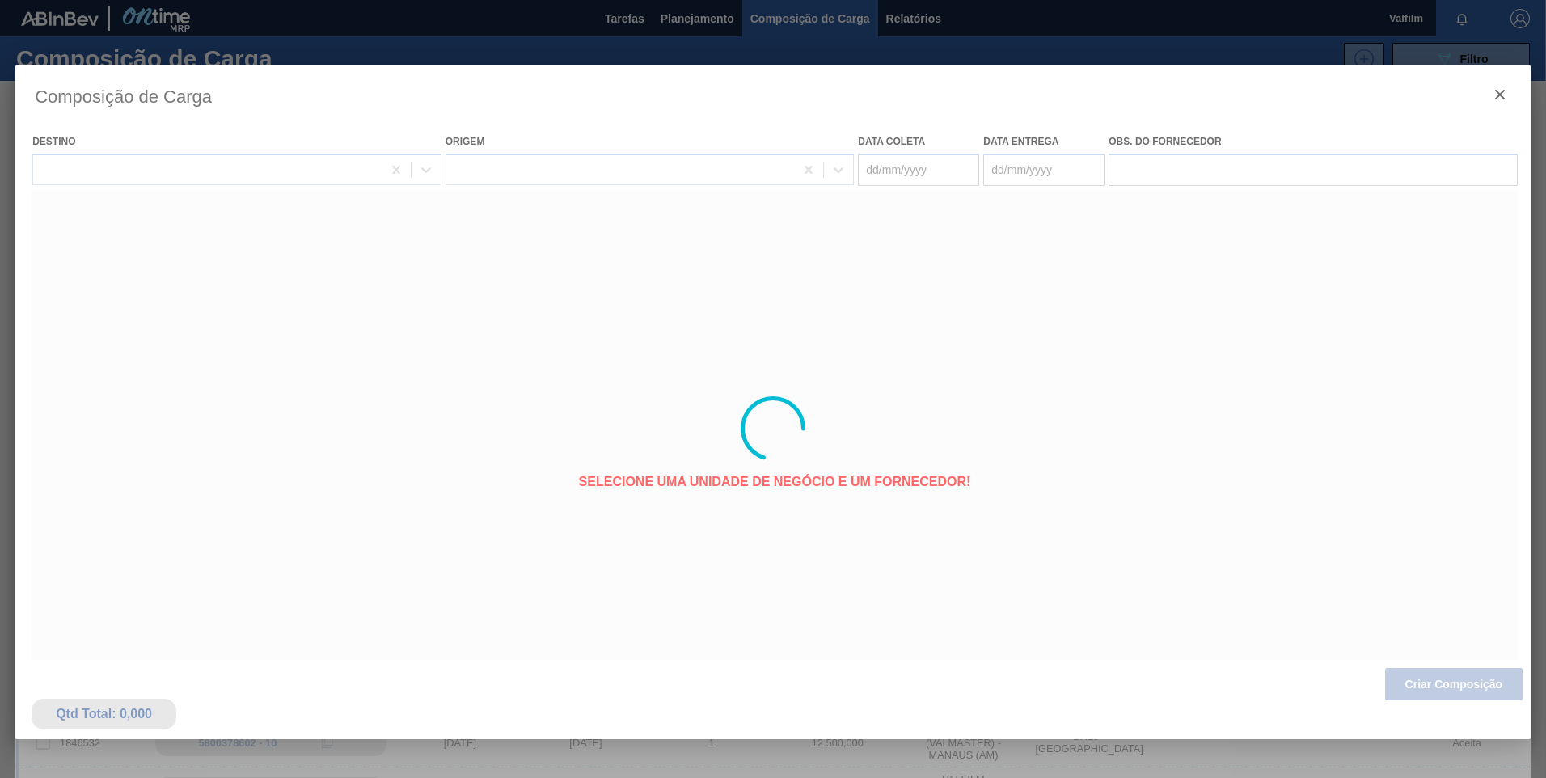
type coleta "[DATE]"
type entrega "[DATE]"
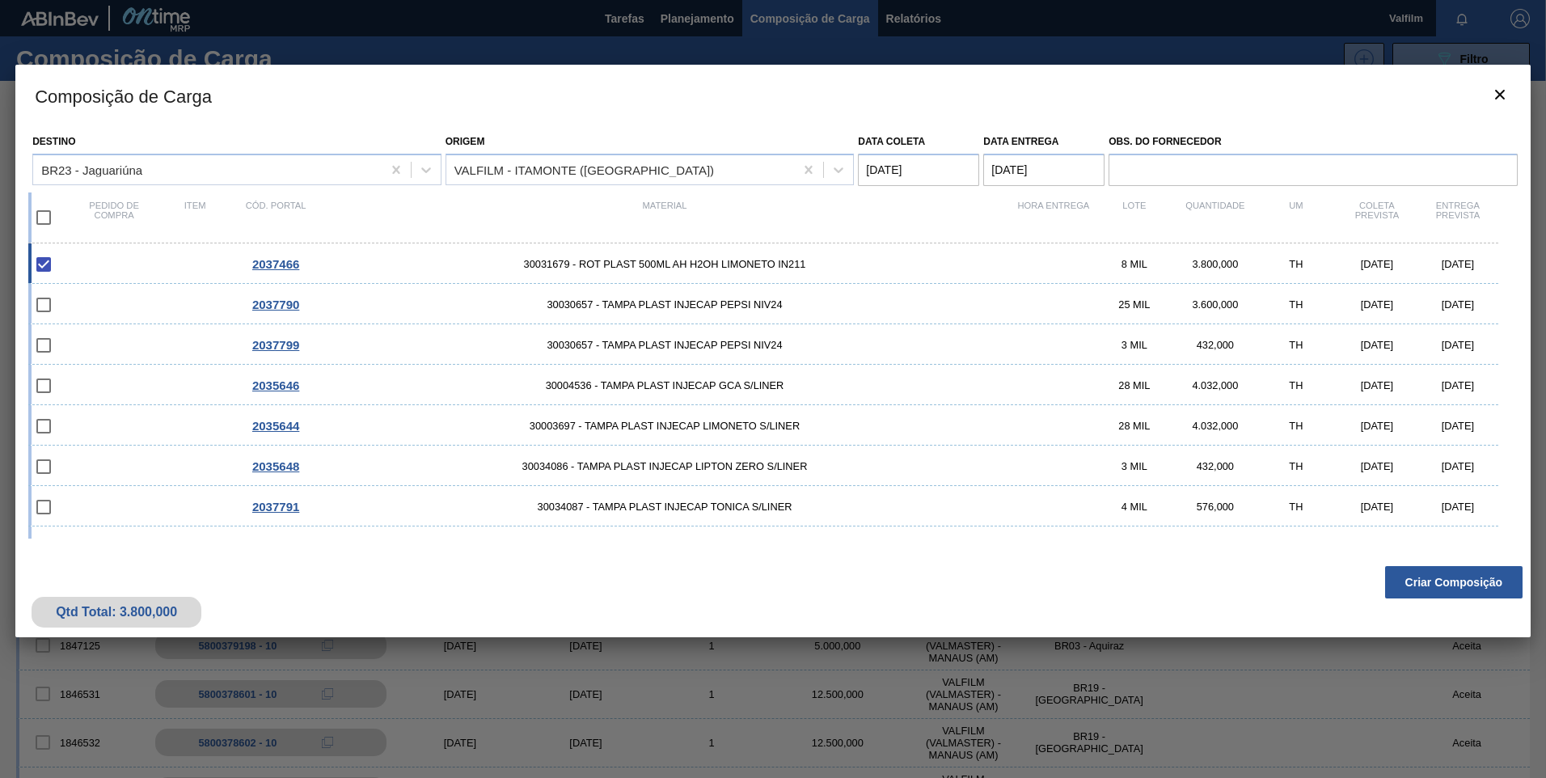
click at [880, 179] on coleta "[DATE]" at bounding box center [918, 170] width 121 height 32
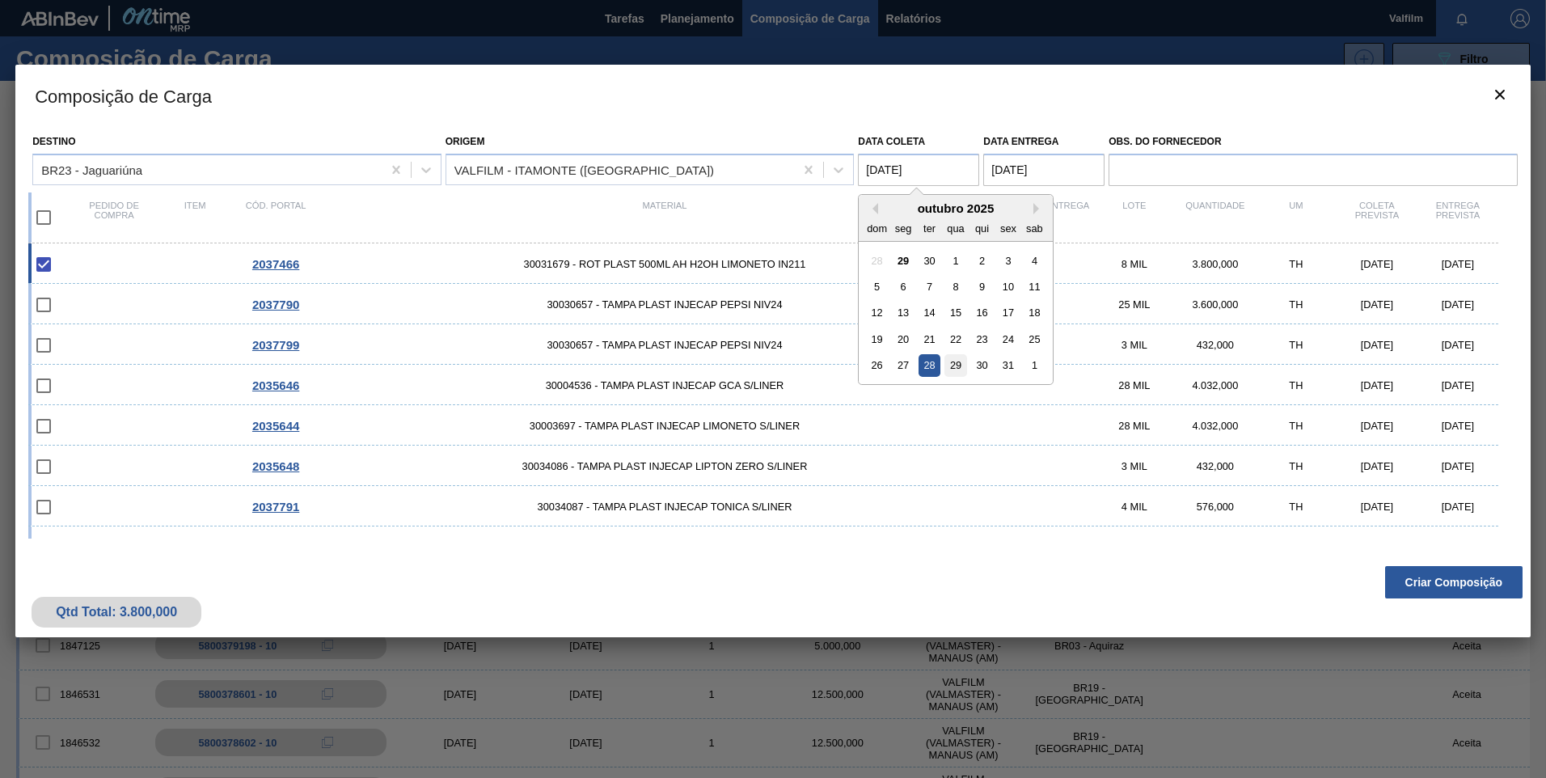
click at [955, 360] on div "29" at bounding box center [956, 365] width 22 height 22
type coleta "29/10/2025"
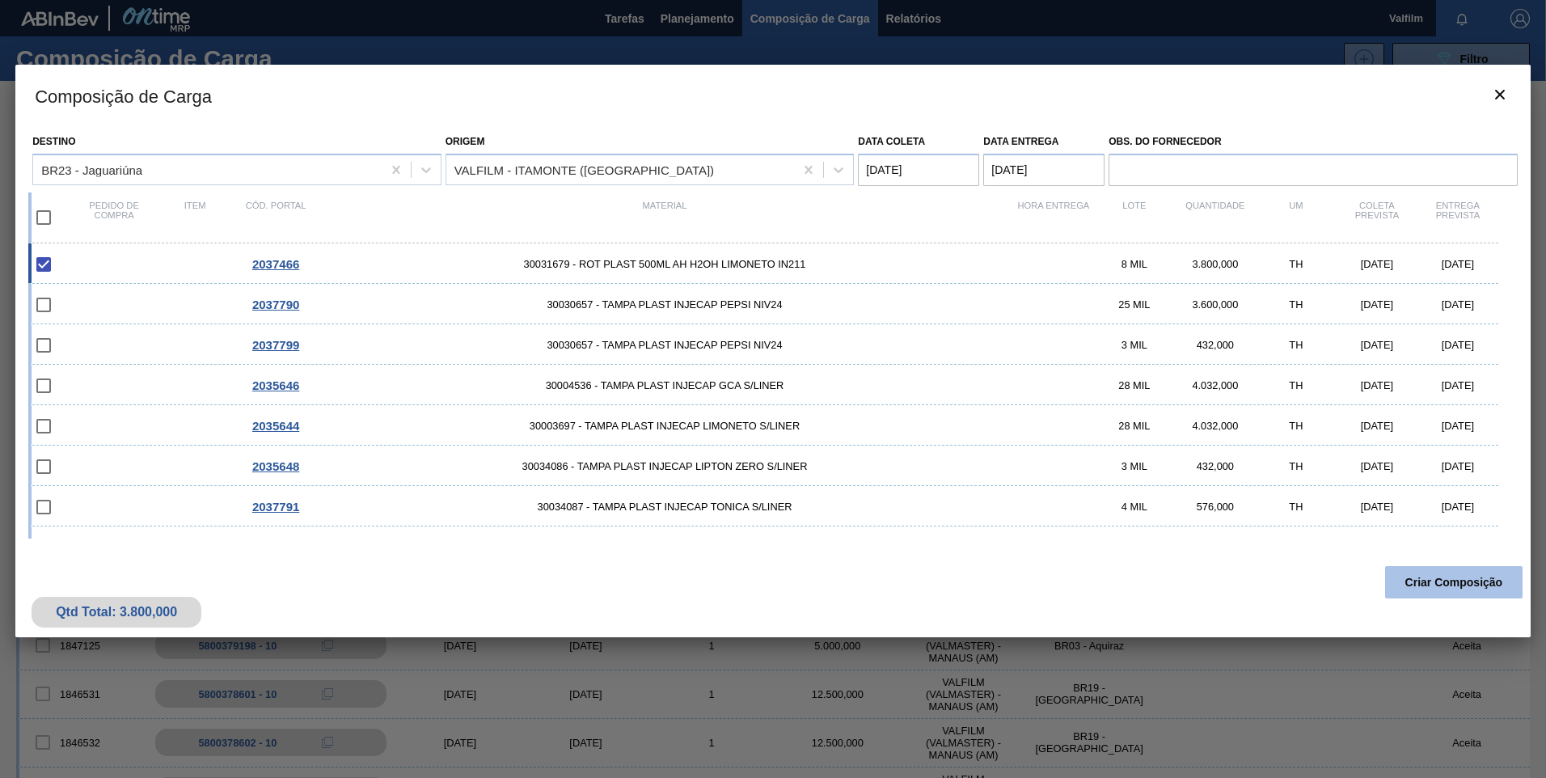
click at [1441, 573] on button "Criar Composição" at bounding box center [1453, 582] width 137 height 32
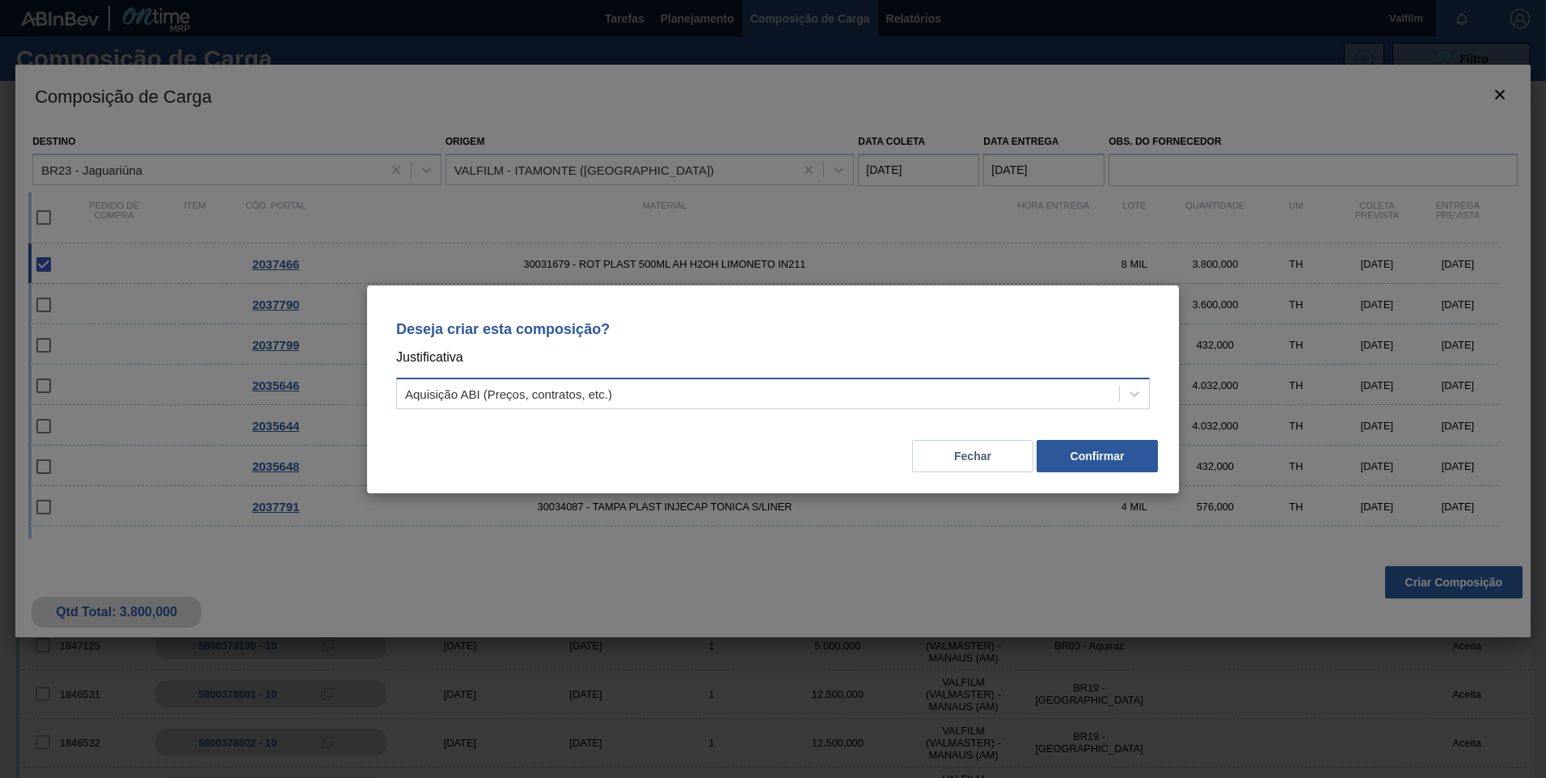
click at [585, 403] on div "Aquisição ABI (Preços, contratos, etc.)" at bounding box center [758, 393] width 722 height 23
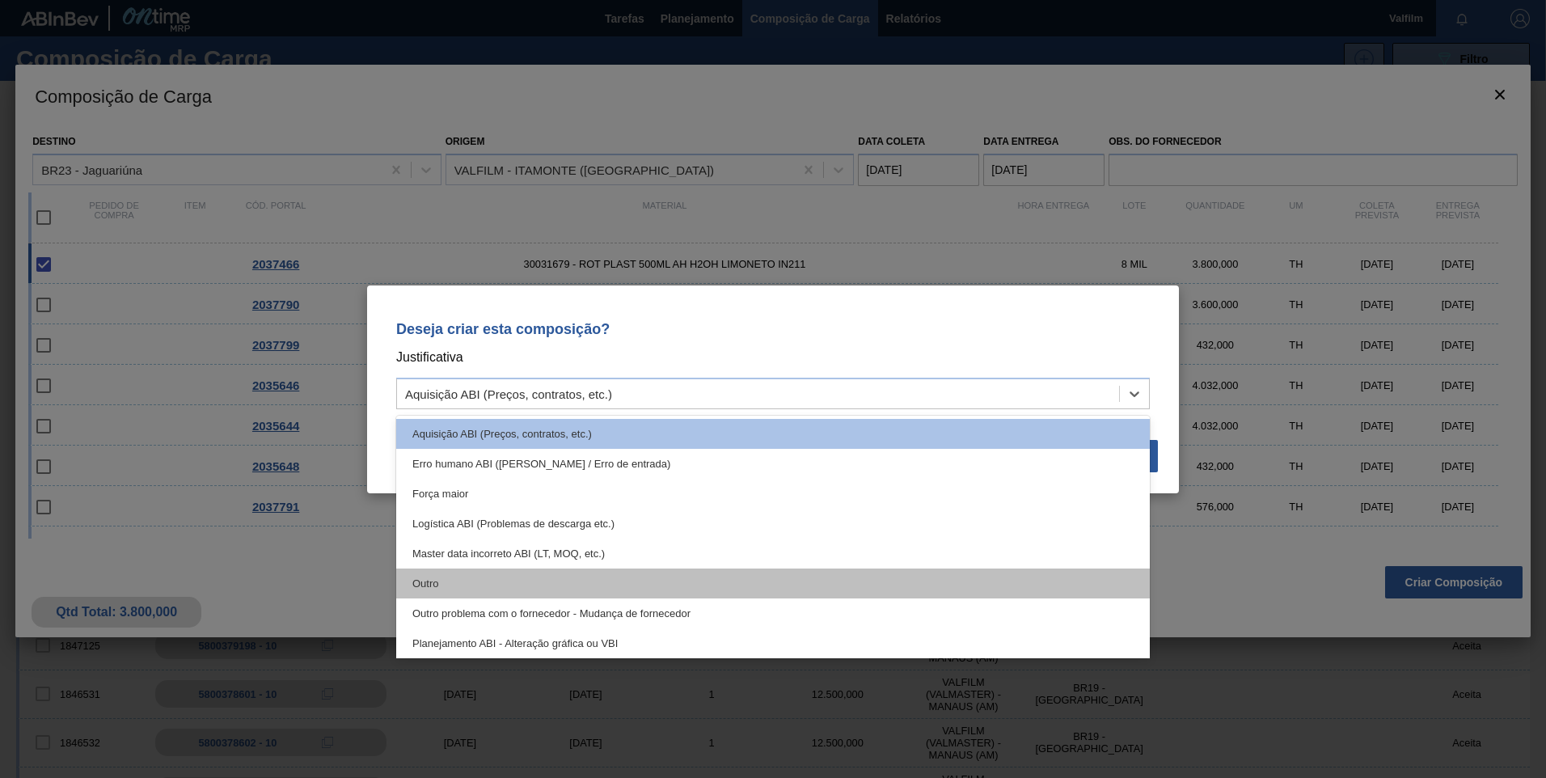
click at [546, 576] on div "Outro" at bounding box center [772, 583] width 753 height 30
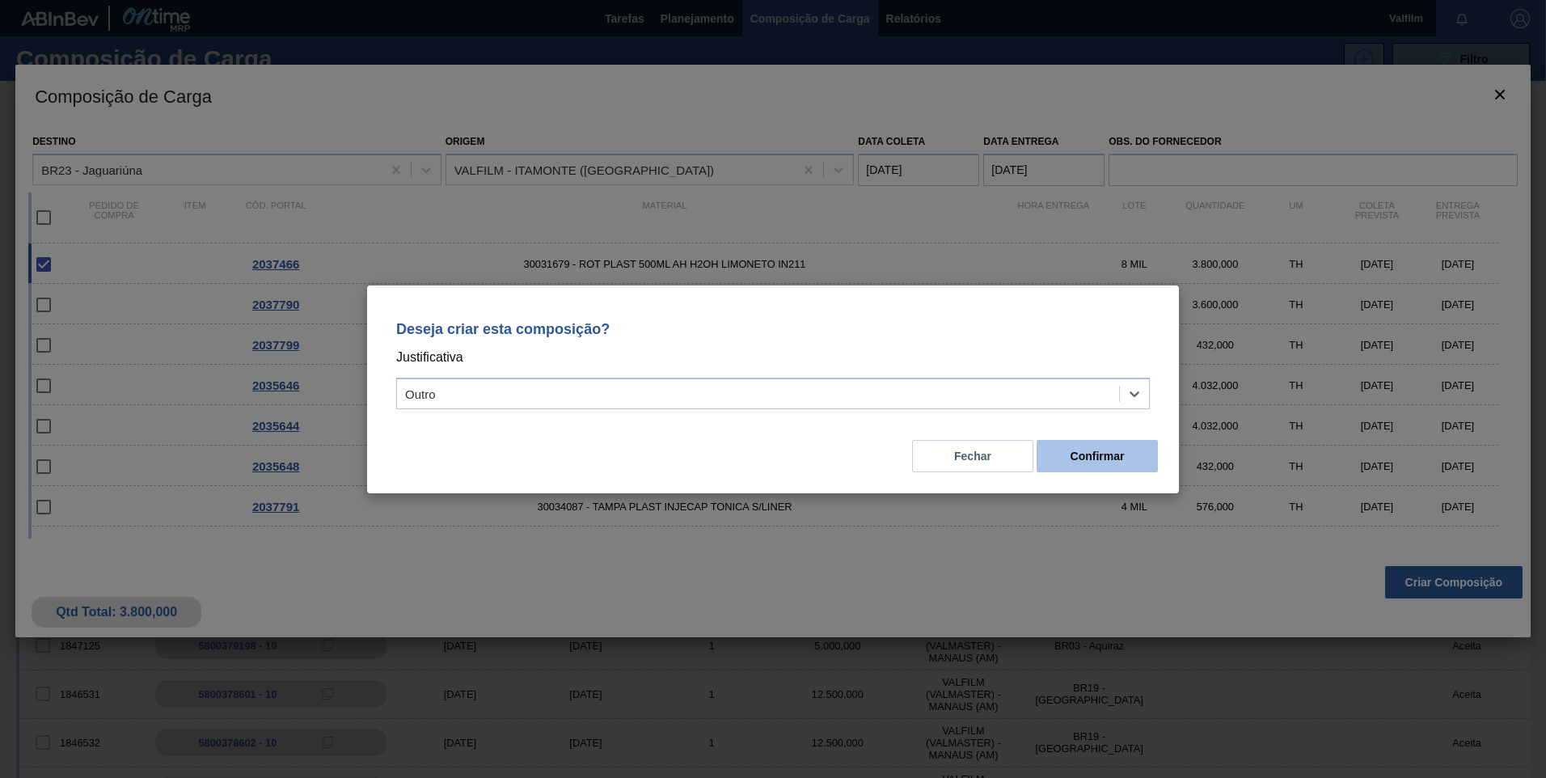
click at [1108, 458] on button "Confirmar" at bounding box center [1096, 456] width 121 height 32
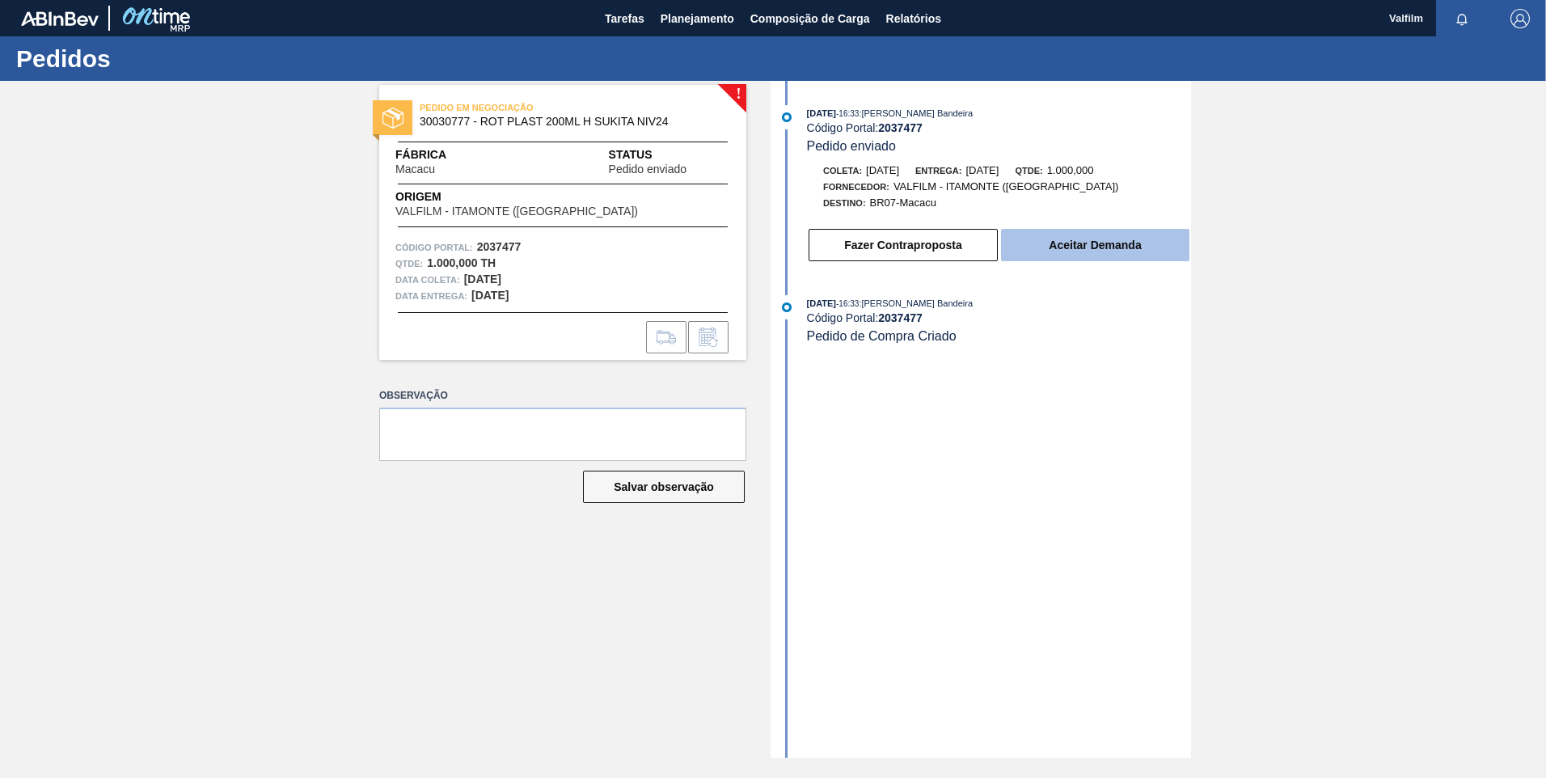
click at [1129, 250] on button "Aceitar Demanda" at bounding box center [1095, 245] width 188 height 32
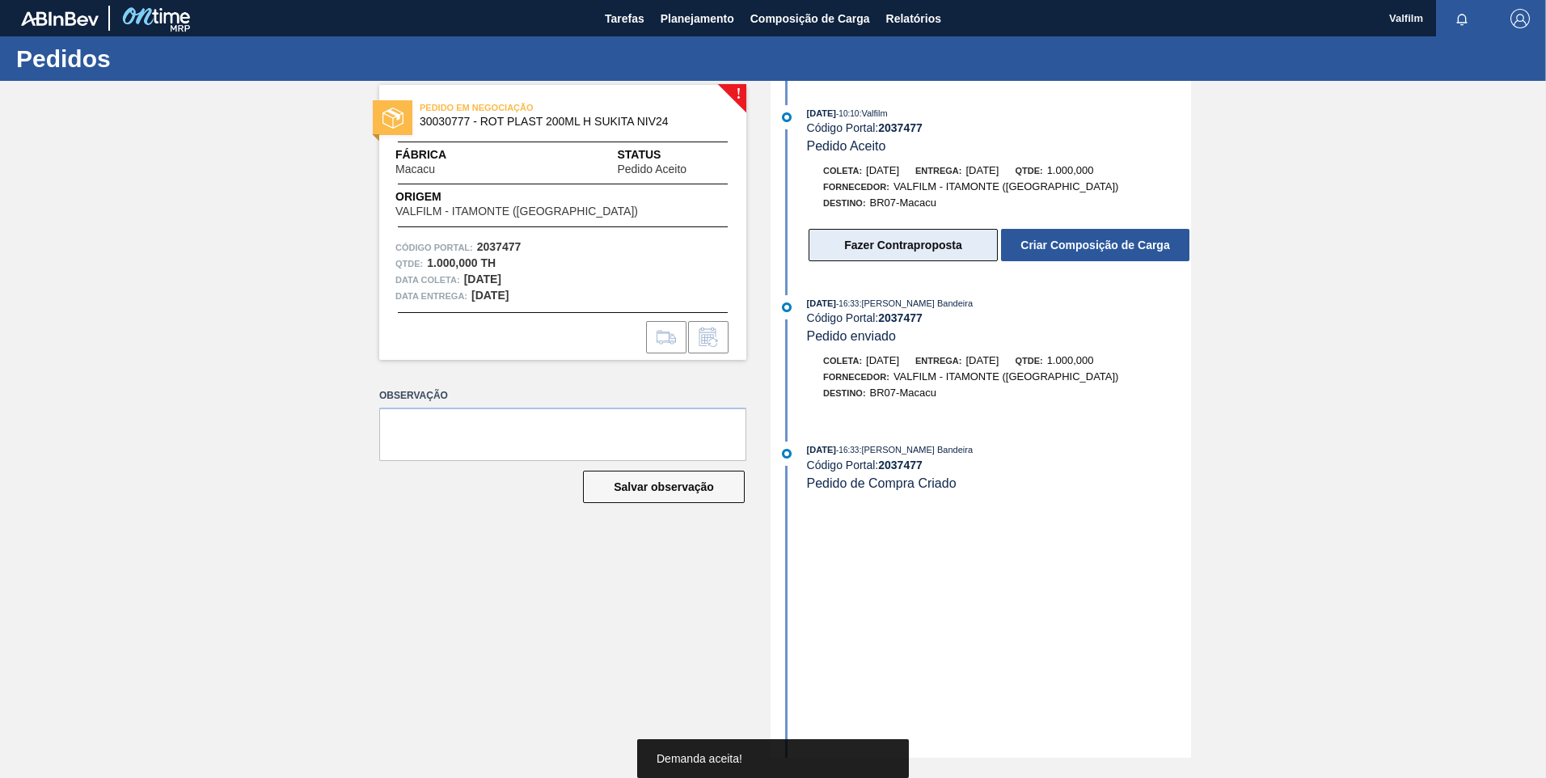
click at [901, 248] on button "Fazer Contraproposta" at bounding box center [902, 245] width 189 height 32
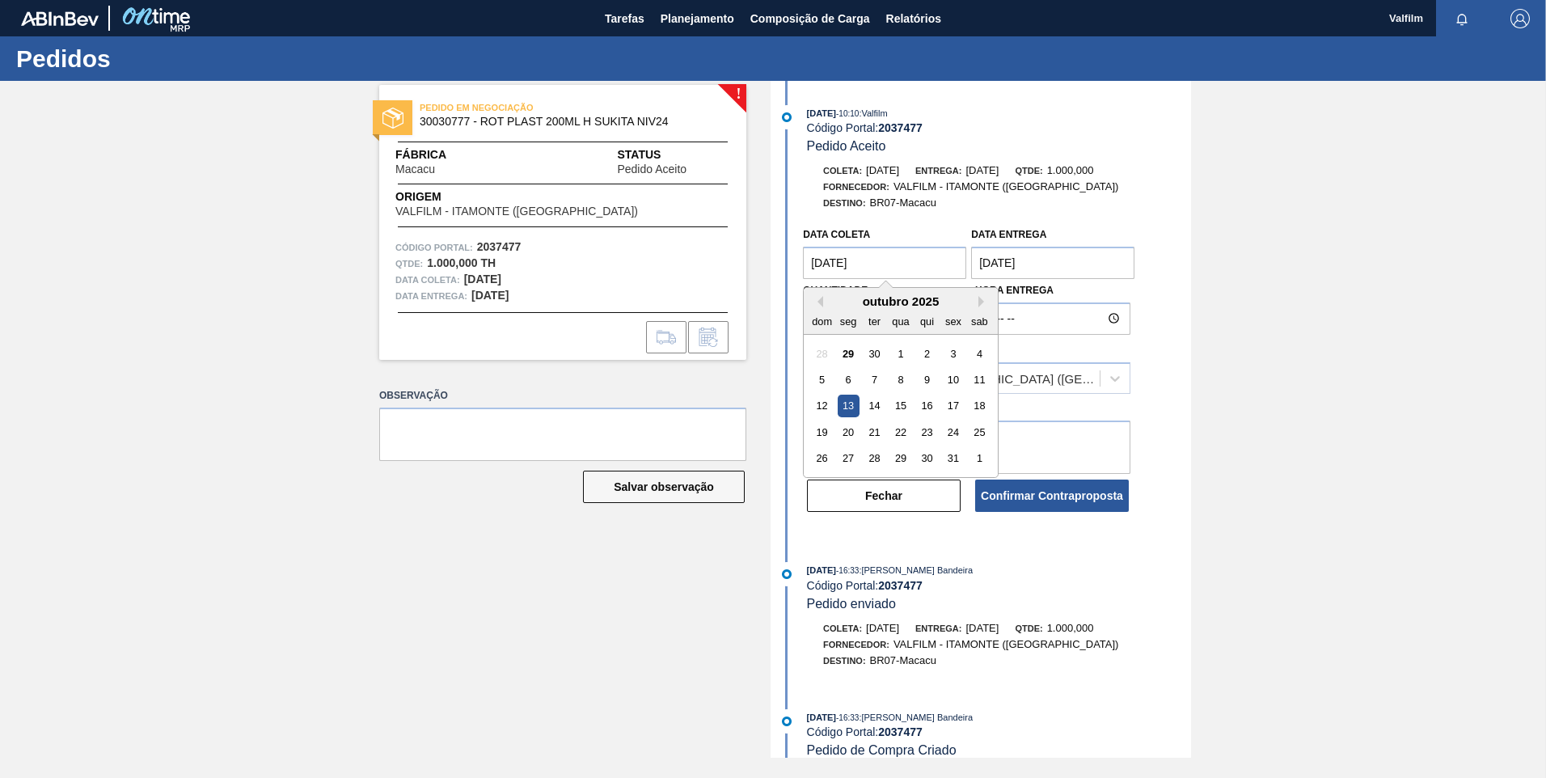
click at [825, 259] on coleta "[DATE]" at bounding box center [884, 263] width 163 height 32
click at [811, 442] on div "19 20 21 22 23 24 25" at bounding box center [901, 432] width 184 height 26
click at [815, 438] on div "19" at bounding box center [822, 432] width 22 height 22
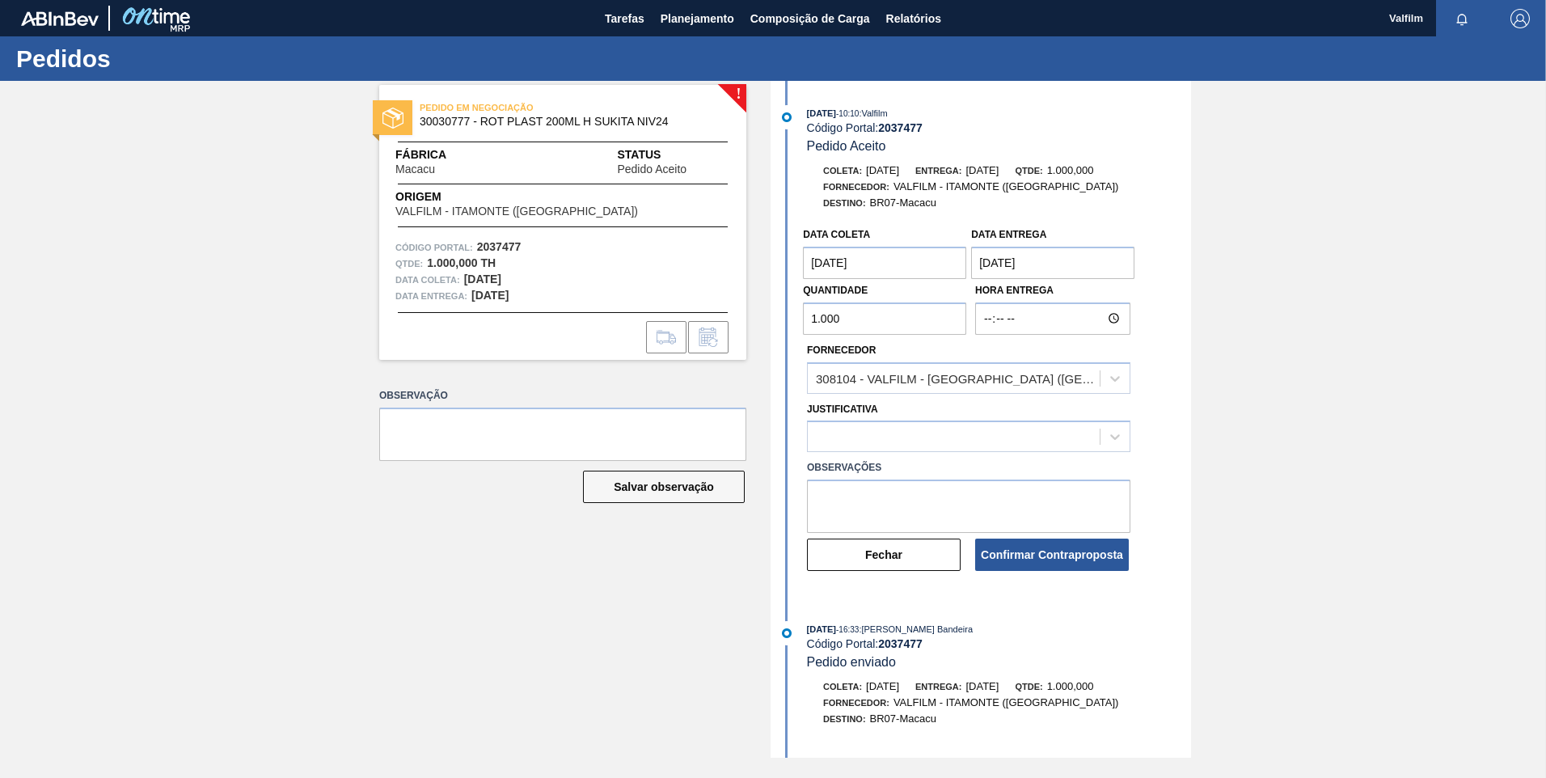
type coleta "[DATE]"
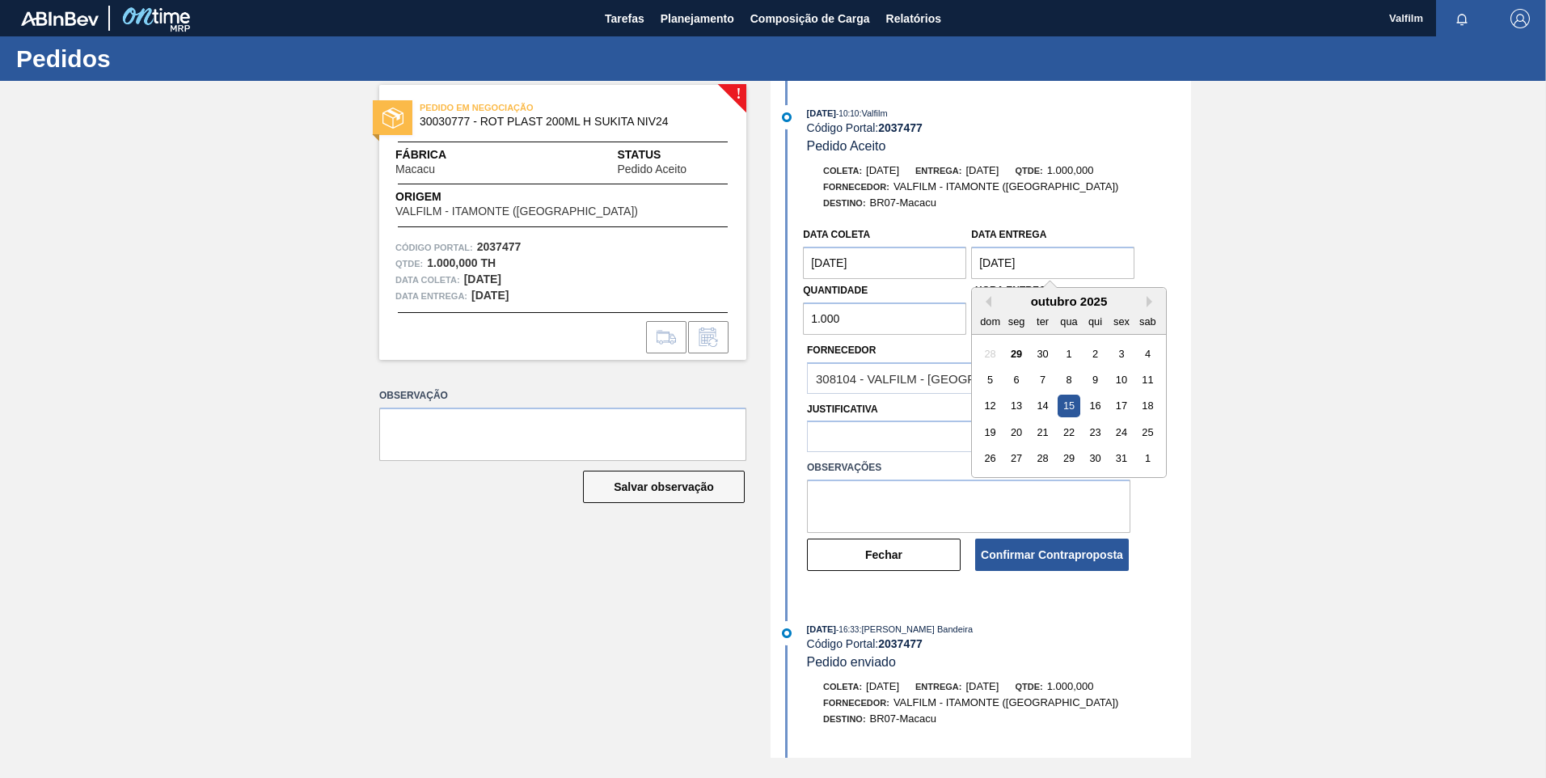
click at [1001, 268] on entrega "[DATE]" at bounding box center [1052, 263] width 163 height 32
click at [1017, 436] on div "20" at bounding box center [1017, 432] width 22 height 22
type entrega "[DATE]"
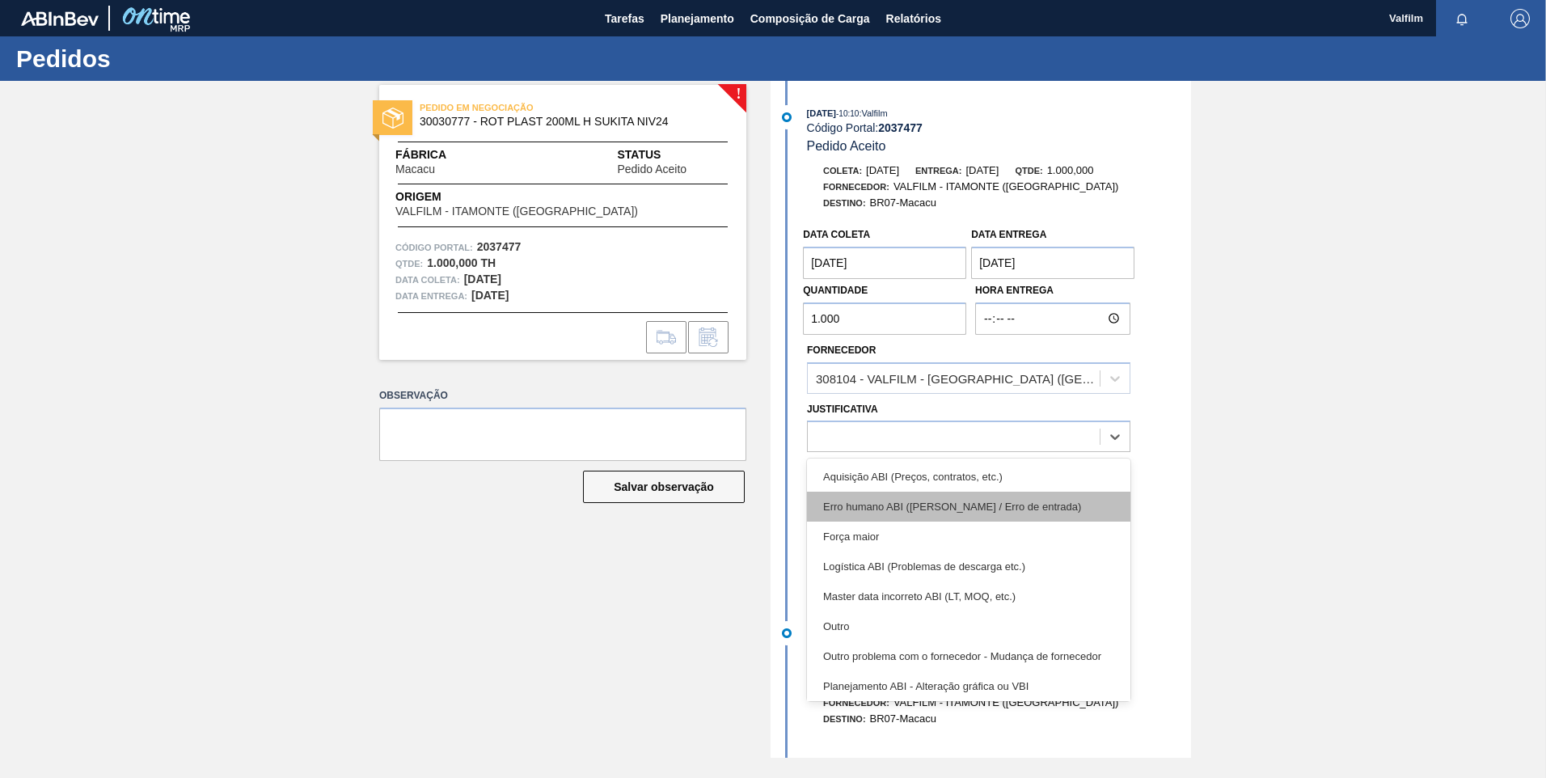
drag, startPoint x: 880, startPoint y: 426, endPoint x: 881, endPoint y: 504, distance: 78.4
click at [881, 428] on div at bounding box center [954, 436] width 292 height 23
drag, startPoint x: 901, startPoint y: 624, endPoint x: 903, endPoint y: 584, distance: 39.7
click at [901, 625] on div "Outro" at bounding box center [968, 626] width 323 height 30
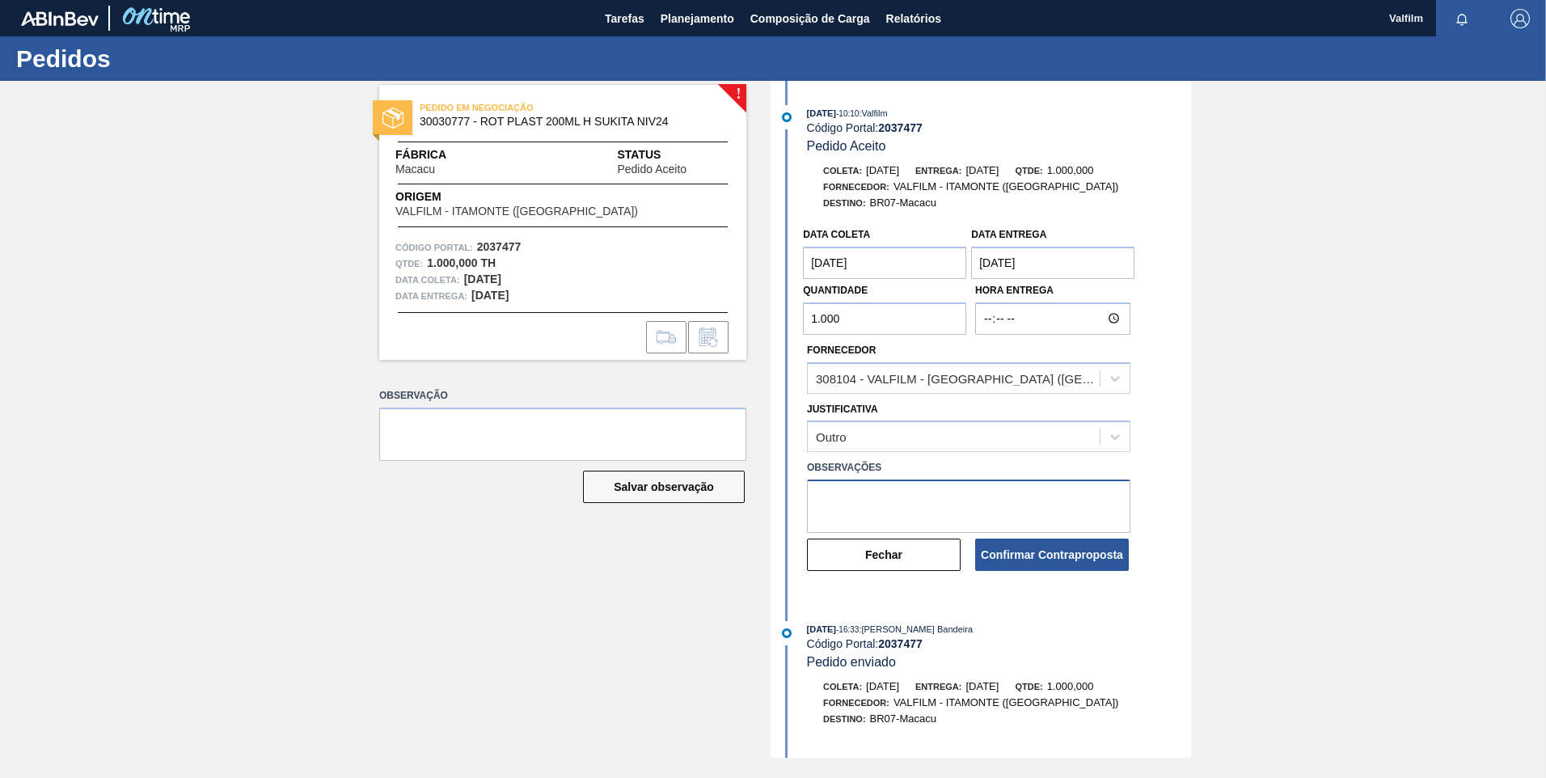
click at [897, 513] on textarea at bounding box center [968, 505] width 323 height 53
paste textarea "Data que conseguiremos atender ([PERSON_NAME] - Comercial Itamonte)"
type textarea "Data que conseguiremos atender ([PERSON_NAME] - Comercial Itamonte)"
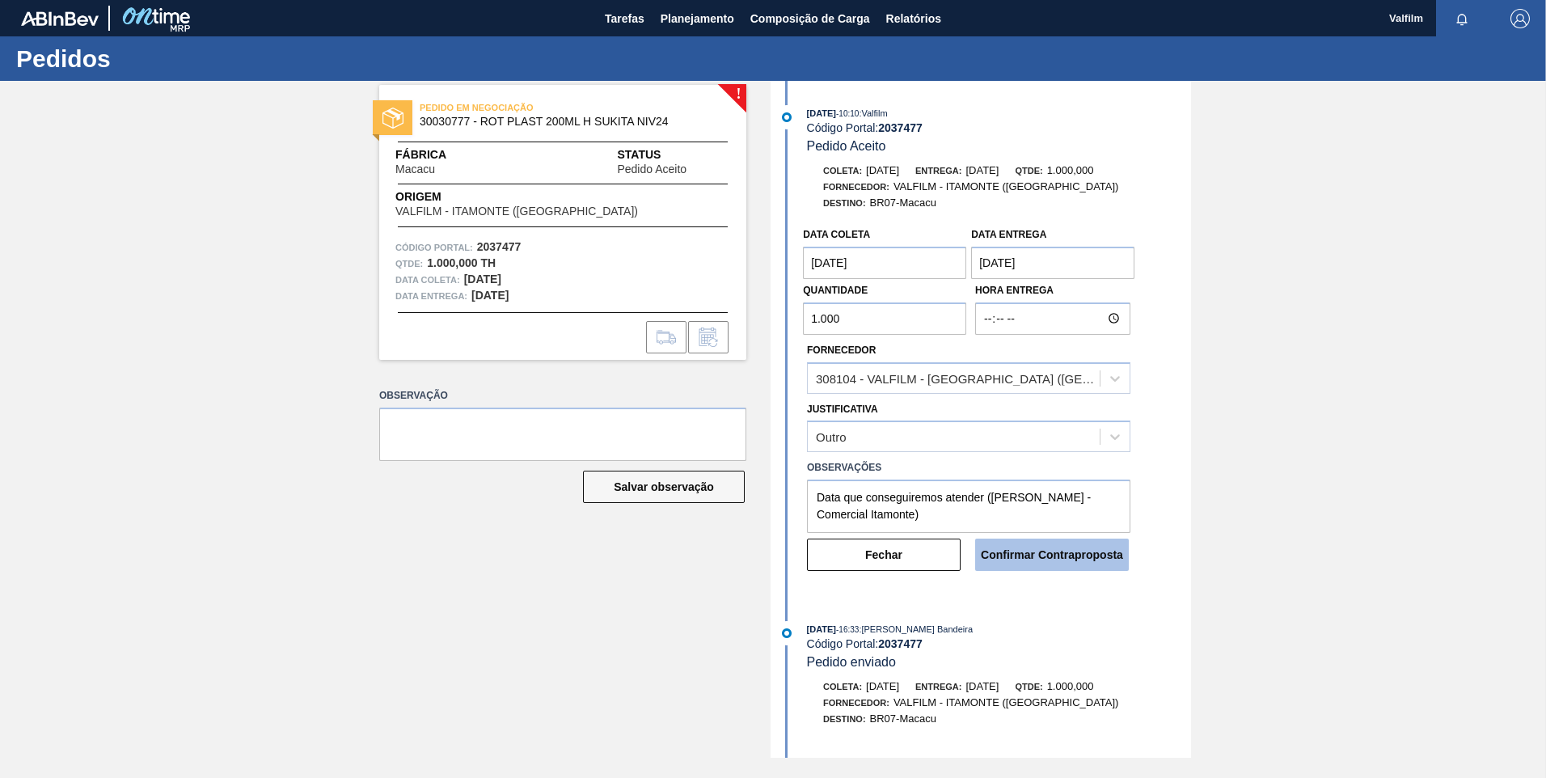
click at [1048, 555] on button "Confirmar Contraproposta" at bounding box center [1052, 554] width 154 height 32
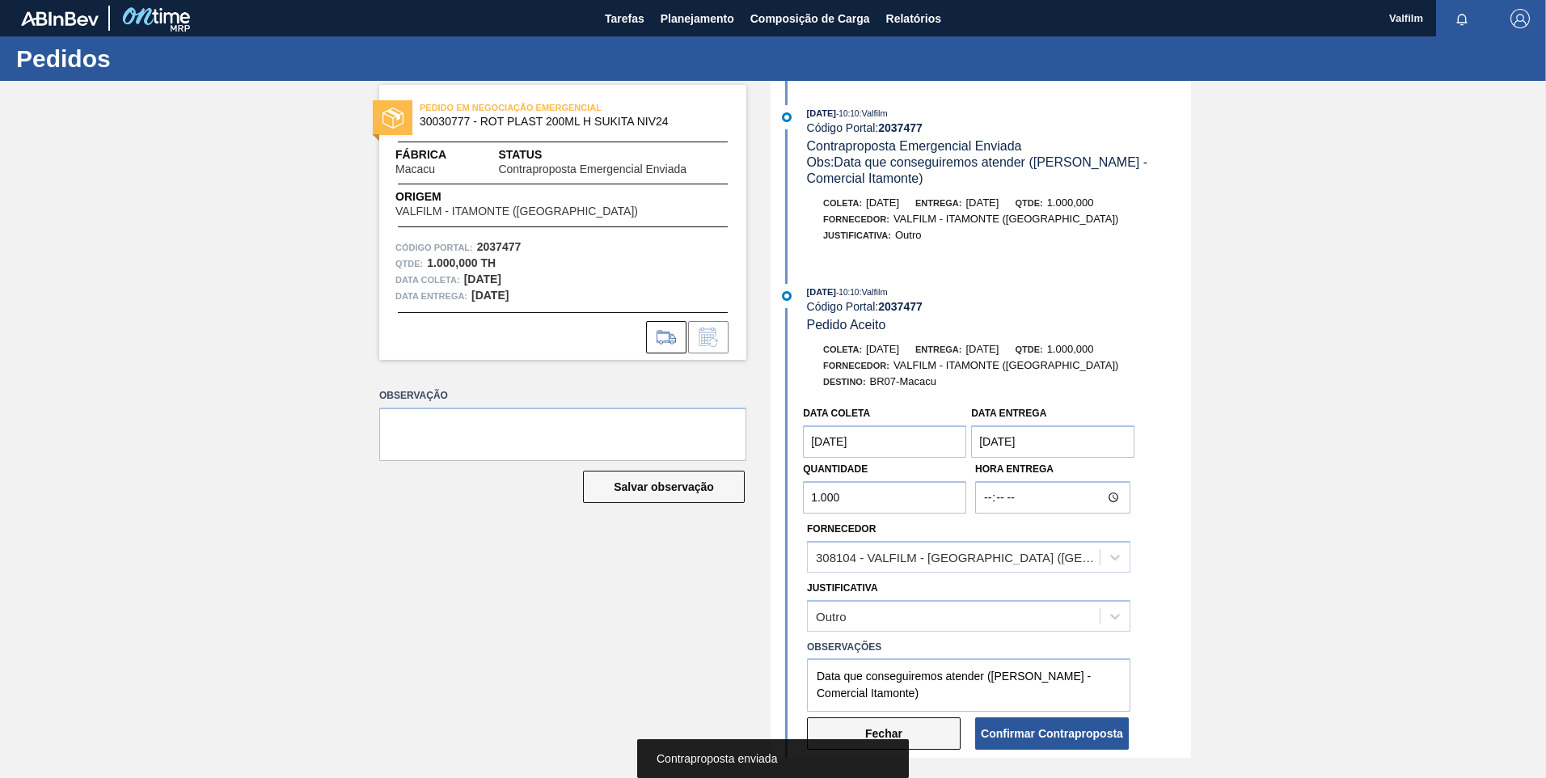
click at [911, 736] on button "Fechar" at bounding box center [884, 733] width 154 height 32
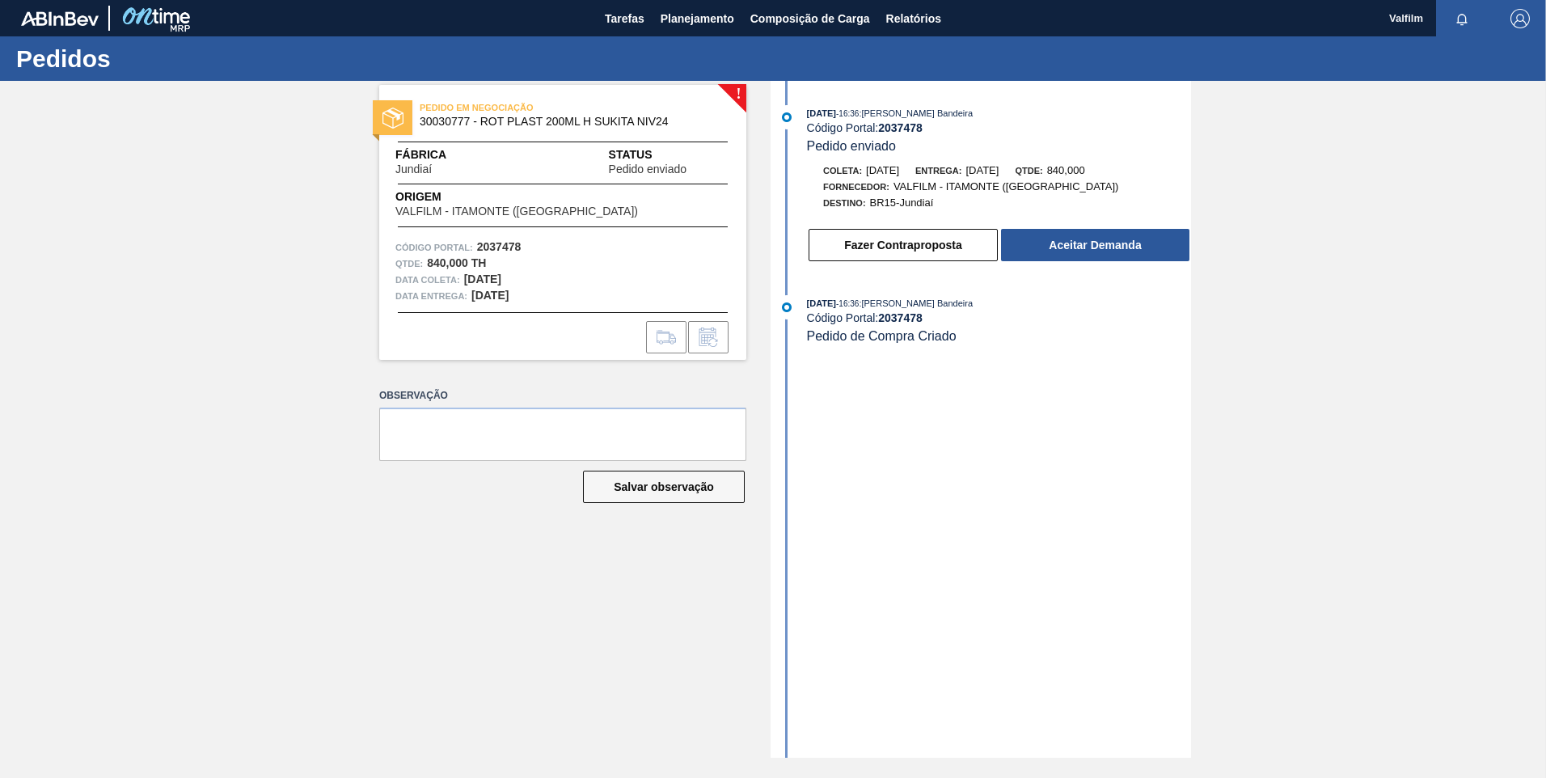
click at [1014, 245] on button "Aceitar Demanda" at bounding box center [1095, 245] width 188 height 32
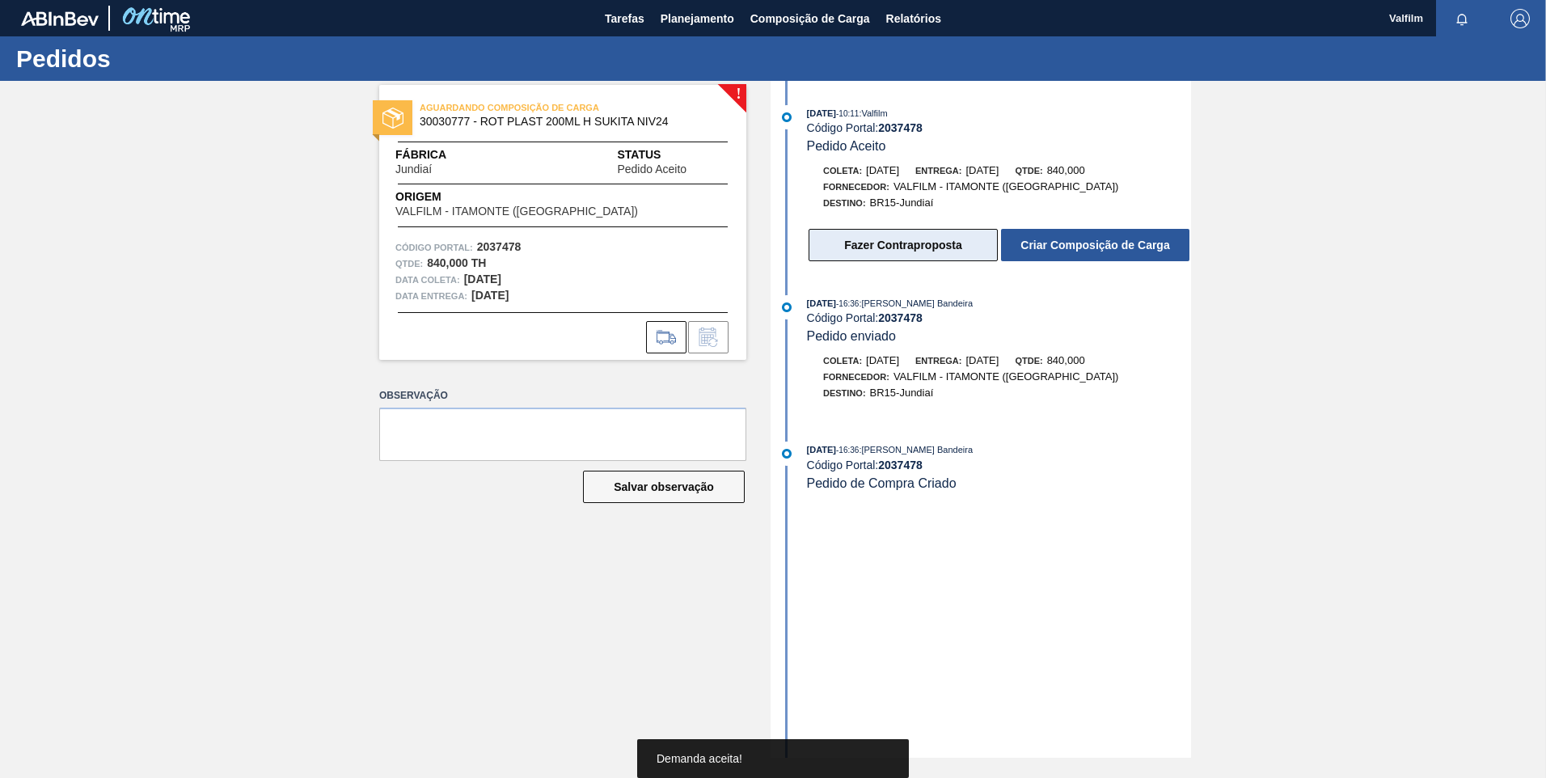
click at [934, 239] on button "Fazer Contraproposta" at bounding box center [902, 245] width 189 height 32
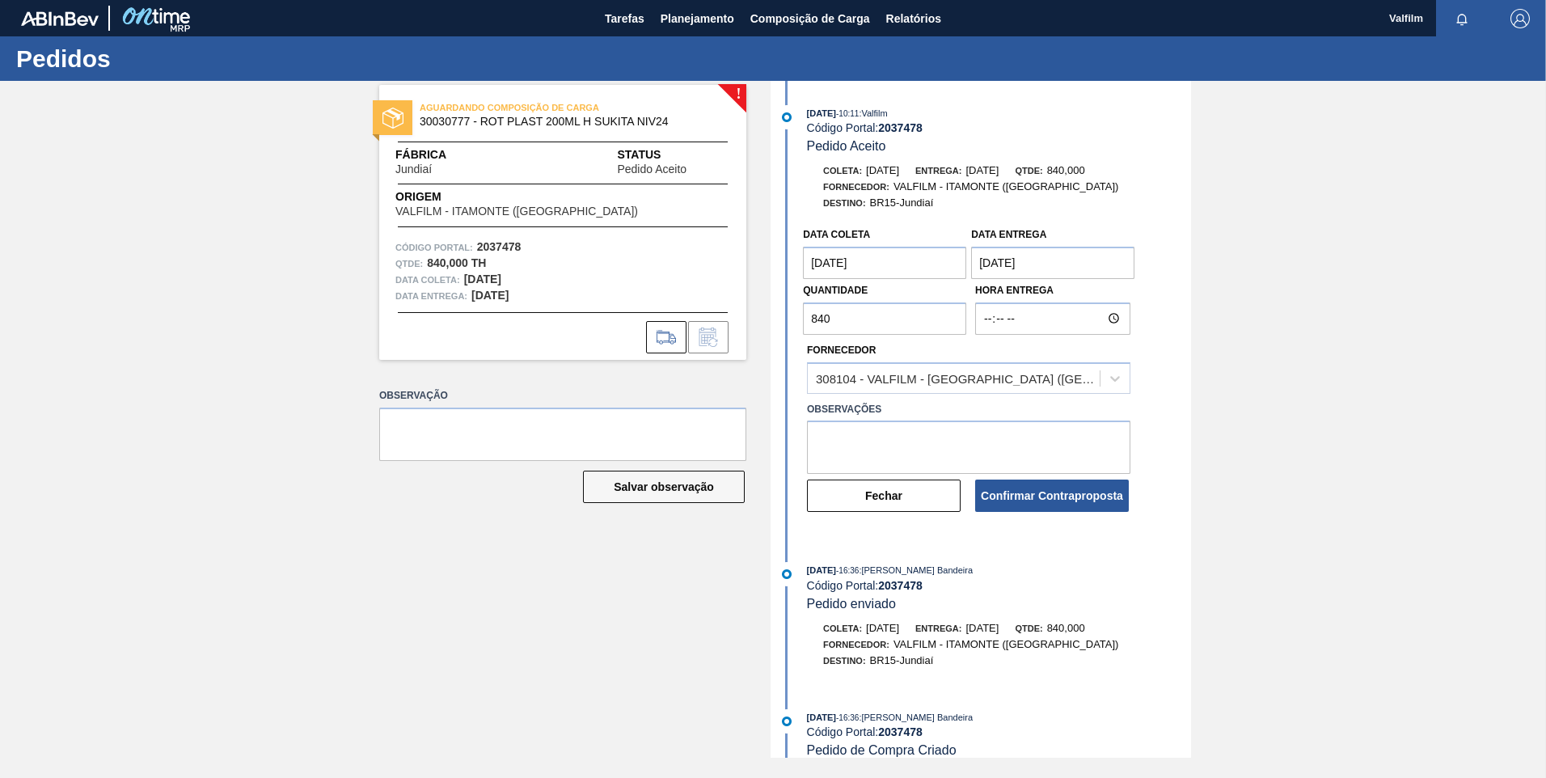
click at [863, 275] on coleta "[DATE]" at bounding box center [884, 263] width 163 height 32
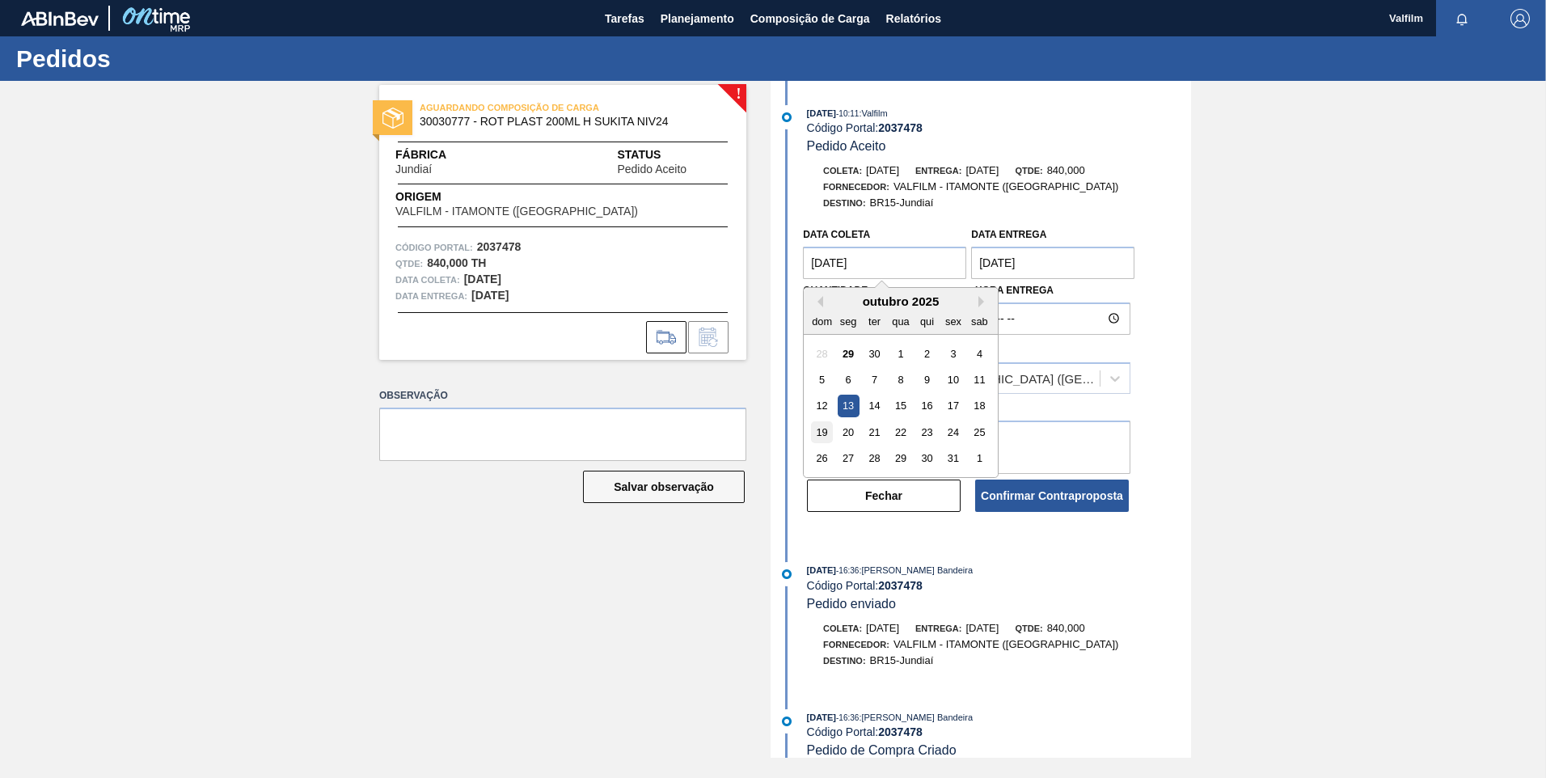
click at [825, 437] on div "19" at bounding box center [822, 432] width 22 height 22
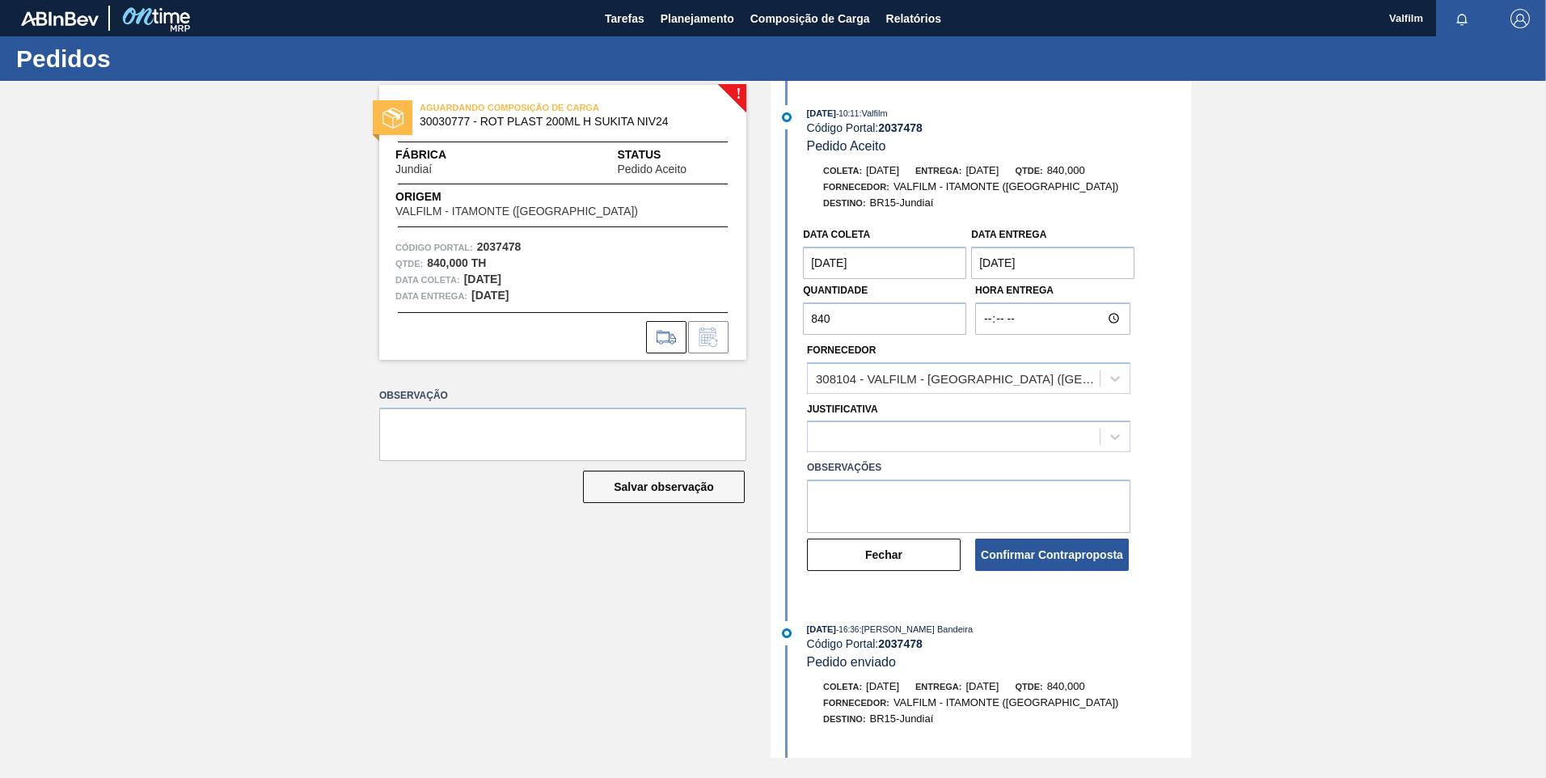
type coleta "19/10/2025"
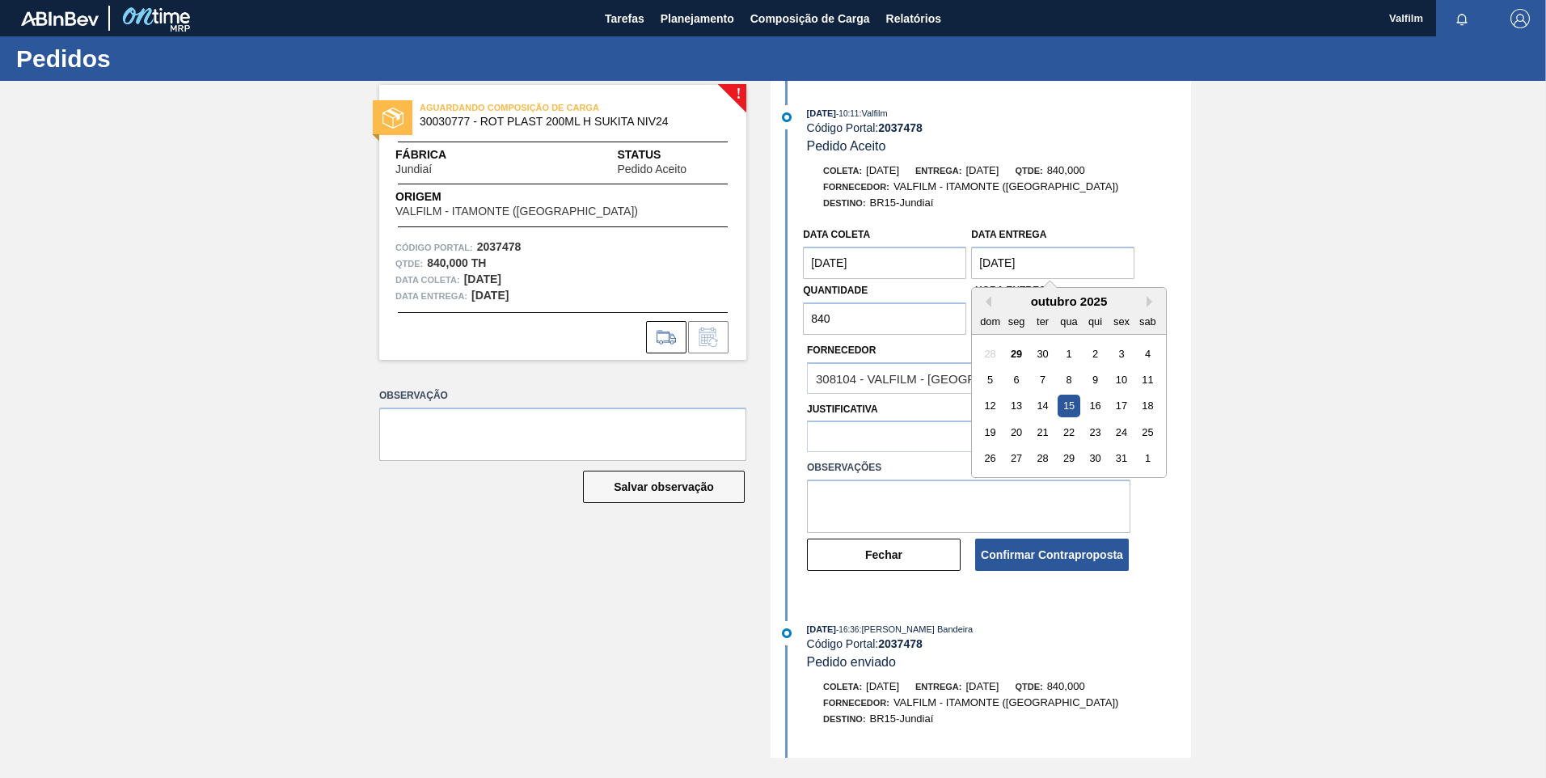
click at [1033, 276] on entrega "15/10/2025" at bounding box center [1052, 263] width 163 height 32
click at [1017, 426] on div "20" at bounding box center [1017, 432] width 22 height 22
type entrega "[DATE]"
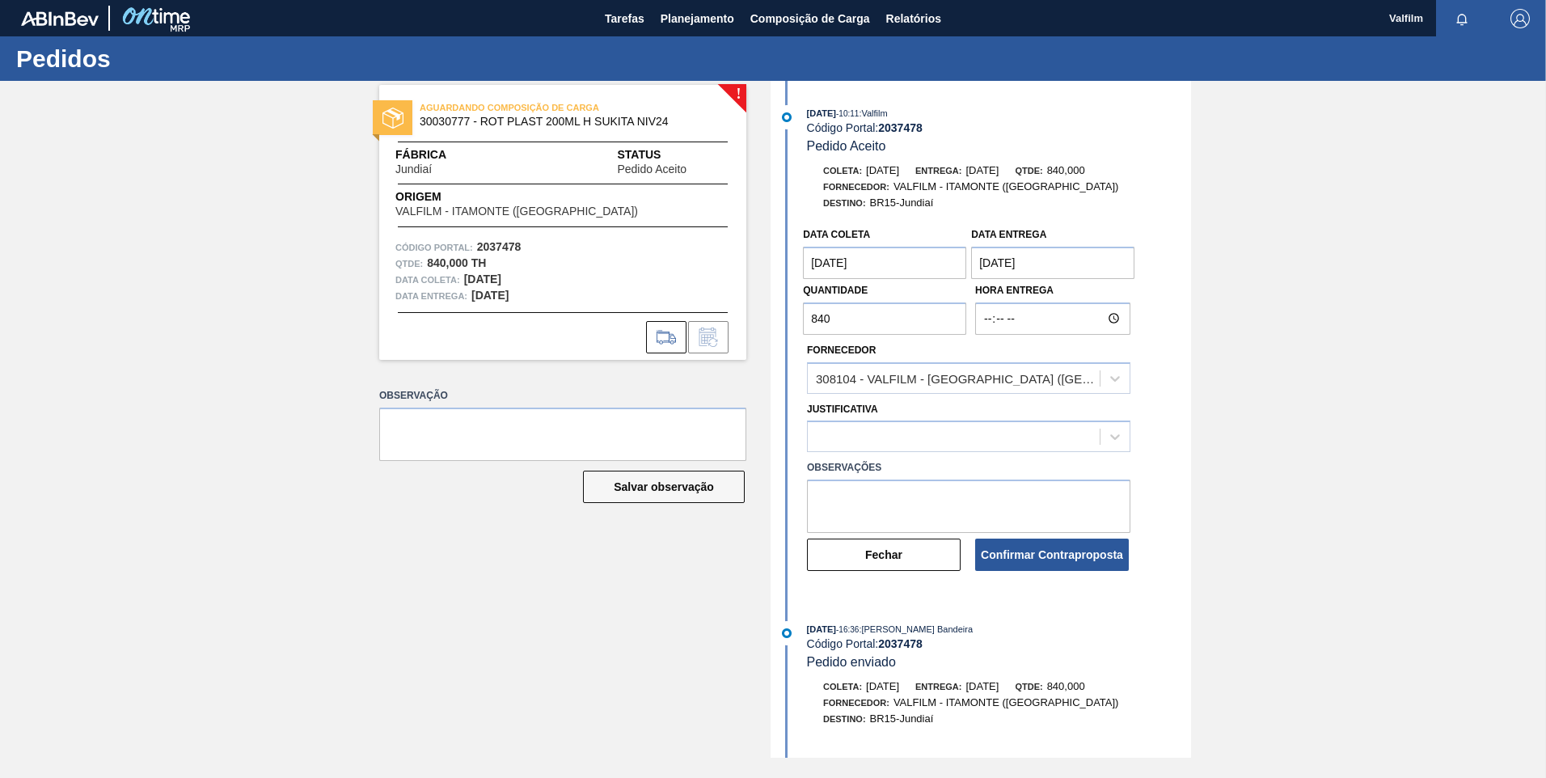
click at [901, 449] on div at bounding box center [968, 436] width 323 height 32
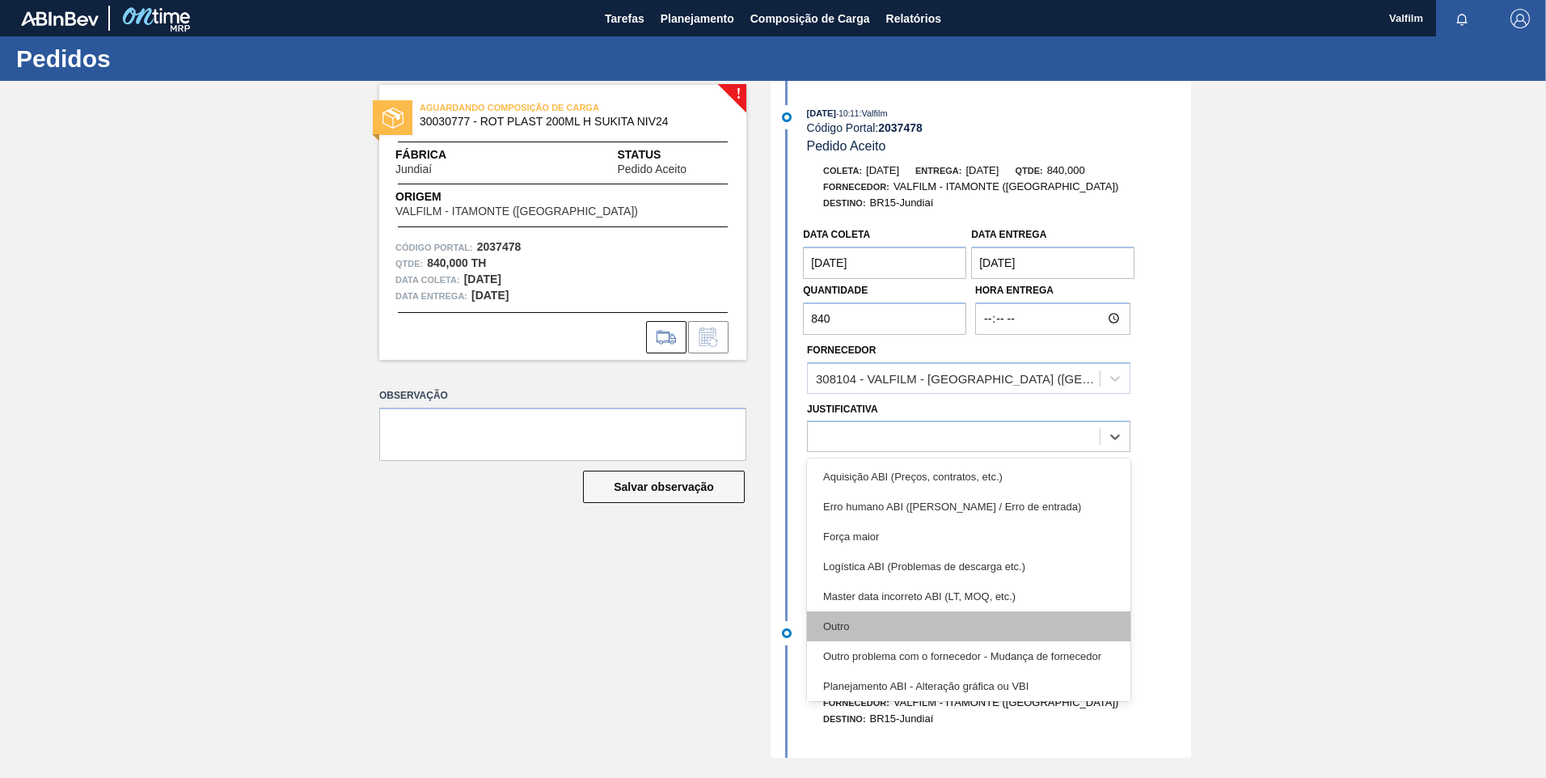
click at [935, 621] on div "Outro" at bounding box center [968, 626] width 323 height 30
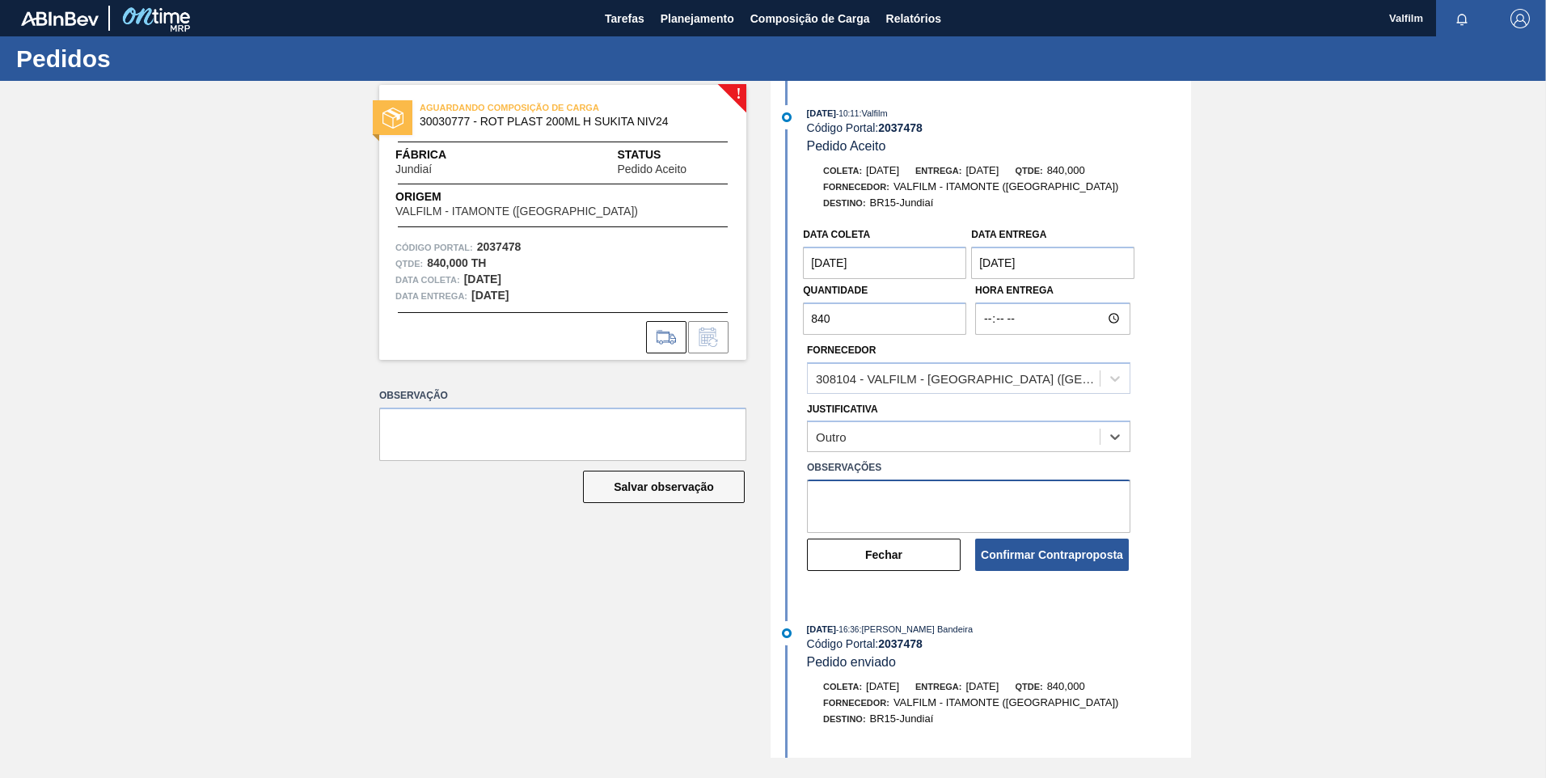
click at [954, 504] on textarea at bounding box center [968, 505] width 323 height 53
paste textarea "Data que conseguiremos atender (Ana Carolina - Comercial Itamonte)"
type textarea "Data que conseguiremos atender (Ana Carolina - Comercial Itamonte)"
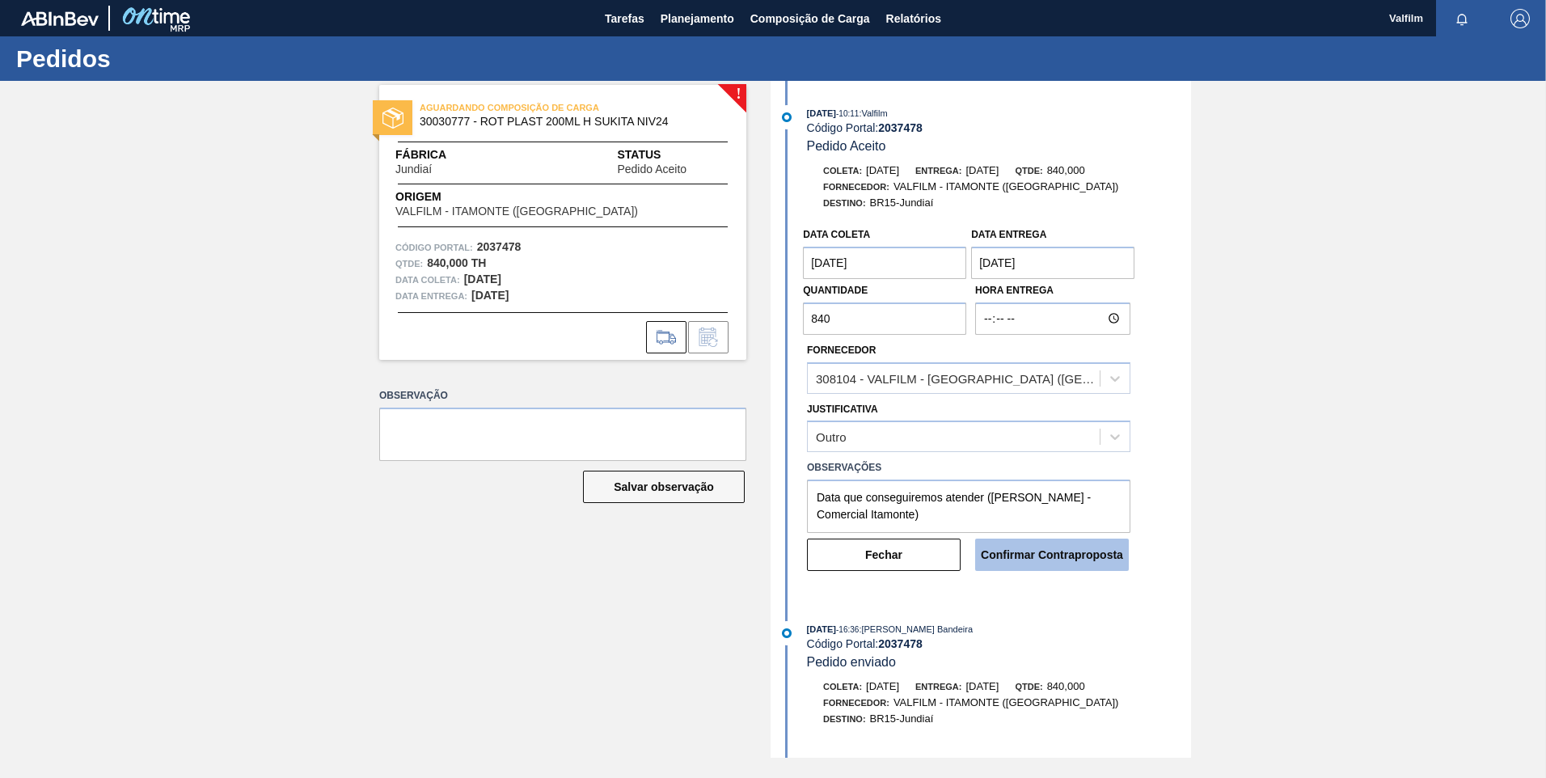
click at [1026, 547] on button "Confirmar Contraproposta" at bounding box center [1052, 554] width 154 height 32
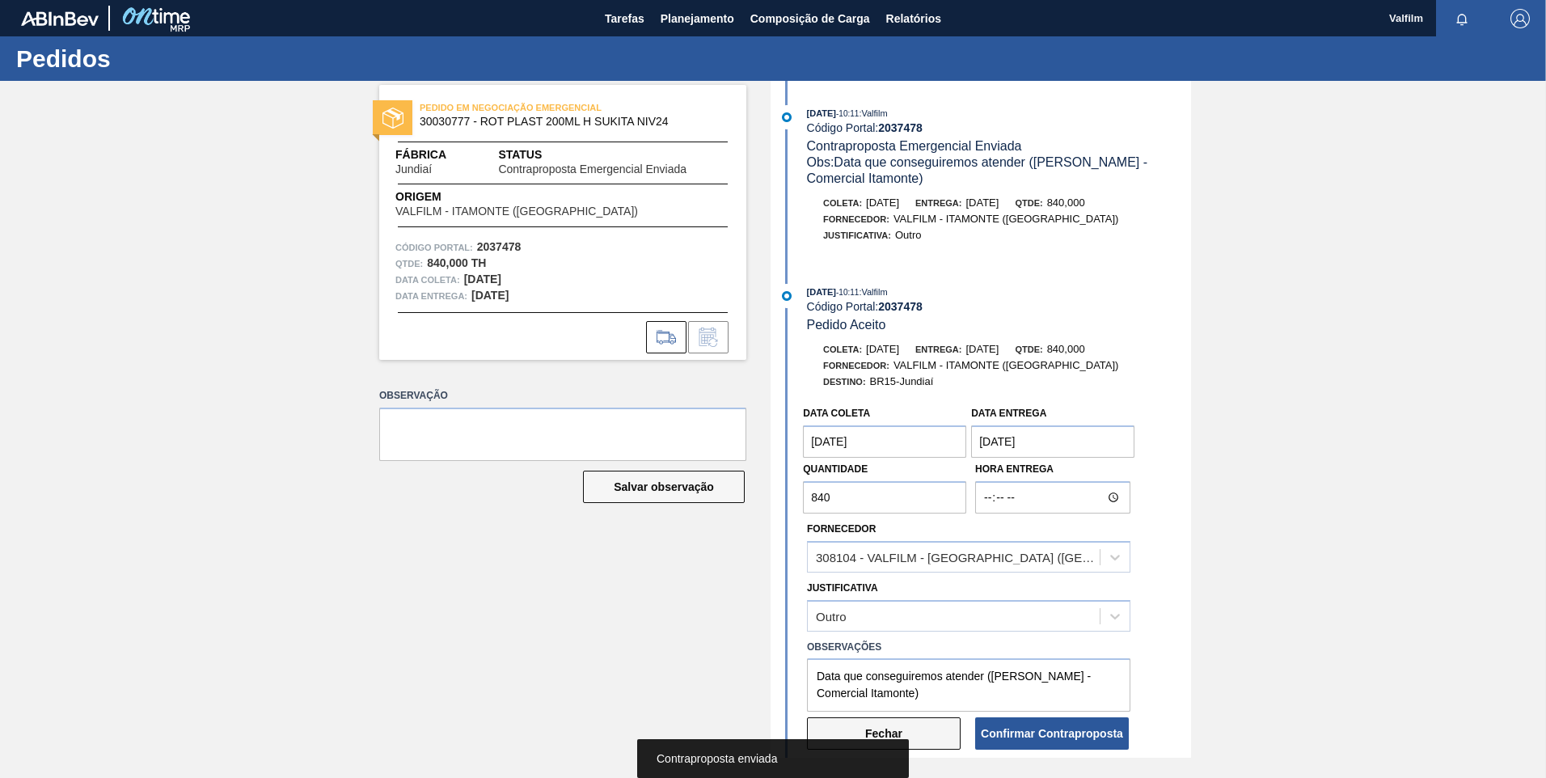
click at [936, 730] on button "Fechar" at bounding box center [884, 733] width 154 height 32
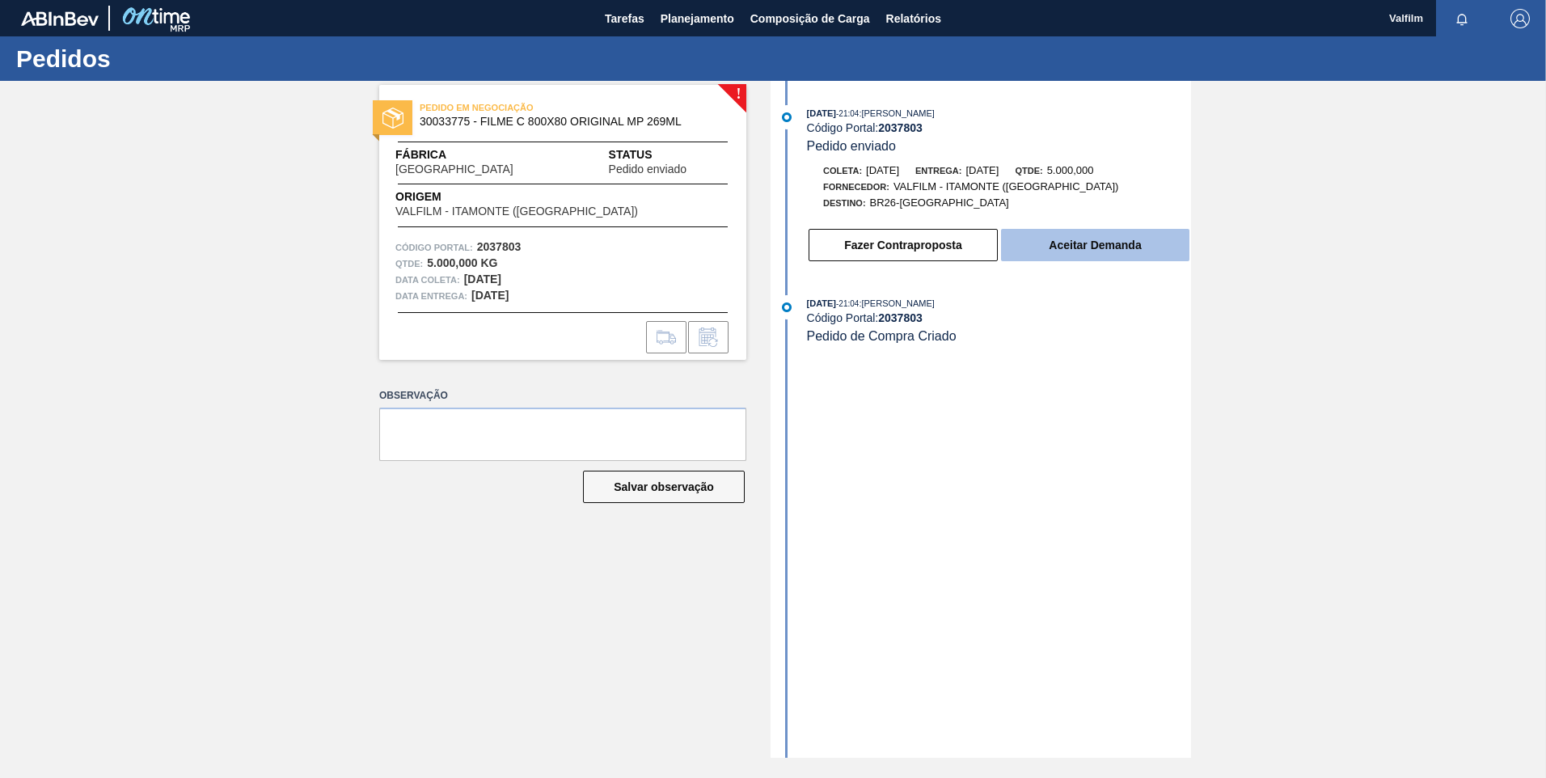
click at [1084, 251] on button "Aceitar Demanda" at bounding box center [1095, 245] width 188 height 32
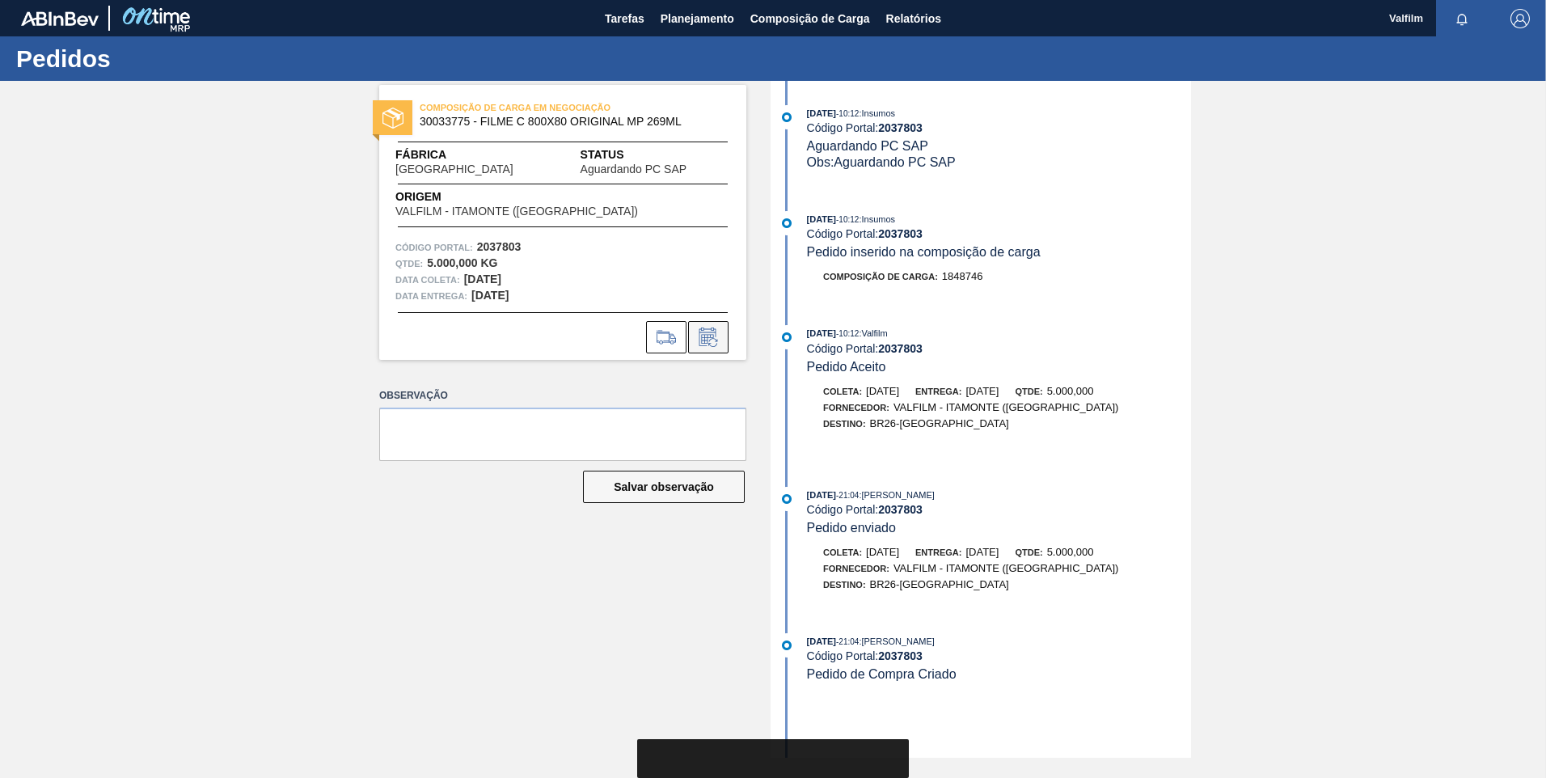
click at [707, 343] on icon at bounding box center [707, 339] width 12 height 10
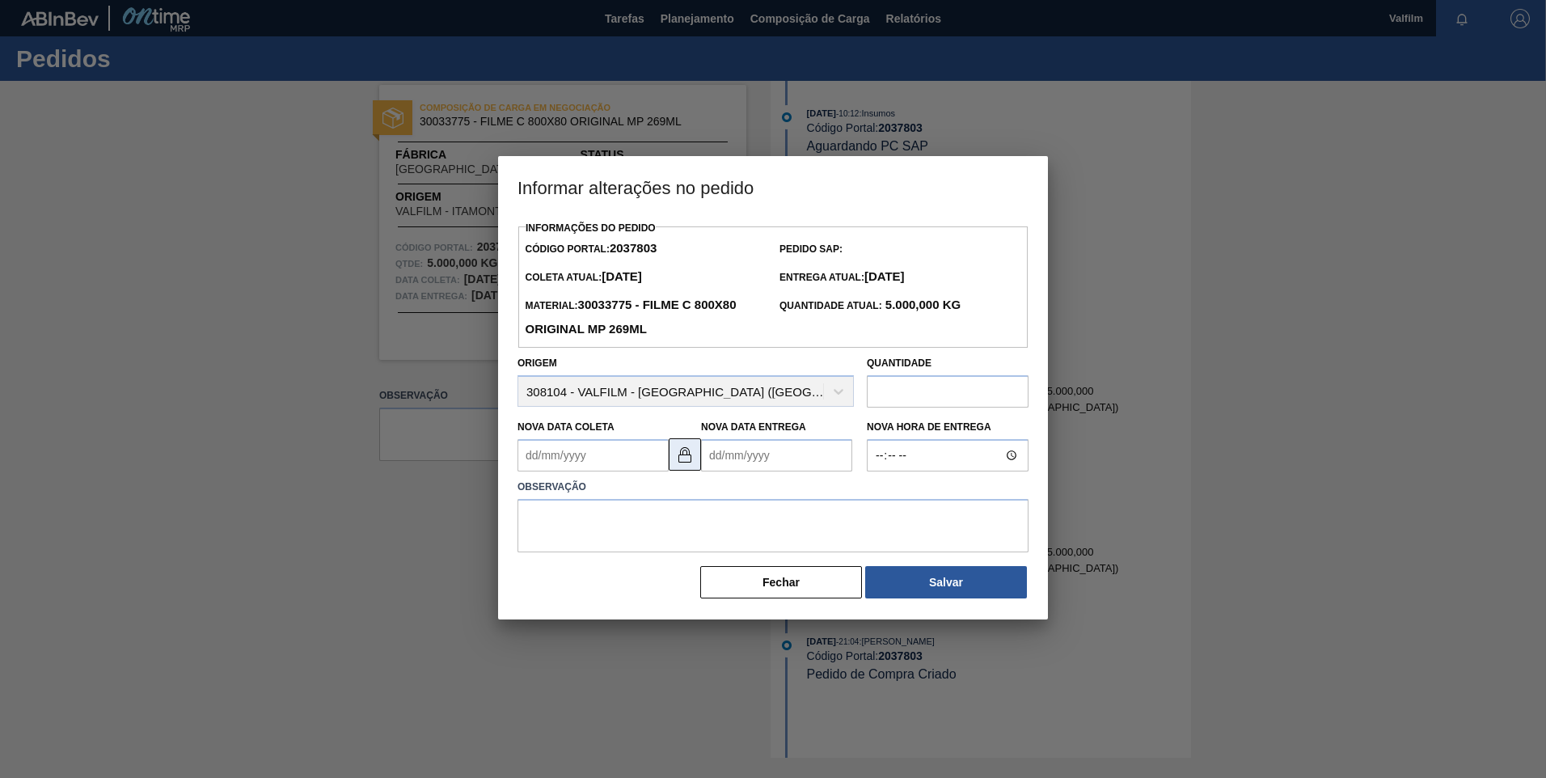
click at [688, 458] on img at bounding box center [684, 454] width 19 height 19
click at [536, 458] on Coleta2037803 "Nova Data Coleta" at bounding box center [592, 455] width 151 height 32
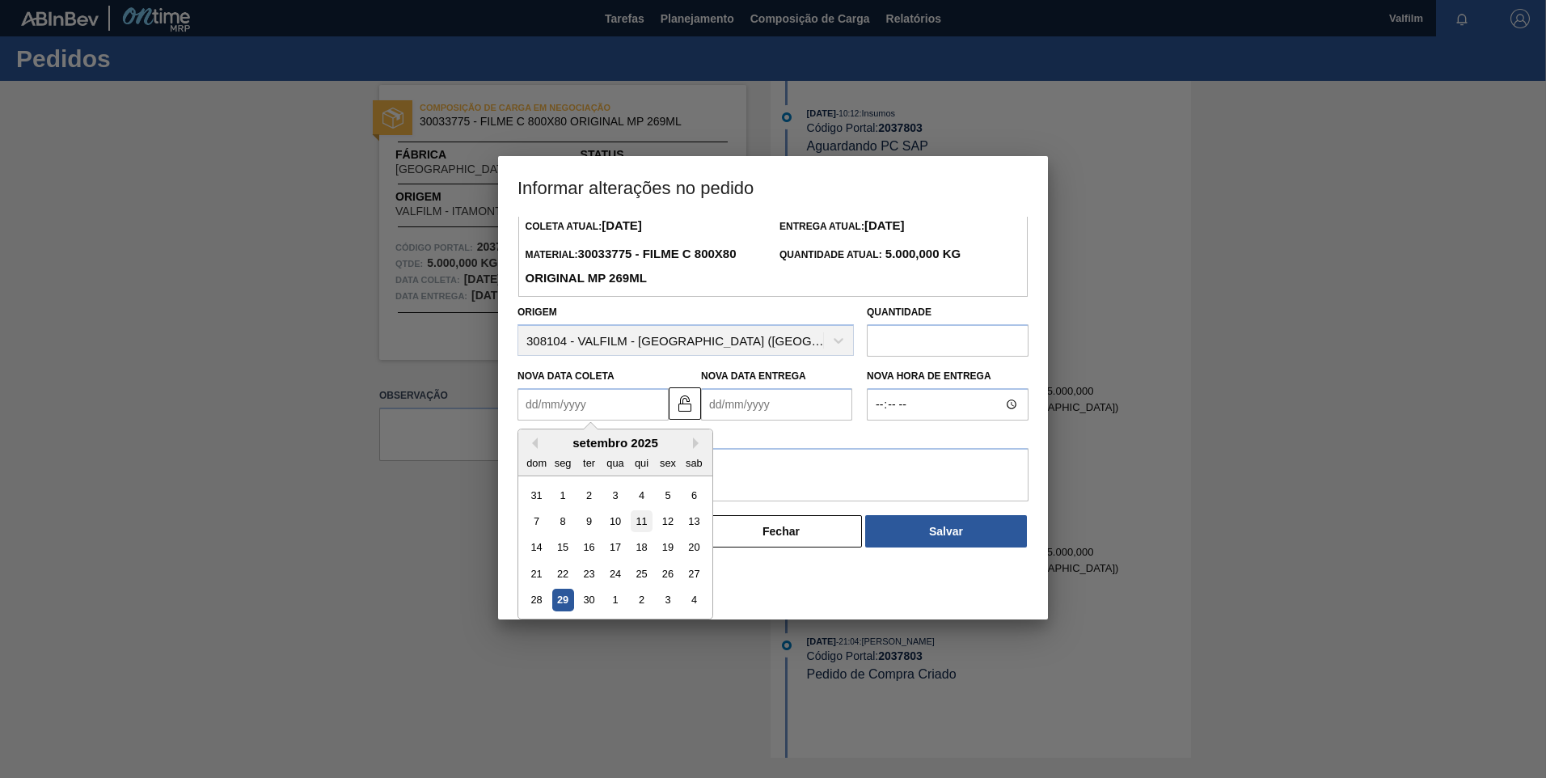
scroll to position [54, 0]
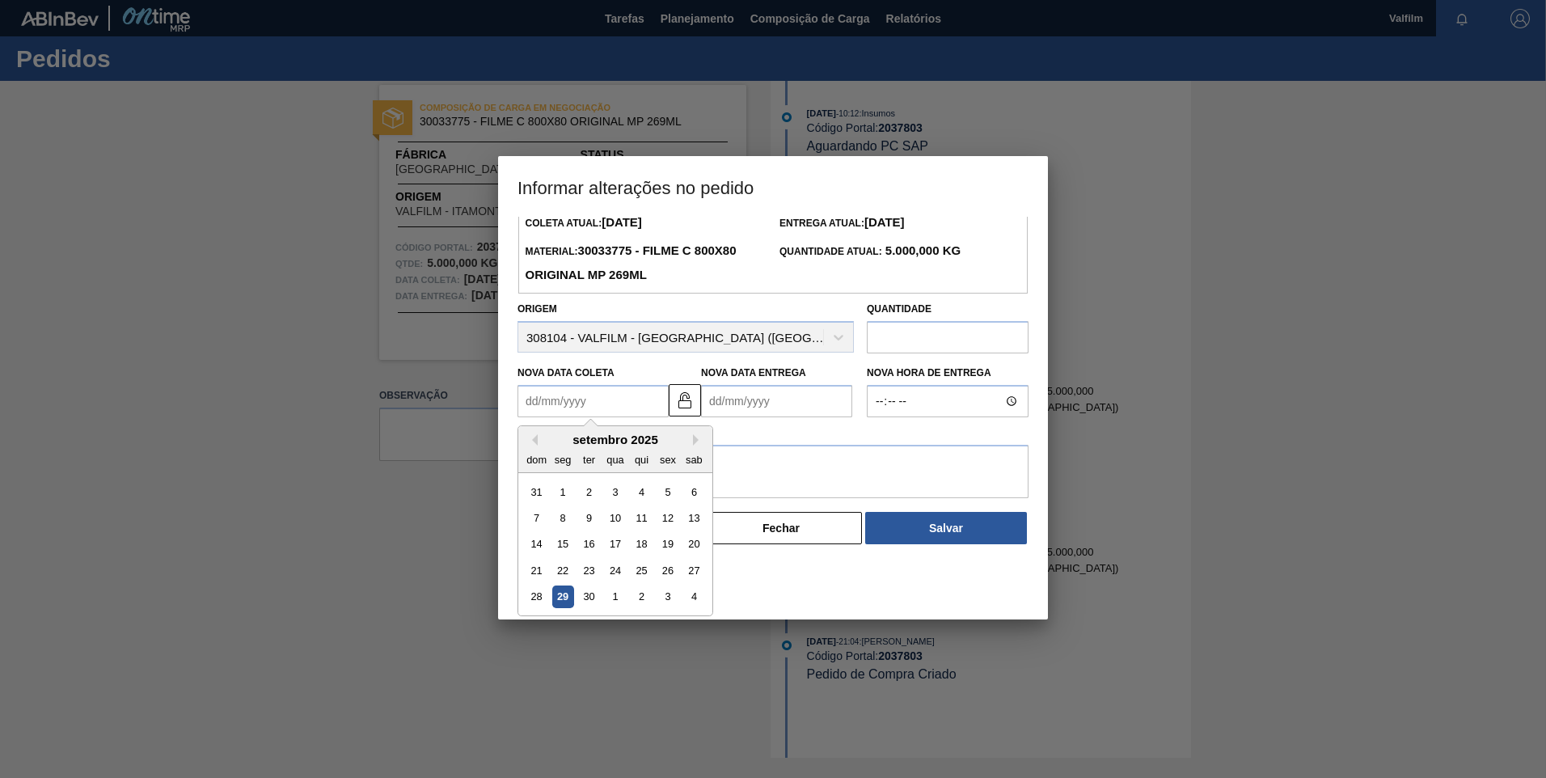
click at [698, 446] on div "setembro 2025" at bounding box center [615, 439] width 194 height 14
click at [694, 445] on button "Next Month" at bounding box center [698, 439] width 11 height 11
click at [650, 601] on div "30" at bounding box center [642, 597] width 22 height 22
type Coleta2037803 "30/10/2025"
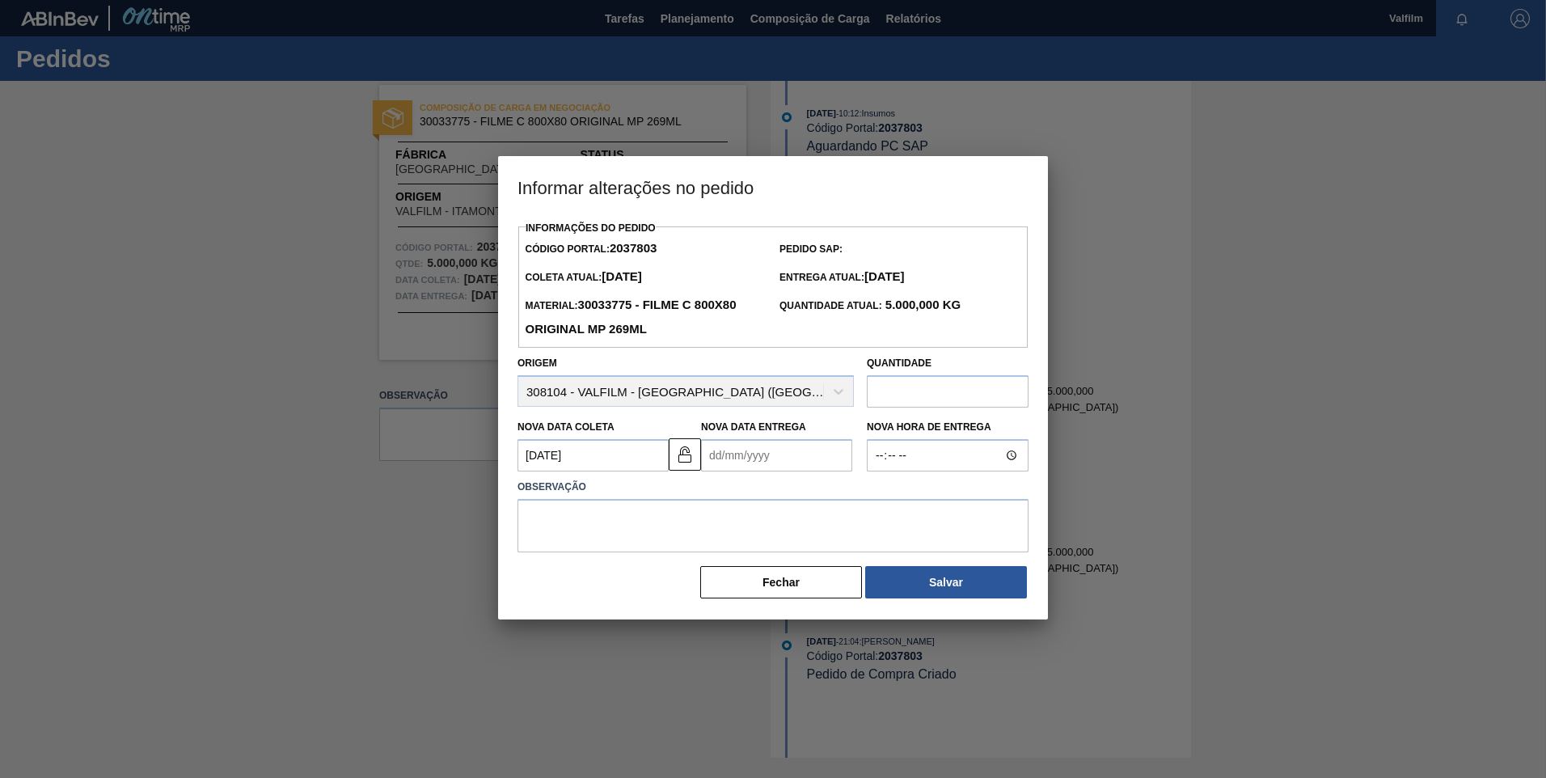
click at [757, 463] on Entrega2037803 "Nova Data Entrega" at bounding box center [776, 455] width 151 height 32
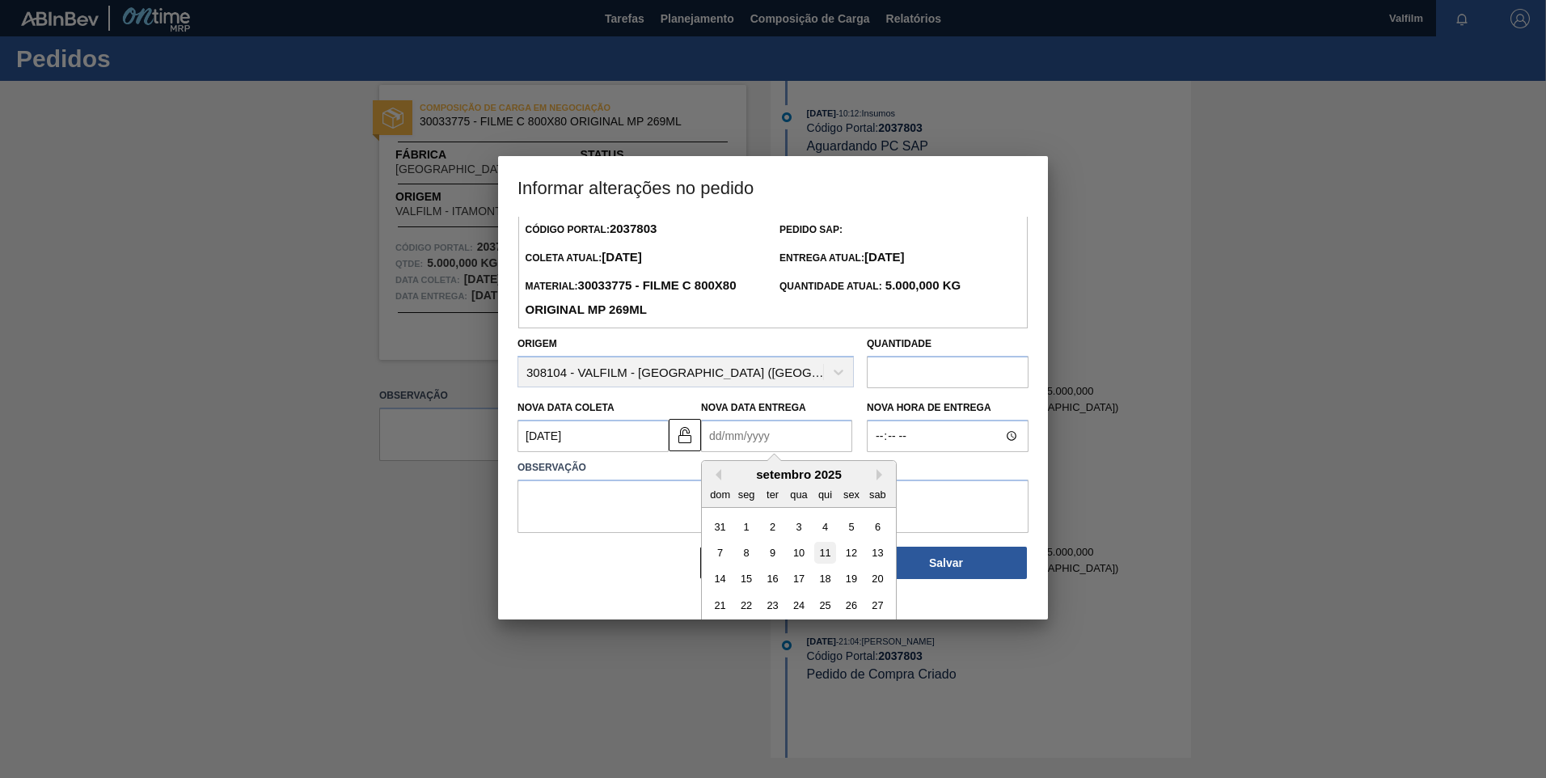
scroll to position [54, 0]
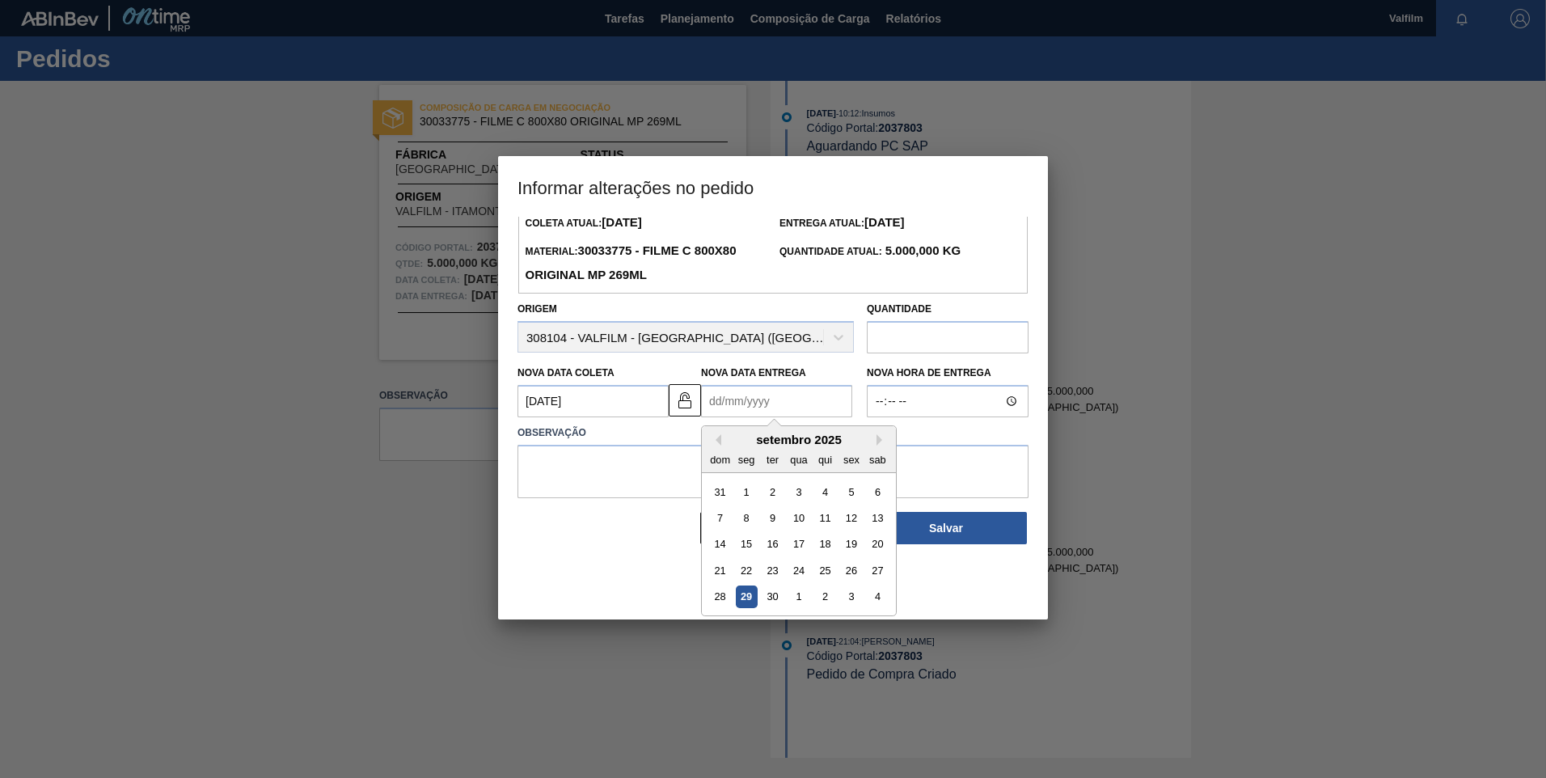
click at [875, 443] on div "setembro 2025" at bounding box center [799, 439] width 194 height 14
click at [875, 449] on div "dom seg ter qua qui sex sab" at bounding box center [799, 459] width 194 height 26
click at [882, 442] on button "Next Month" at bounding box center [881, 439] width 11 height 11
click at [846, 605] on div "31" at bounding box center [851, 597] width 22 height 22
type Entrega2037803 "31/10/2025"
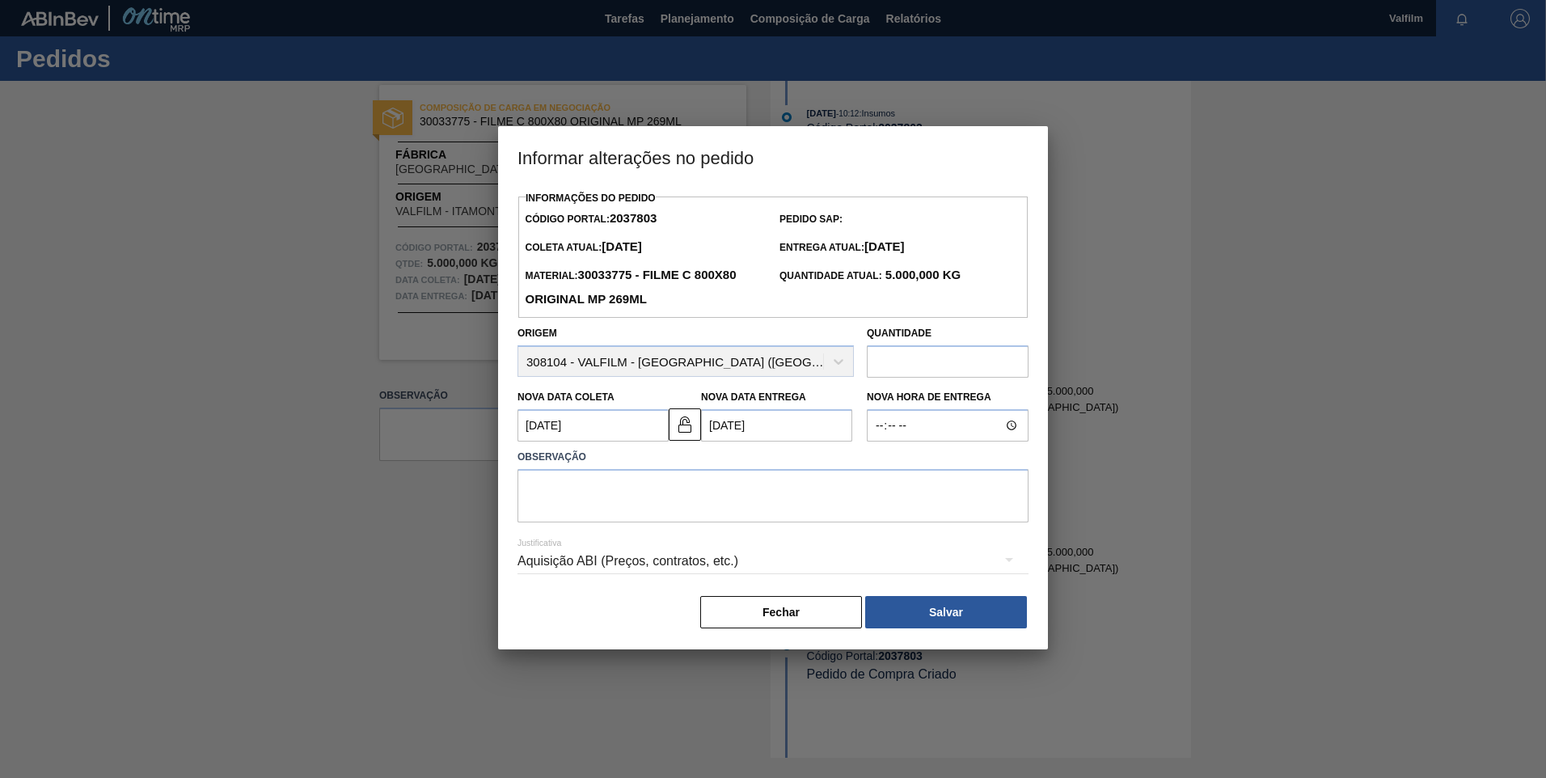
scroll to position [0, 0]
click at [676, 500] on textarea at bounding box center [772, 495] width 511 height 53
type textarea "D"
paste textarea "Data que conseguiremos atender (Ana Carolina - Comercial Itamonte)"
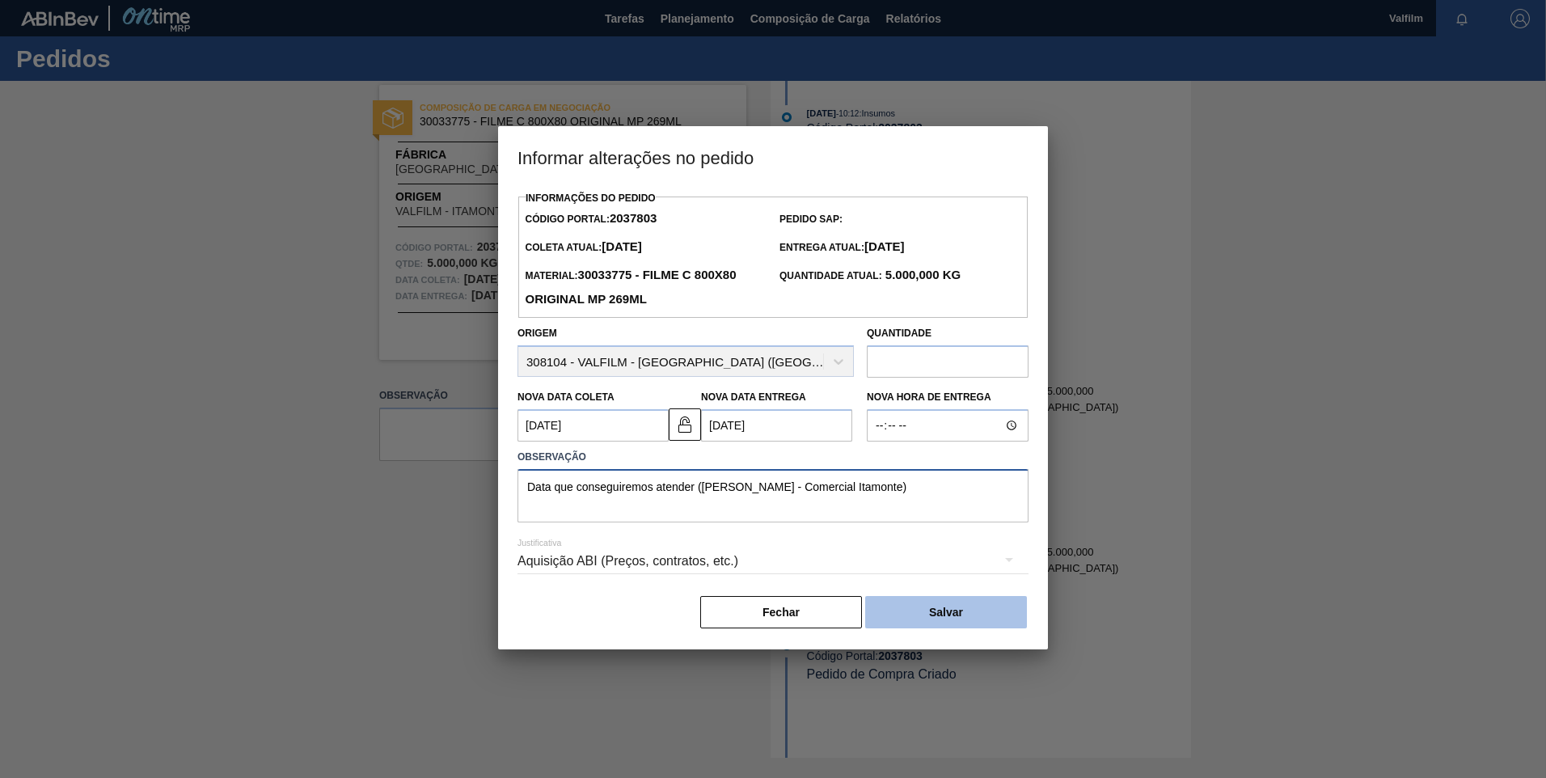
type textarea "Data que conseguiremos atender (Ana Carolina - Comercial Itamonte)"
click at [905, 611] on button "Salvar" at bounding box center [946, 612] width 162 height 32
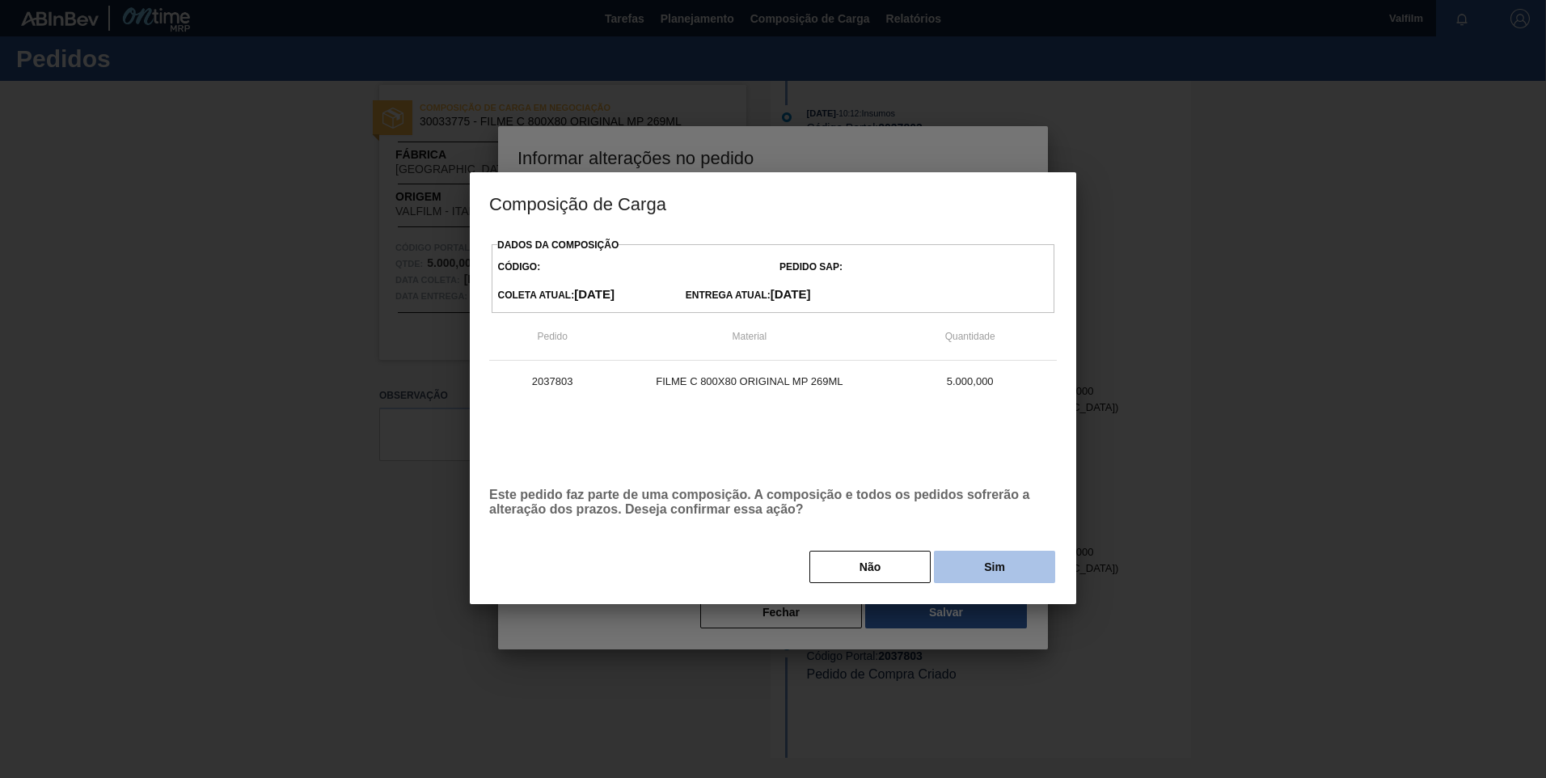
click at [981, 569] on button "Sim" at bounding box center [994, 567] width 121 height 32
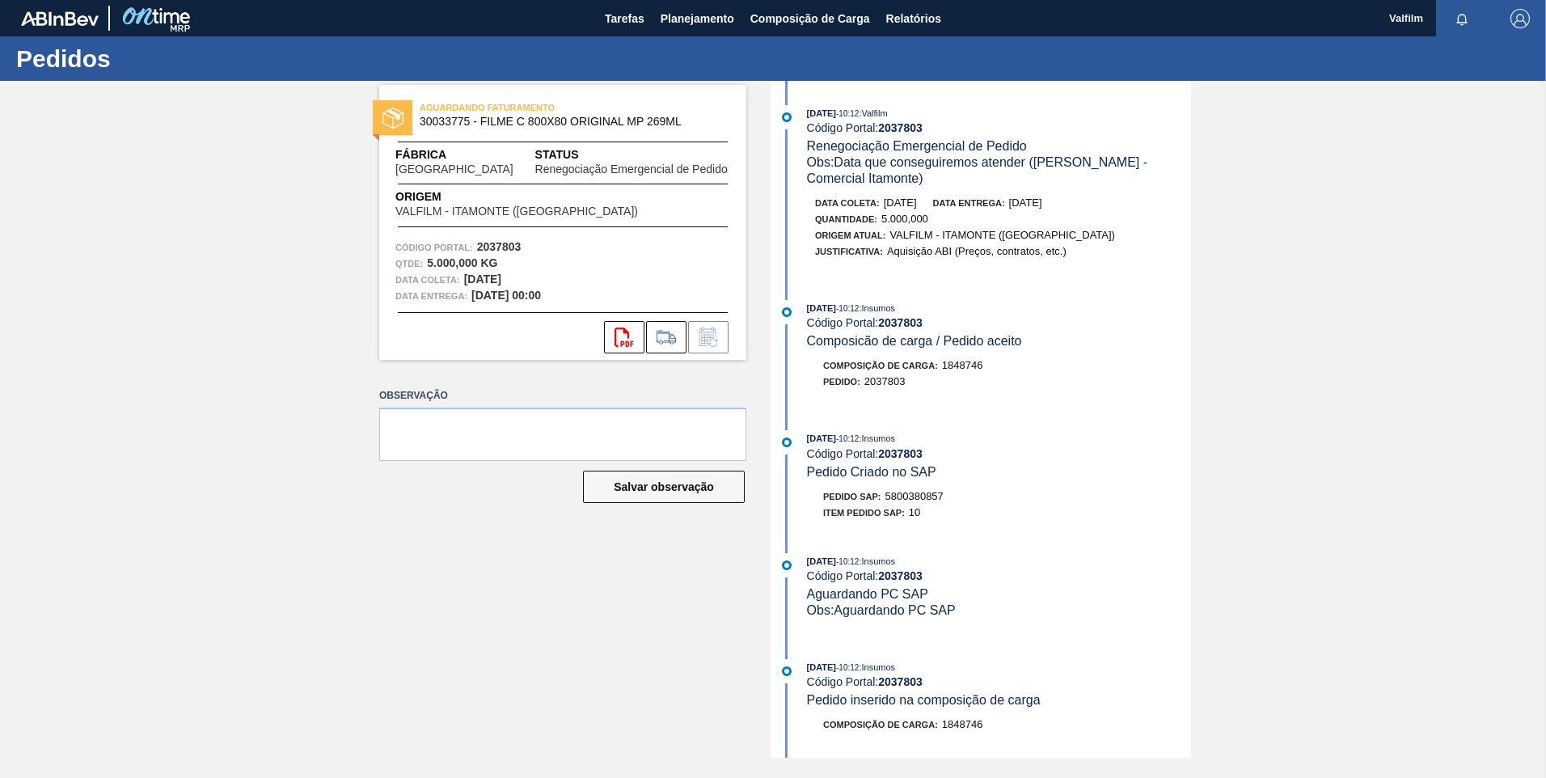
click at [1116, 466] on div "29/09/2025 - 10:12 : Insumos Código Portal: 2037803 Pedido Criado no SAP" at bounding box center [999, 454] width 384 height 49
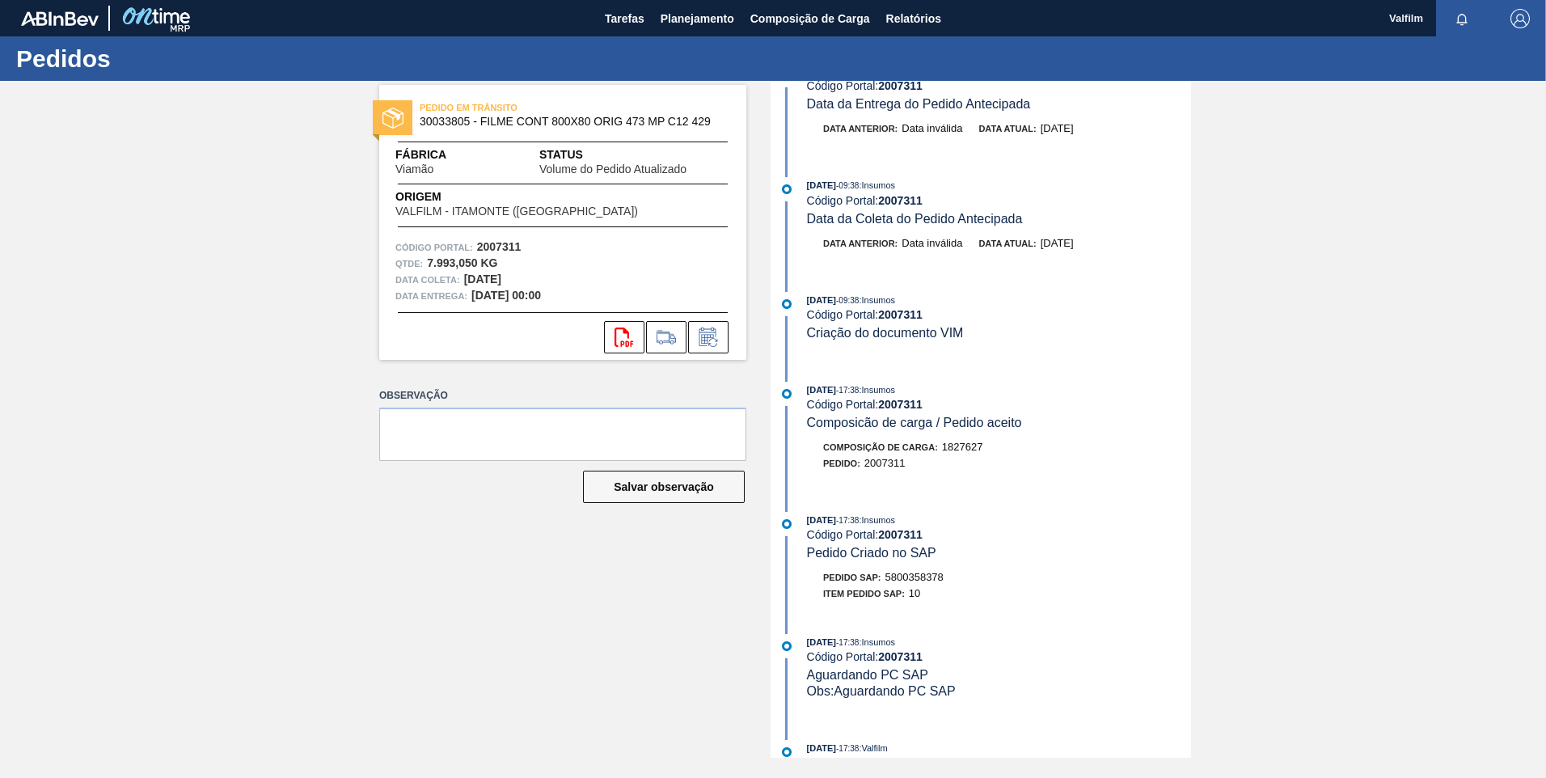
scroll to position [162, 0]
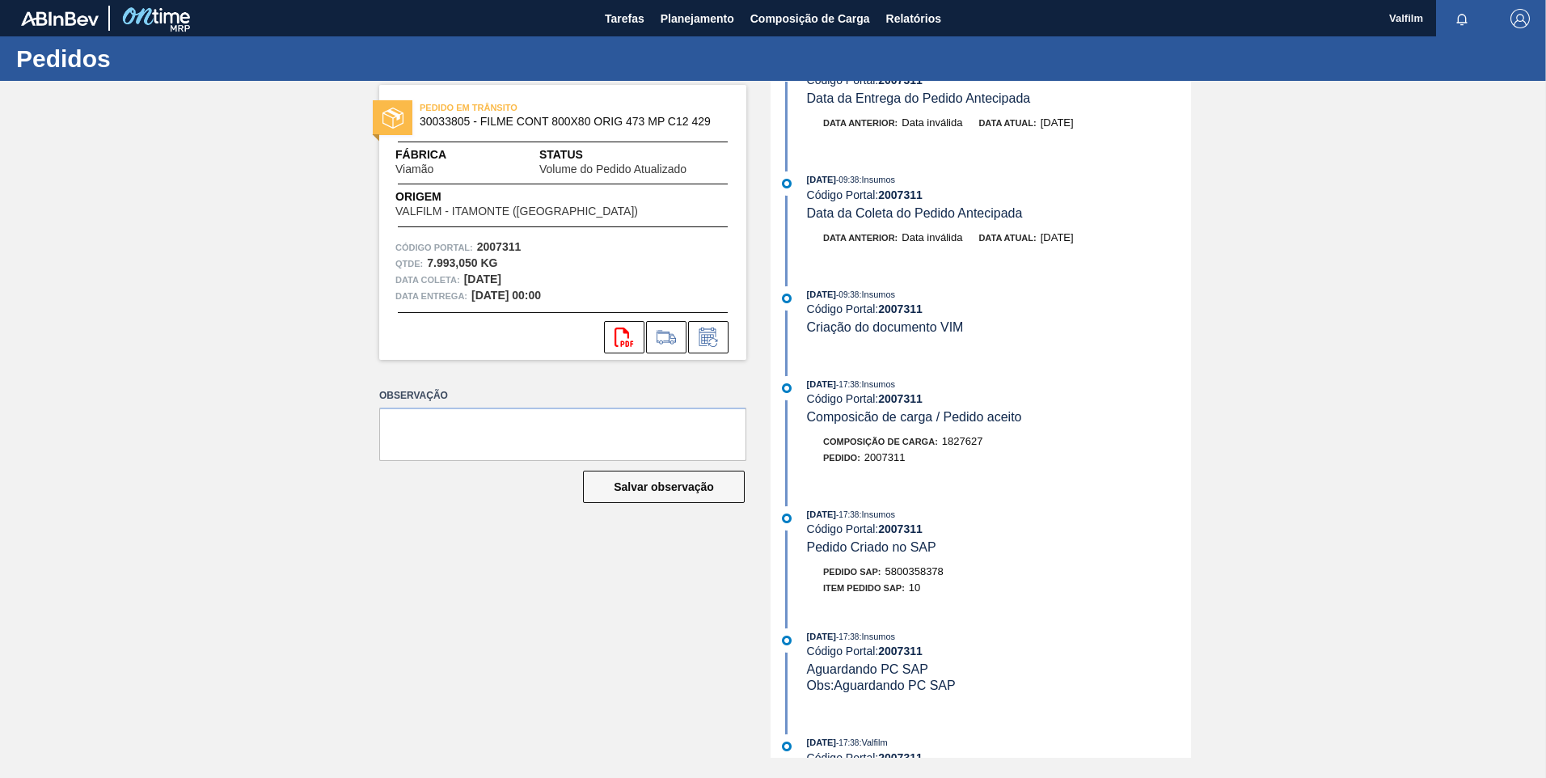
click at [930, 572] on span "5800358378" at bounding box center [914, 571] width 58 height 12
copy span "5800358378"
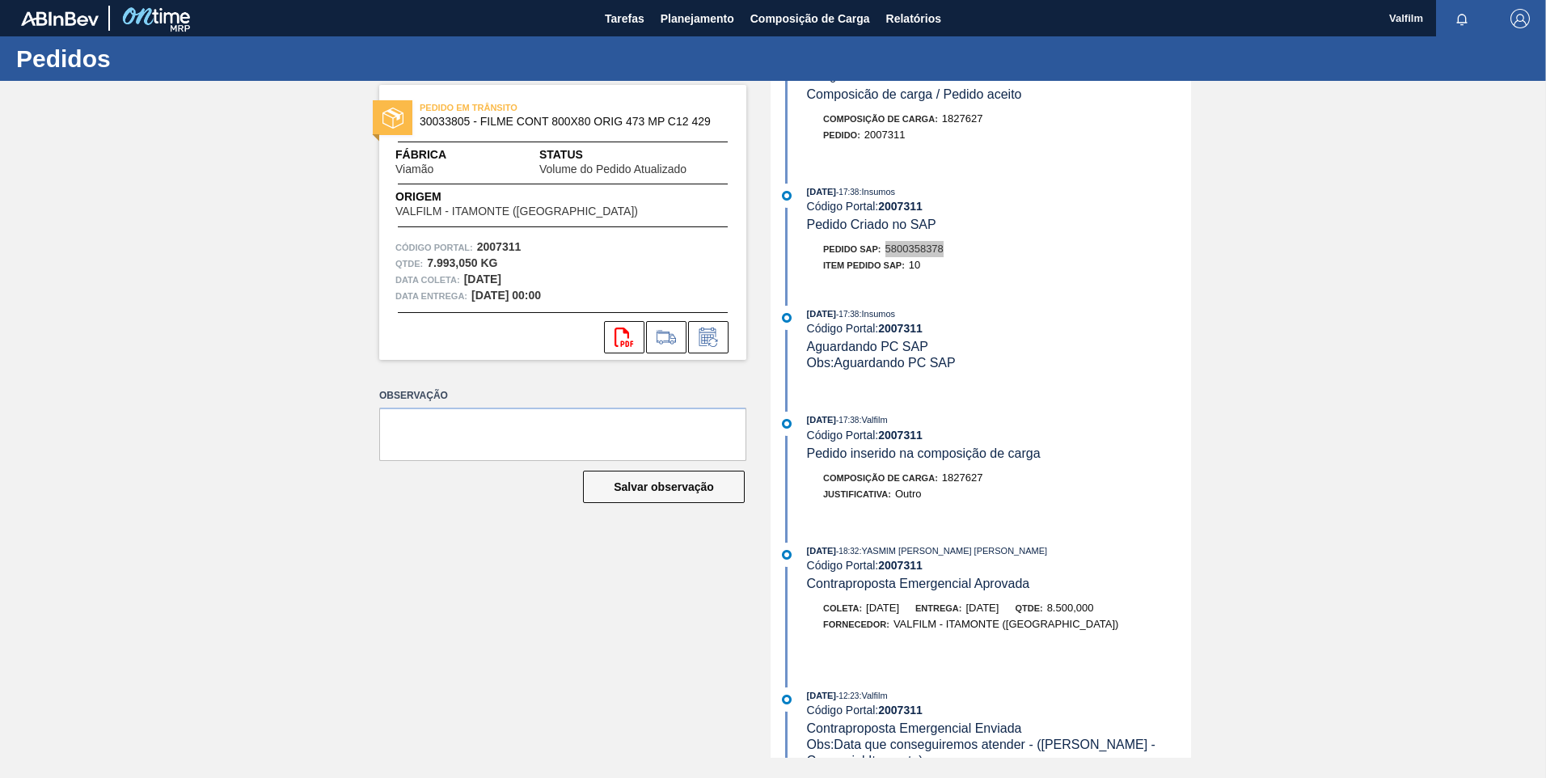
scroll to position [485, 0]
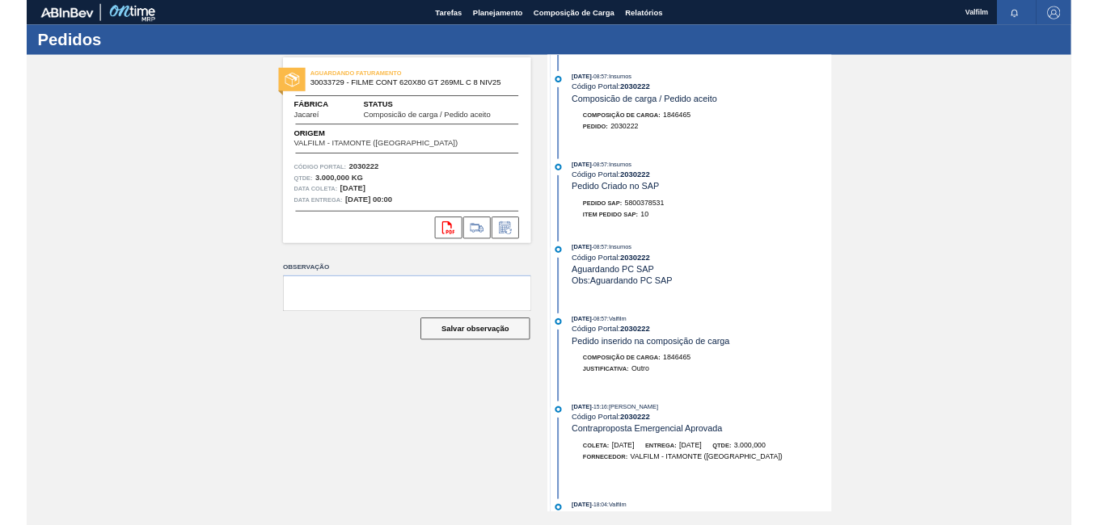
scroll to position [323, 0]
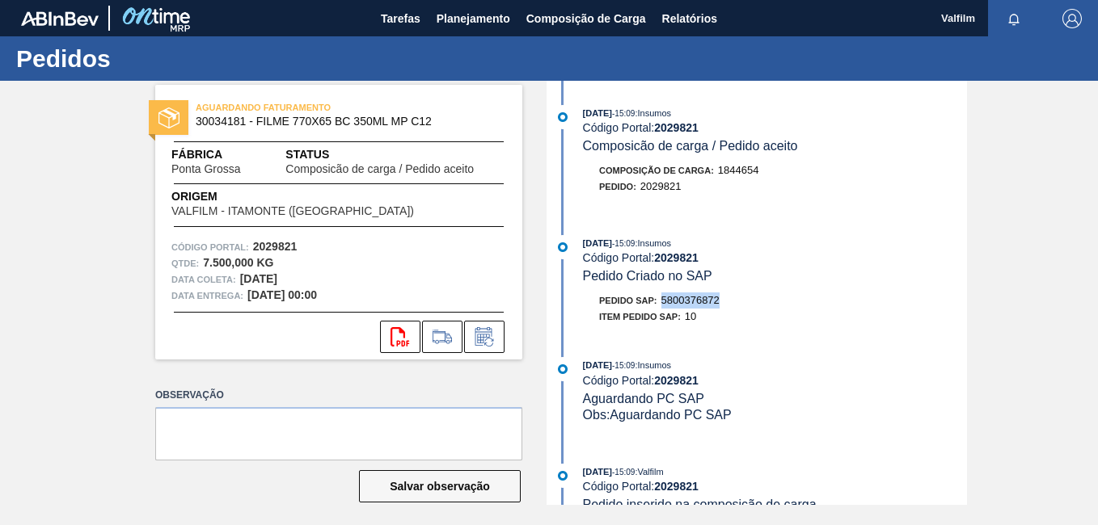
drag, startPoint x: 724, startPoint y: 299, endPoint x: 663, endPoint y: 303, distance: 60.8
click at [663, 303] on div "Pedido SAP: 5800376872" at bounding box center [775, 301] width 384 height 16
drag, startPoint x: 663, startPoint y: 303, endPoint x: 672, endPoint y: 303, distance: 8.9
copy span "5800376872"
click at [1007, 298] on div "AGUARDANDO FATURAMENTO 30034181 - FILME 770X65 BC 350ML MP C12 Fábrica Ponta Gr…" at bounding box center [549, 293] width 1098 height 424
